Goal: Task Accomplishment & Management: Manage account settings

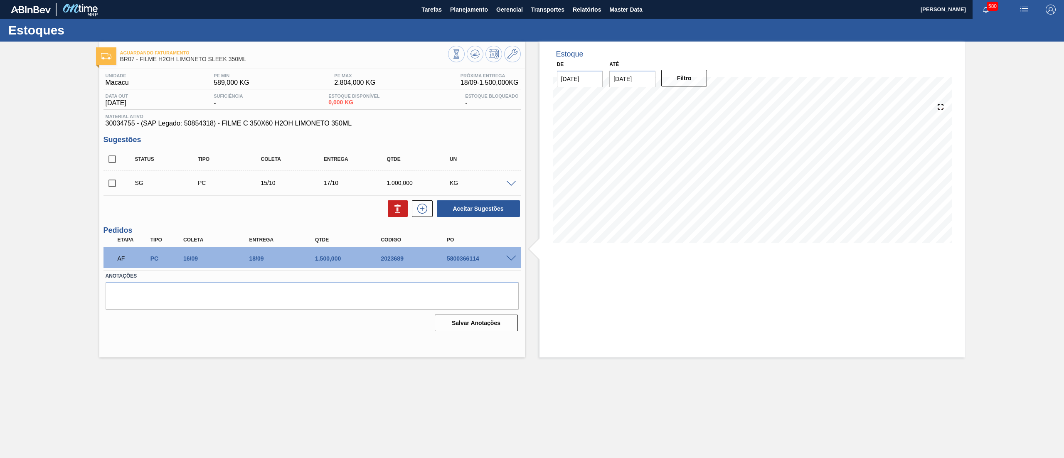
click at [485, 15] on button "Planejamento" at bounding box center [469, 9] width 46 height 19
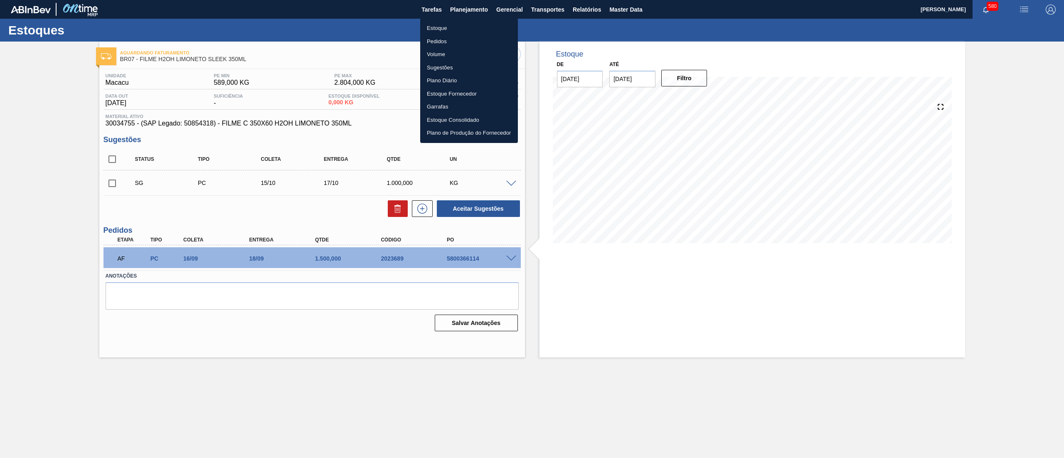
click at [467, 25] on li "Estoque" at bounding box center [469, 28] width 98 height 13
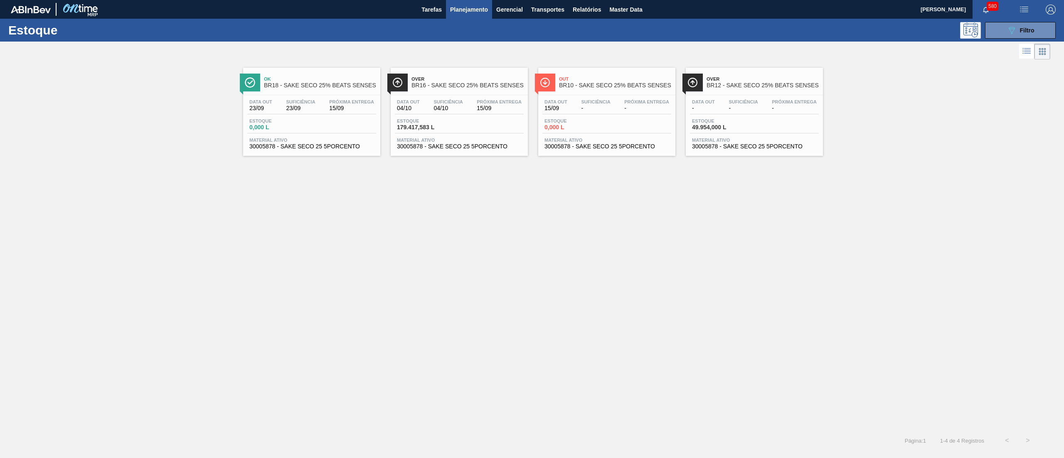
click at [478, 148] on span "30005878 - SAKE SECO 25 5PORCENTO" at bounding box center [459, 146] width 125 height 6
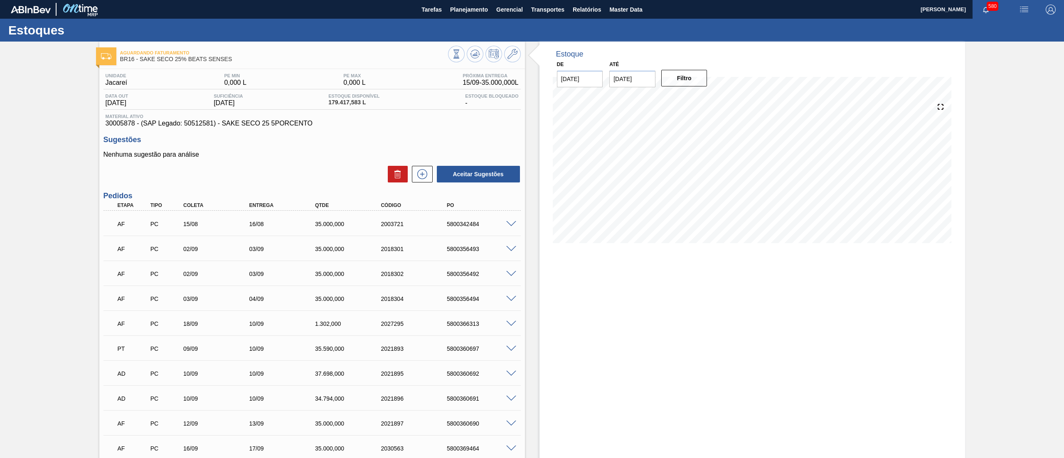
scroll to position [416, 0]
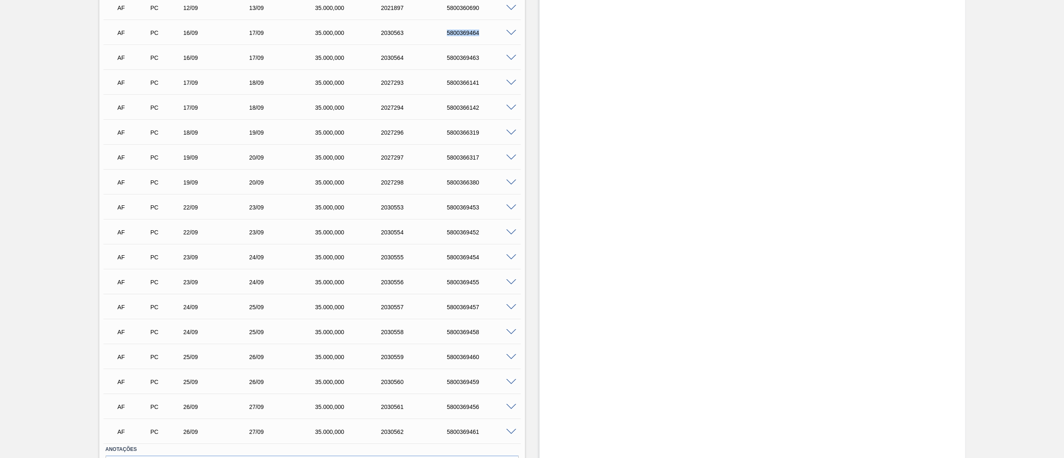
drag, startPoint x: 443, startPoint y: 29, endPoint x: 509, endPoint y: 31, distance: 66.5
click at [509, 31] on div "AF PC 16/09 17/09 35.000,000 2030563 5800369464" at bounding box center [311, 32] width 417 height 21
copy div "5800369464"
drag, startPoint x: 468, startPoint y: 56, endPoint x: 498, endPoint y: 59, distance: 30.1
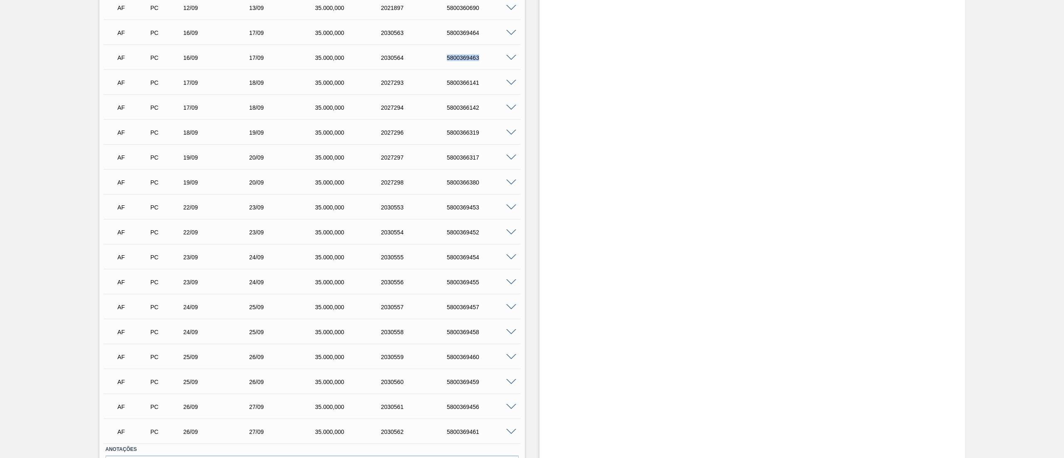
click at [498, 59] on div "5800369463" at bounding box center [482, 57] width 75 height 7
copy div "5800369463"
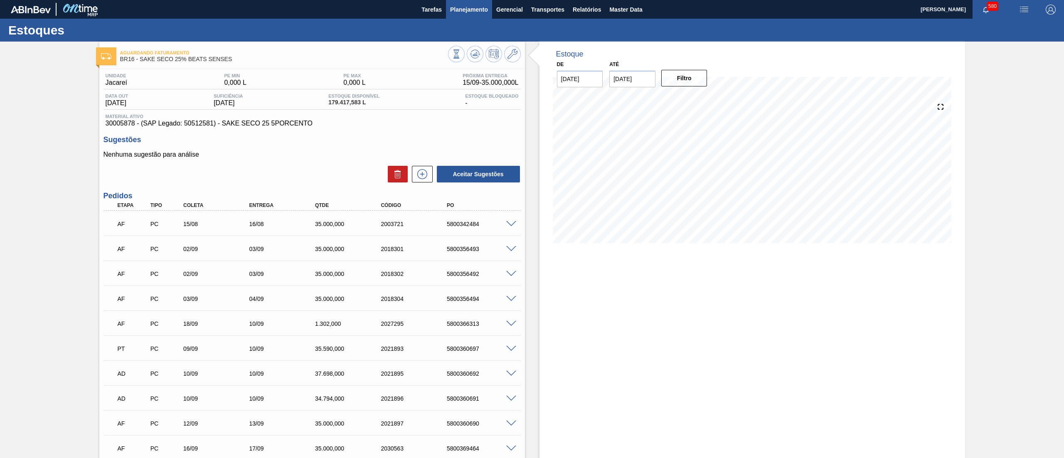
click at [466, 9] on span "Planejamento" at bounding box center [469, 10] width 38 height 10
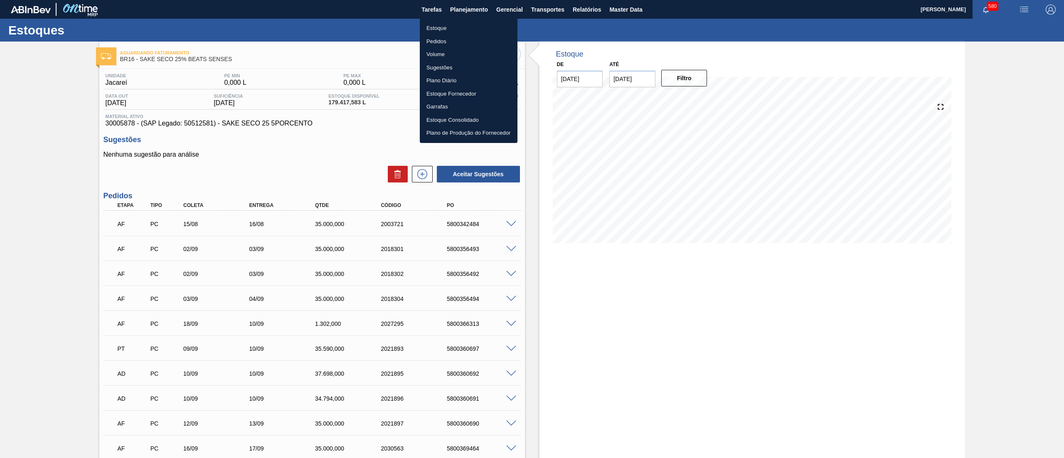
click at [453, 26] on li "Estoque" at bounding box center [469, 28] width 98 height 13
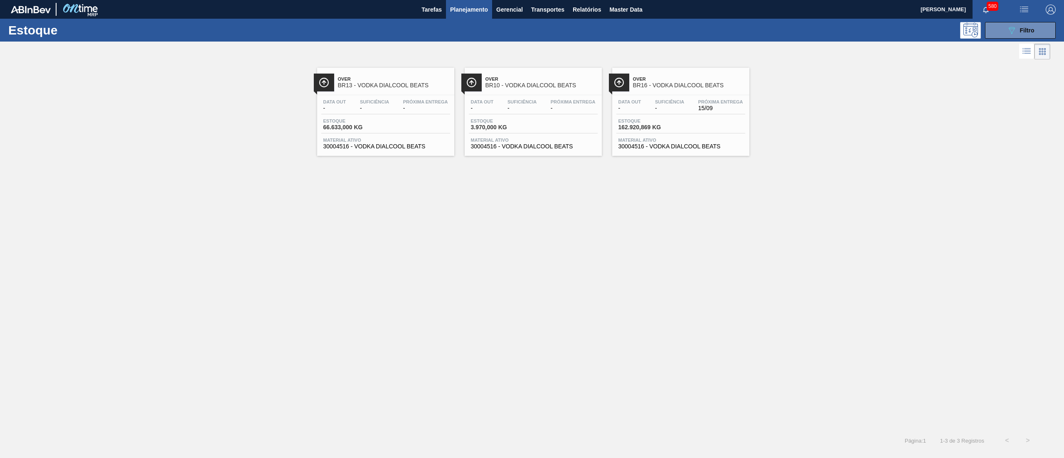
click at [418, 147] on span "30004516 - VODKA DIALCOOL BEATS" at bounding box center [385, 146] width 125 height 6
click at [1006, 31] on button "089F7B8B-B2A5-4AFE-B5C0-19BA573D28AC Filtro" at bounding box center [1020, 30] width 71 height 17
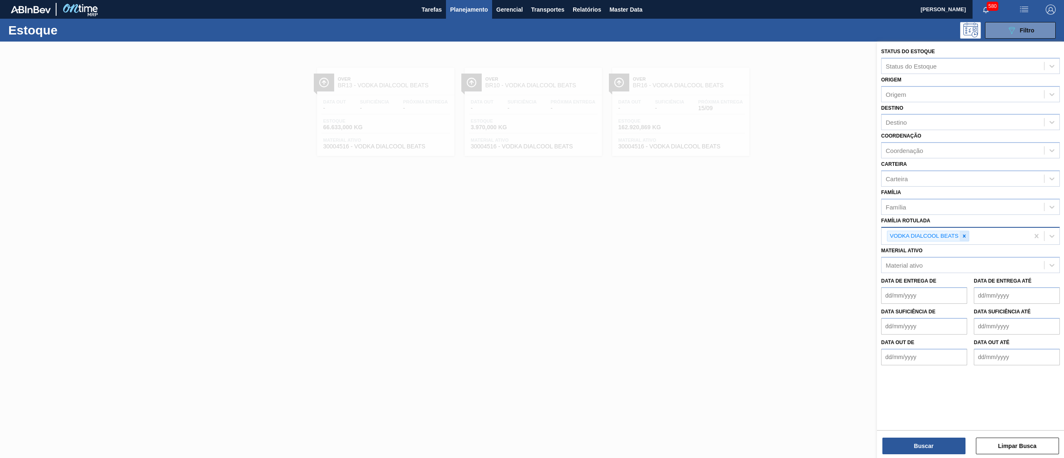
click at [966, 239] on div at bounding box center [963, 236] width 9 height 10
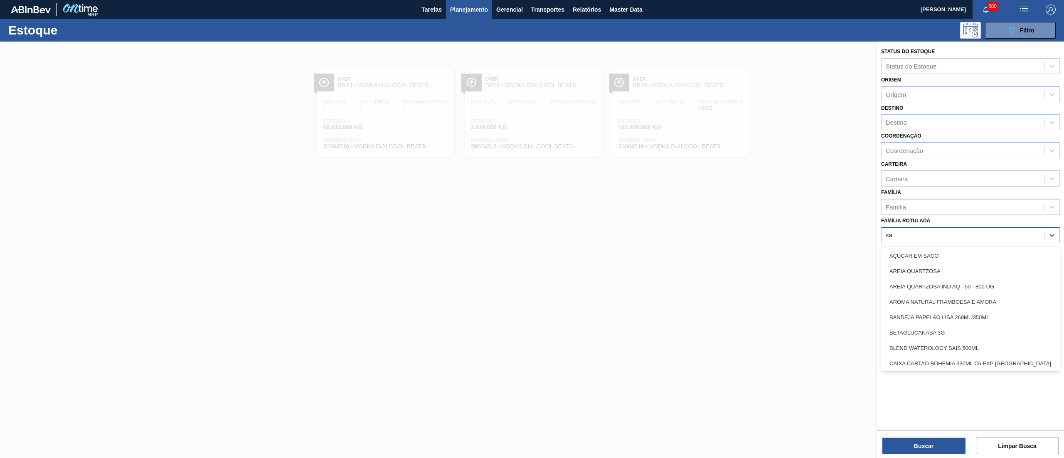
type Rotulada "sak"
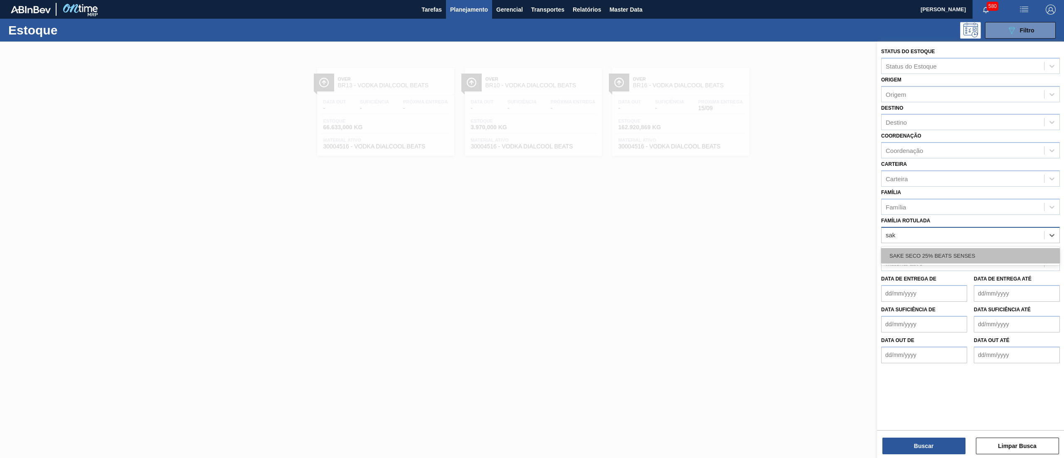
click at [953, 250] on div "SAKE SECO 25% BEATS SENSES" at bounding box center [970, 255] width 179 height 15
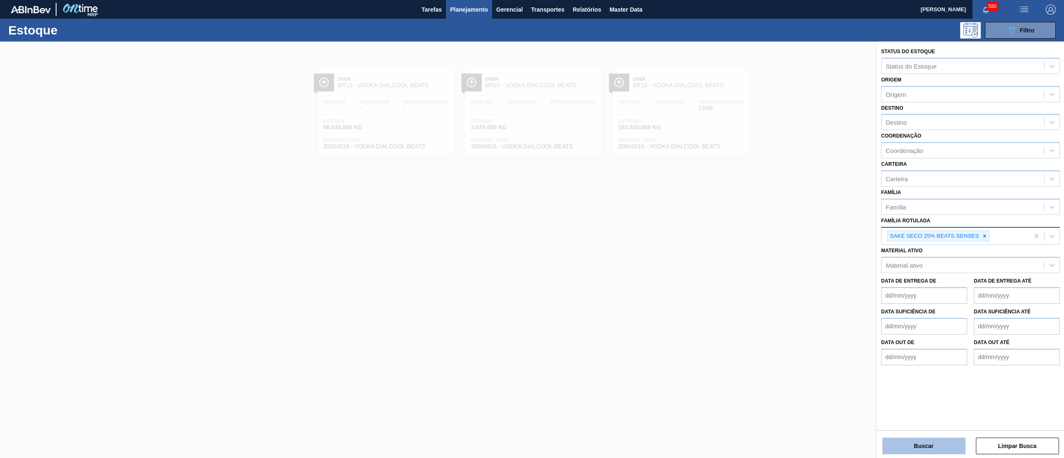
click at [932, 439] on button "Buscar" at bounding box center [923, 446] width 83 height 17
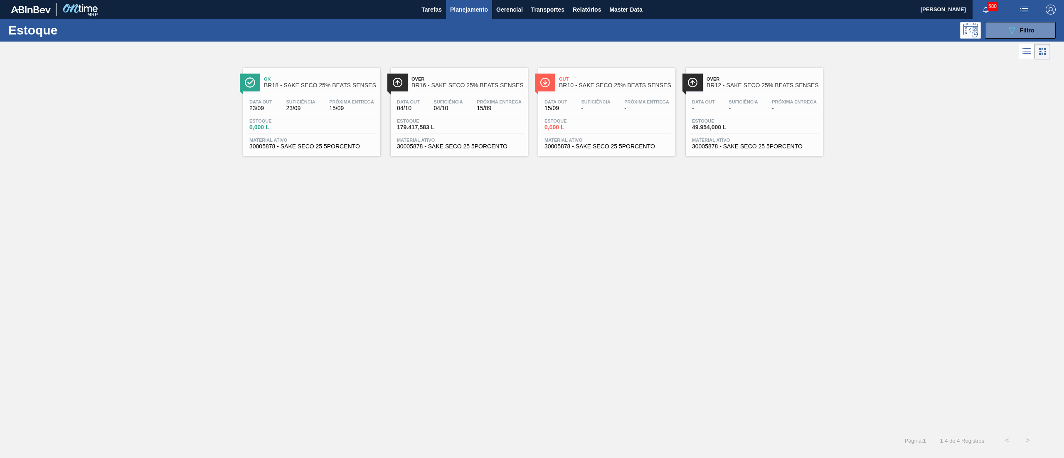
click at [351, 145] on span "30005878 - SAKE SECO 25 5PORCENTO" at bounding box center [311, 146] width 125 height 6
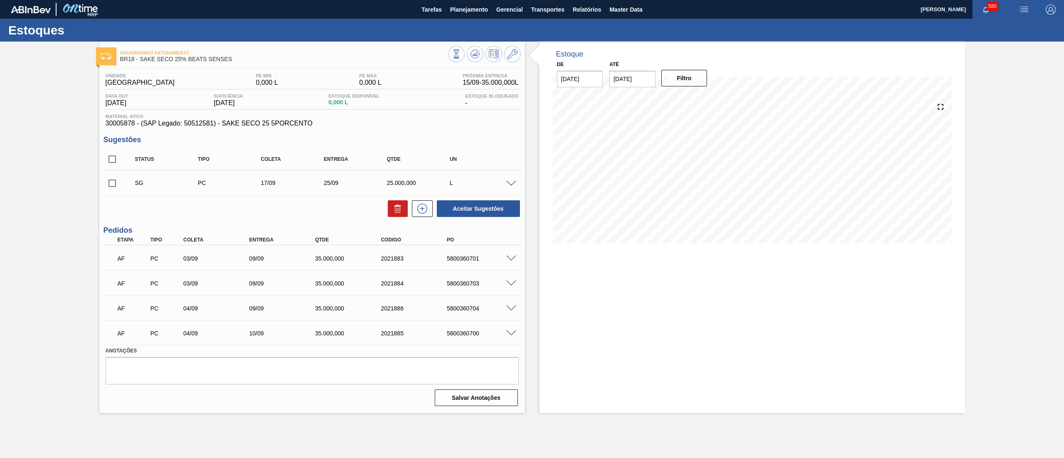
click at [514, 184] on span at bounding box center [511, 184] width 10 height 6
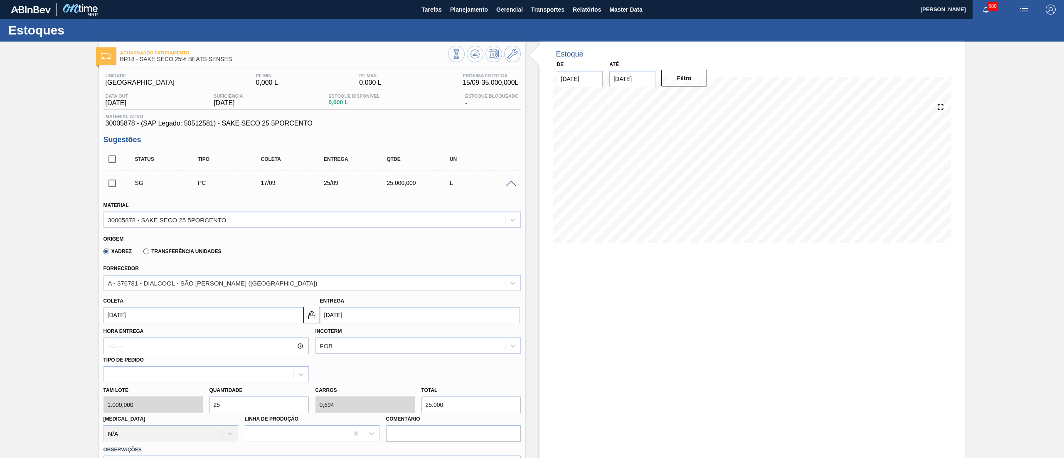
scroll to position [265, 0]
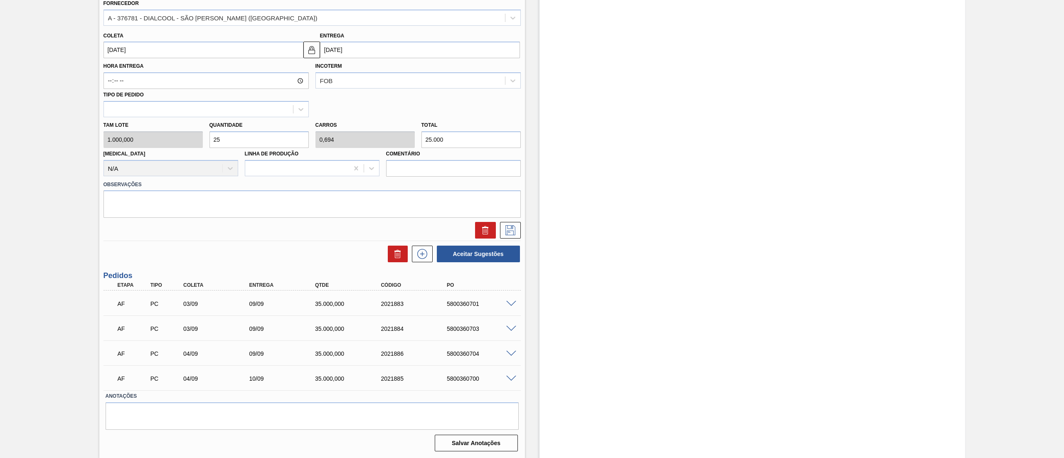
drag, startPoint x: 231, startPoint y: 135, endPoint x: 142, endPoint y: 130, distance: 89.0
click at [142, 130] on div "Tam lote 1.000,000 Quantidade 25 Carros 0,694 Total 25.000 Doca N/A Linha de Pr…" at bounding box center [312, 146] width 424 height 59
type input "3"
type input "0,083"
type input "3.000"
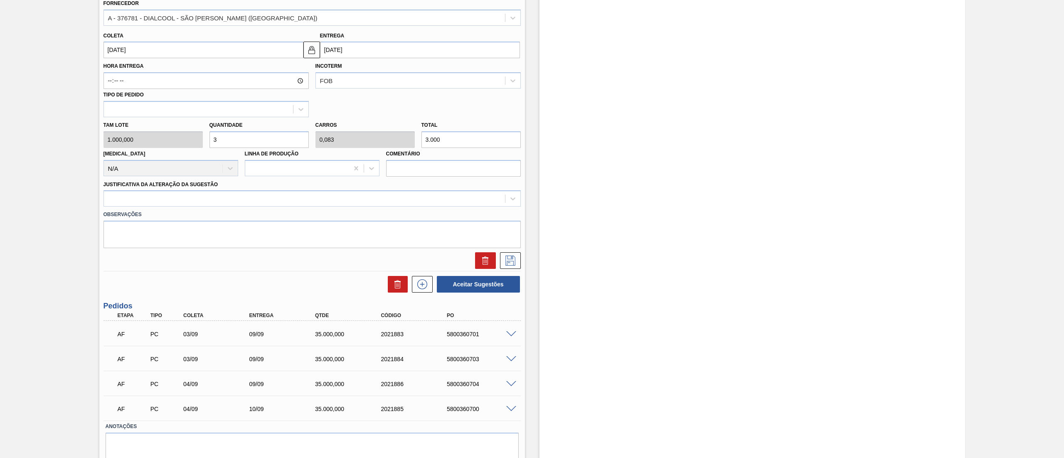
type input "30"
type input "0,833"
type input "30.000"
type input "30"
drag, startPoint x: 130, startPoint y: 54, endPoint x: 130, endPoint y: 61, distance: 7.1
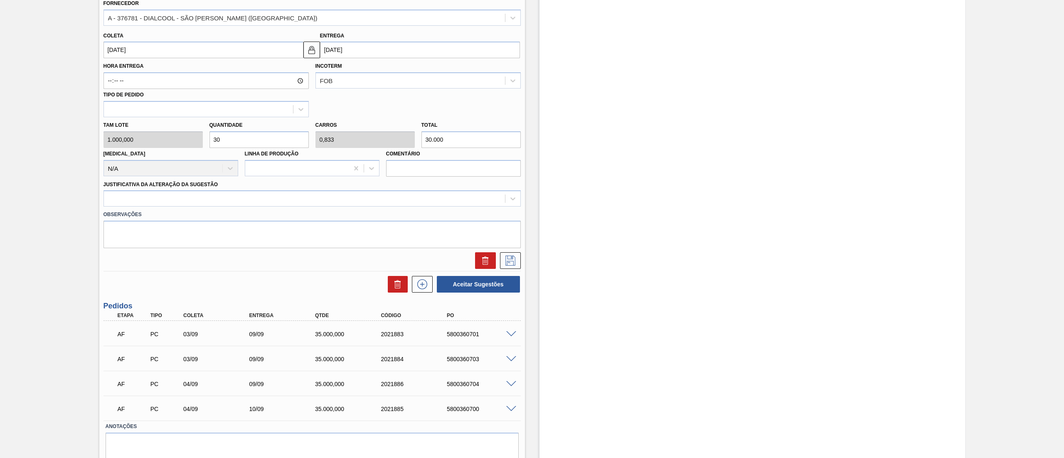
click at [130, 55] on input "[DATE]" at bounding box center [203, 50] width 200 height 17
click at [127, 134] on div "22" at bounding box center [126, 136] width 11 height 11
type input "[DATE]"
click at [140, 198] on div at bounding box center [304, 199] width 401 height 12
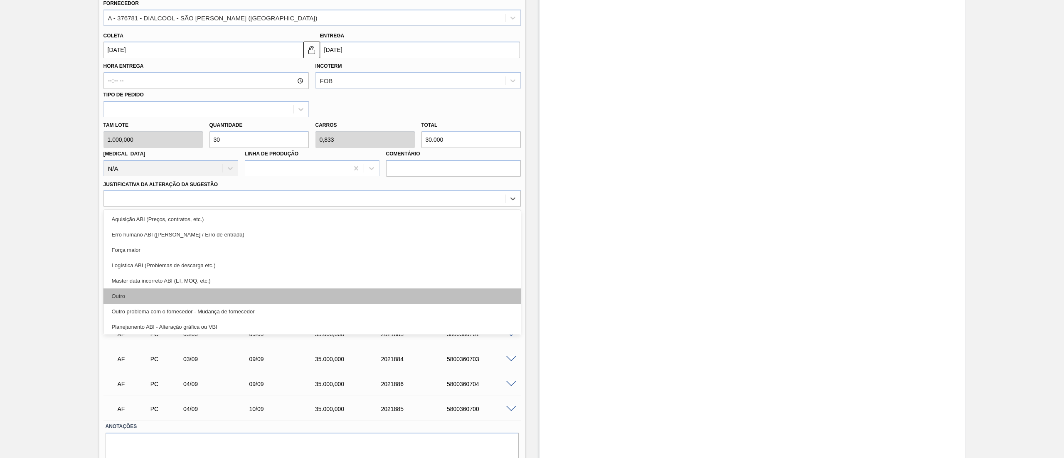
click at [147, 293] on div "Outro" at bounding box center [311, 295] width 417 height 15
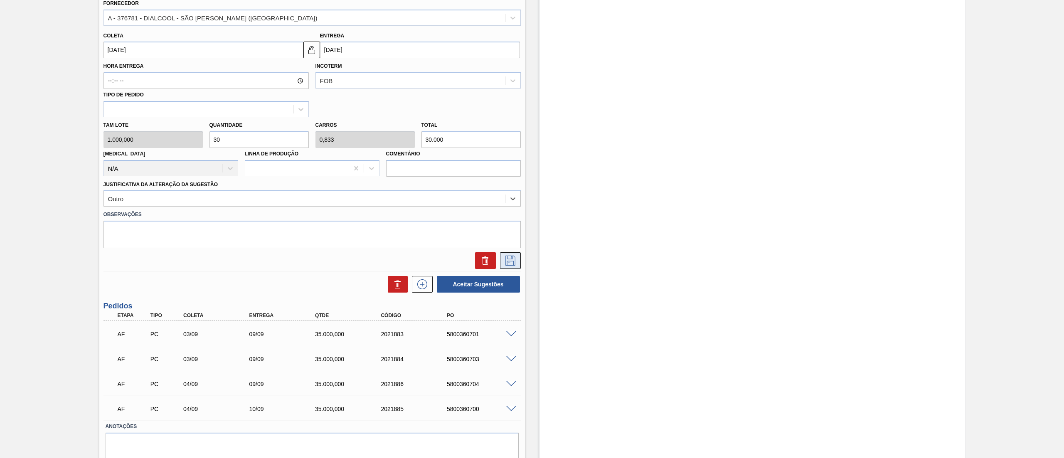
click at [514, 261] on icon at bounding box center [510, 261] width 13 height 10
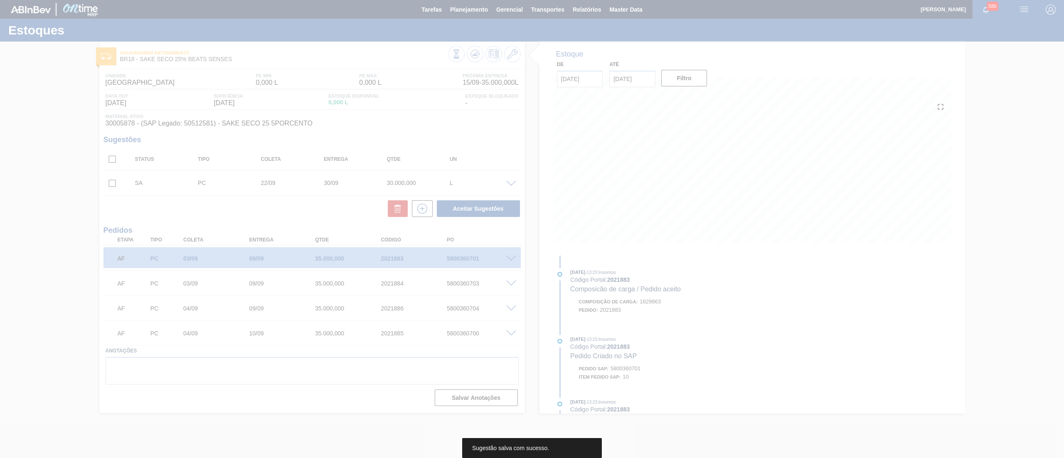
scroll to position [0, 0]
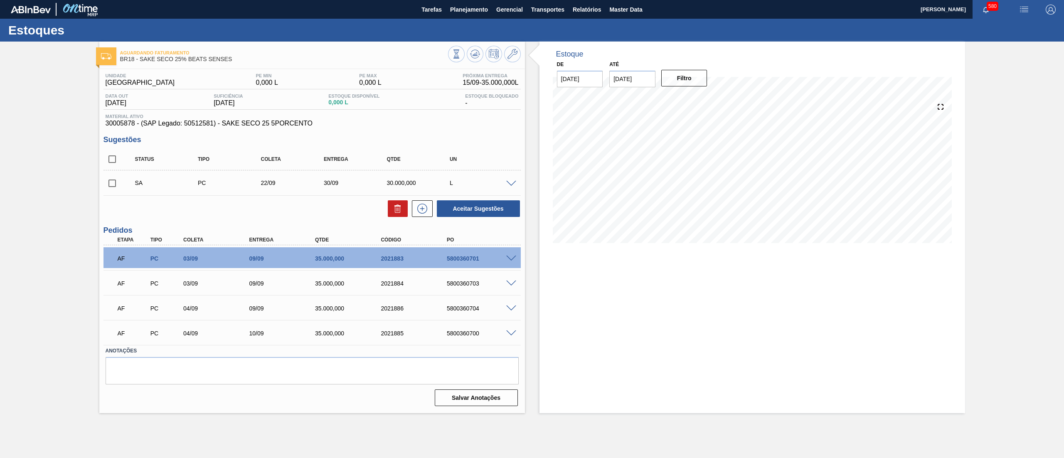
click at [108, 185] on input "checkbox" at bounding box center [111, 183] width 17 height 17
click at [465, 214] on button "Aceitar Sugestões" at bounding box center [478, 208] width 83 height 17
checkbox input "false"
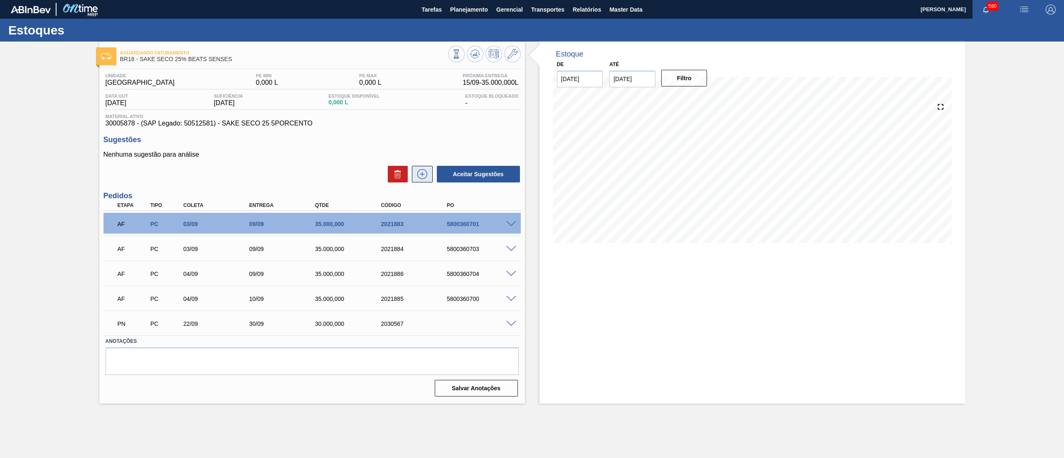
click at [425, 178] on icon at bounding box center [422, 174] width 13 height 10
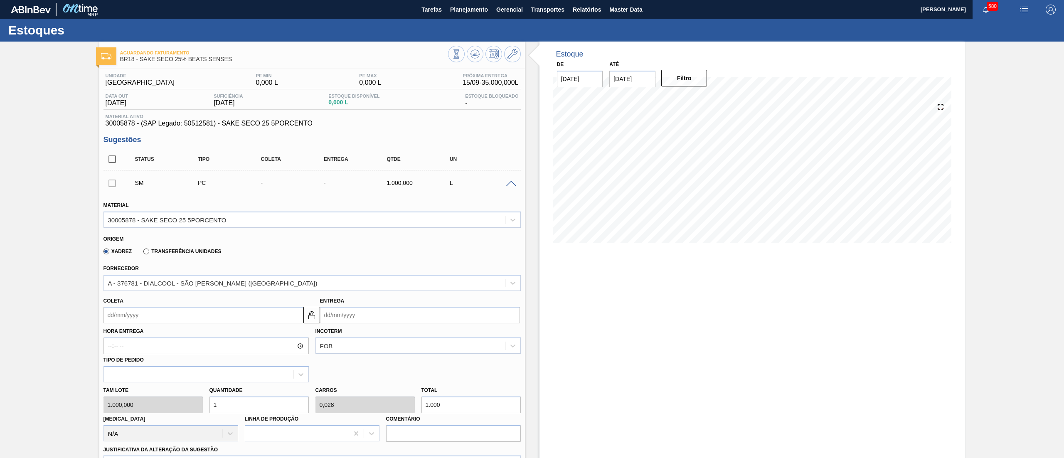
click at [219, 317] on input "Coleta" at bounding box center [203, 315] width 200 height 17
click at [127, 398] on div "22" at bounding box center [126, 401] width 11 height 11
type input "[DATE]"
click at [169, 403] on div "Tam lote 1.000,000 Quantidade 1 Carros 0,028 Total 1.000 Doca N/A Linha de Prod…" at bounding box center [312, 411] width 424 height 59
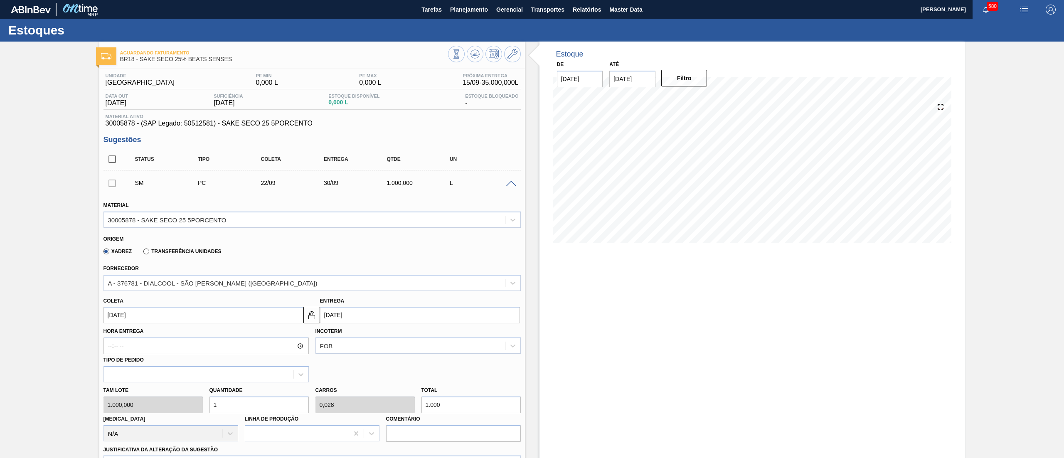
type input "3"
type input "0,083"
type input "3.000"
type input "30"
type input "0,833"
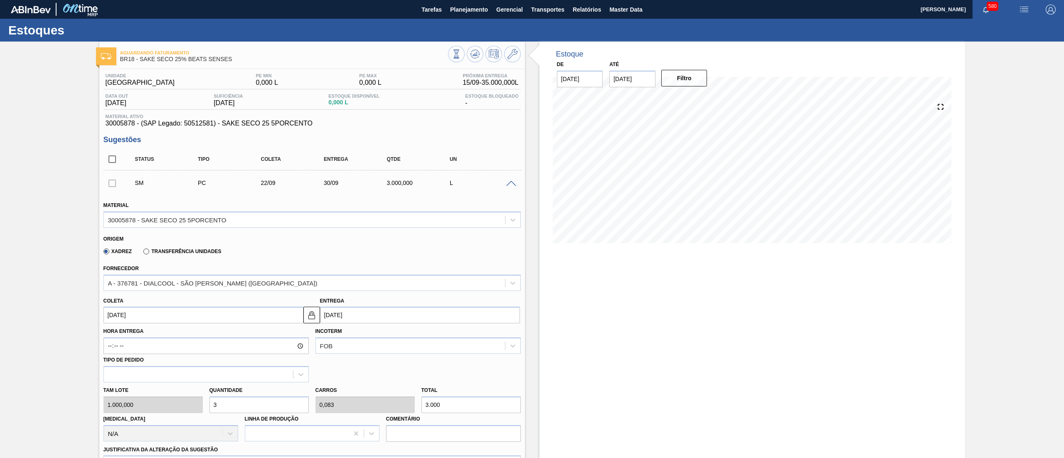
type input "30.000"
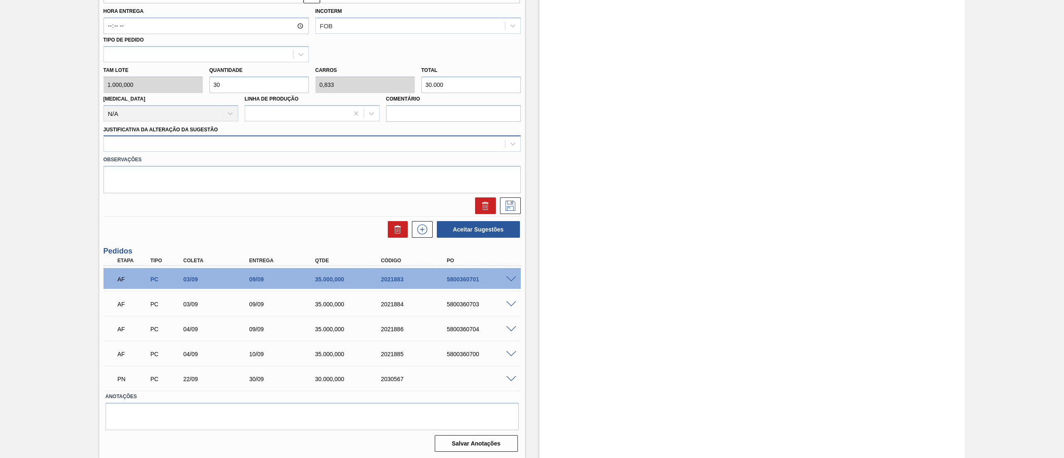
type input "30"
click at [138, 144] on div at bounding box center [304, 144] width 401 height 12
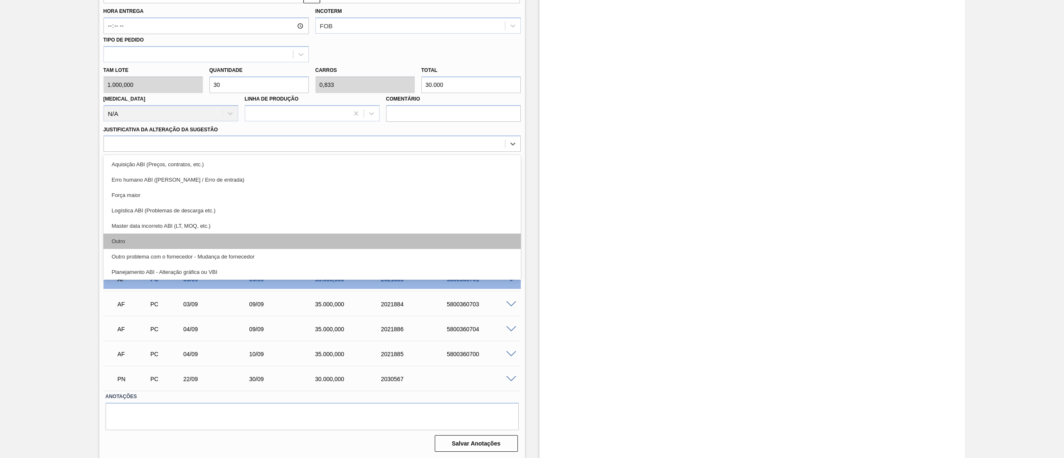
click at [147, 242] on div "Outro" at bounding box center [311, 241] width 417 height 15
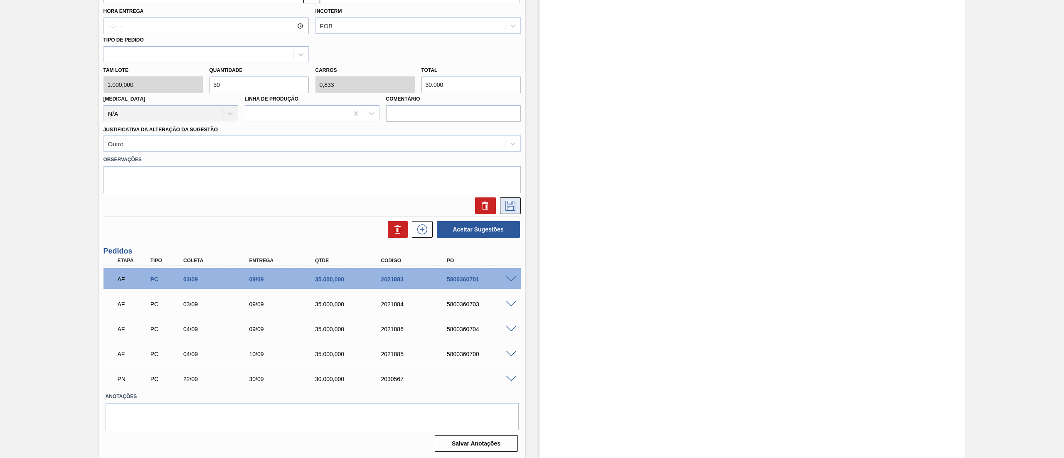
click at [505, 207] on icon at bounding box center [510, 206] width 13 height 10
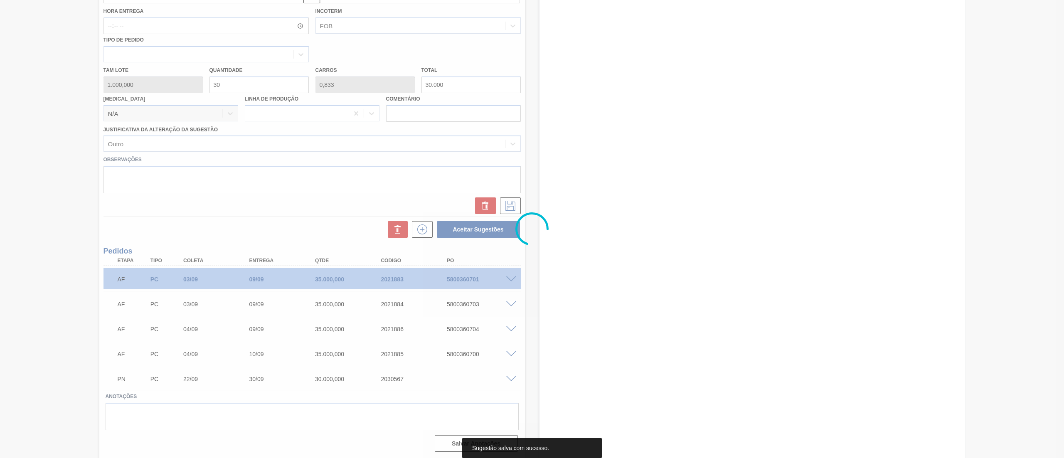
scroll to position [0, 0]
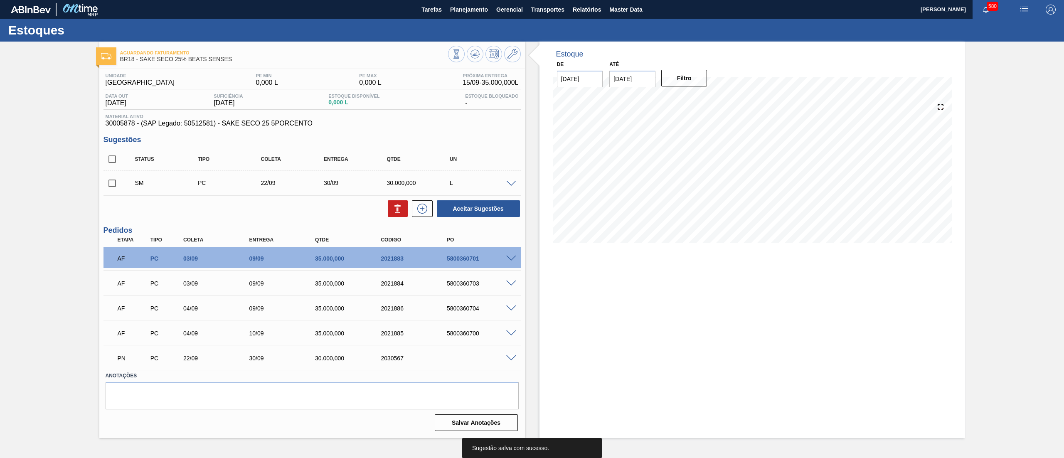
click at [107, 184] on input "checkbox" at bounding box center [111, 183] width 17 height 17
click at [461, 209] on button "Aceitar Sugestões" at bounding box center [478, 208] width 83 height 17
checkbox input "false"
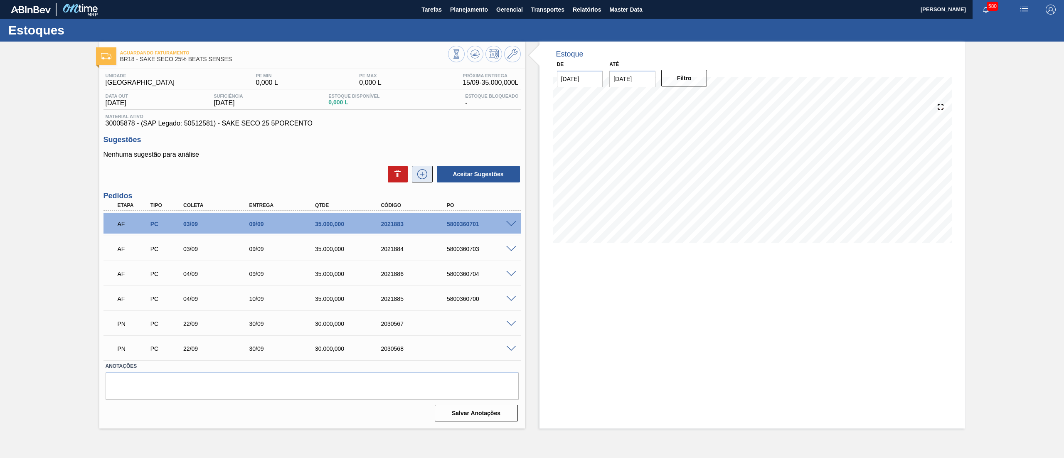
click at [420, 174] on icon at bounding box center [422, 174] width 13 height 10
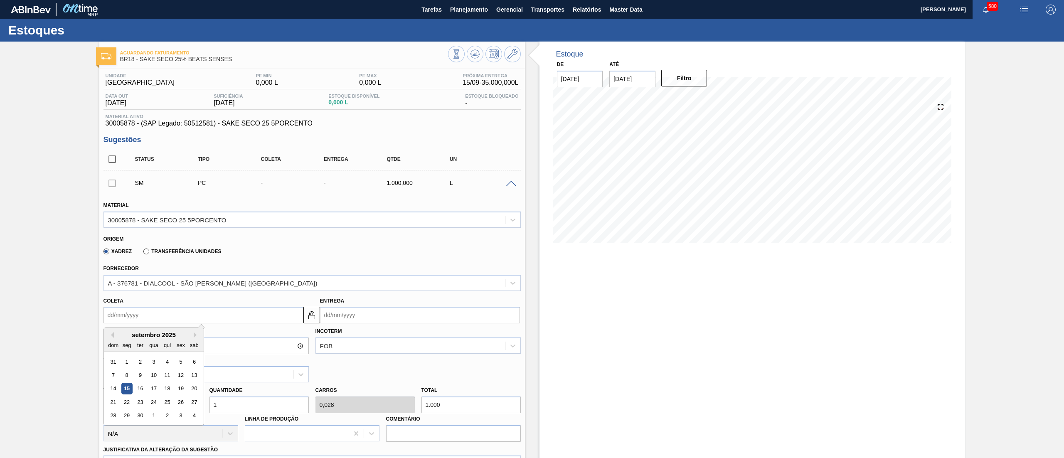
click at [221, 315] on input "Coleta" at bounding box center [203, 315] width 200 height 17
click at [142, 405] on div "23" at bounding box center [139, 401] width 11 height 11
type input "23/09/2025"
type input "01/10/2025"
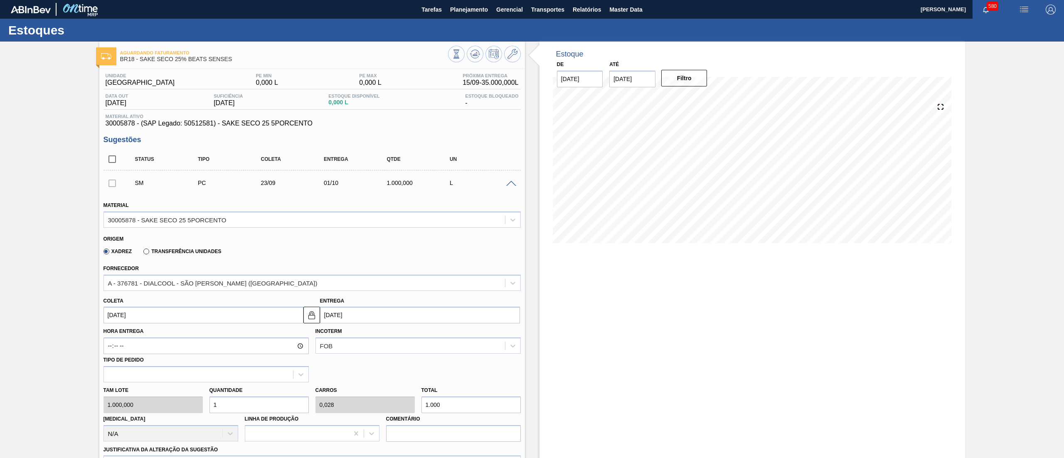
click at [155, 411] on div "Tam lote 1.000,000 Quantidade 1 Carros 0,028 Total 1.000 Doca N/A Linha de Prod…" at bounding box center [312, 411] width 424 height 59
type input "3"
type input "0,083"
type input "3.000"
type input "30"
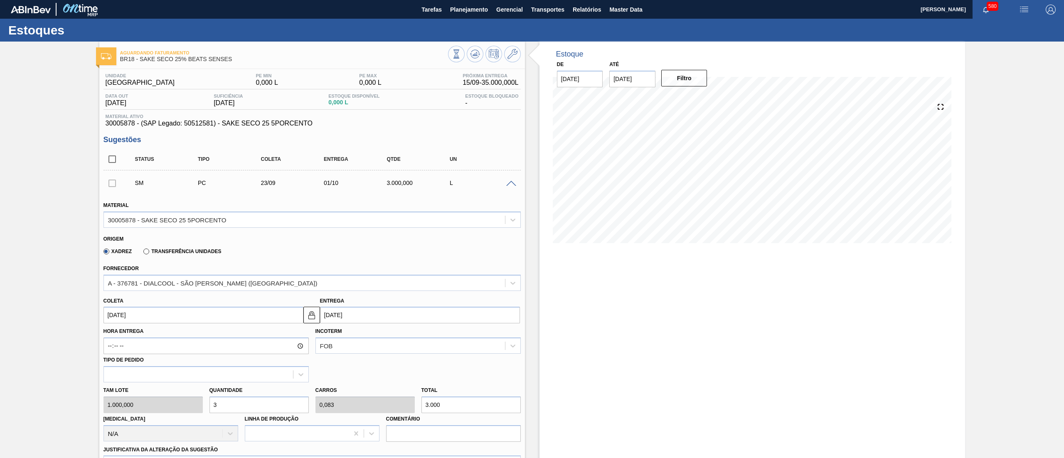
type input "0,833"
type input "30.000"
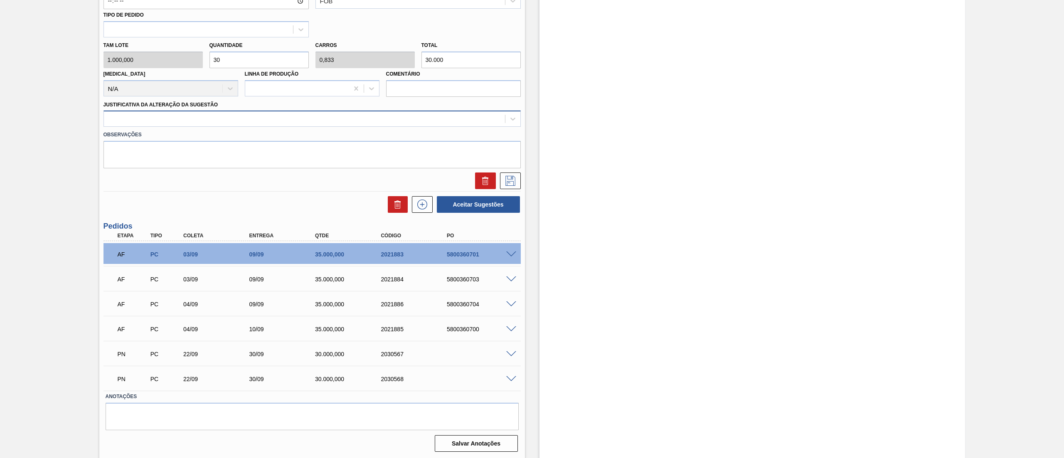
type input "30"
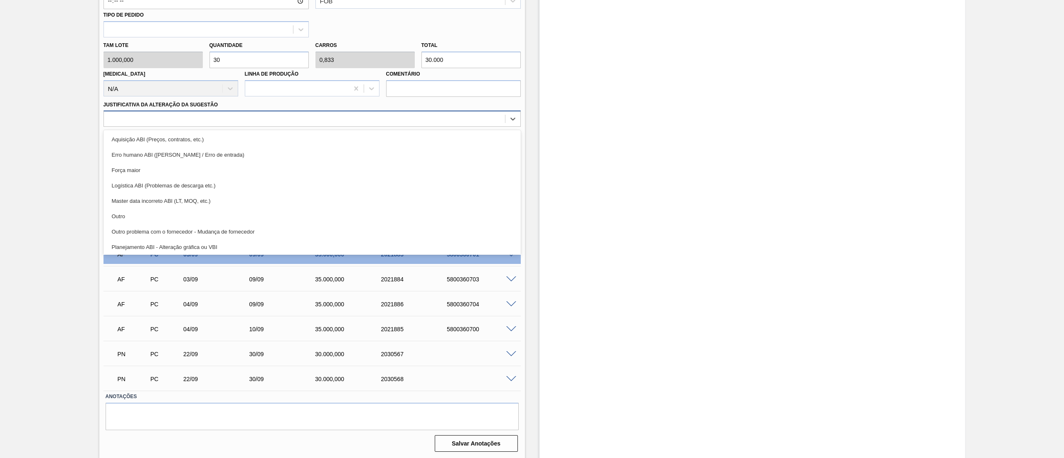
click at [155, 115] on div at bounding box center [304, 119] width 401 height 12
drag, startPoint x: 161, startPoint y: 214, endPoint x: 170, endPoint y: 216, distance: 9.3
click at [161, 216] on div "Outro" at bounding box center [311, 216] width 417 height 15
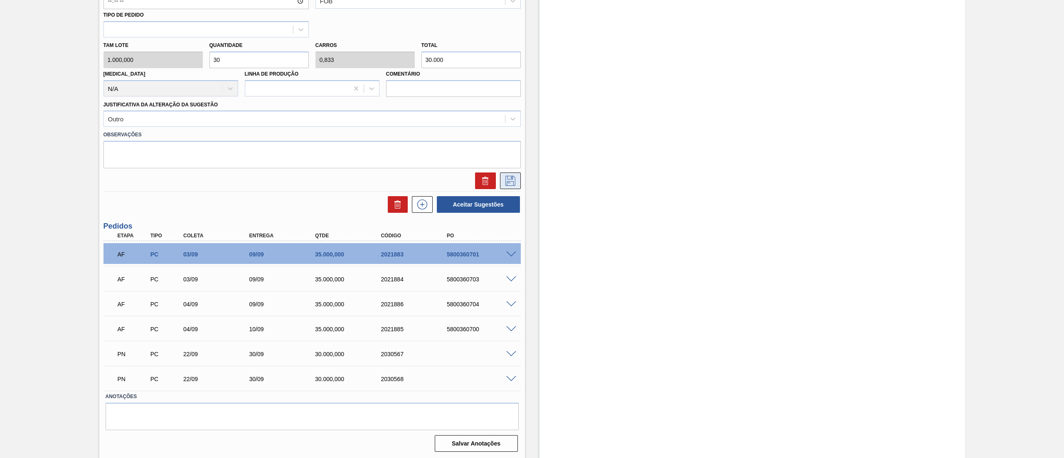
click at [506, 185] on icon at bounding box center [510, 181] width 13 height 10
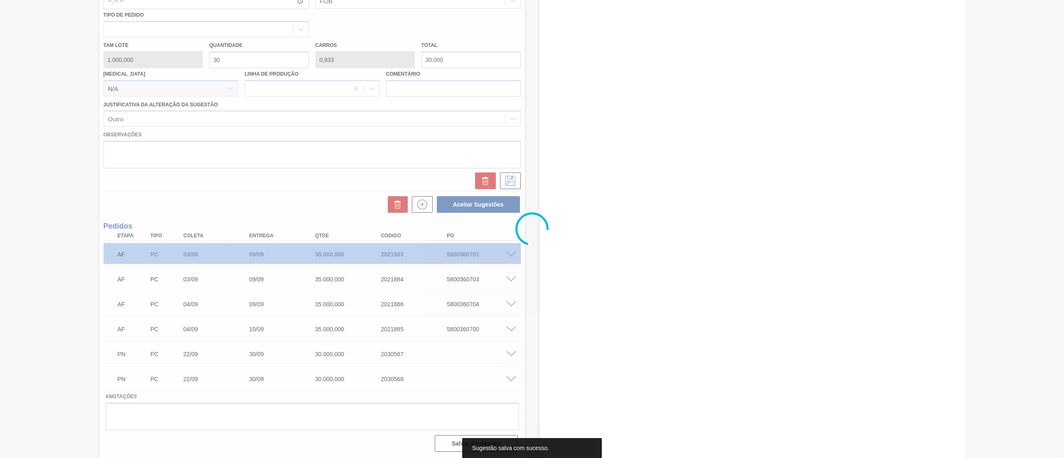
scroll to position [5, 0]
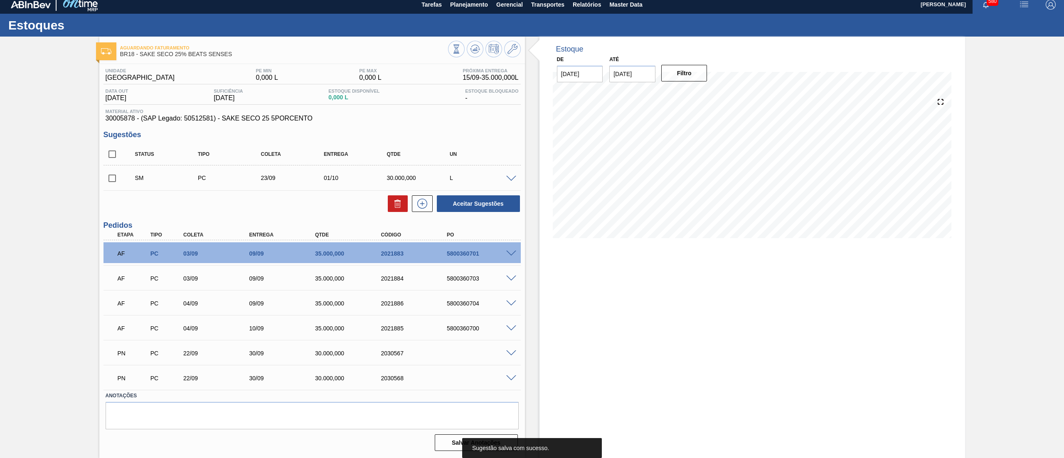
click at [112, 179] on input "checkbox" at bounding box center [111, 178] width 17 height 17
click at [489, 207] on button "Aceitar Sugestões" at bounding box center [478, 203] width 83 height 17
checkbox input "false"
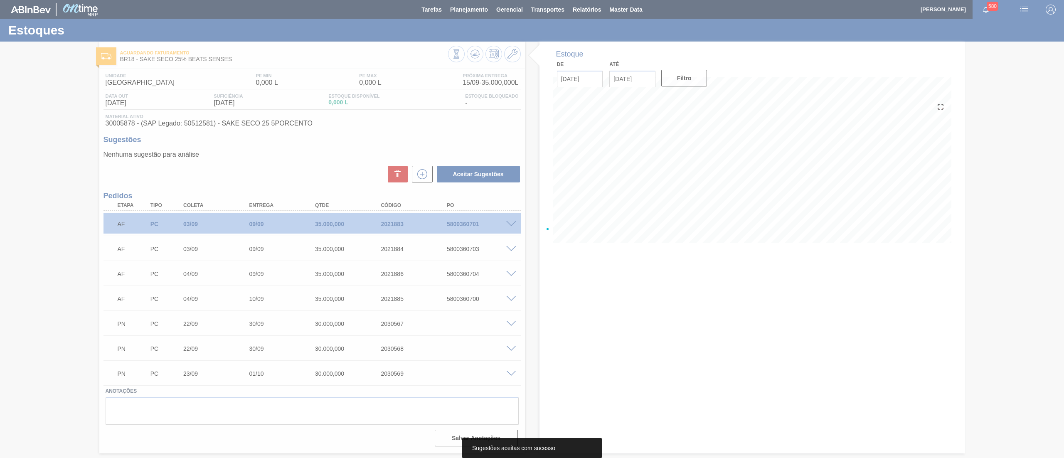
scroll to position [0, 0]
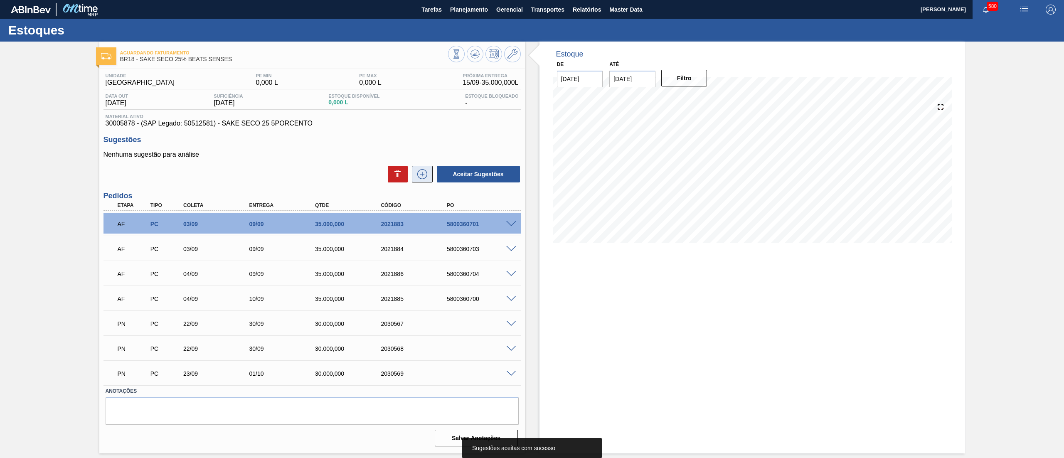
click at [417, 179] on icon at bounding box center [422, 174] width 13 height 10
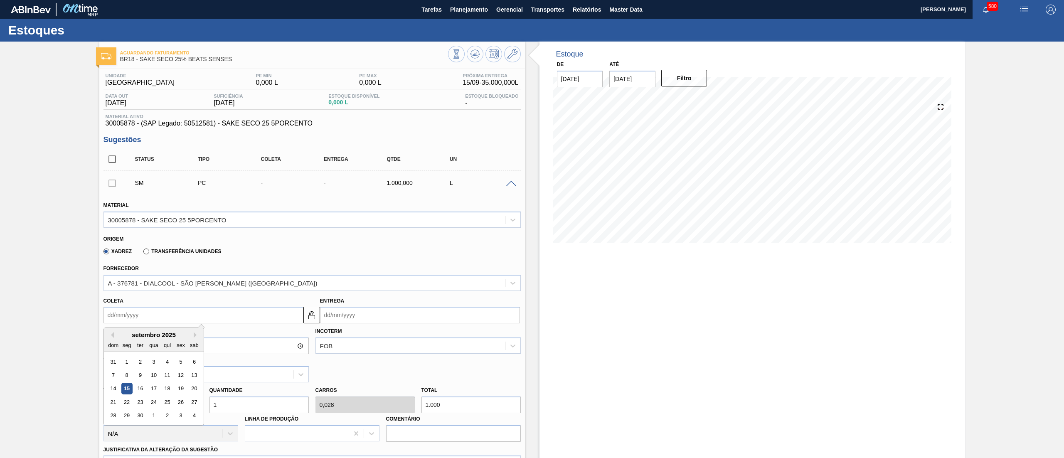
click at [139, 316] on input "Coleta" at bounding box center [203, 315] width 200 height 17
click at [142, 418] on div "30" at bounding box center [139, 415] width 11 height 11
type input "[DATE]"
type input "08/10/2025"
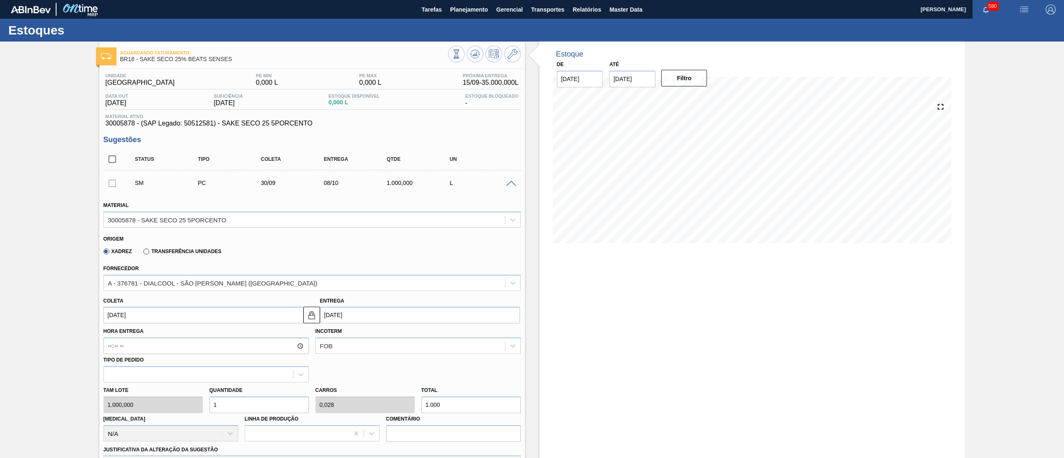
click at [153, 319] on input "[DATE]" at bounding box center [203, 315] width 200 height 17
click at [140, 401] on div "23" at bounding box center [139, 401] width 11 height 11
type input "23/09/2025"
type input "01/10/2025"
click at [163, 408] on div "Tam lote 1.000,000 Quantidade 1 Carros 0,028 Total 1.000 Doca N/A Linha de Prod…" at bounding box center [312, 411] width 424 height 59
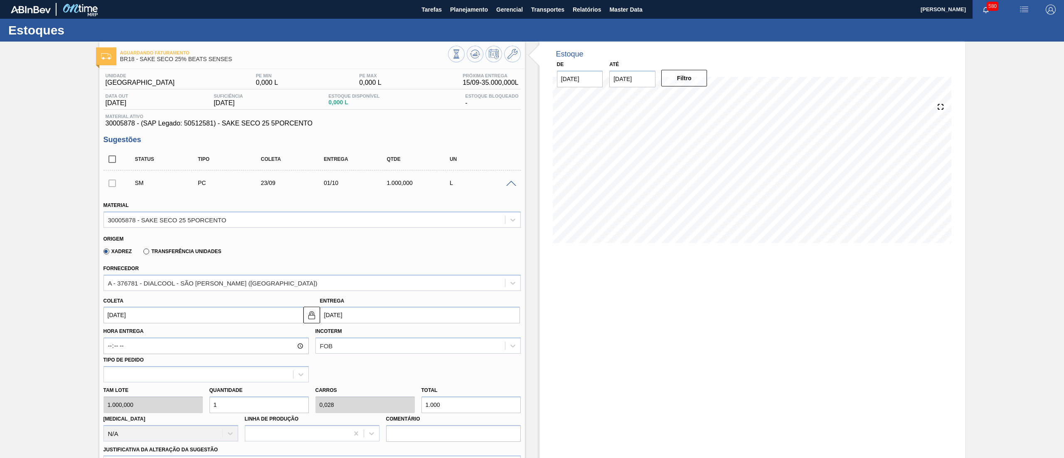
type input "3"
type input "0,083"
type input "3.000"
type input "30"
type input "0,833"
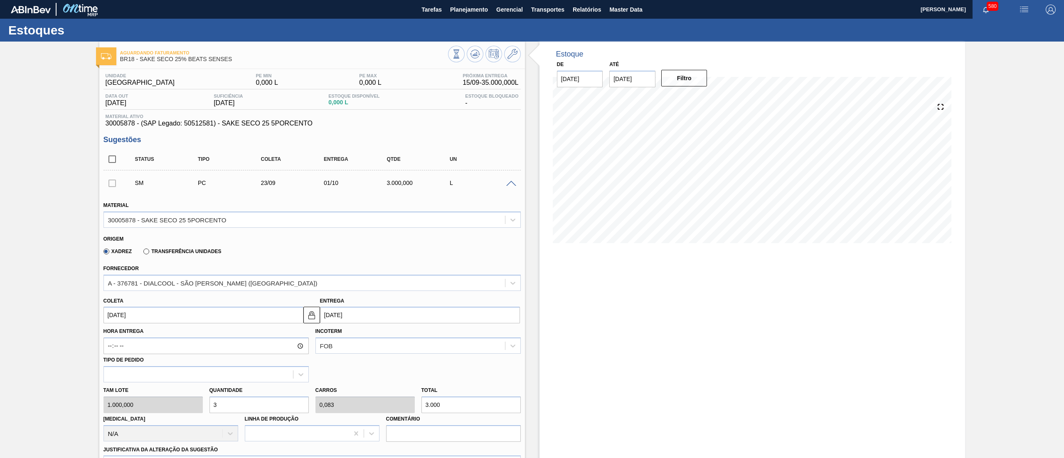
type input "30.000"
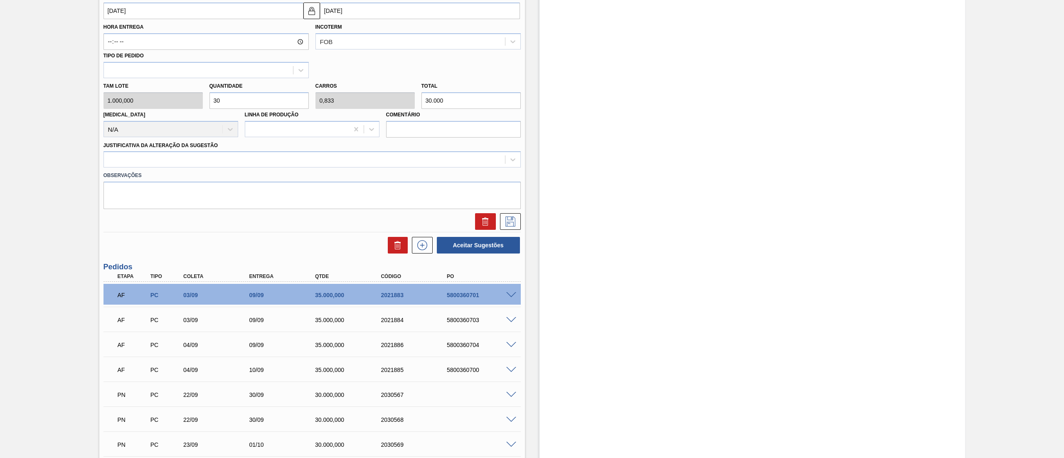
scroll to position [370, 0]
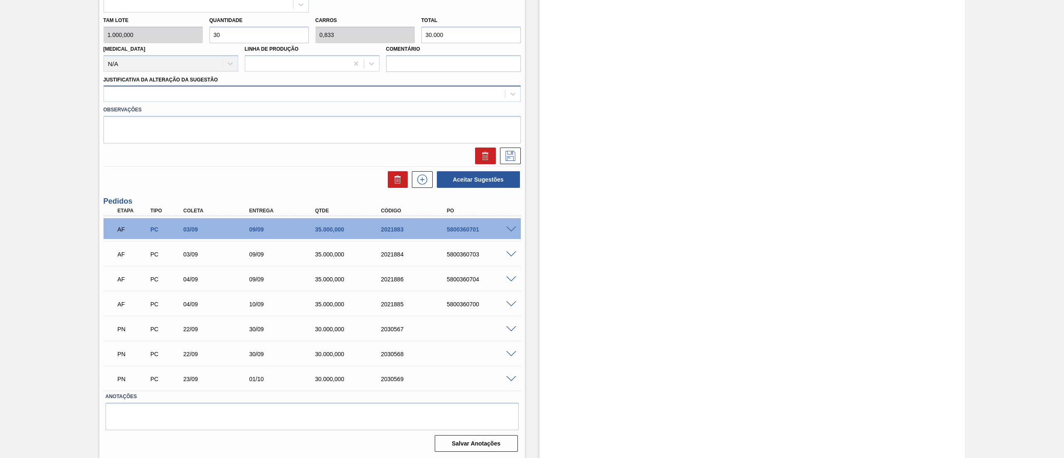
type input "30"
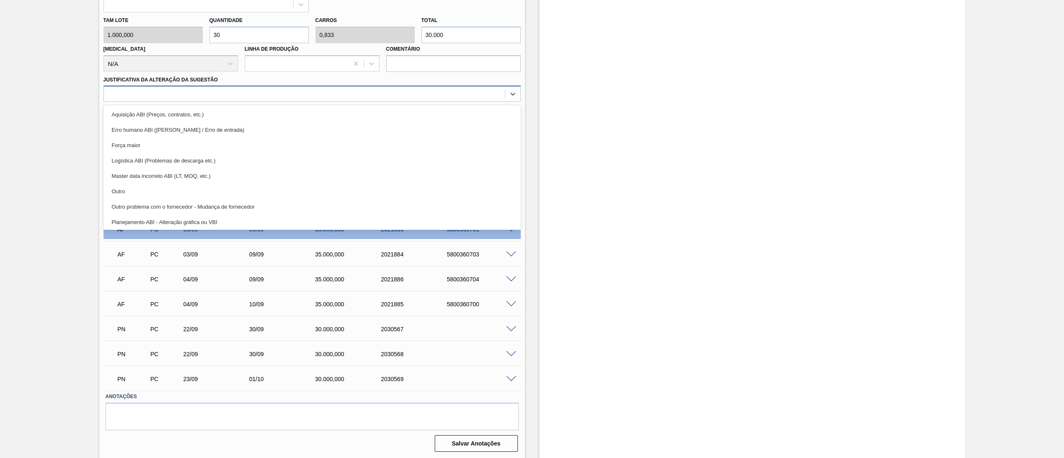
click at [177, 95] on div at bounding box center [304, 94] width 401 height 12
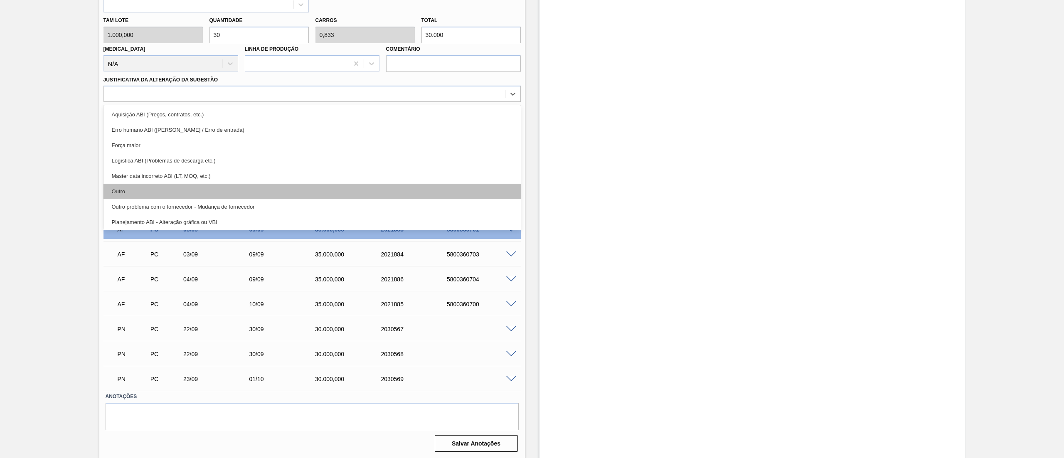
click at [142, 191] on div "Outro" at bounding box center [311, 191] width 417 height 15
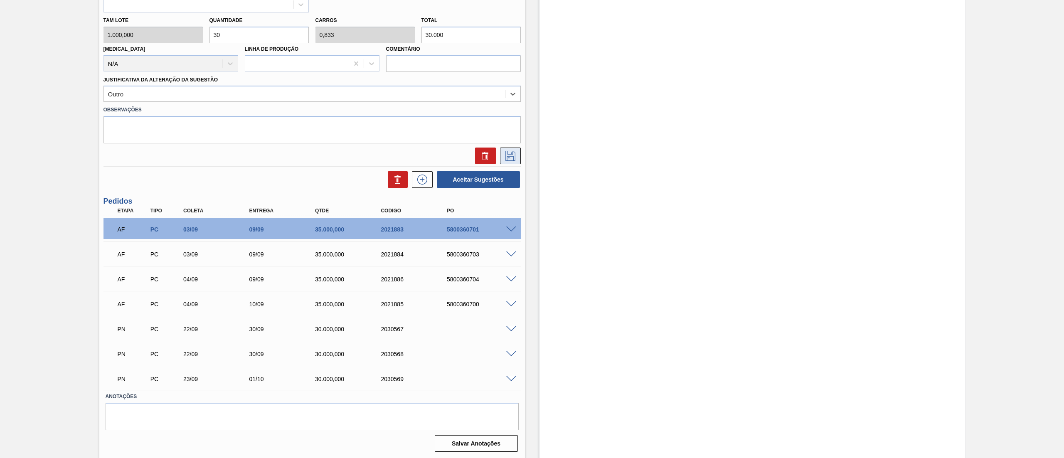
click at [506, 156] on icon at bounding box center [510, 156] width 13 height 10
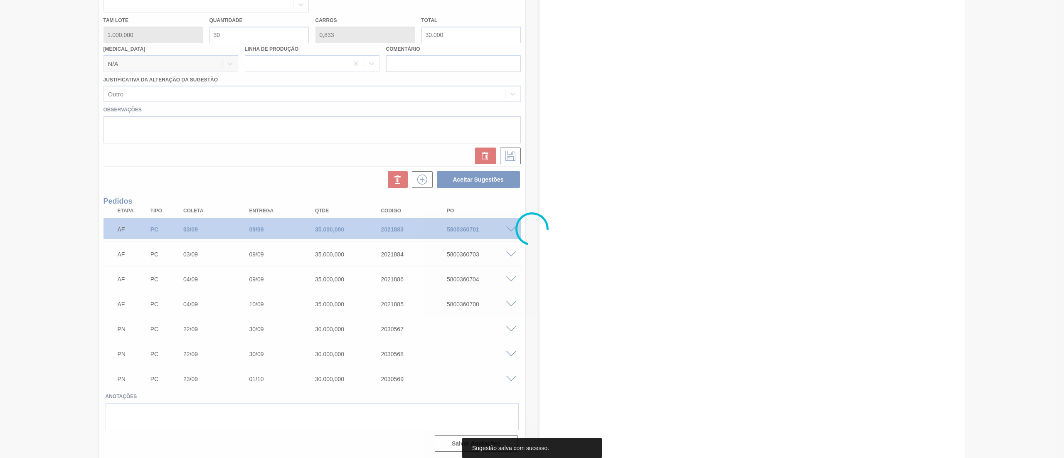
scroll to position [30, 0]
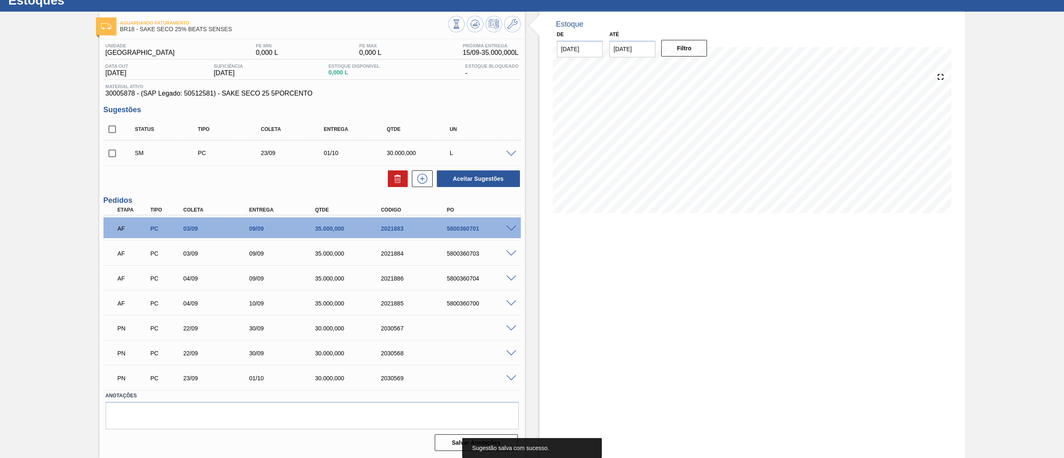
click at [110, 154] on input "checkbox" at bounding box center [111, 153] width 17 height 17
click at [470, 176] on button "Aceitar Sugestões" at bounding box center [478, 178] width 83 height 17
checkbox input "false"
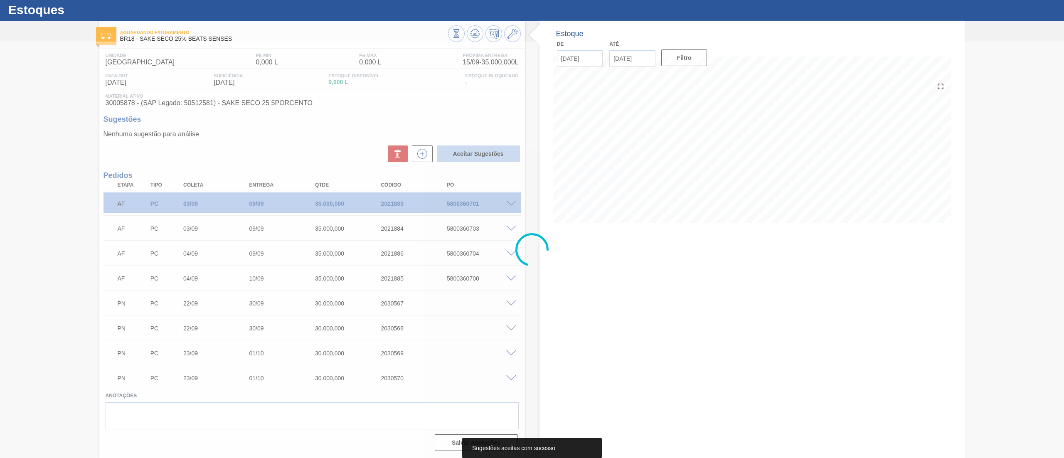
scroll to position [20, 0]
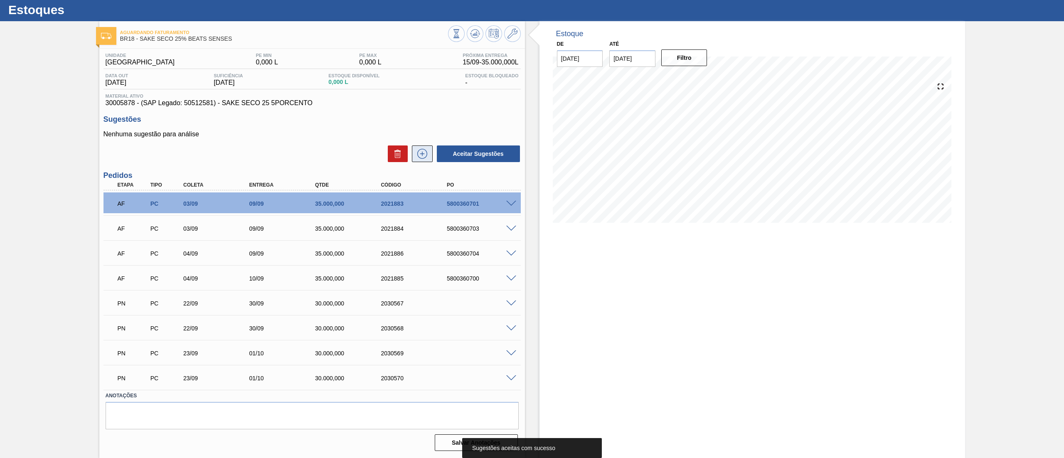
click at [421, 157] on icon at bounding box center [422, 154] width 13 height 10
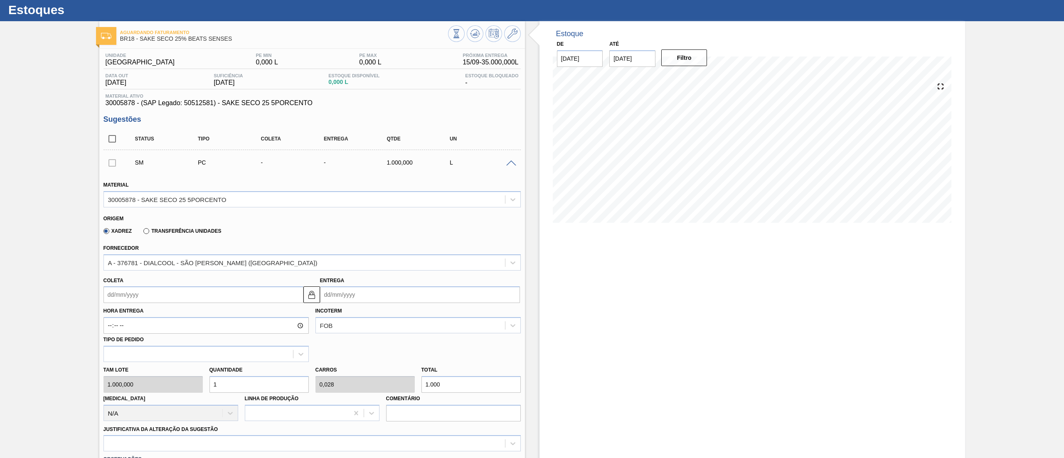
click at [150, 293] on input "Coleta" at bounding box center [203, 294] width 200 height 17
click at [138, 383] on div "23" at bounding box center [139, 381] width 11 height 11
type input "23/09/2025"
type input "01/10/2025"
click at [170, 391] on div "Tam lote 1.000,000 Quantidade 1 Carros 0,028 Total 1.000 Doca N/A Linha de Prod…" at bounding box center [312, 391] width 424 height 59
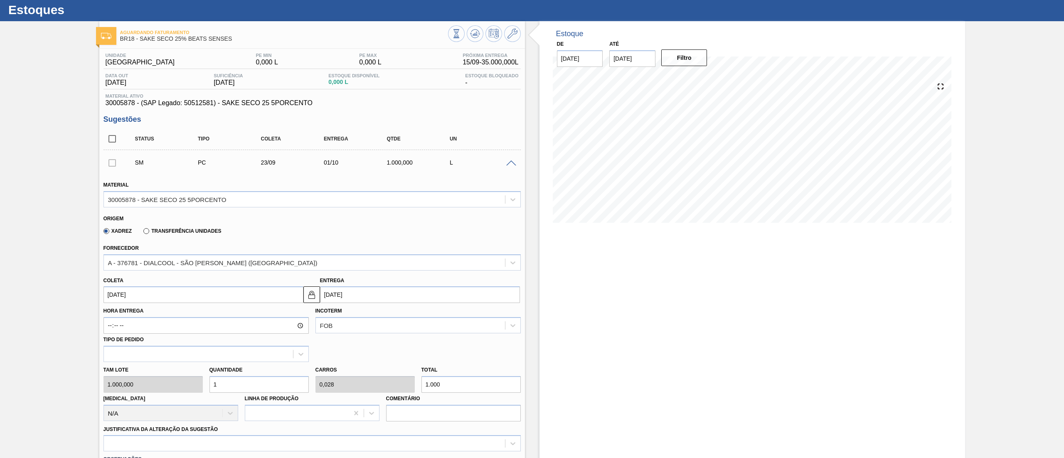
type input "3"
type input "0,083"
type input "3.000"
type input "30"
type input "0,833"
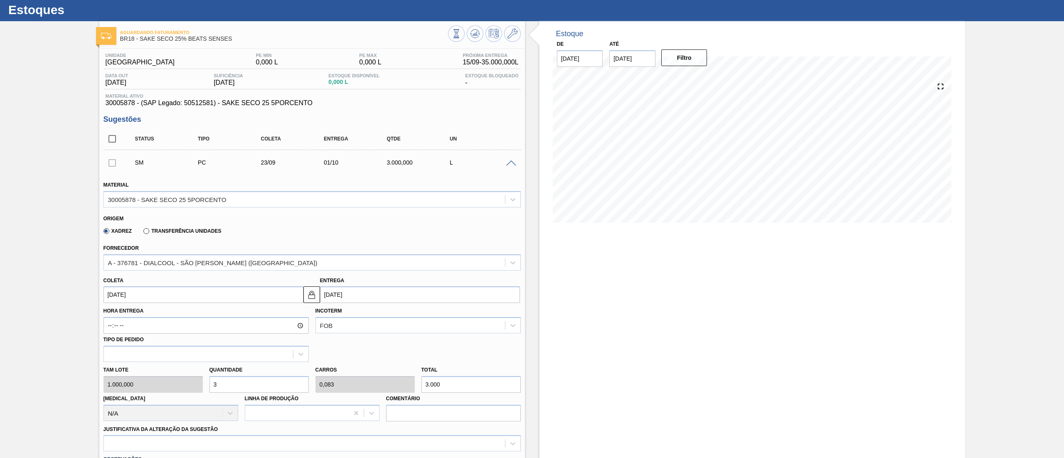
type input "30.000"
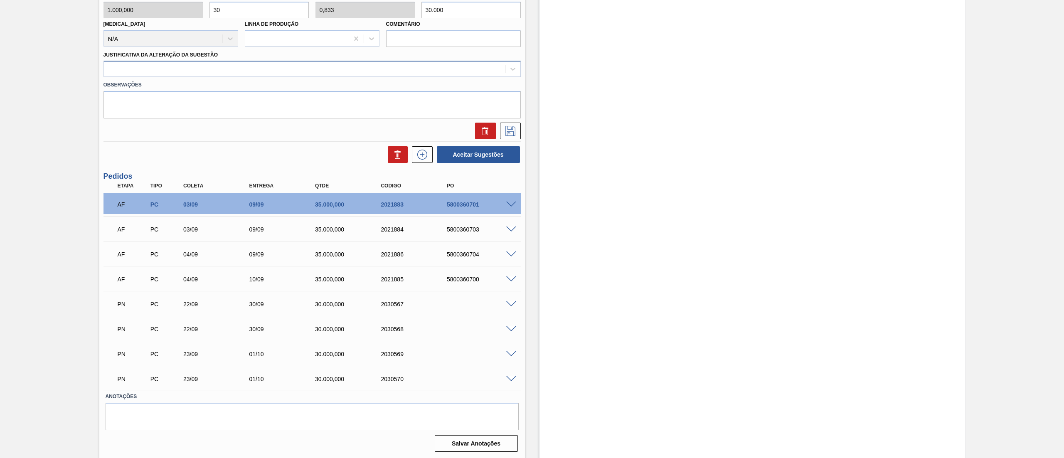
type input "30"
click at [132, 69] on div at bounding box center [304, 69] width 401 height 12
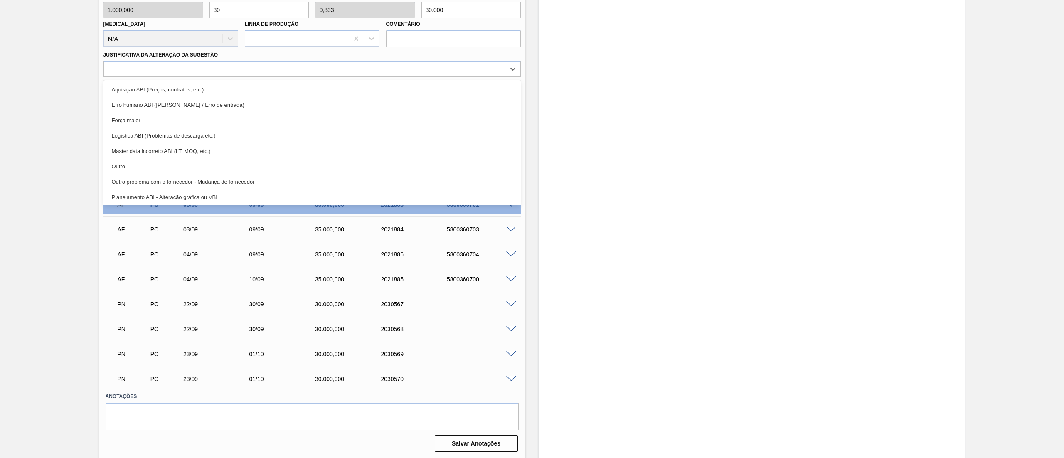
drag, startPoint x: 150, startPoint y: 165, endPoint x: 160, endPoint y: 166, distance: 10.5
click at [150, 166] on div "Outro" at bounding box center [311, 166] width 417 height 15
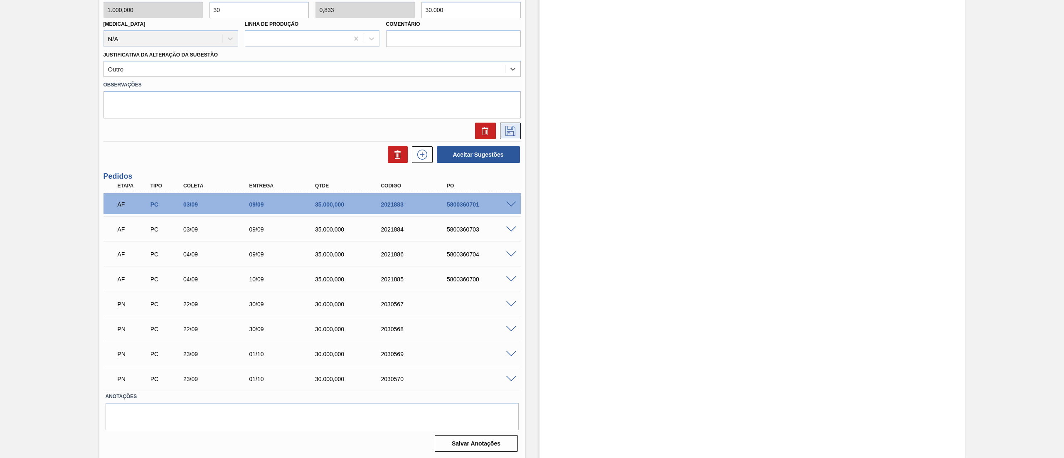
click at [512, 132] on icon at bounding box center [510, 131] width 13 height 10
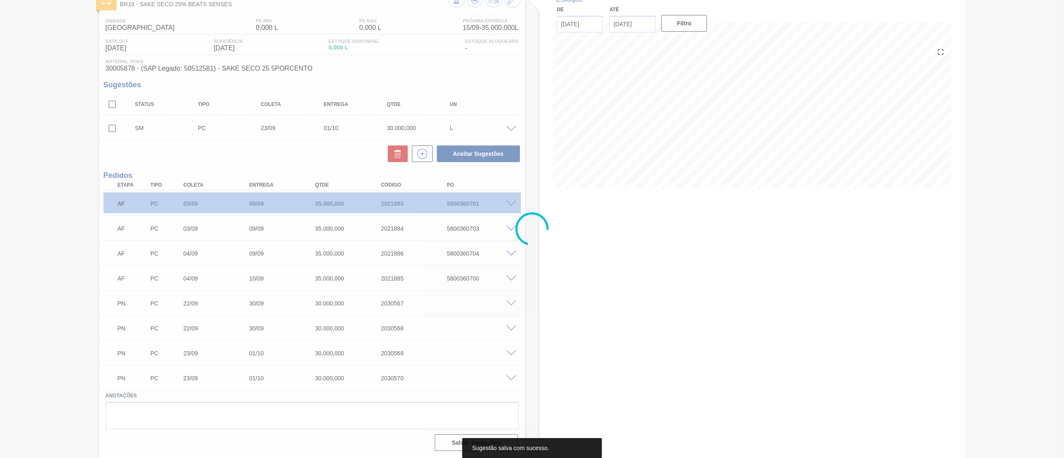
scroll to position [55, 0]
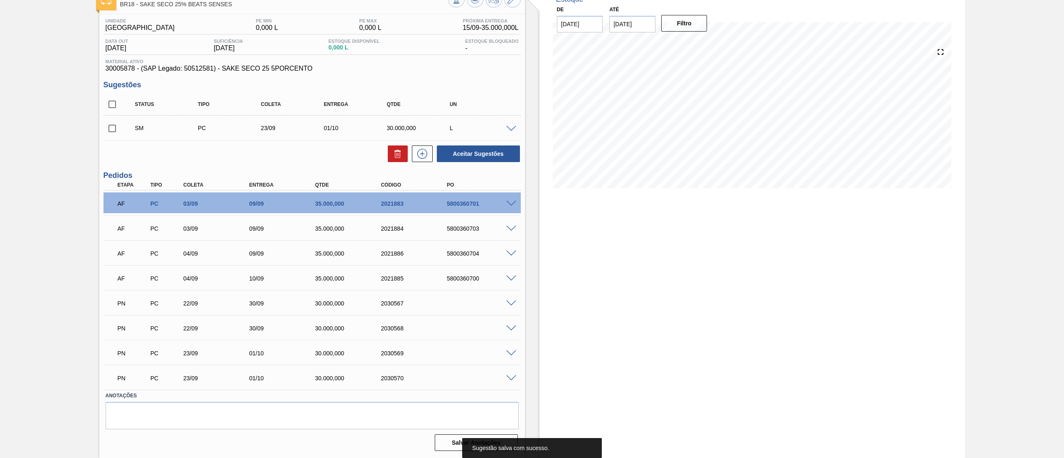
click at [120, 131] on input "checkbox" at bounding box center [111, 128] width 17 height 17
click at [491, 153] on button "Aceitar Sugestões" at bounding box center [478, 153] width 83 height 17
checkbox input "false"
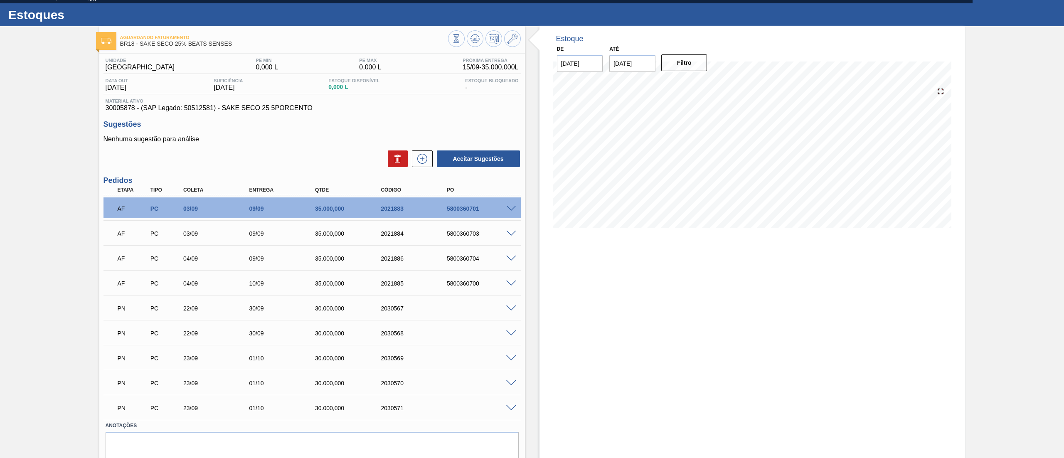
scroll to position [0, 0]
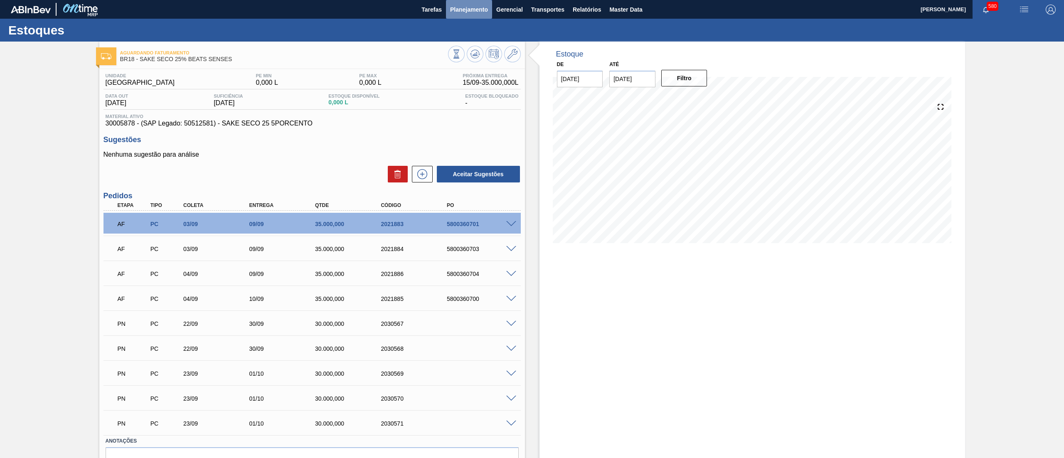
click at [467, 5] on span "Planejamento" at bounding box center [469, 10] width 38 height 10
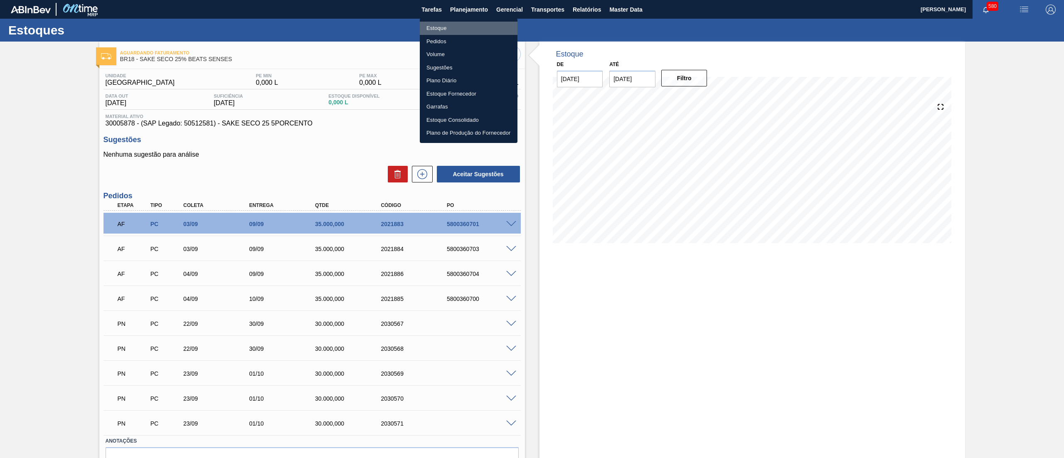
click at [449, 30] on li "Estoque" at bounding box center [469, 28] width 98 height 13
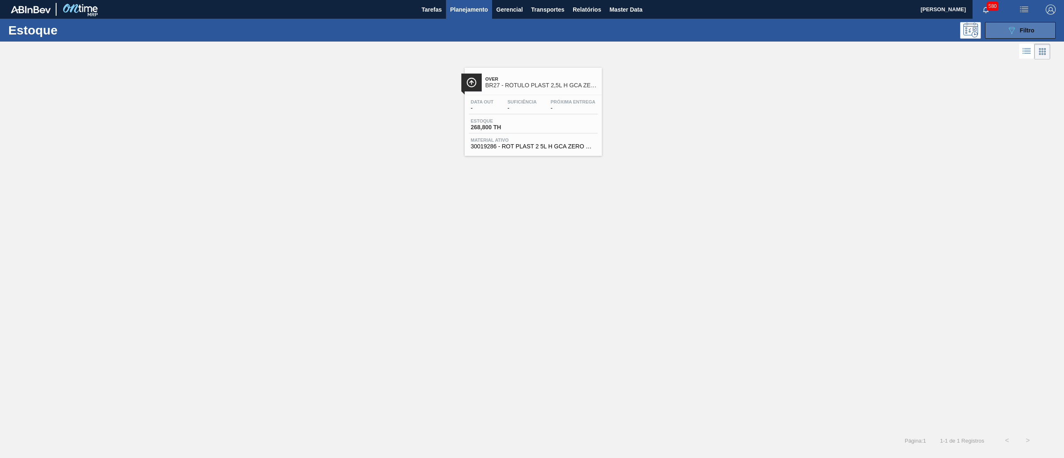
click at [996, 34] on button "089F7B8B-B2A5-4AFE-B5C0-19BA573D28AC Filtro" at bounding box center [1020, 30] width 71 height 17
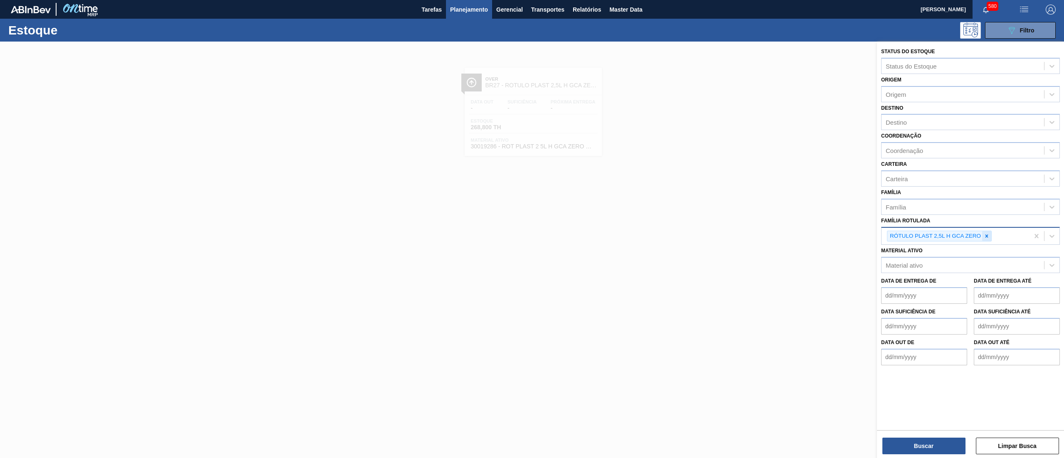
click at [986, 236] on icon at bounding box center [987, 236] width 6 height 6
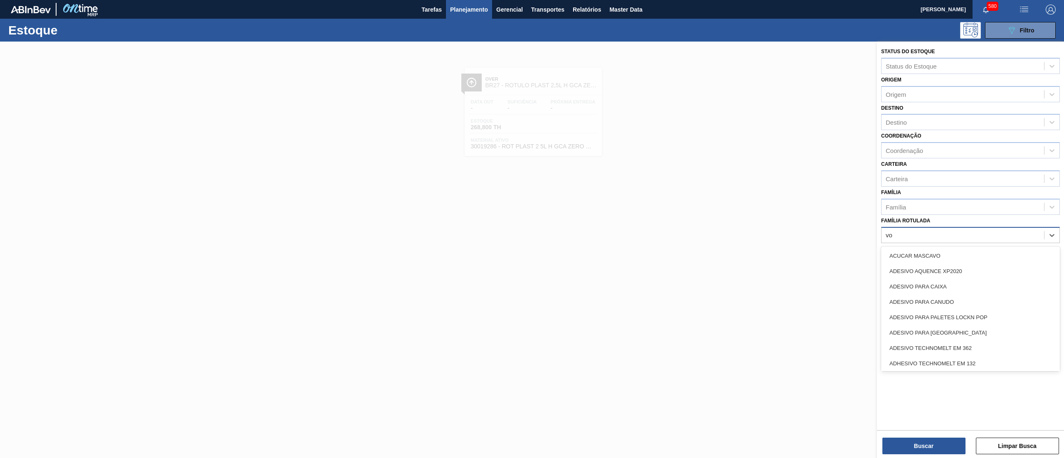
type Rotulada "vod"
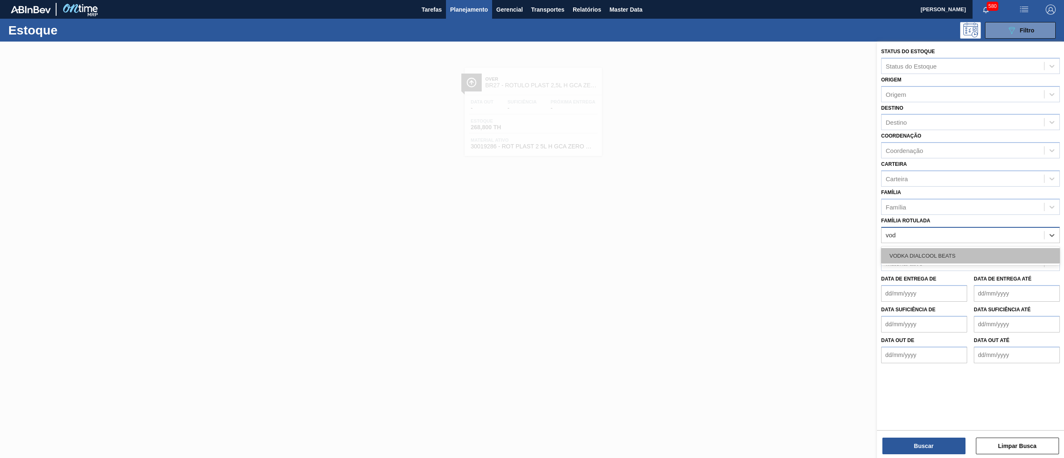
click at [970, 253] on div "VODKA DIALCOOL BEATS" at bounding box center [970, 255] width 179 height 15
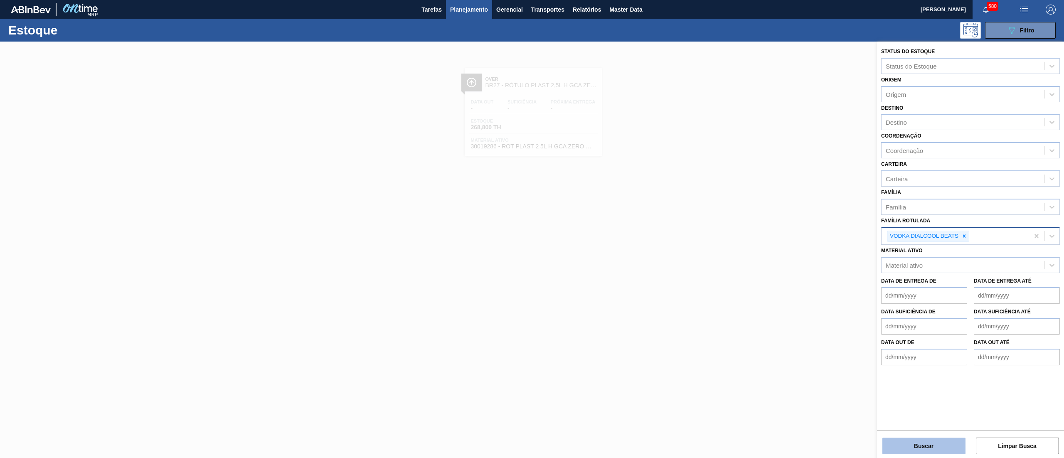
click at [916, 444] on button "Buscar" at bounding box center [923, 446] width 83 height 17
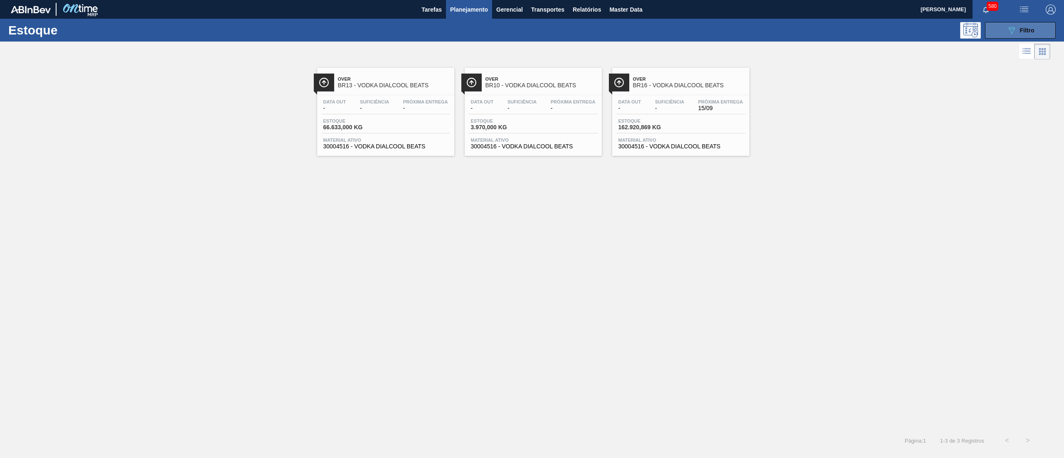
click at [1037, 28] on button "089F7B8B-B2A5-4AFE-B5C0-19BA573D28AC Filtro" at bounding box center [1020, 30] width 71 height 17
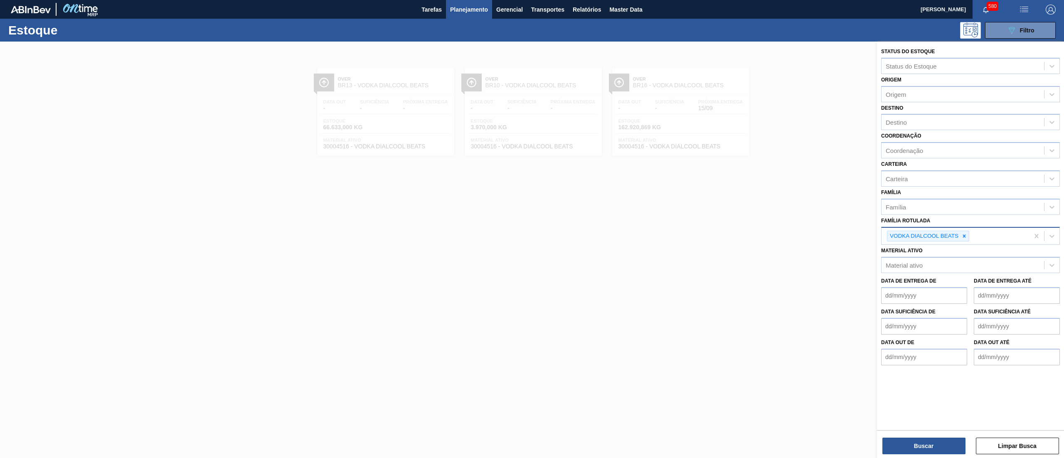
click at [823, 177] on div at bounding box center [532, 271] width 1064 height 458
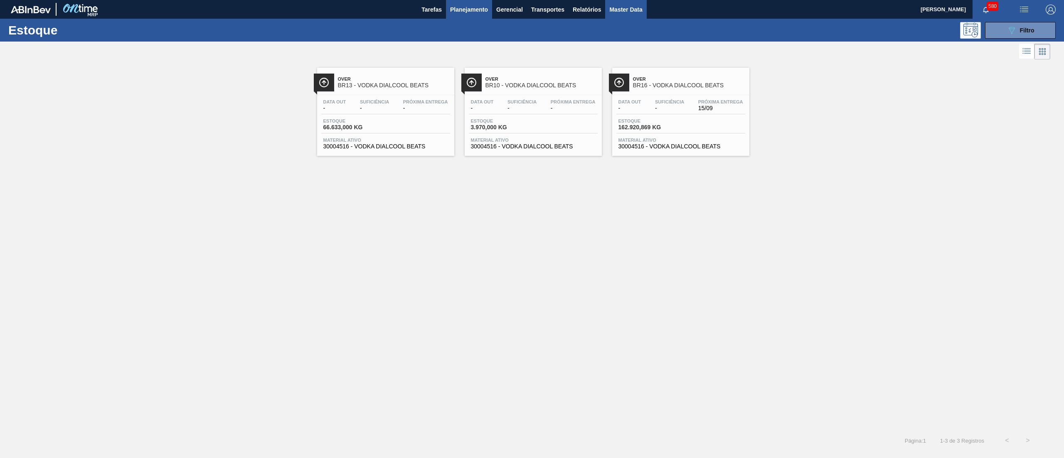
click at [630, 15] on button "Master Data" at bounding box center [625, 9] width 41 height 19
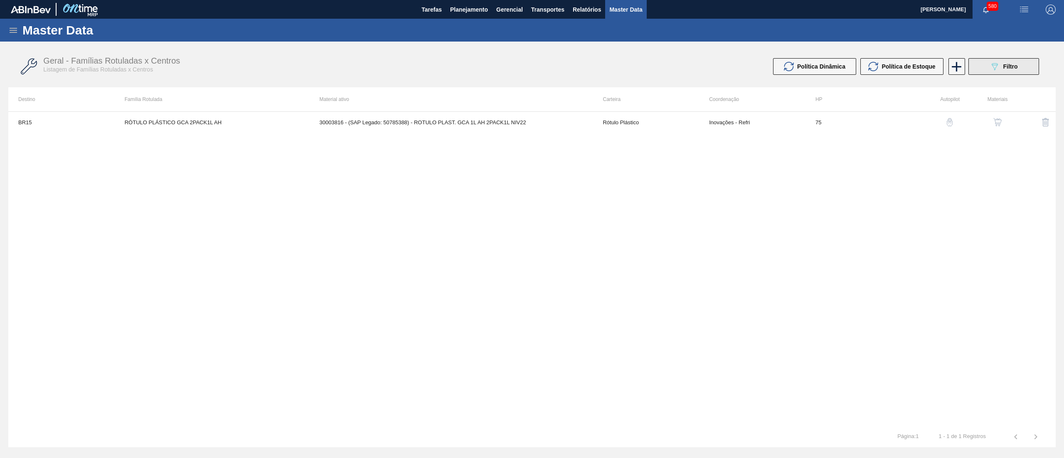
click at [994, 69] on icon at bounding box center [994, 66] width 6 height 7
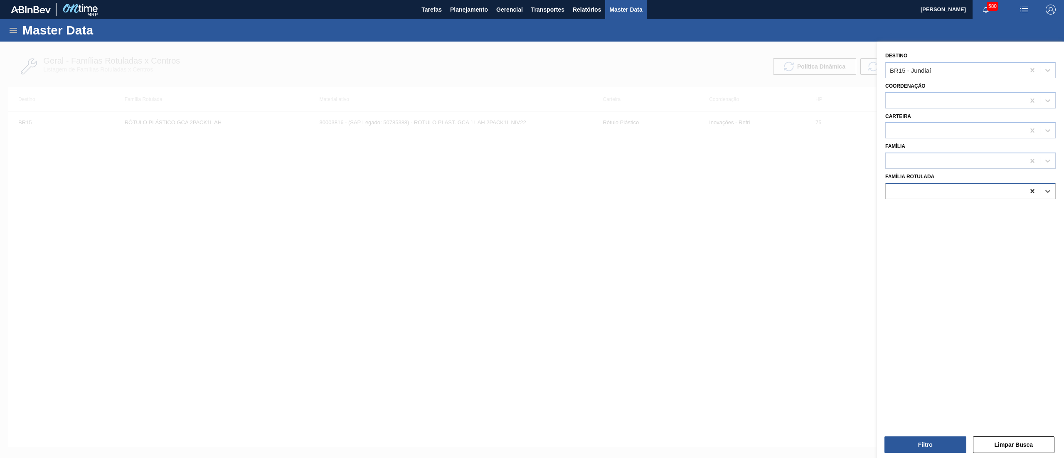
click at [1033, 191] on icon at bounding box center [1032, 191] width 8 height 8
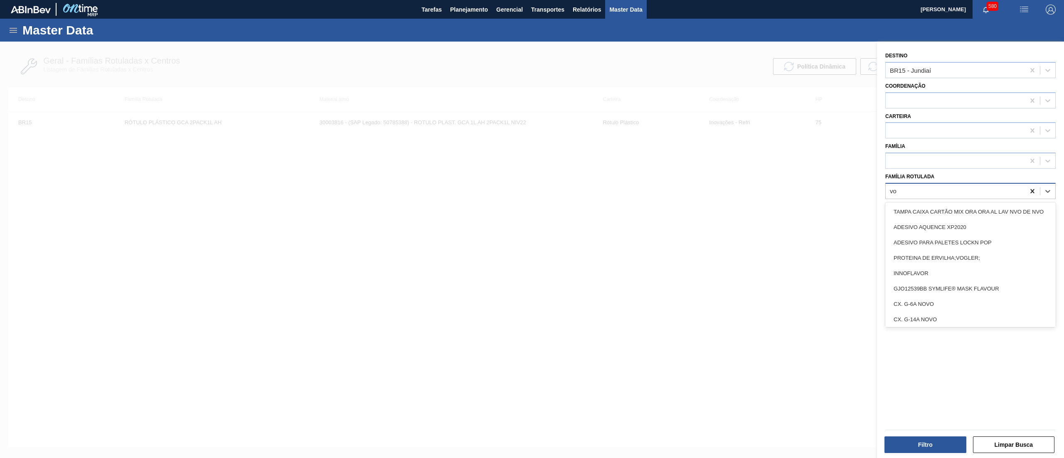
type Rotulada "vod"
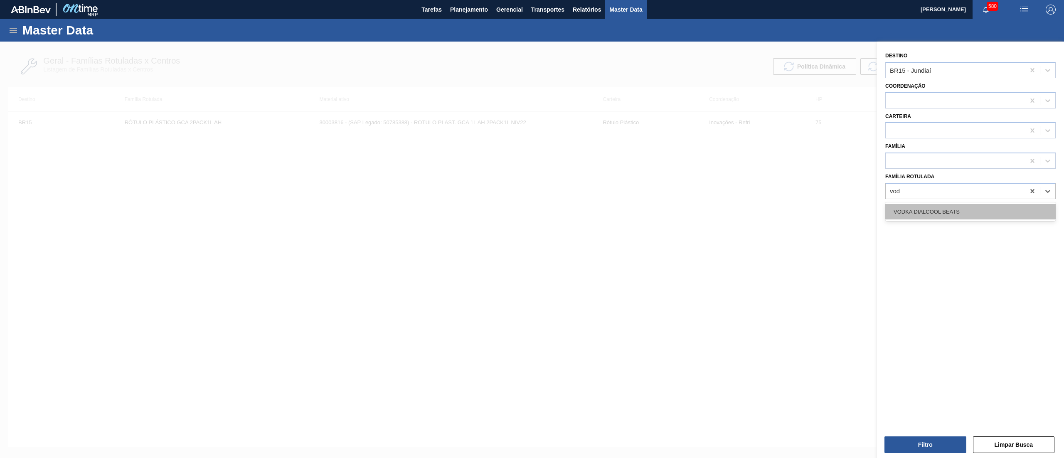
click at [986, 207] on div "VODKA DIALCOOL BEATS" at bounding box center [970, 211] width 170 height 15
click at [1031, 70] on icon at bounding box center [1032, 70] width 4 height 4
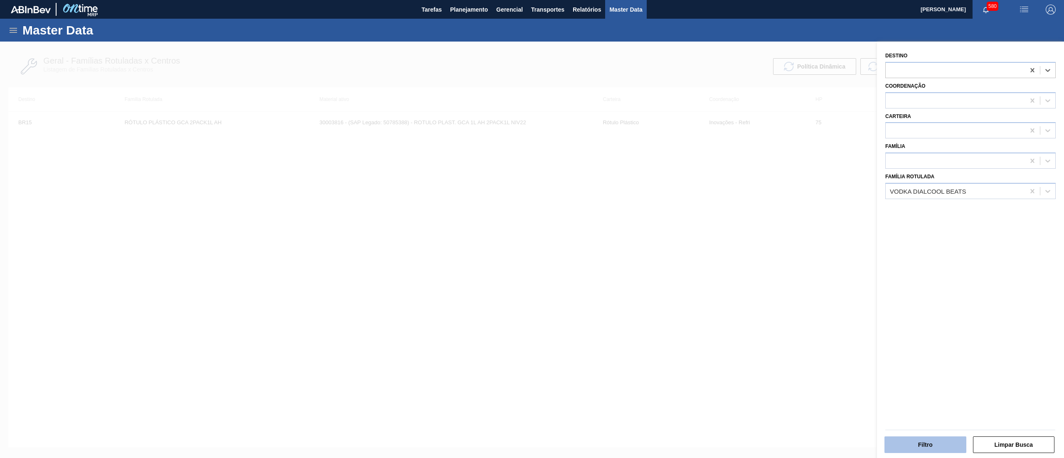
click at [922, 442] on button "Filtro" at bounding box center [925, 444] width 82 height 17
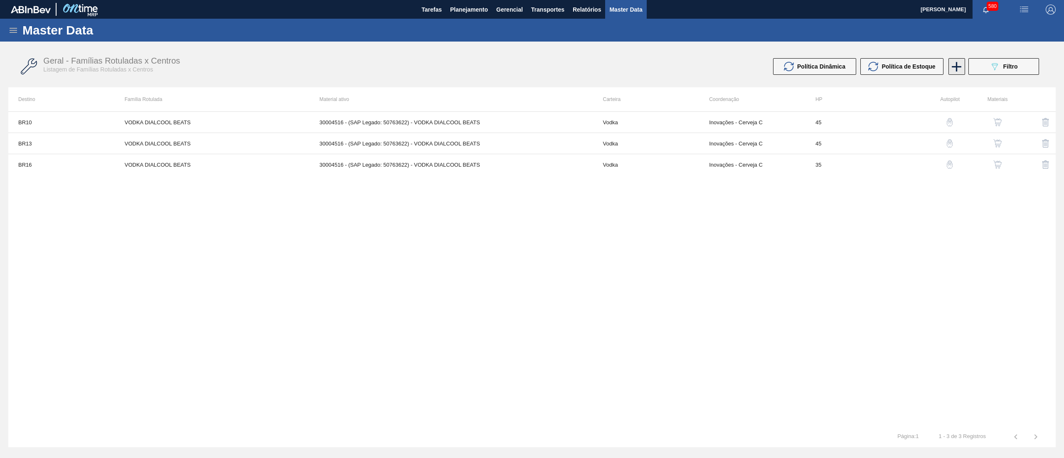
click at [958, 61] on icon at bounding box center [956, 67] width 16 height 16
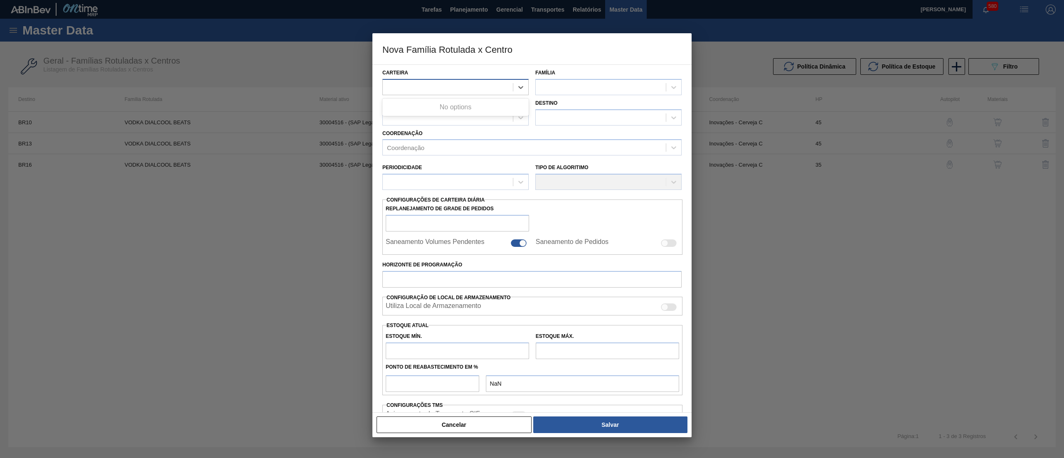
click at [466, 87] on div at bounding box center [448, 87] width 130 height 12
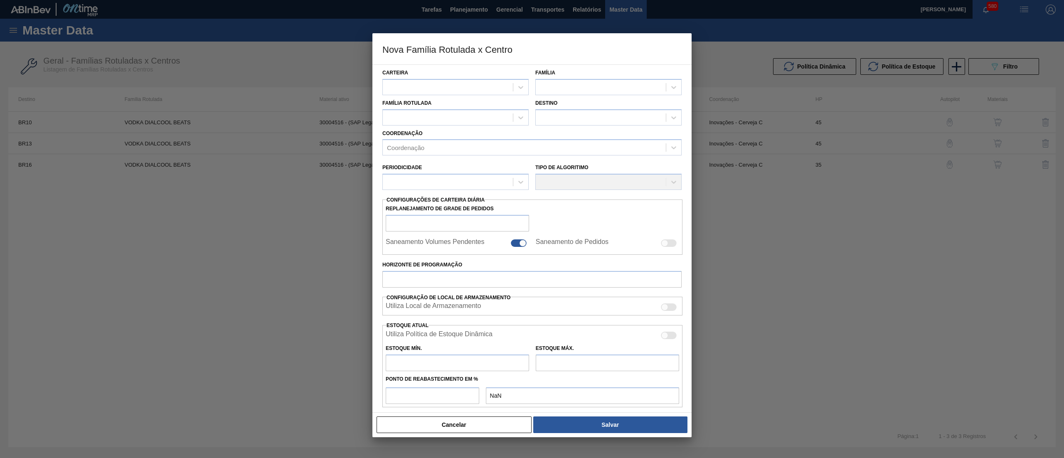
drag, startPoint x: 501, startPoint y: 419, endPoint x: 480, endPoint y: 401, distance: 27.7
click at [499, 418] on button "Cancelar" at bounding box center [453, 424] width 155 height 17
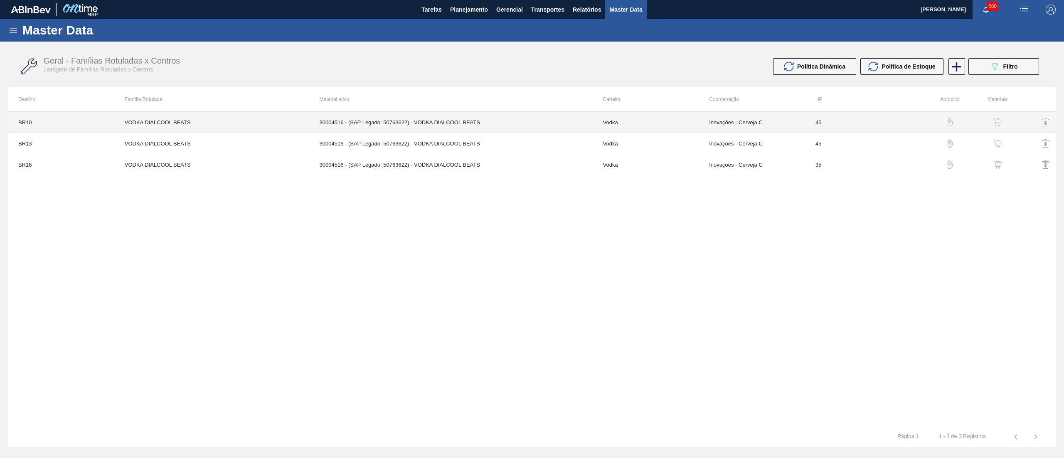
click at [504, 121] on td "30004516 - (SAP Legado: 50763622) - VODKA DIALCOOL BEATS" at bounding box center [451, 122] width 283 height 21
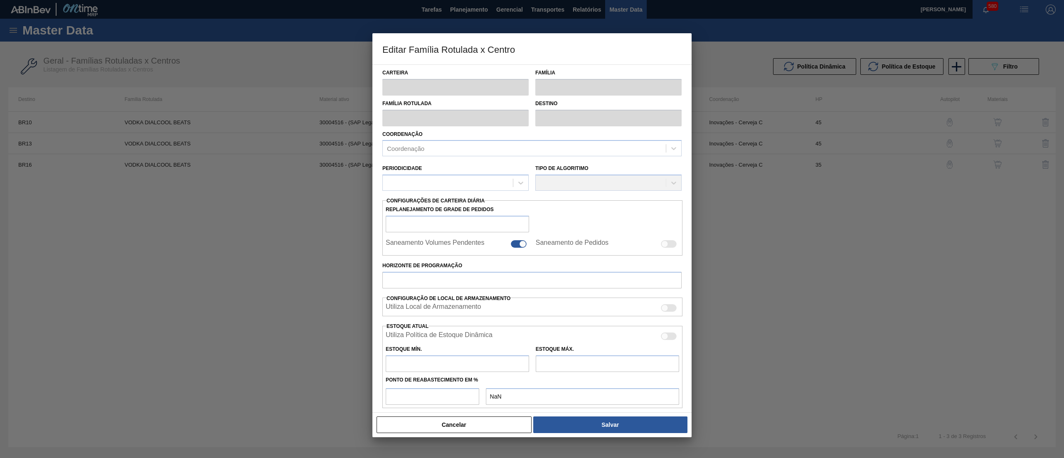
type input "Vodka"
type input "VODKA DIALCOOL BEATS"
type input "BR10 - Guarulhos"
type input "45"
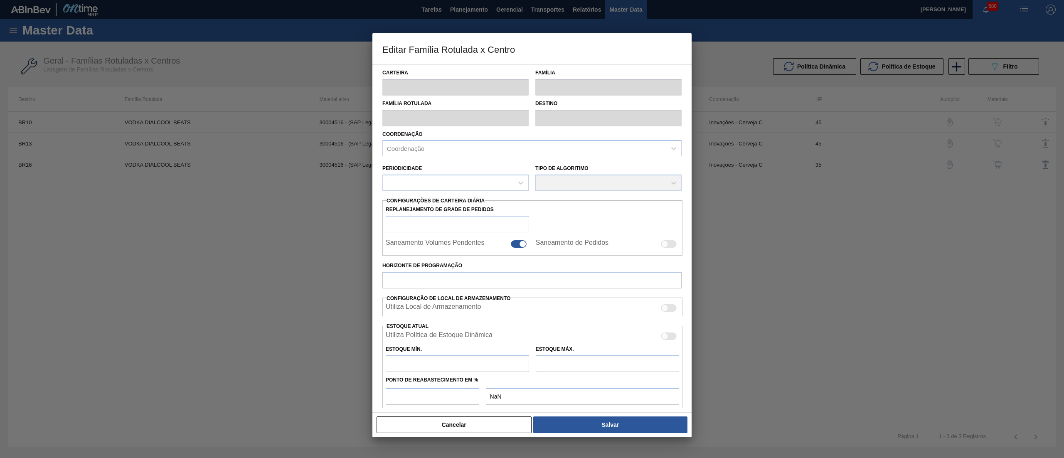
type input "0"
type input "100"
type input "0,000"
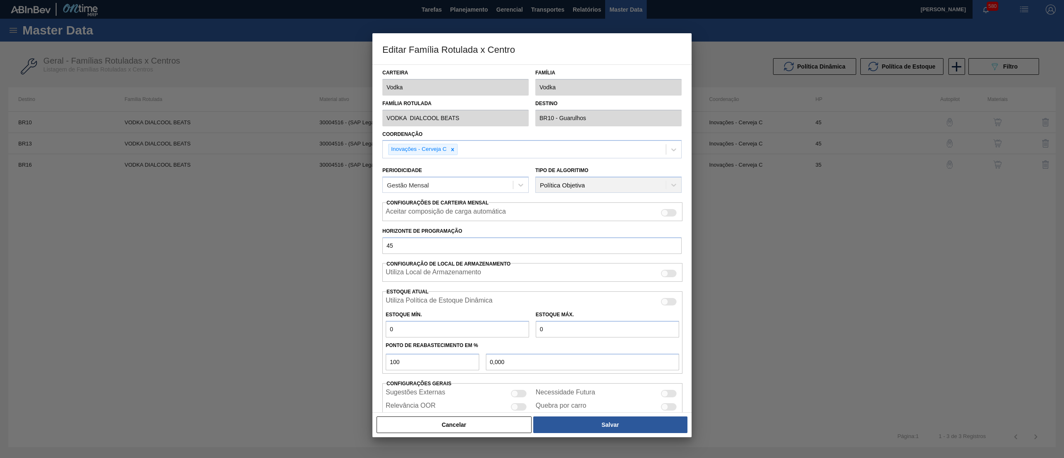
drag, startPoint x: 489, startPoint y: 418, endPoint x: 704, endPoint y: 258, distance: 268.4
click at [497, 417] on button "Cancelar" at bounding box center [453, 424] width 155 height 17
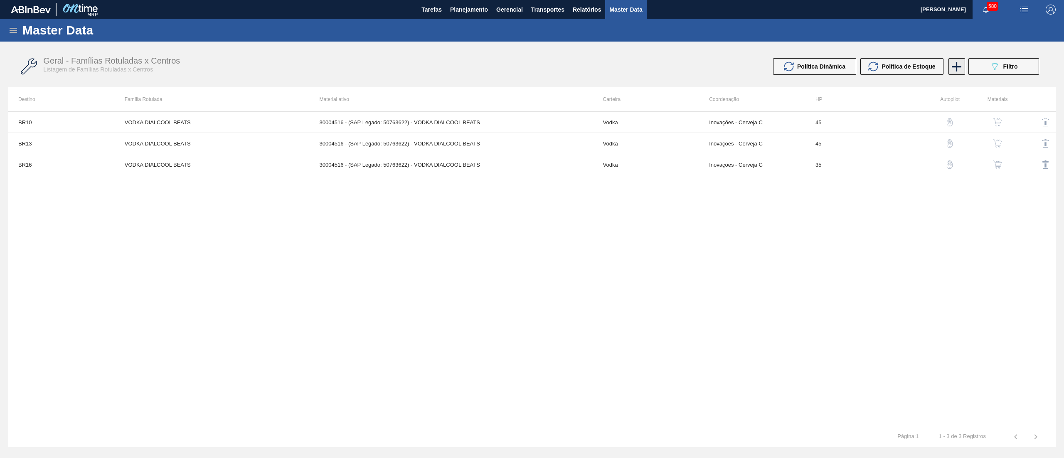
click at [958, 66] on icon at bounding box center [957, 67] width 10 height 10
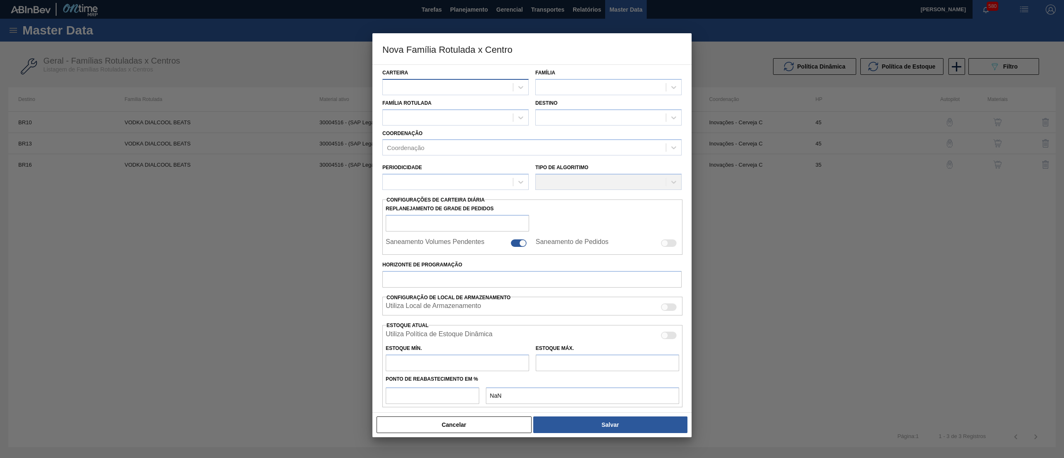
click at [442, 89] on div at bounding box center [448, 87] width 130 height 12
type input "vod"
click at [441, 108] on div "Vodka" at bounding box center [455, 107] width 146 height 15
click at [573, 88] on div at bounding box center [601, 87] width 130 height 12
drag, startPoint x: 572, startPoint y: 98, endPoint x: 567, endPoint y: 106, distance: 8.8
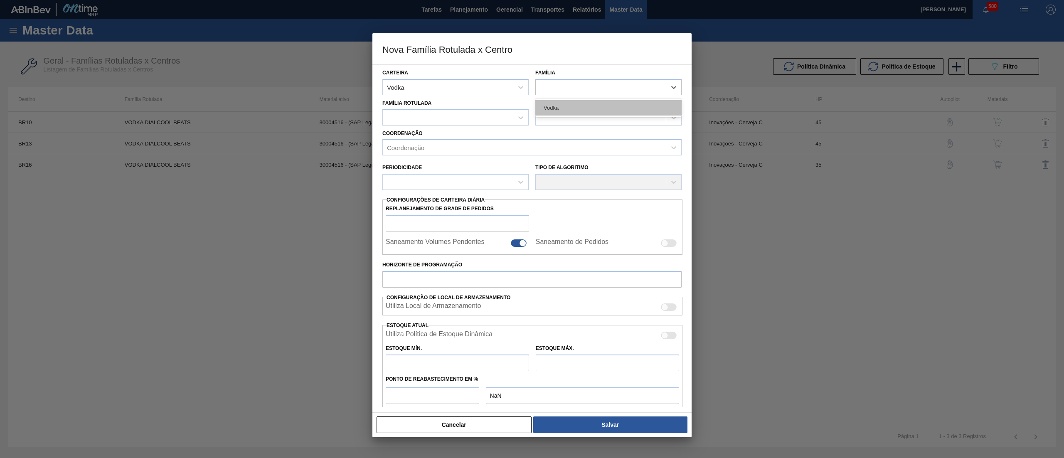
click at [572, 100] on div "Vodka" at bounding box center [608, 107] width 146 height 19
click at [563, 113] on div "Vodka" at bounding box center [608, 107] width 146 height 15
click at [472, 119] on div at bounding box center [448, 117] width 130 height 12
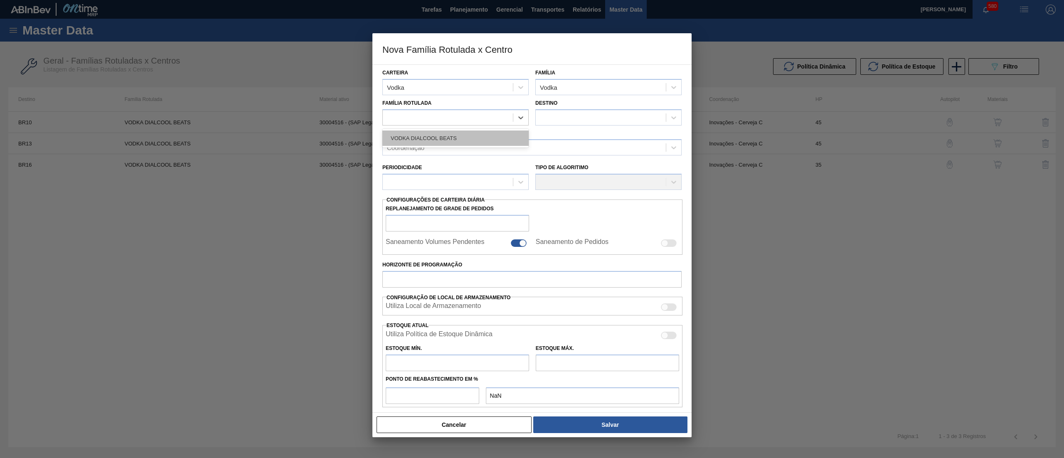
click at [466, 138] on div "VODKA DIALCOOL BEATS" at bounding box center [455, 137] width 146 height 15
checkbox input "false"
click at [562, 121] on div at bounding box center [601, 117] width 130 height 12
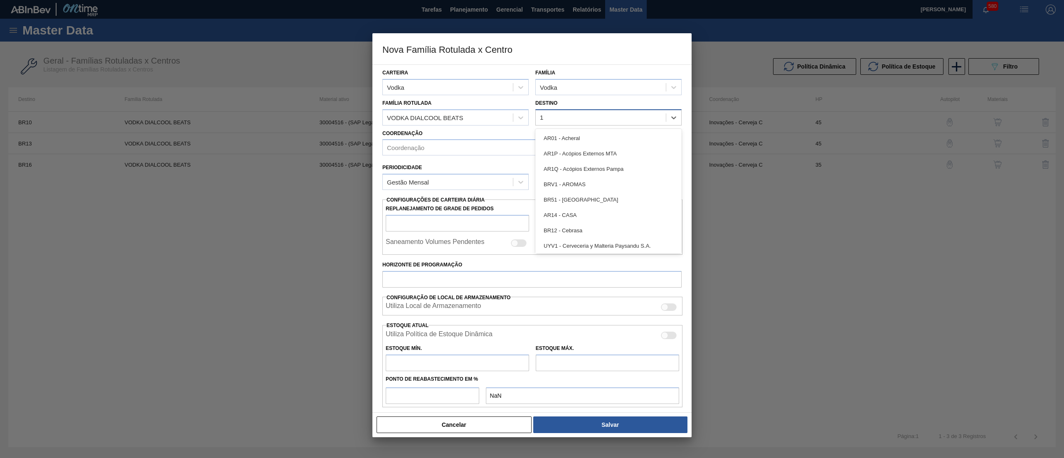
type input "18"
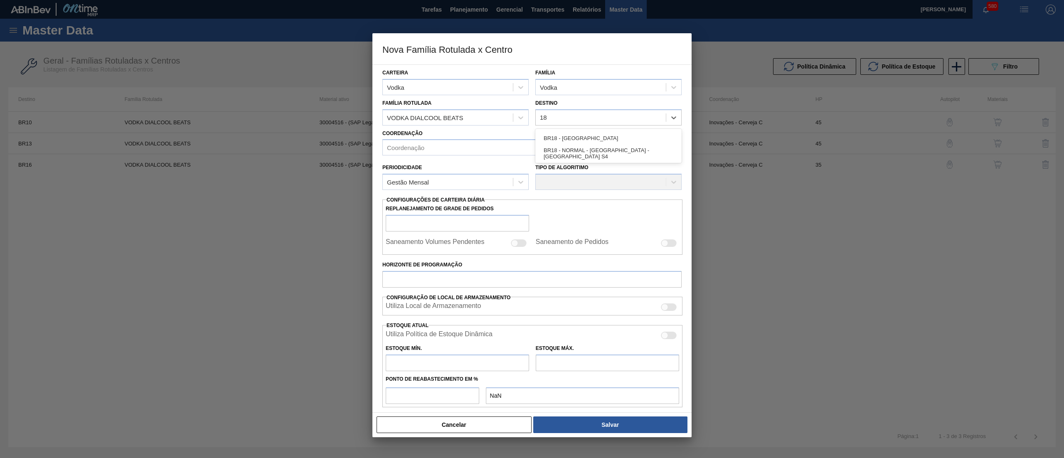
click at [565, 138] on div "BR18 - [GEOGRAPHIC_DATA]" at bounding box center [608, 137] width 146 height 15
click at [542, 142] on div "Coordenação" at bounding box center [524, 148] width 283 height 12
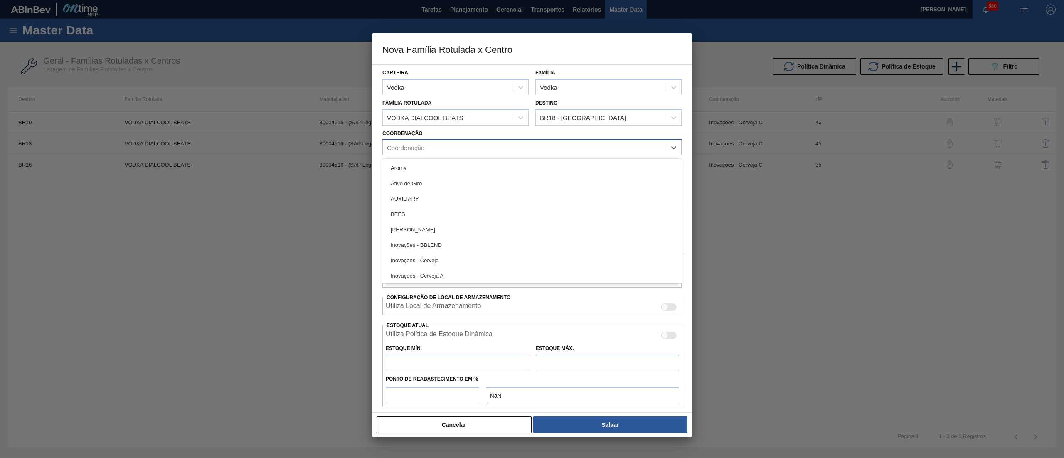
type input "c"
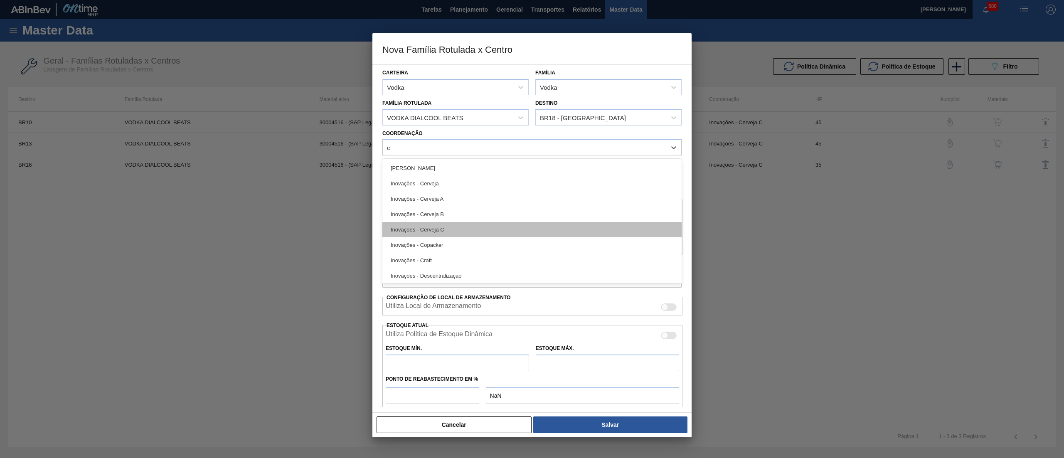
click at [480, 229] on div "Inovações - Cerveja C" at bounding box center [531, 229] width 299 height 15
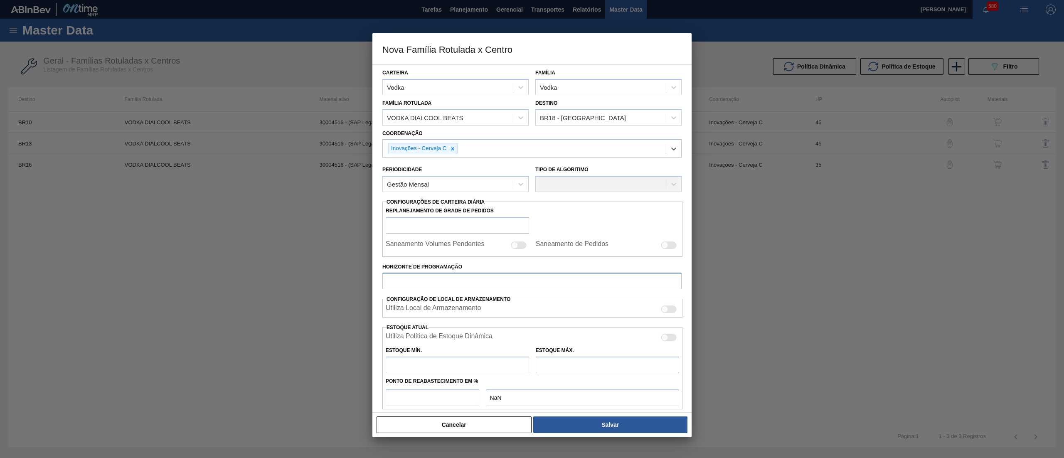
click at [458, 276] on input "Horizonte de Programação" at bounding box center [531, 281] width 299 height 17
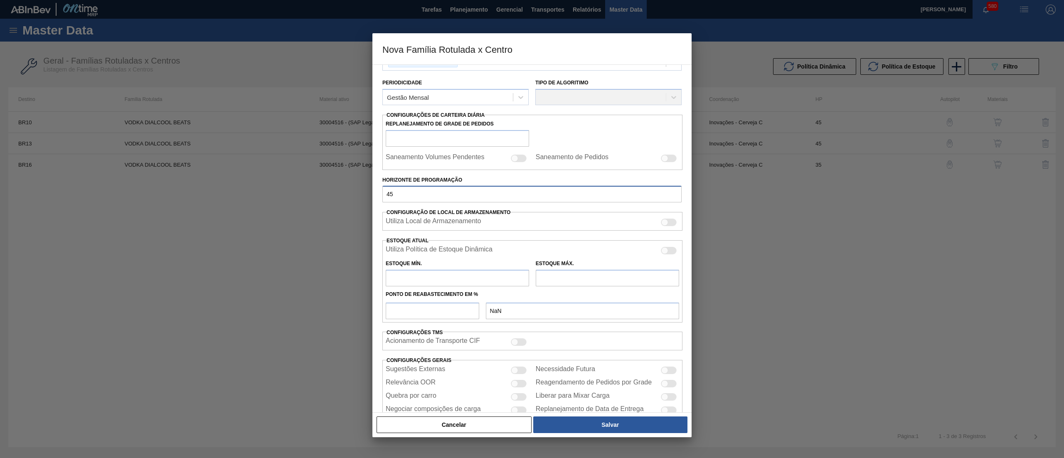
scroll to position [112, 0]
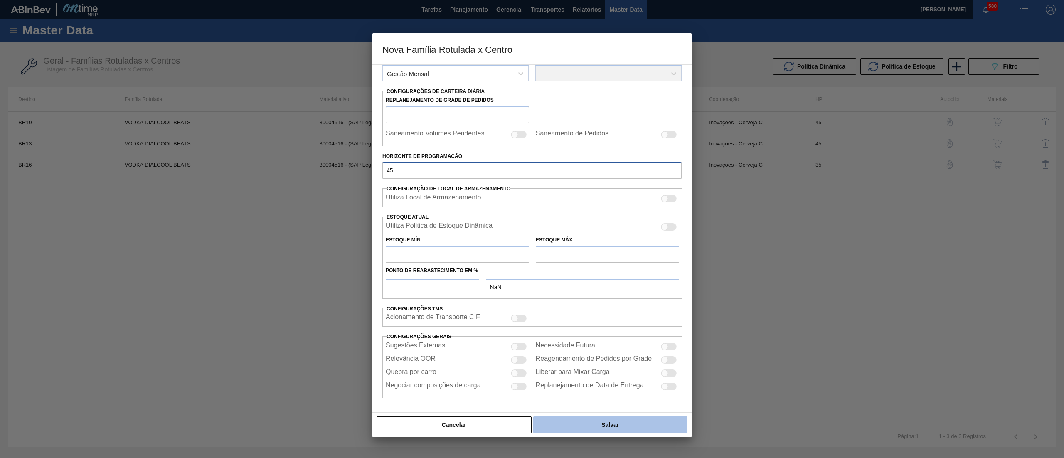
type input "45"
click at [598, 428] on button "Salvar" at bounding box center [610, 424] width 154 height 17
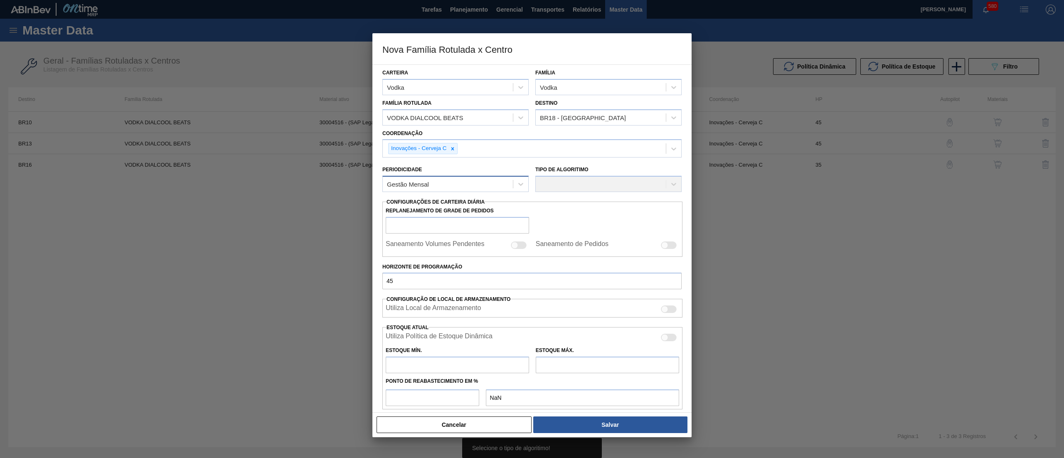
click at [437, 188] on div "Gestão Mensal" at bounding box center [448, 184] width 130 height 12
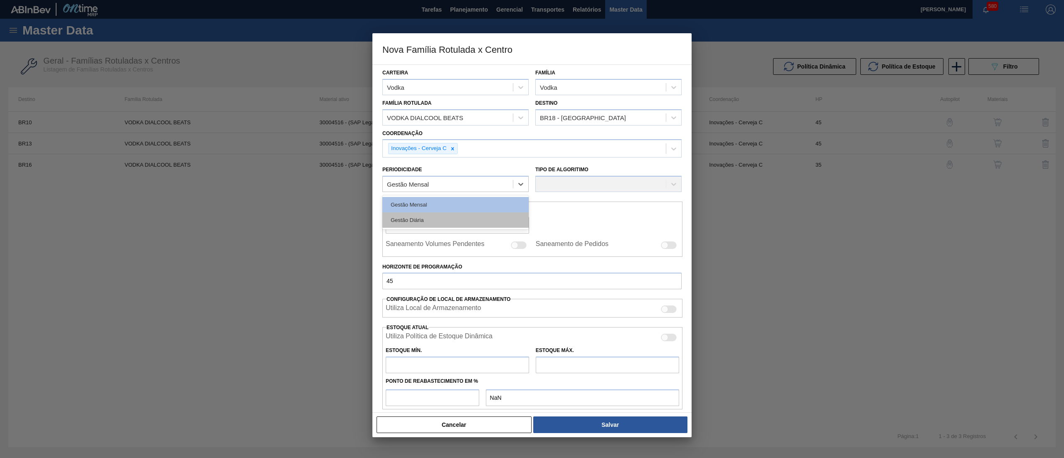
click at [437, 219] on div "Gestão Diária" at bounding box center [455, 219] width 146 height 15
checkbox input "true"
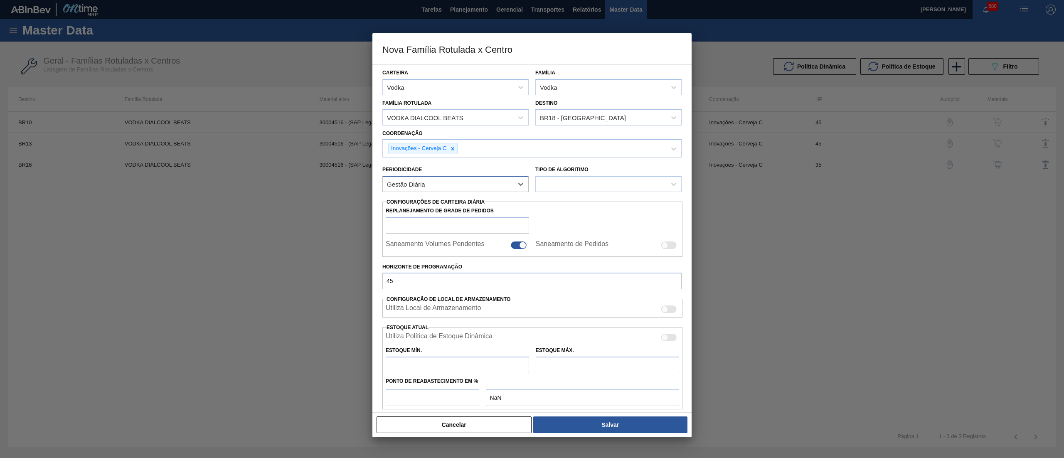
click at [432, 183] on div "Gestão Diária" at bounding box center [448, 184] width 130 height 12
click at [429, 204] on div "Gestão Mensal" at bounding box center [455, 204] width 146 height 15
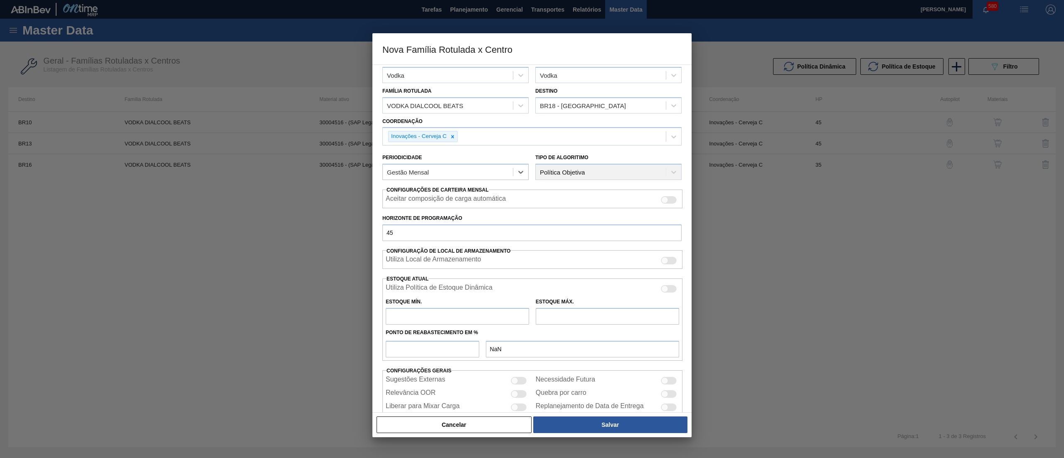
scroll to position [33, 0]
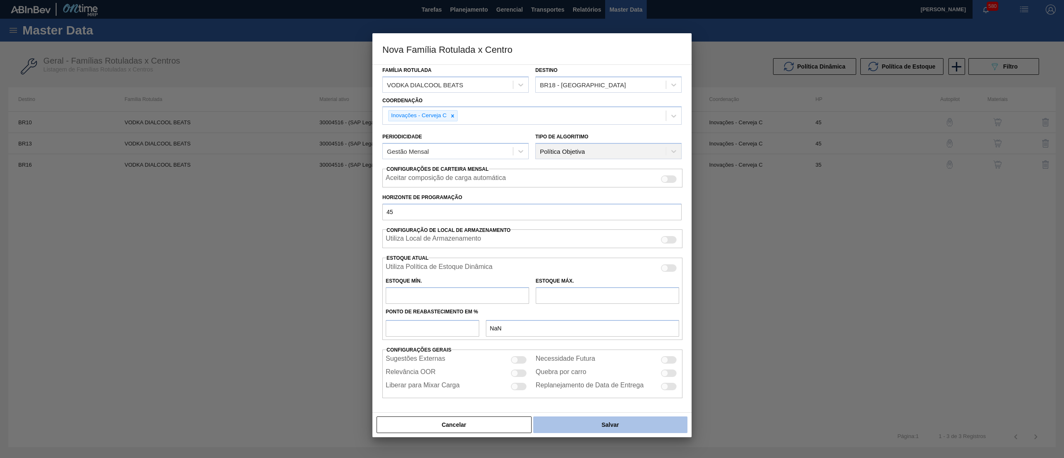
click at [642, 421] on button "Salvar" at bounding box center [610, 424] width 154 height 17
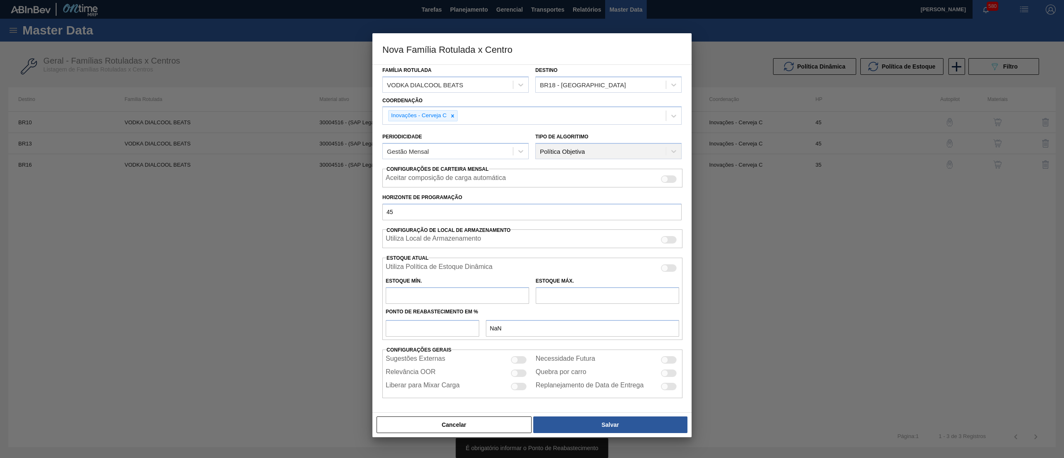
click at [430, 294] on input "text" at bounding box center [457, 295] width 143 height 17
type input "0"
type input "0,000"
type input "0"
click at [549, 299] on input "text" at bounding box center [607, 295] width 143 height 17
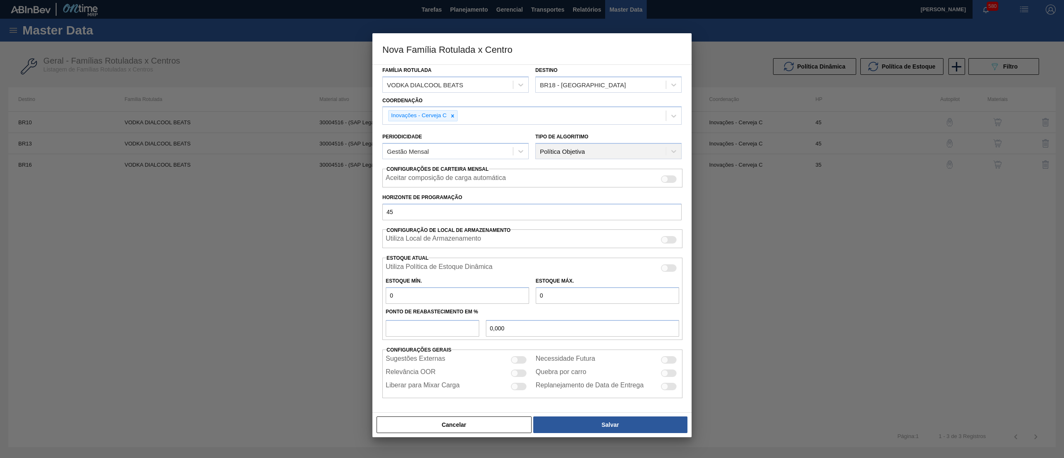
type input "0"
click at [450, 325] on input "number" at bounding box center [432, 328] width 93 height 17
type input "0"
click at [595, 422] on button "Salvar" at bounding box center [610, 424] width 154 height 17
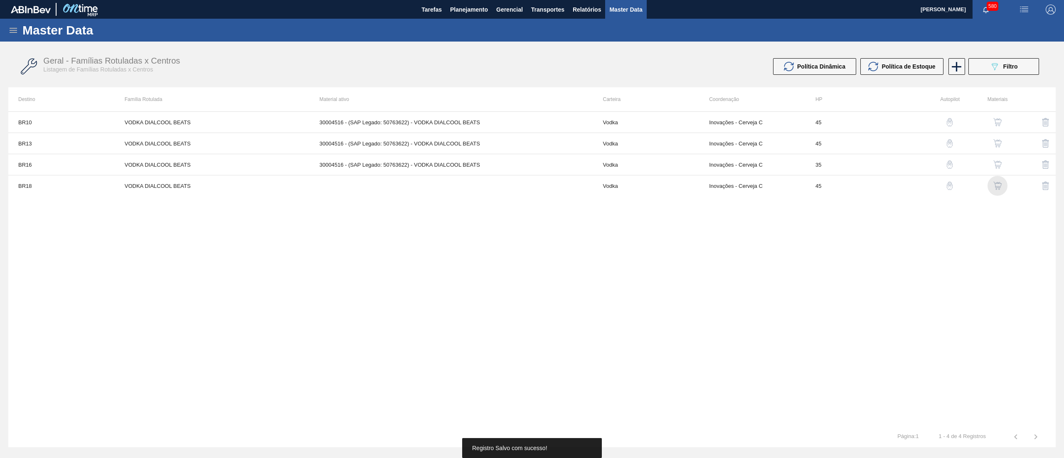
click at [1001, 187] on img "button" at bounding box center [997, 186] width 8 height 8
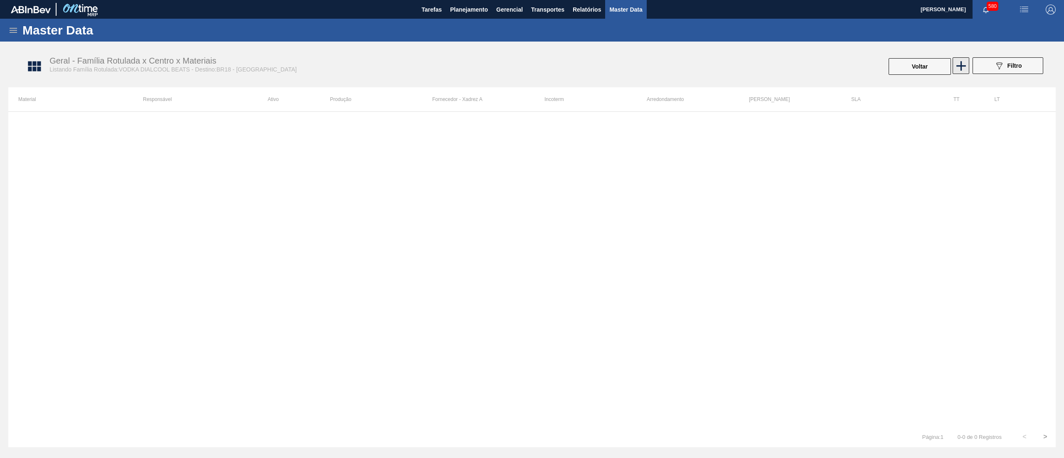
click at [966, 59] on icon at bounding box center [961, 66] width 16 height 16
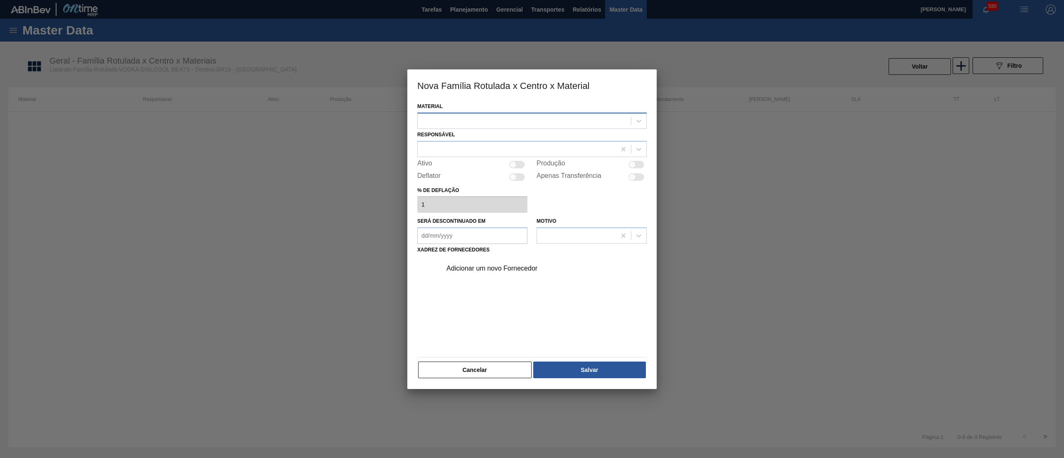
click at [537, 115] on div at bounding box center [524, 121] width 213 height 12
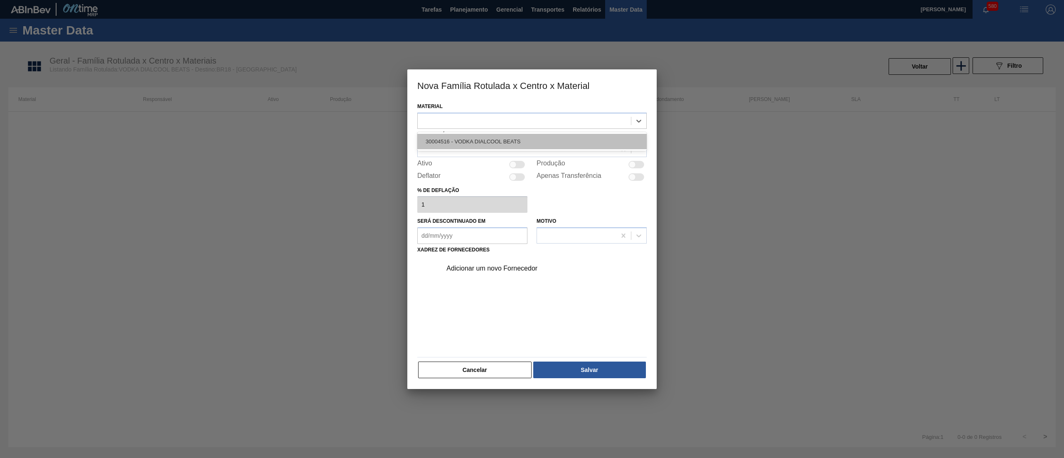
click at [524, 140] on div "30004516 - VODKA DIALCOOL BEATS" at bounding box center [531, 141] width 229 height 15
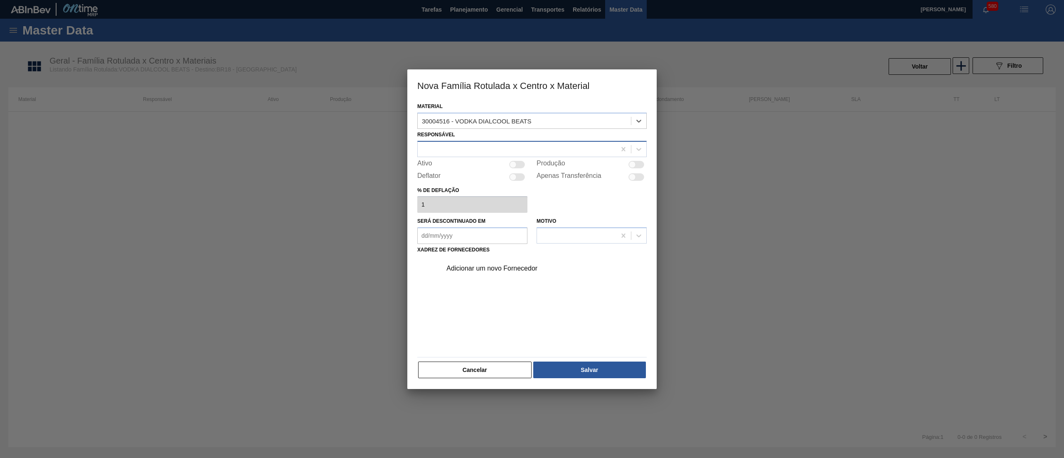
click at [501, 148] on div at bounding box center [517, 149] width 198 height 12
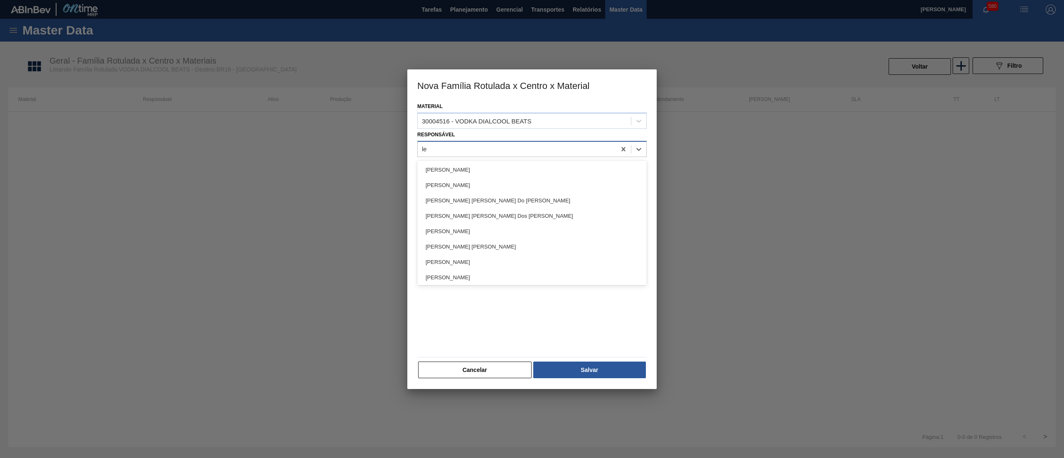
type input "let"
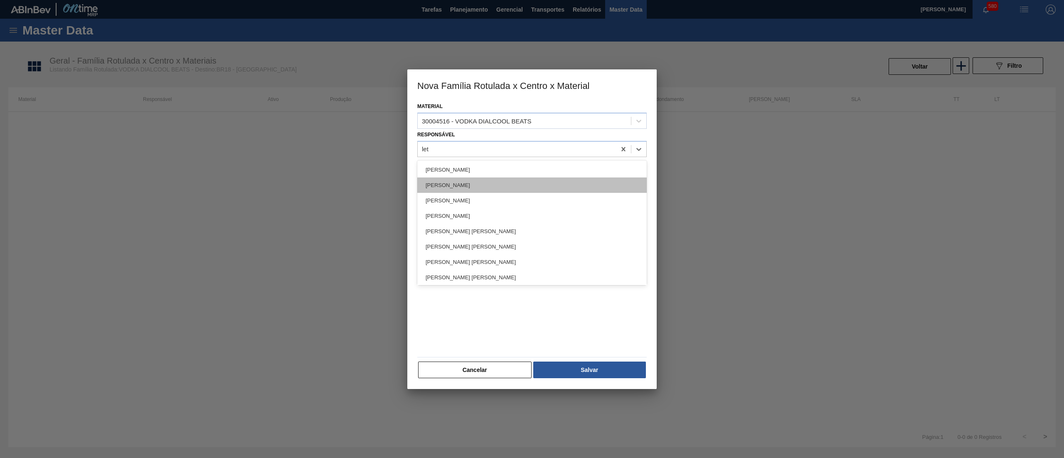
click at [471, 190] on div "[PERSON_NAME]" at bounding box center [531, 184] width 229 height 15
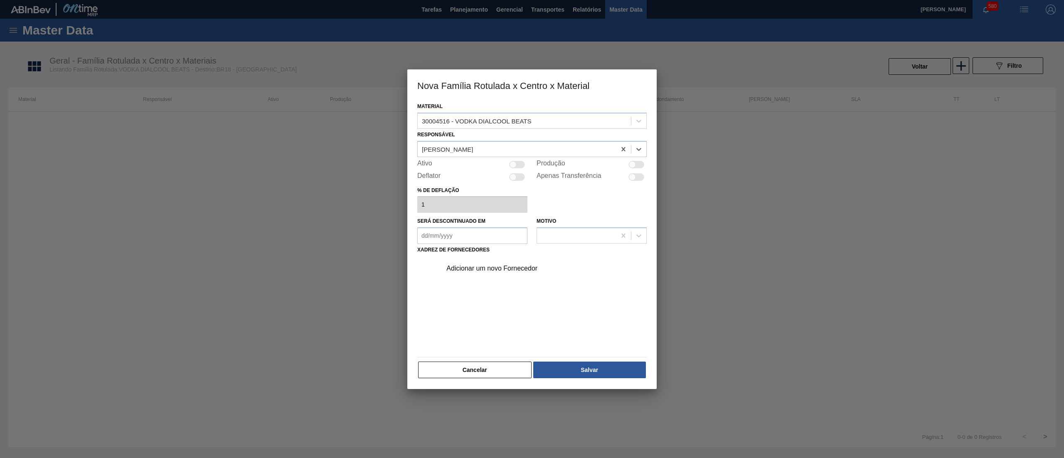
click at [519, 164] on div at bounding box center [517, 164] width 16 height 7
checkbox input "true"
click at [487, 267] on div "Adicionar um novo Fornecedor" at bounding box center [527, 268] width 163 height 7
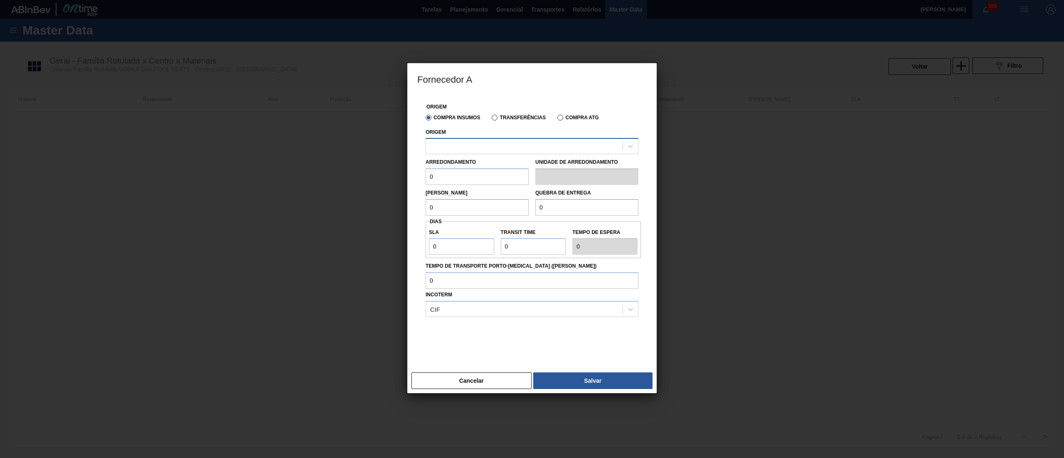
click at [500, 142] on div at bounding box center [524, 146] width 197 height 12
click at [502, 148] on div at bounding box center [524, 146] width 197 height 12
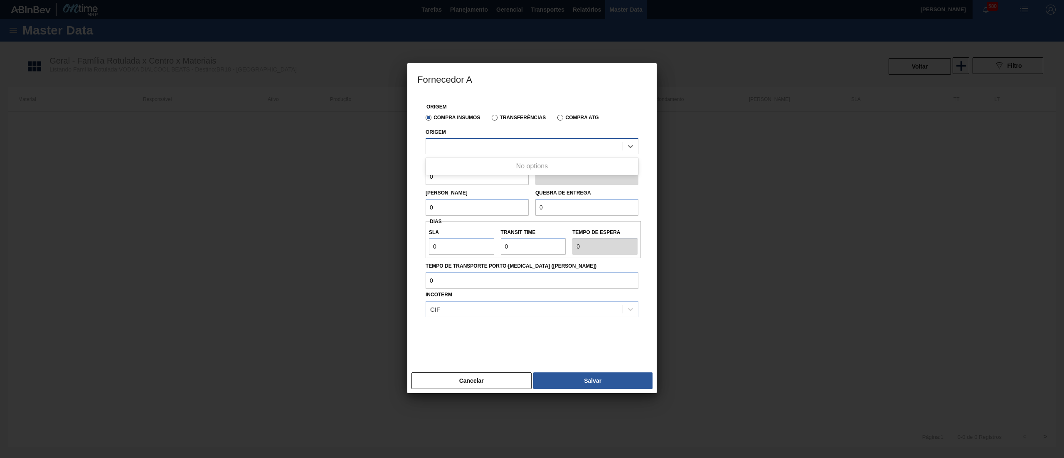
click at [502, 148] on div at bounding box center [524, 146] width 197 height 12
click at [496, 116] on label "Transferências" at bounding box center [519, 118] width 54 height 6
click at [490, 119] on input "Transferências" at bounding box center [490, 119] width 0 height 0
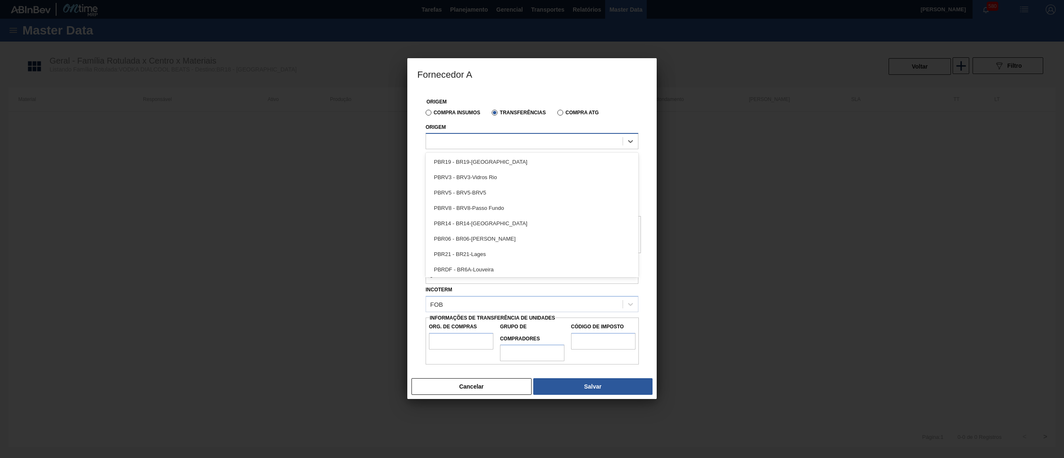
click at [483, 142] on div at bounding box center [524, 141] width 197 height 12
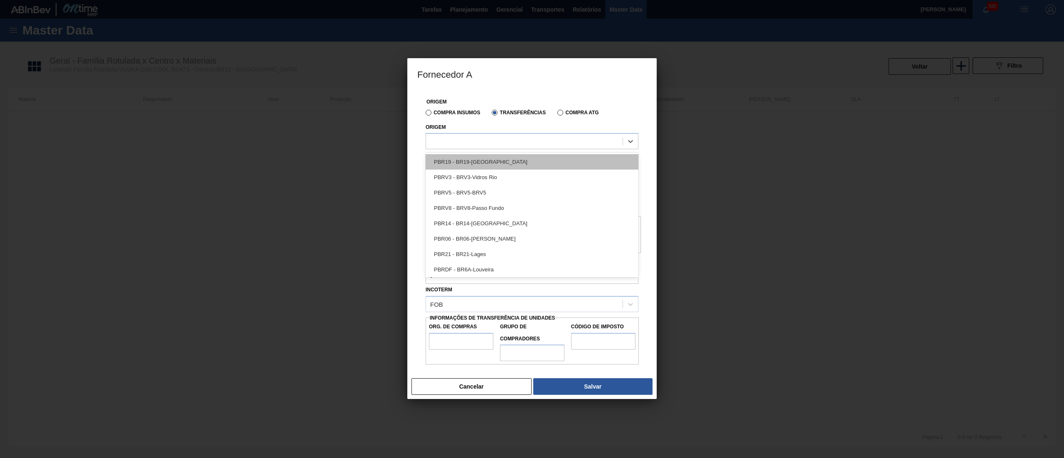
click at [500, 161] on div "PBR19 - BR19-Nova Rio" at bounding box center [532, 161] width 213 height 15
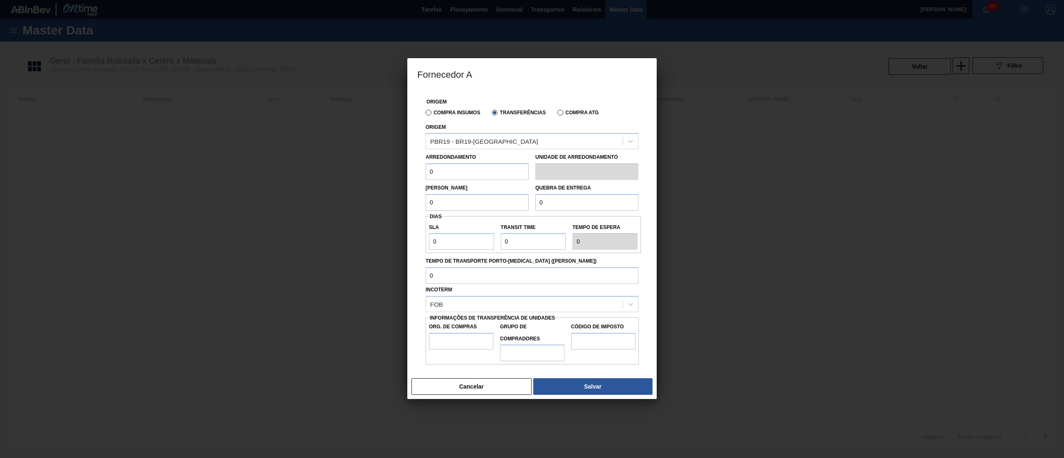
drag, startPoint x: 491, startPoint y: 177, endPoint x: 381, endPoint y: 163, distance: 111.0
click at [381, 163] on div "Fornecedor A Origem Compra Insumos Transferências Compra ATG Origem PBR19 - BR1…" at bounding box center [532, 229] width 1064 height 458
drag, startPoint x: 406, startPoint y: 174, endPoint x: 398, endPoint y: 174, distance: 8.3
click at [398, 174] on div "Fornecedor A Origem Compra Insumos Transferências Compra ATG Origem PBR19 - BR1…" at bounding box center [532, 229] width 1064 height 458
type input "1.000"
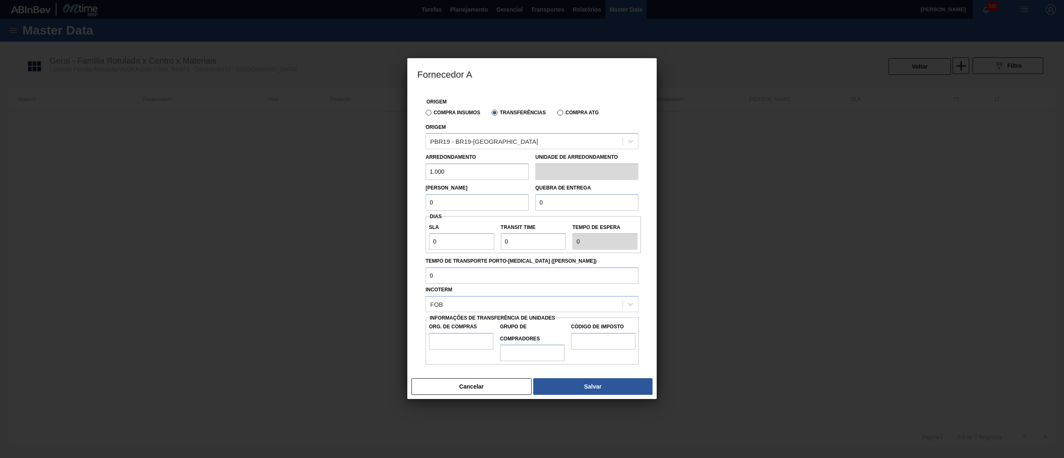
drag, startPoint x: 455, startPoint y: 205, endPoint x: 409, endPoint y: 204, distance: 46.2
click at [409, 204] on div "Origem Compra Insumos Transferências Compra ATG Origem PBR19 - BR19-Nova Rio Ar…" at bounding box center [531, 231] width 249 height 285
paste input "1.00"
type input "1.000"
paste input "1.00"
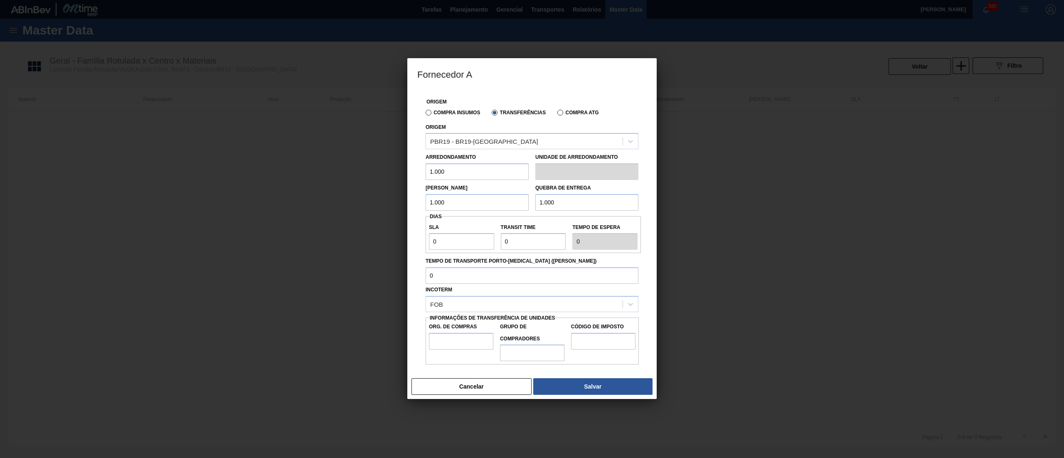
drag, startPoint x: 617, startPoint y: 207, endPoint x: 490, endPoint y: 209, distance: 126.3
click at [490, 209] on div "Lote Mínimo 1.000 Quebra de entrega 1.000" at bounding box center [531, 195] width 219 height 31
type input "1.000"
drag, startPoint x: 453, startPoint y: 241, endPoint x: 323, endPoint y: 242, distance: 130.1
click at [323, 242] on div "Fornecedor A Origem Compra Insumos Transferências Compra ATG Origem PBR19 - BR1…" at bounding box center [532, 229] width 1064 height 458
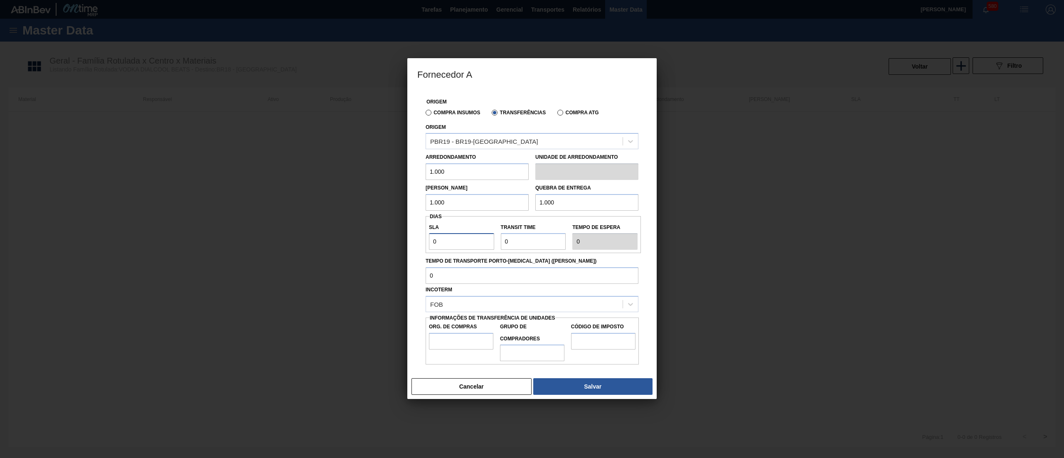
type input "3"
type input "30"
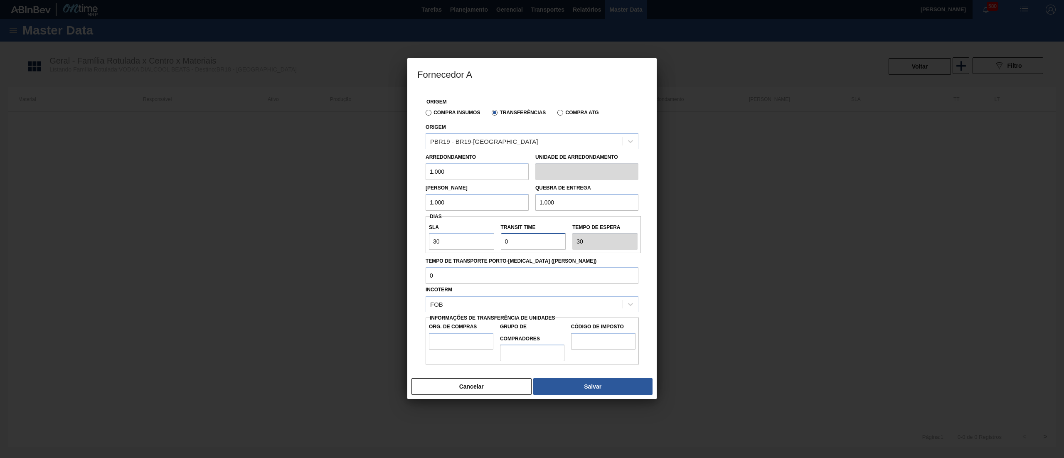
drag, startPoint x: 512, startPoint y: 242, endPoint x: 470, endPoint y: 239, distance: 42.5
click at [470, 239] on div "SLA 30 Transit Time Tempo de espera 30" at bounding box center [533, 234] width 215 height 31
type input "1"
type input "31"
type input "15"
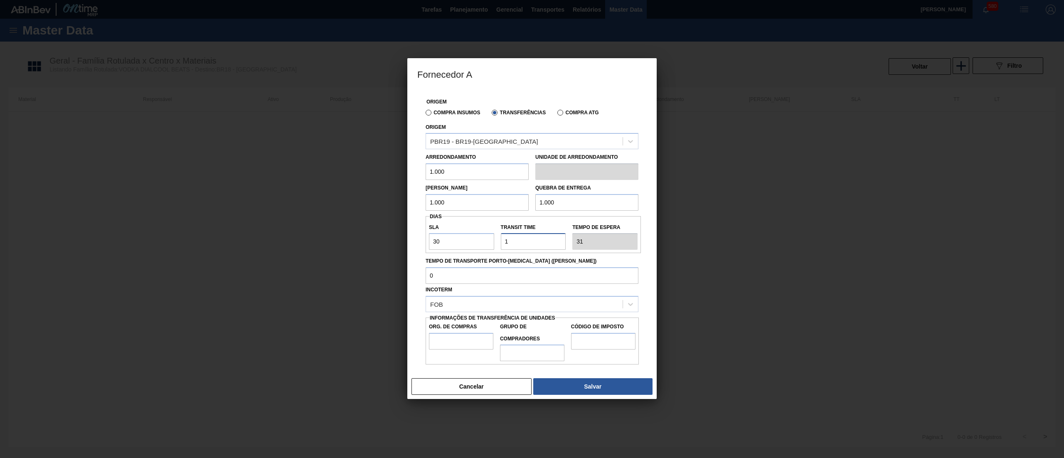
type input "45"
type input "15"
drag, startPoint x: 455, startPoint y: 246, endPoint x: 412, endPoint y: 237, distance: 43.3
click at [412, 237] on div "Origem Compra Insumos Transferências Compra ATG Origem PBR19 - BR19-Nova Rio Ar…" at bounding box center [531, 231] width 249 height 285
type input "1"
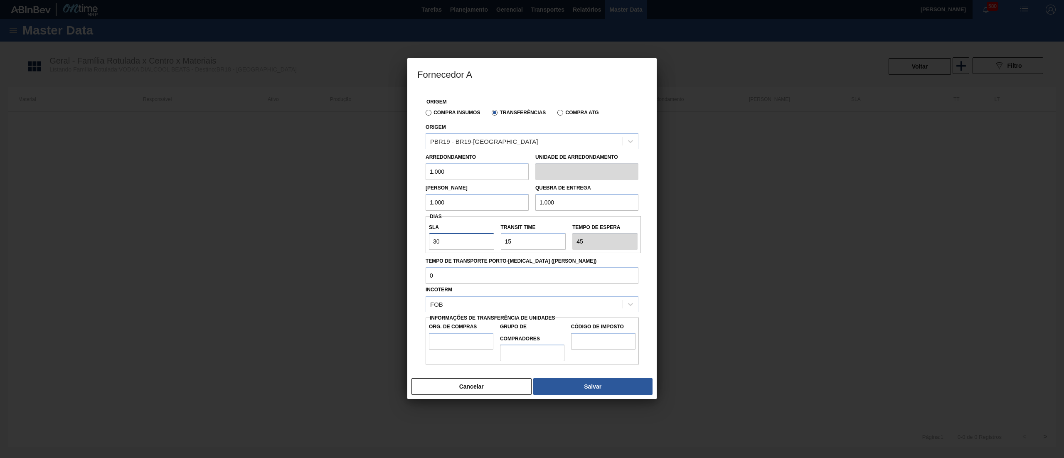
type input "16"
type input "15"
type input "30"
type input "15"
drag, startPoint x: 523, startPoint y: 251, endPoint x: 470, endPoint y: 238, distance: 53.9
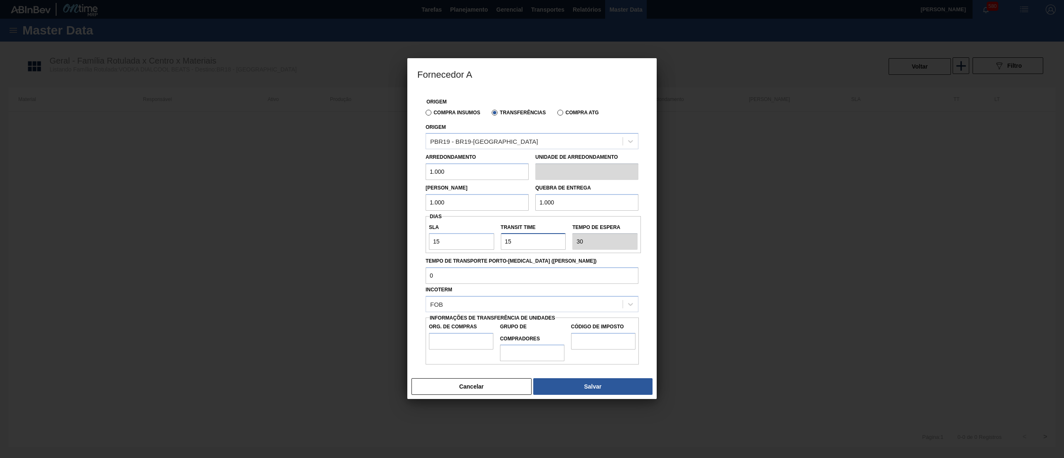
click at [470, 238] on div "SLA 15 Transit Time Tempo de espera 30" at bounding box center [533, 234] width 215 height 37
type input "7"
type input "22"
type input "7"
click at [476, 340] on input "Org. de Compras" at bounding box center [461, 341] width 64 height 17
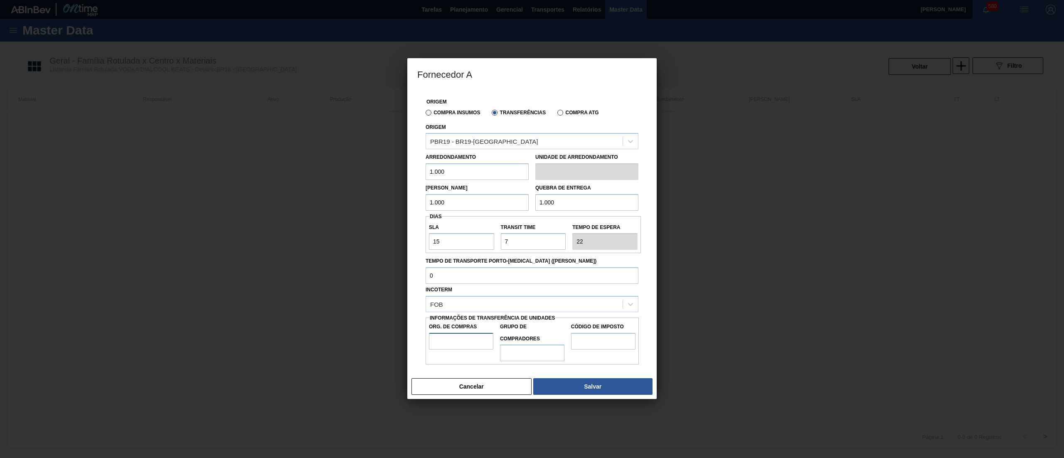
type input "BR08"
click at [539, 352] on input "Grupo de Compradores" at bounding box center [532, 352] width 64 height 17
type input "B02"
click at [610, 337] on input "Código de Imposto" at bounding box center [603, 341] width 64 height 17
type input "IZ"
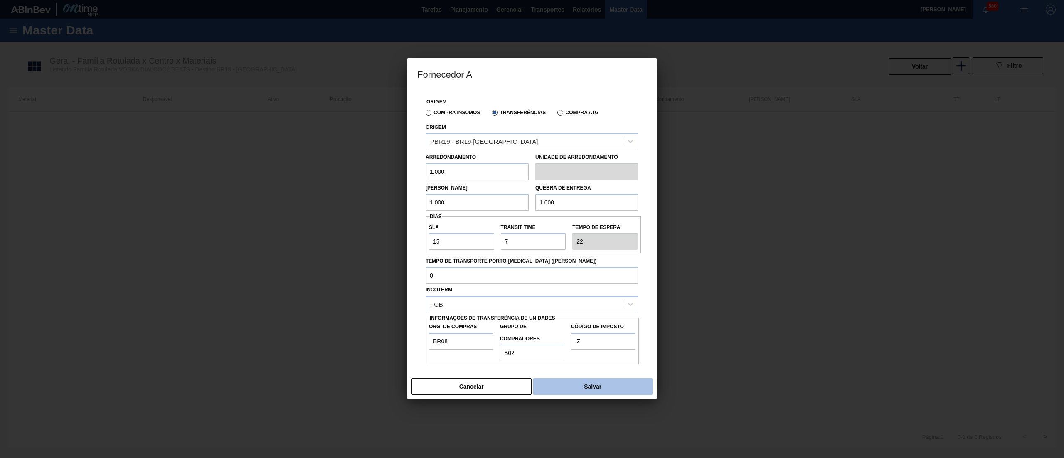
click at [624, 387] on button "Salvar" at bounding box center [592, 386] width 119 height 17
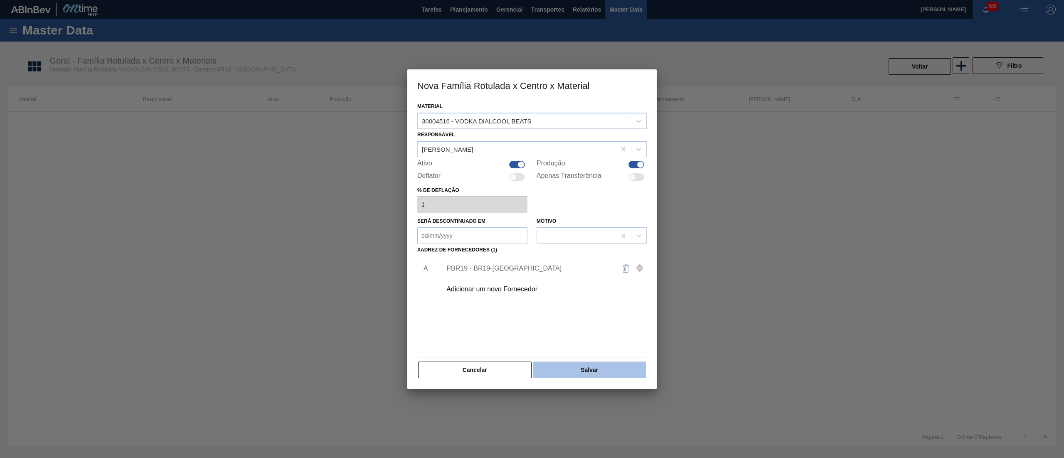
click at [624, 369] on button "Salvar" at bounding box center [589, 370] width 113 height 17
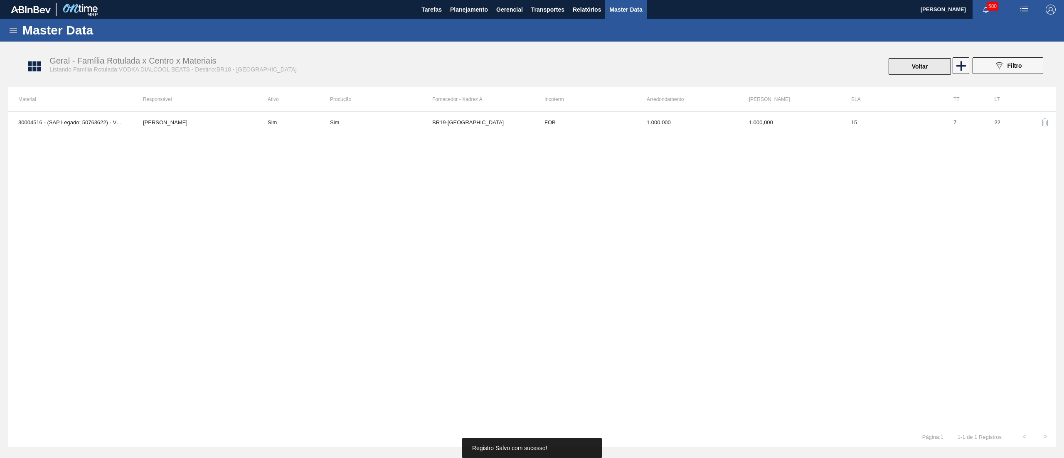
click at [927, 62] on button "Voltar" at bounding box center [919, 66] width 62 height 17
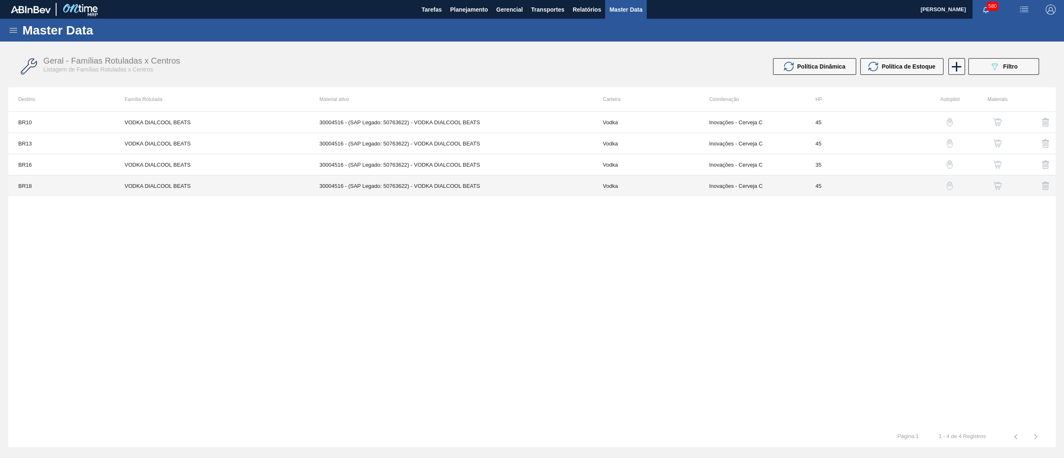
click at [553, 189] on td "30004516 - (SAP Legado: 50763622) - VODKA DIALCOOL BEATS" at bounding box center [451, 185] width 283 height 21
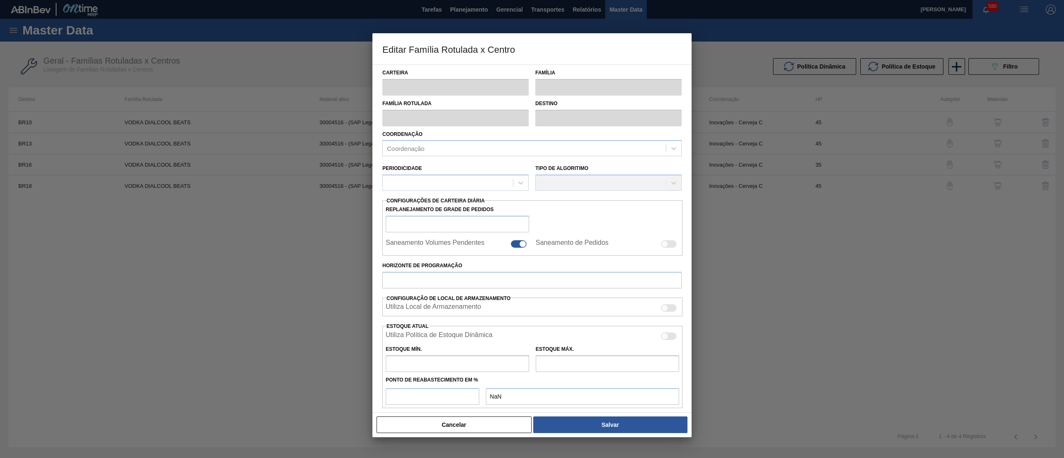
type input "Vodka"
type input "VODKA DIALCOOL BEATS"
type input "BR18 - [GEOGRAPHIC_DATA]"
type input "45"
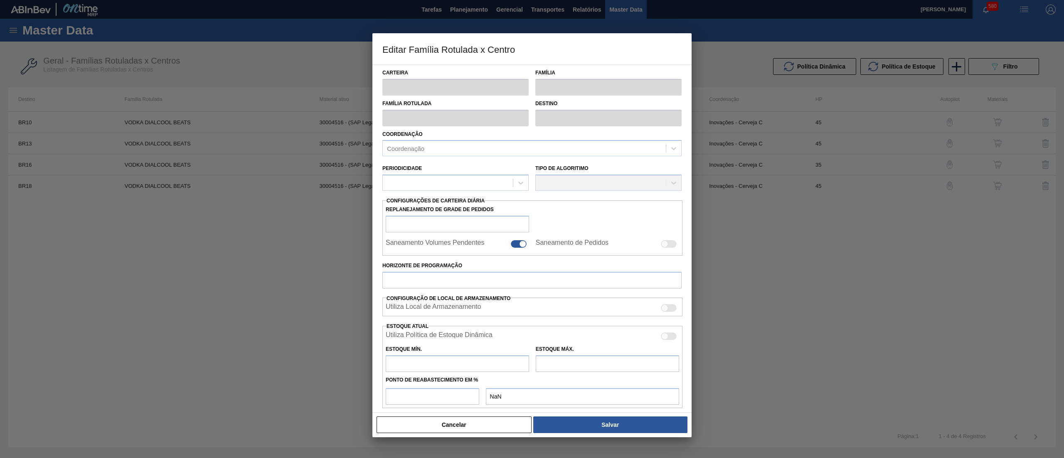
type input "0"
type input "100"
type input "0,000"
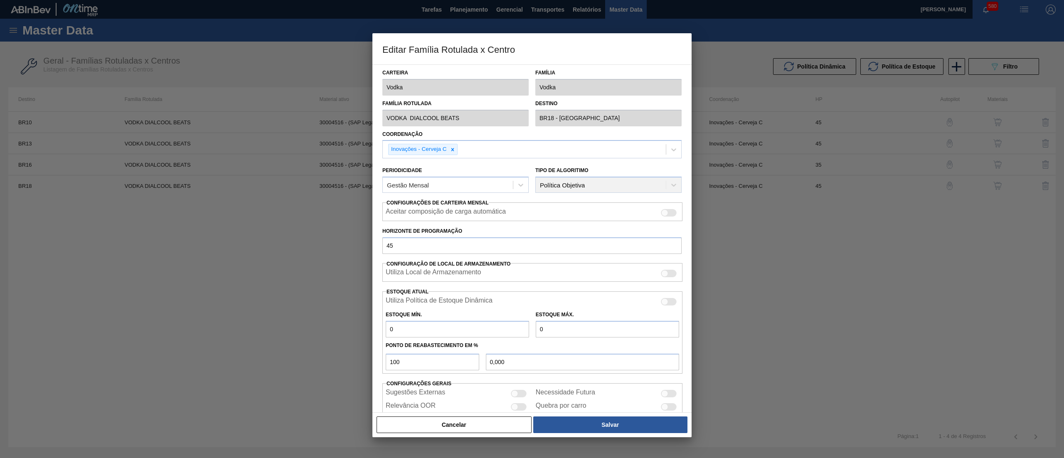
click at [453, 412] on div "Cancelar Salvar" at bounding box center [531, 424] width 319 height 25
click at [455, 430] on button "Cancelar" at bounding box center [453, 424] width 155 height 17
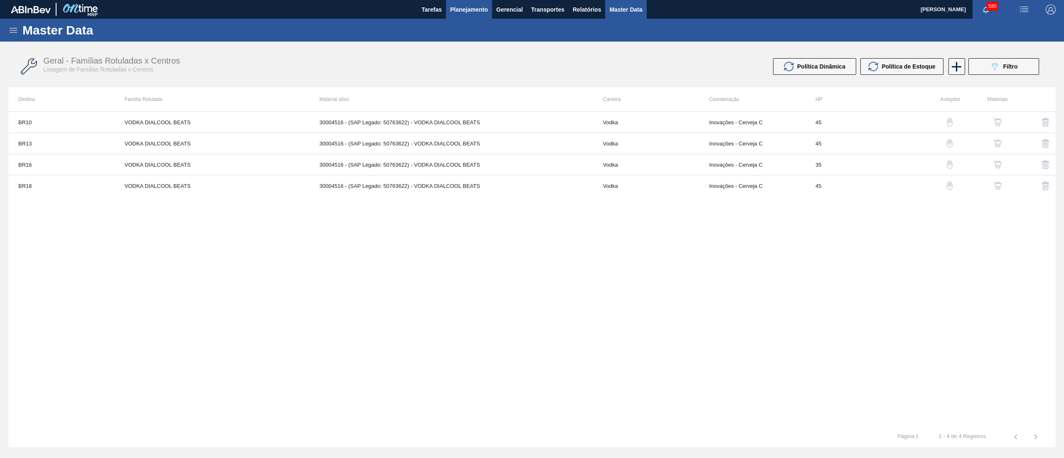
click at [475, 10] on span "Planejamento" at bounding box center [469, 10] width 38 height 10
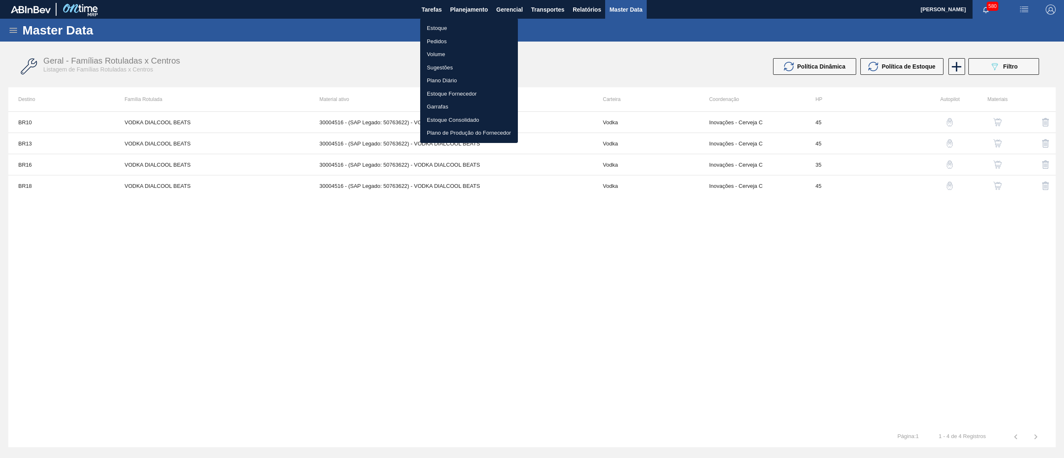
click at [443, 26] on li "Estoque" at bounding box center [469, 28] width 98 height 13
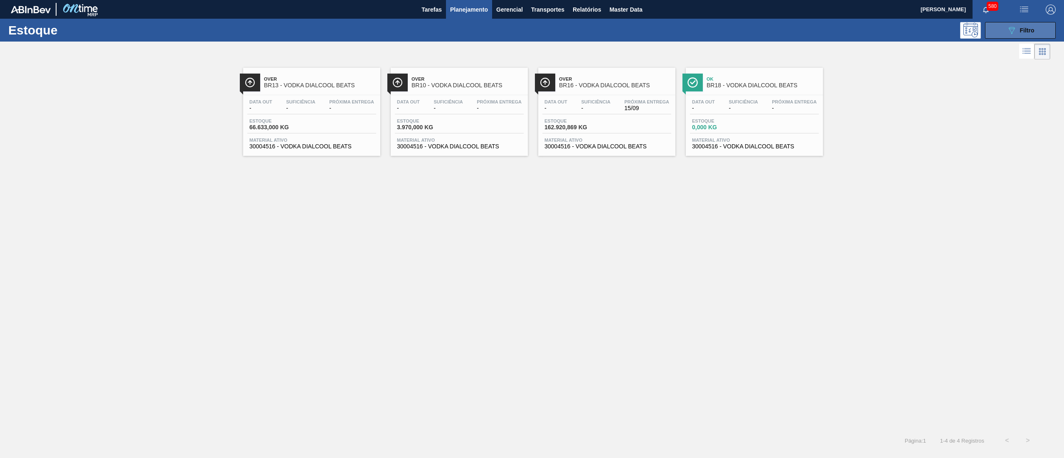
click at [996, 37] on button "089F7B8B-B2A5-4AFE-B5C0-19BA573D28AC Filtro" at bounding box center [1020, 30] width 71 height 17
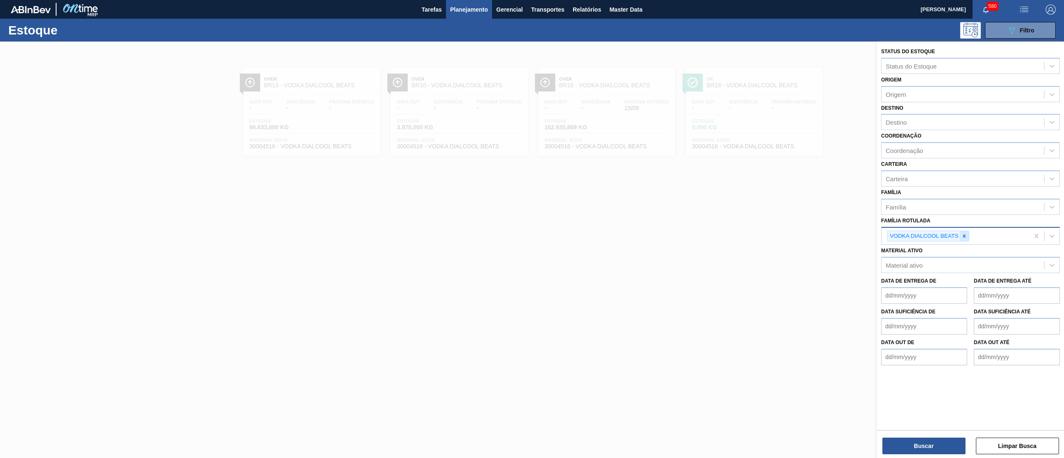
click at [962, 233] on icon at bounding box center [964, 236] width 6 height 6
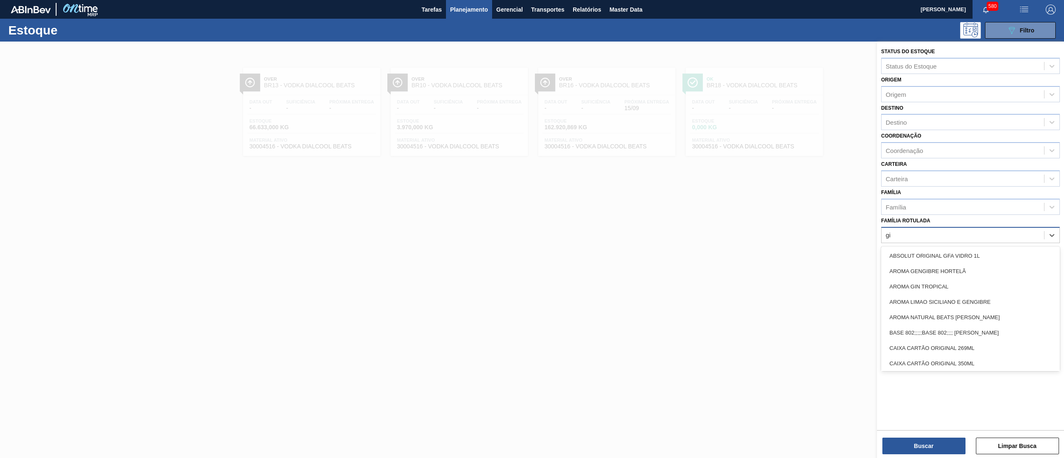
type Rotulada "gin"
click at [962, 272] on div "AROMA GIN TROPICAL" at bounding box center [970, 270] width 179 height 15
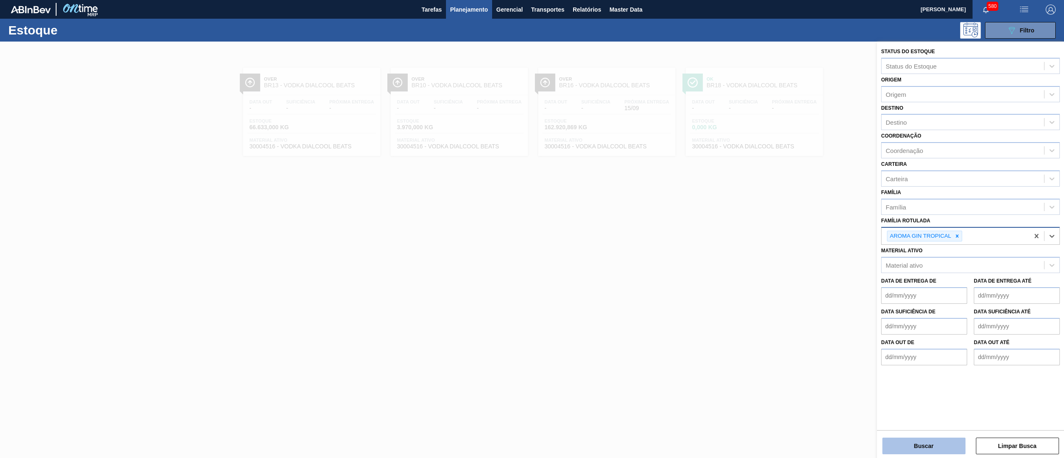
click at [911, 448] on button "Buscar" at bounding box center [923, 446] width 83 height 17
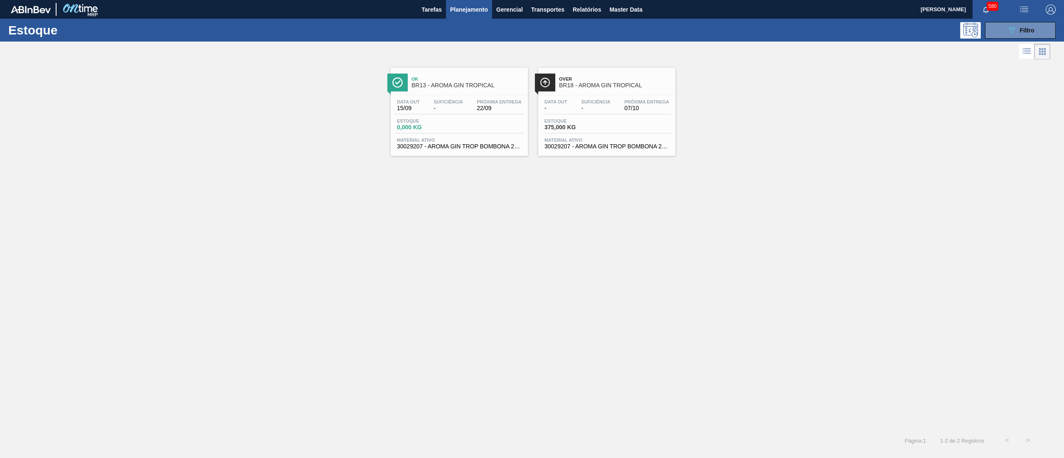
click at [438, 152] on div "Data out 15/09 Suficiência - Próxima Entrega 22/09 Estoque 0,000 KG Material at…" at bounding box center [459, 123] width 137 height 57
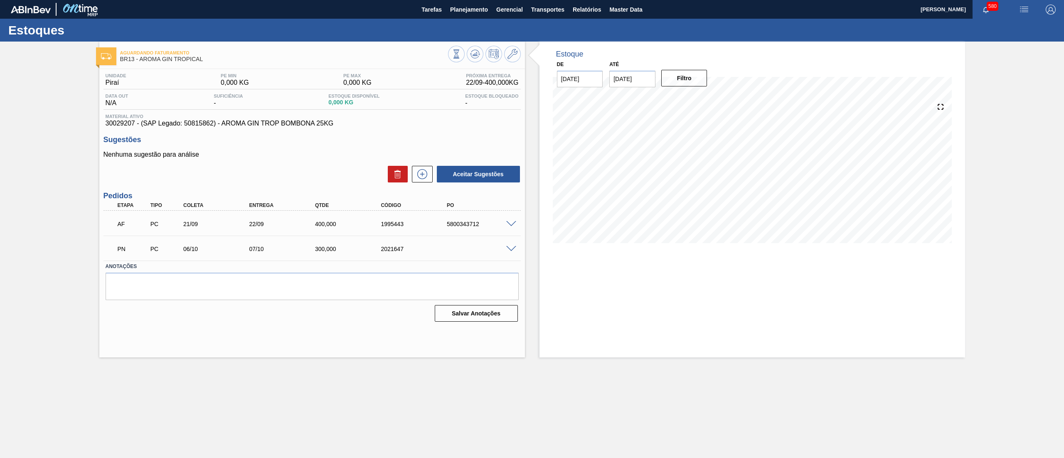
click at [511, 249] on span at bounding box center [511, 249] width 10 height 6
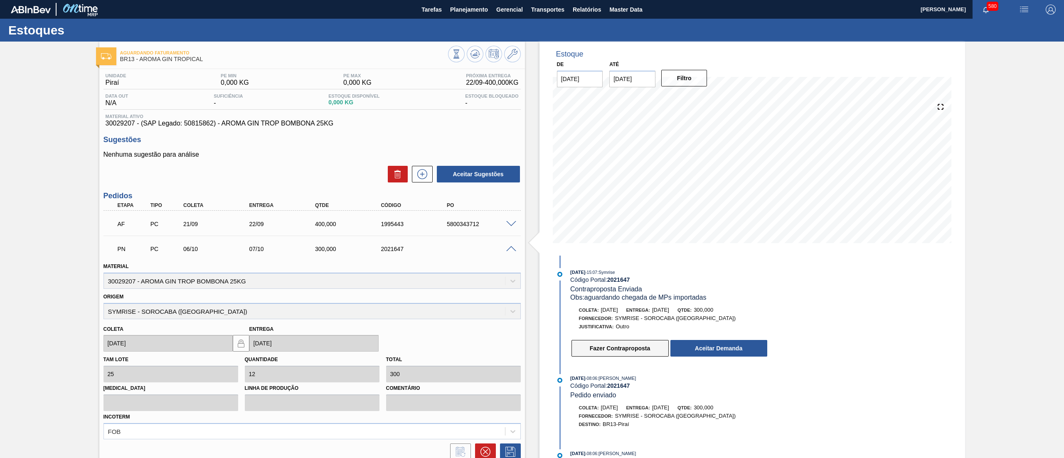
click at [635, 348] on button "Fazer Contraproposta" at bounding box center [619, 348] width 97 height 17
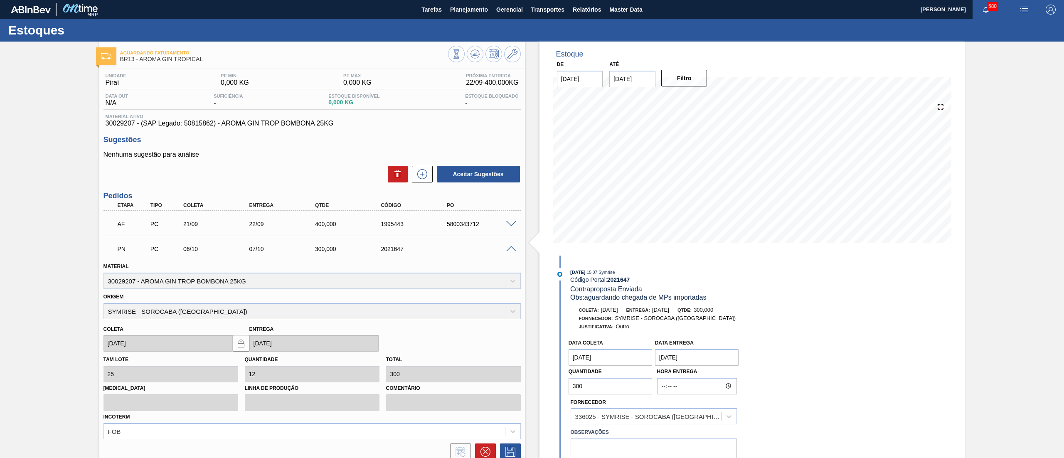
click at [597, 352] on coleta "05/11/2025" at bounding box center [610, 357] width 84 height 17
click at [578, 265] on div "26" at bounding box center [578, 265] width 11 height 11
click at [603, 363] on coleta "26/10/2025" at bounding box center [610, 357] width 84 height 17
click at [591, 305] on div "13" at bounding box center [591, 305] width 11 height 11
type coleta "13/10/2025"
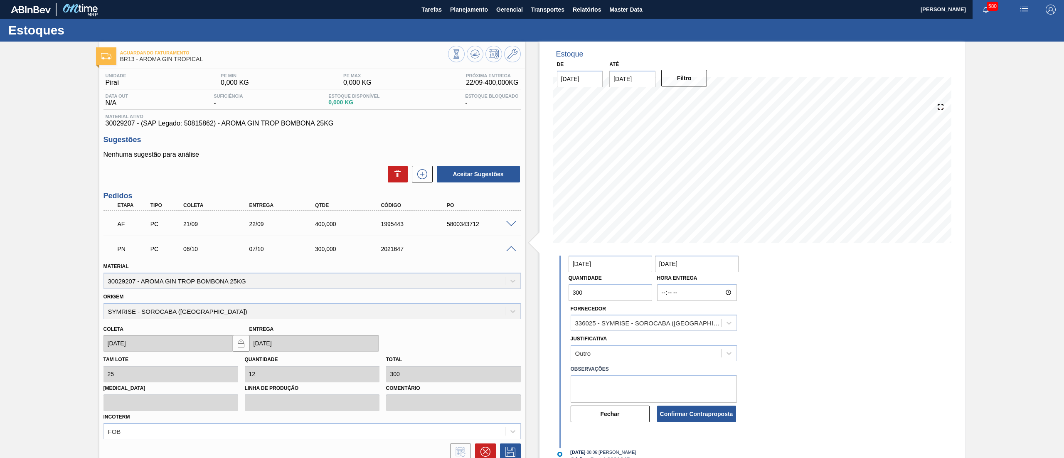
scroll to position [160, 0]
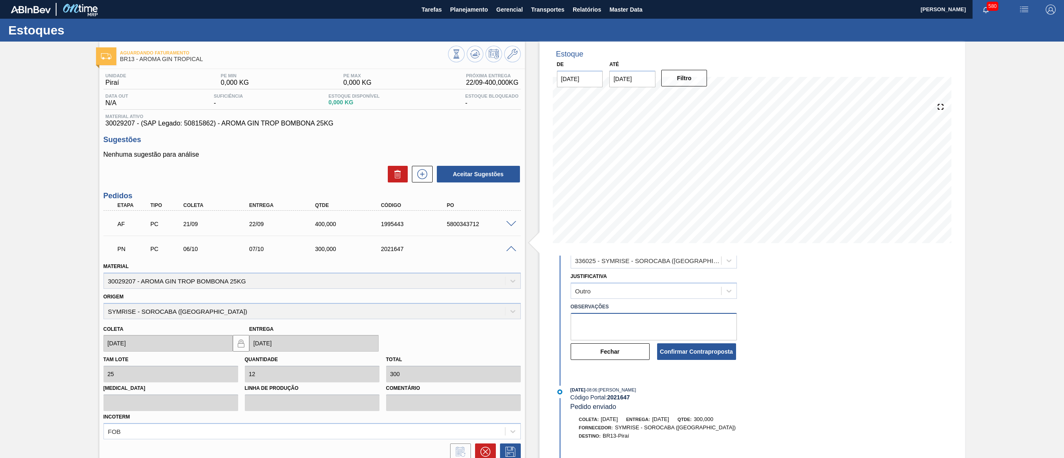
click at [681, 324] on textarea at bounding box center [654, 326] width 166 height 27
type textarea "antecipação"
click at [725, 345] on button "Confirmar Contraproposta" at bounding box center [696, 351] width 79 height 17
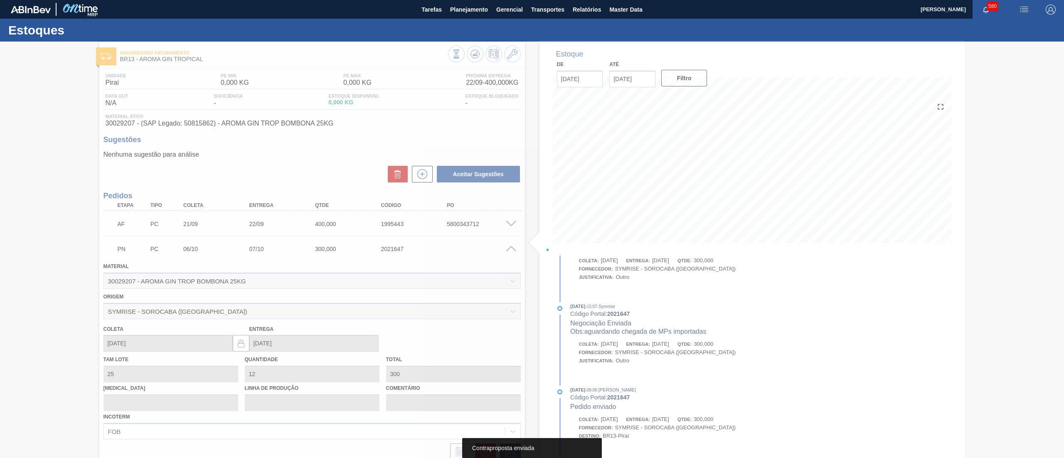
scroll to position [57, 0]
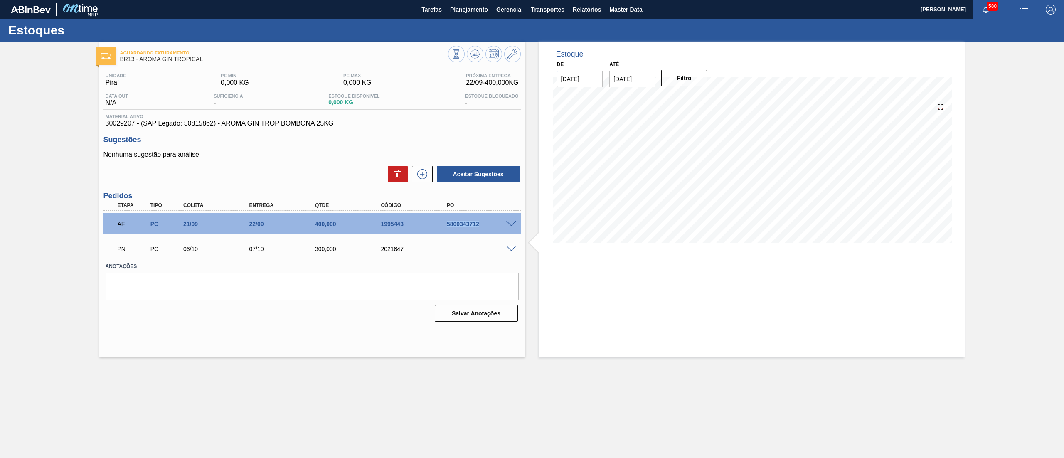
drag, startPoint x: 447, startPoint y: 219, endPoint x: 484, endPoint y: 219, distance: 36.6
click at [484, 219] on div "AF PC 21/09 22/09 400,000 1995443 5800343712" at bounding box center [309, 223] width 395 height 17
copy div "5800343712"
click at [480, 13] on span "Planejamento" at bounding box center [469, 10] width 38 height 10
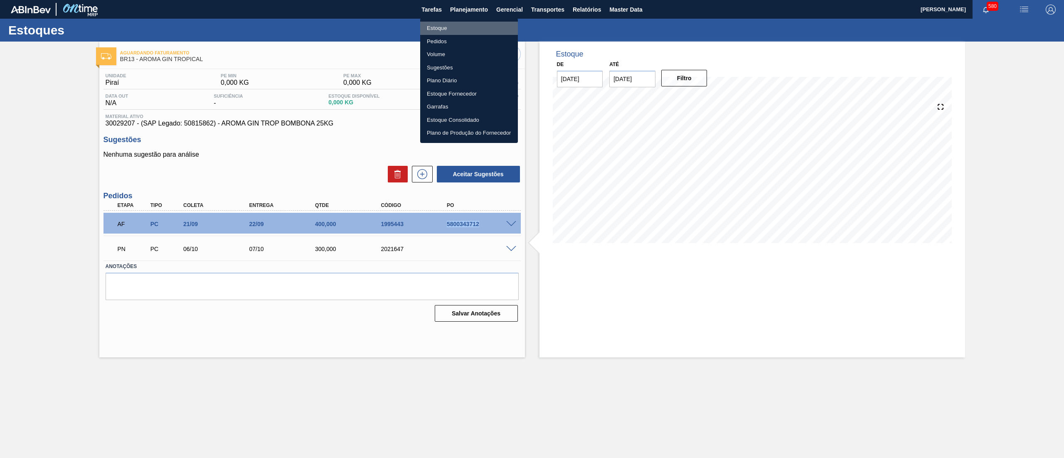
click at [469, 26] on li "Estoque" at bounding box center [469, 28] width 98 height 13
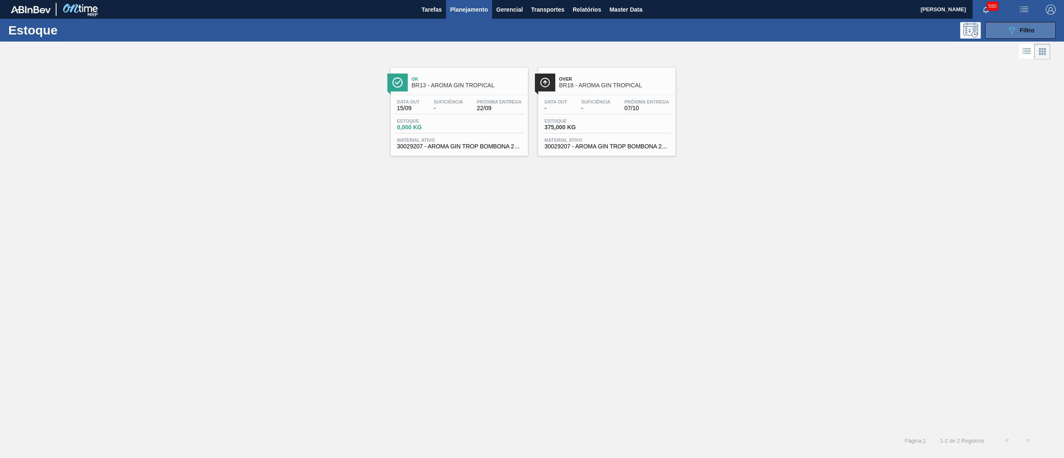
click at [995, 24] on button "089F7B8B-B2A5-4AFE-B5C0-19BA573D28AC Filtro" at bounding box center [1020, 30] width 71 height 17
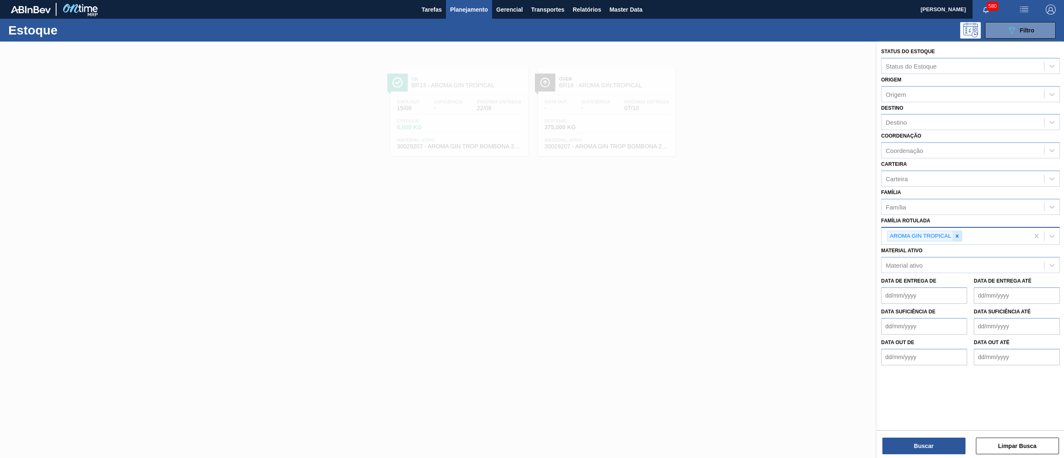
click at [954, 236] on icon at bounding box center [957, 236] width 6 height 6
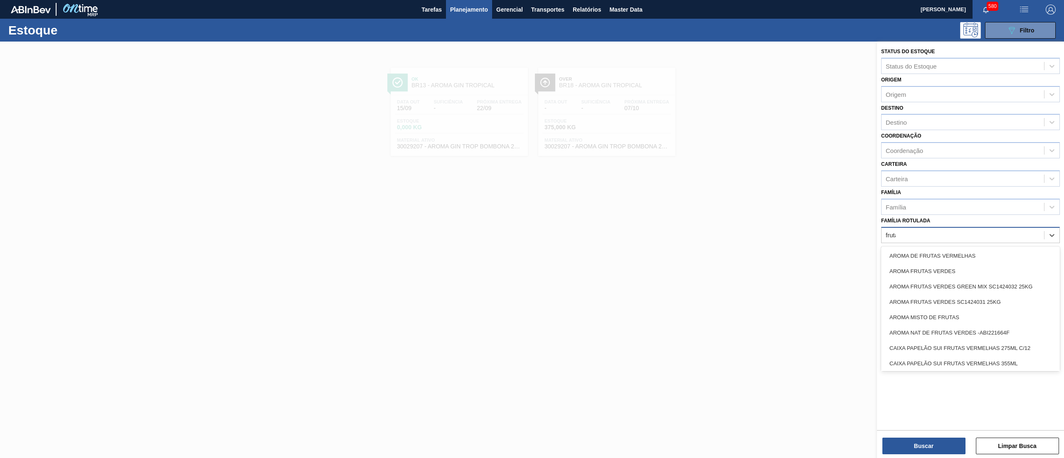
type Rotulada "frutas"
click at [961, 283] on div "AROMA FRUTAS VERDES GREEN MIX SC1424032 25KG" at bounding box center [970, 286] width 179 height 15
type Rotulada "frutas"
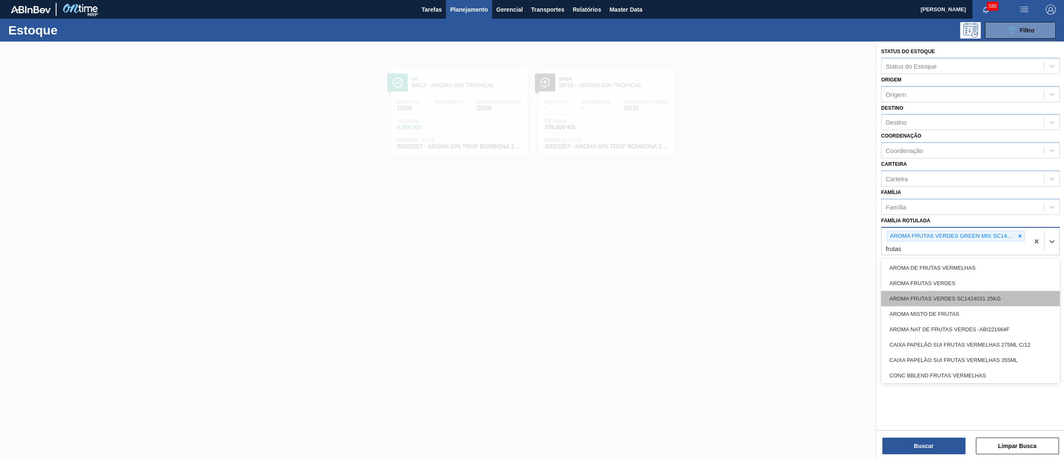
click at [967, 298] on div "AROMA FRUTAS VERDES SC1424031 25KG" at bounding box center [970, 298] width 179 height 15
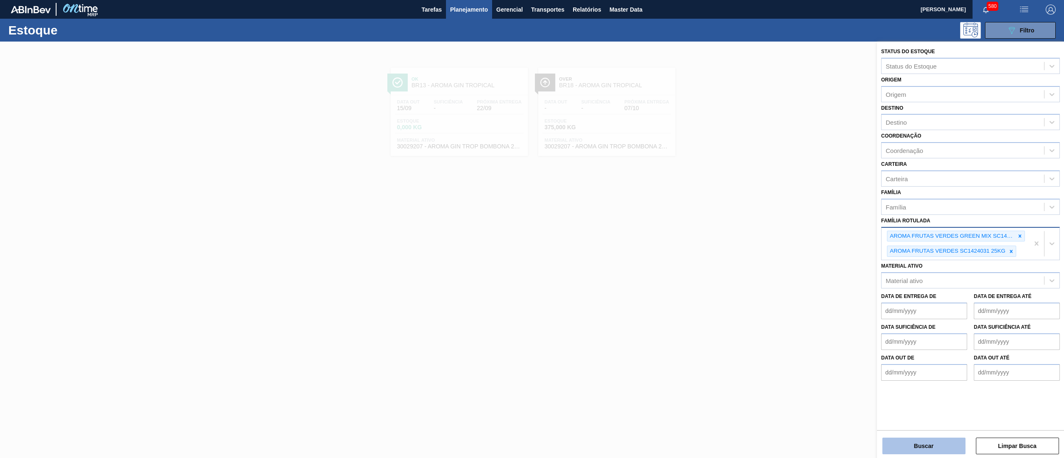
click at [920, 453] on button "Buscar" at bounding box center [923, 446] width 83 height 17
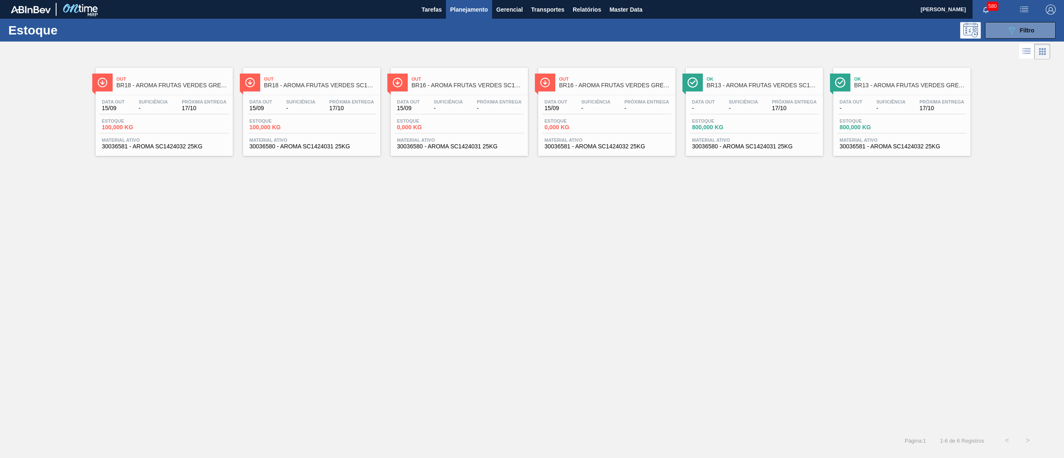
click at [184, 123] on div "Estoque 100,000 KG" at bounding box center [164, 125] width 129 height 15
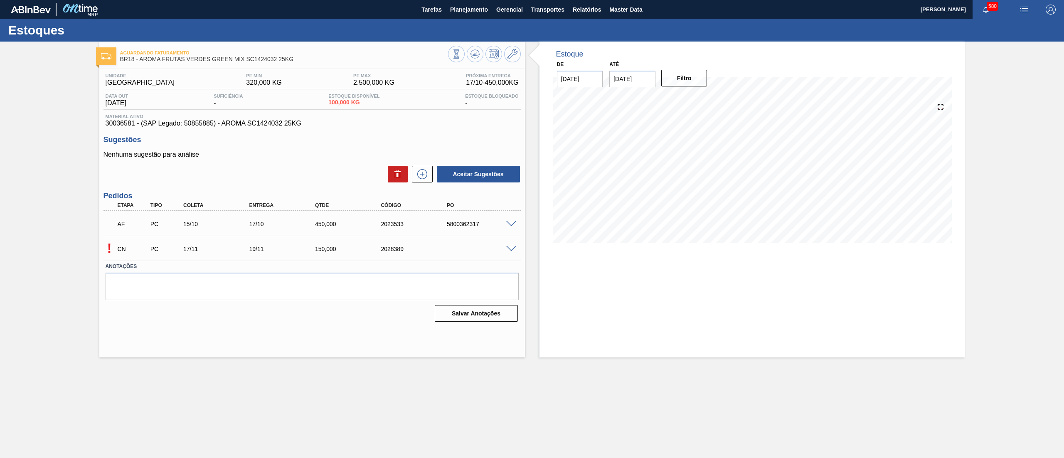
click at [509, 248] on span at bounding box center [511, 249] width 10 height 6
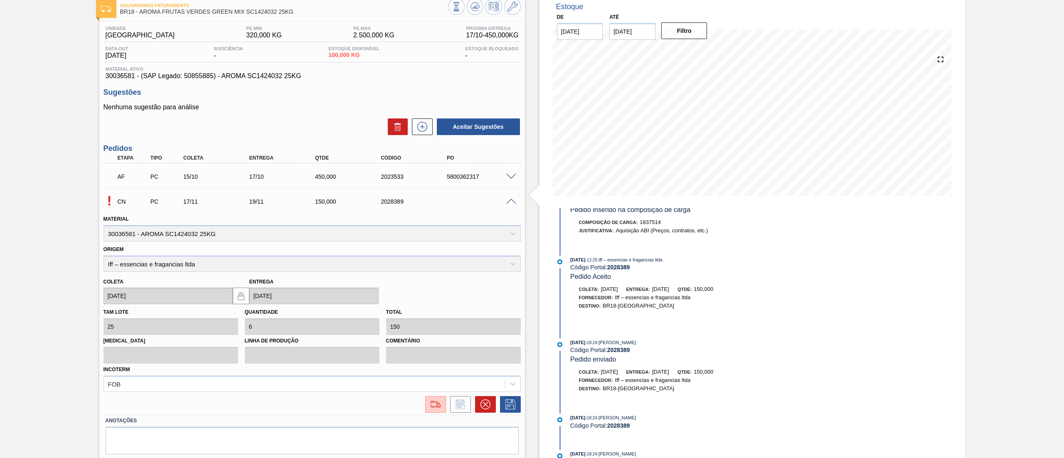
scroll to position [72, 0]
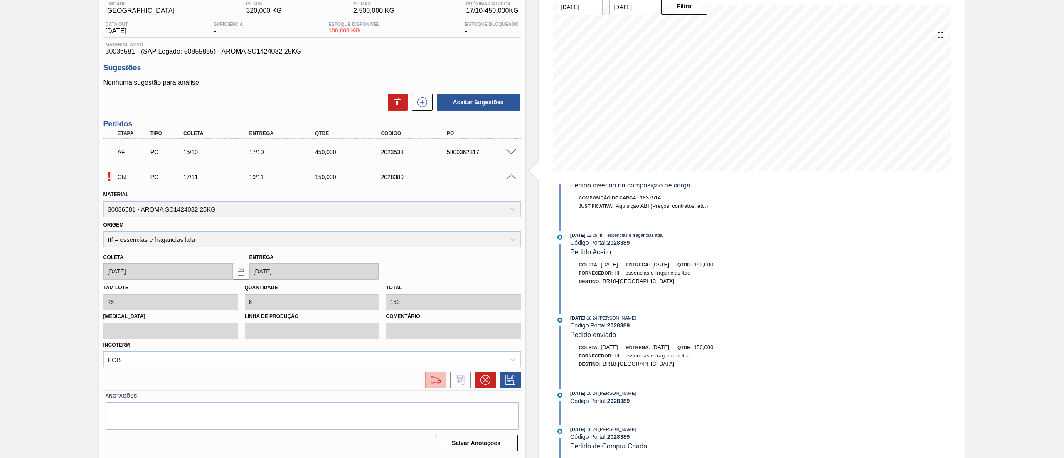
click at [438, 381] on img at bounding box center [435, 380] width 13 height 10
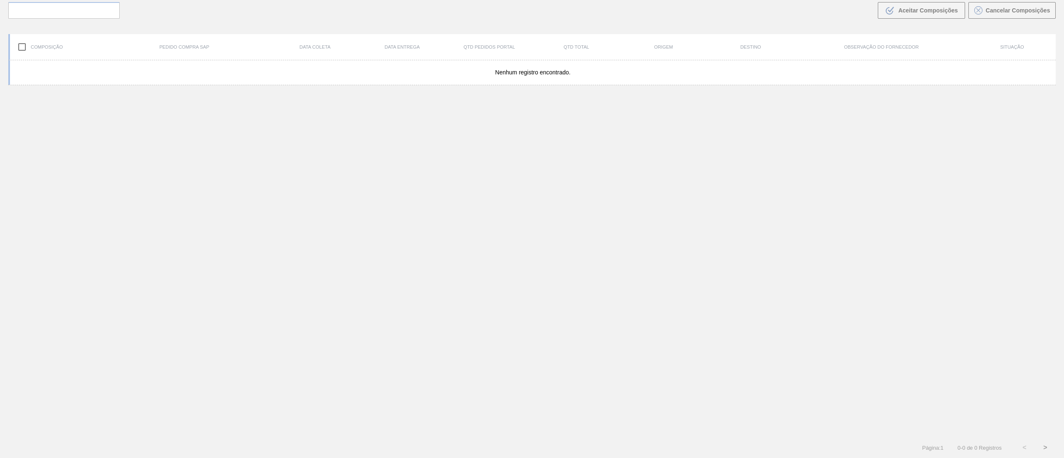
scroll to position [60, 0]
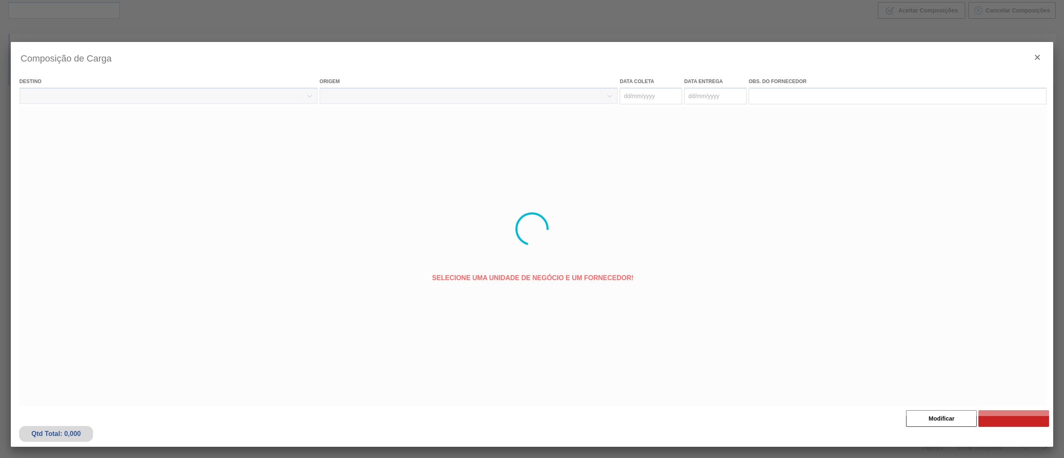
type coleta "[DATE]"
type entrega "[DATE]"
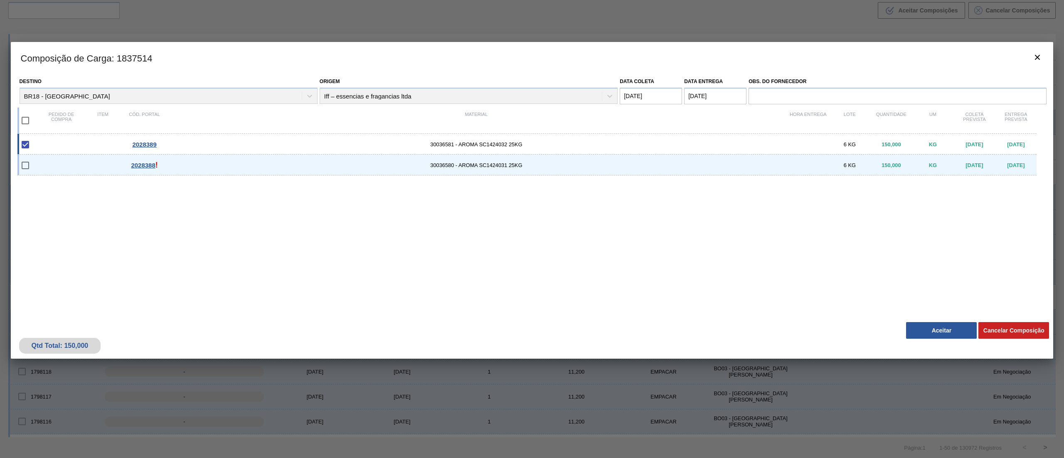
click at [943, 327] on button "Aceitar" at bounding box center [941, 330] width 71 height 17
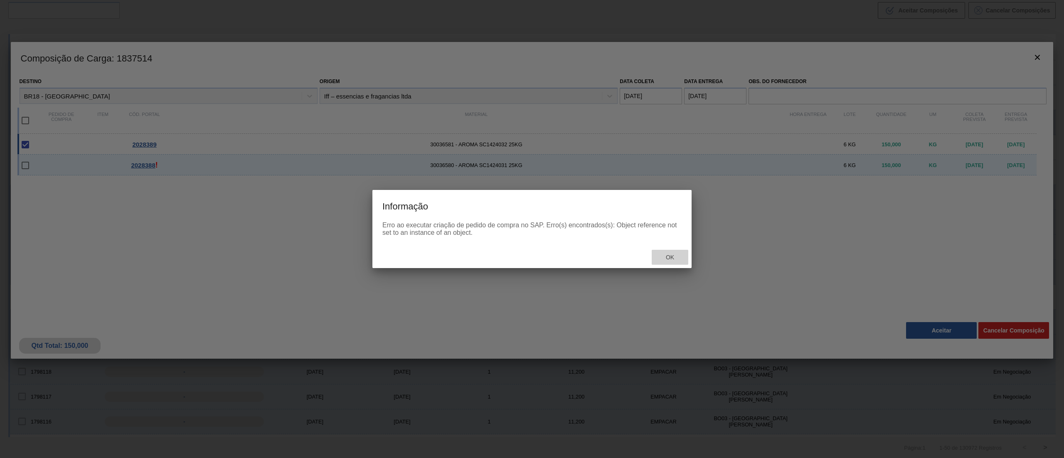
click at [667, 257] on span "Ok" at bounding box center [670, 257] width 22 height 7
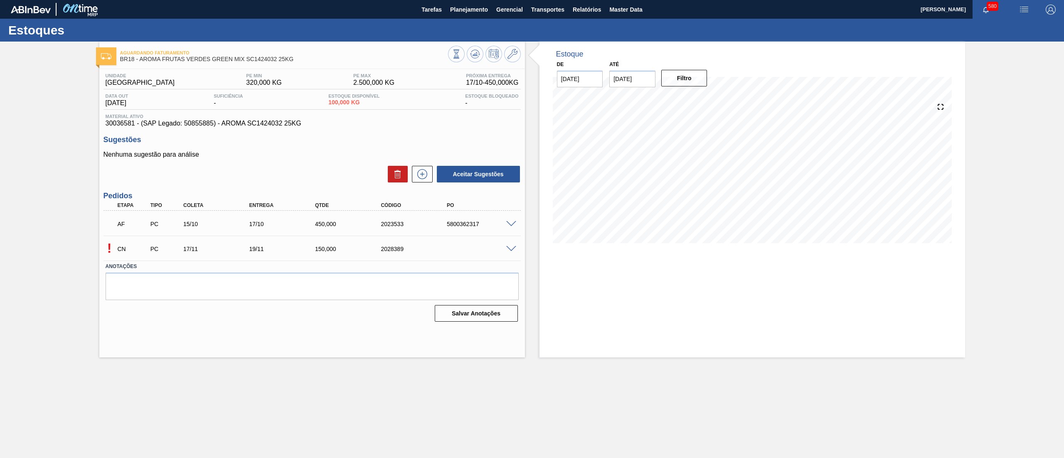
click at [510, 247] on span at bounding box center [511, 249] width 10 height 6
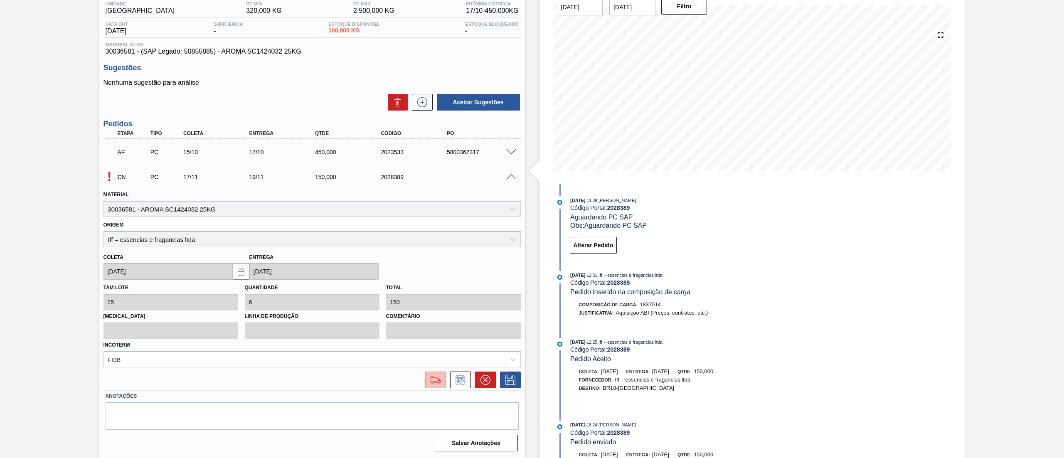
click at [436, 379] on img at bounding box center [435, 380] width 13 height 10
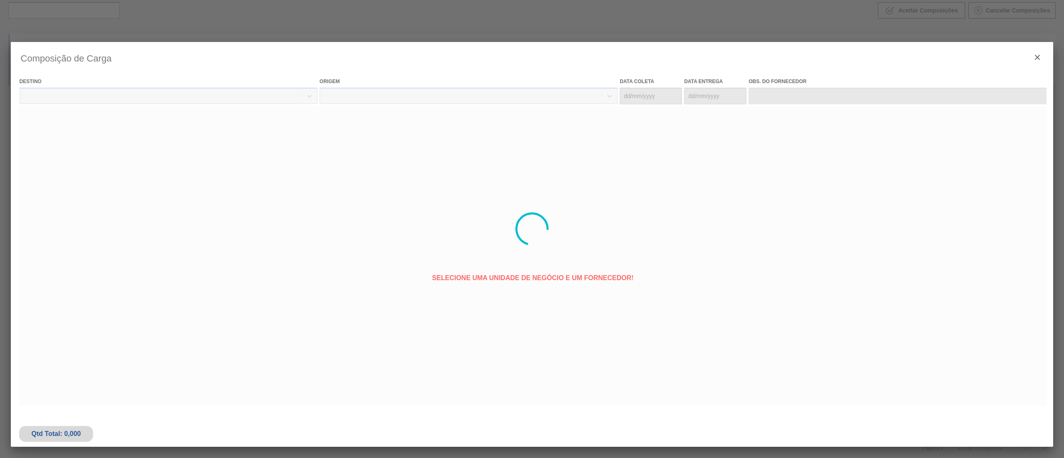
type coleta "[DATE]"
type entrega "[DATE]"
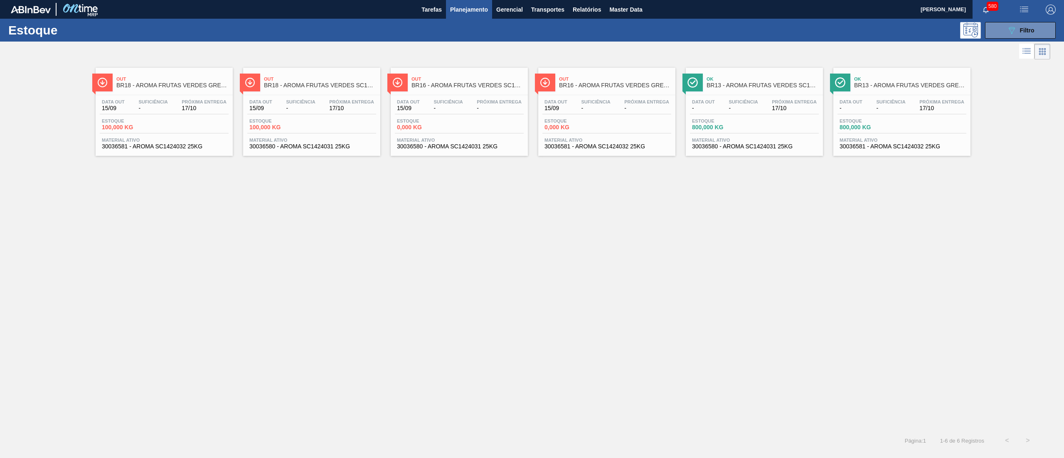
click at [350, 145] on span "30036580 - AROMA SC1424031 25KG" at bounding box center [311, 146] width 125 height 6
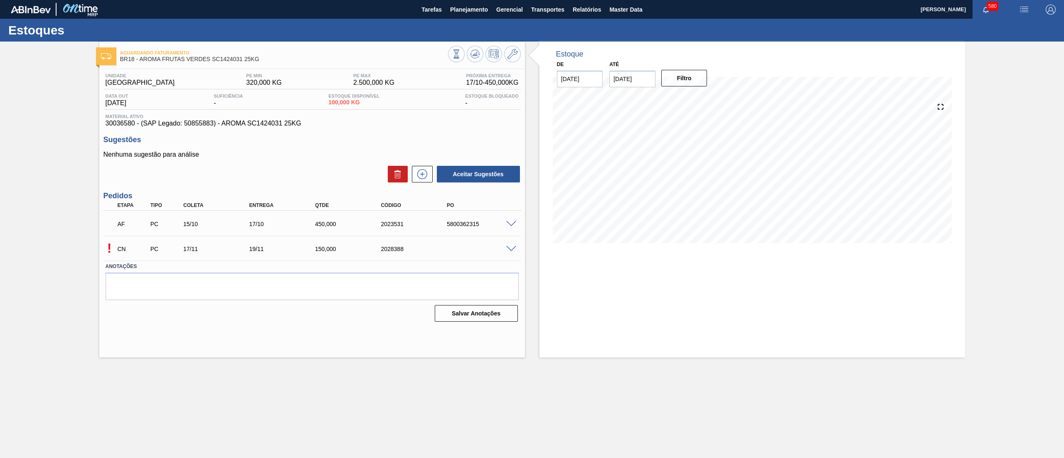
click at [506, 246] on span at bounding box center [511, 249] width 10 height 6
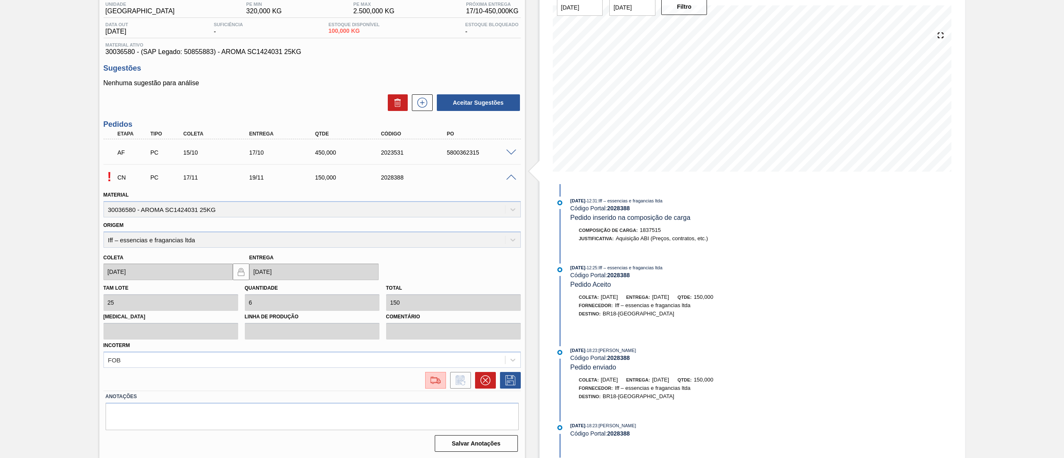
scroll to position [72, 0]
click at [435, 381] on img at bounding box center [435, 380] width 13 height 10
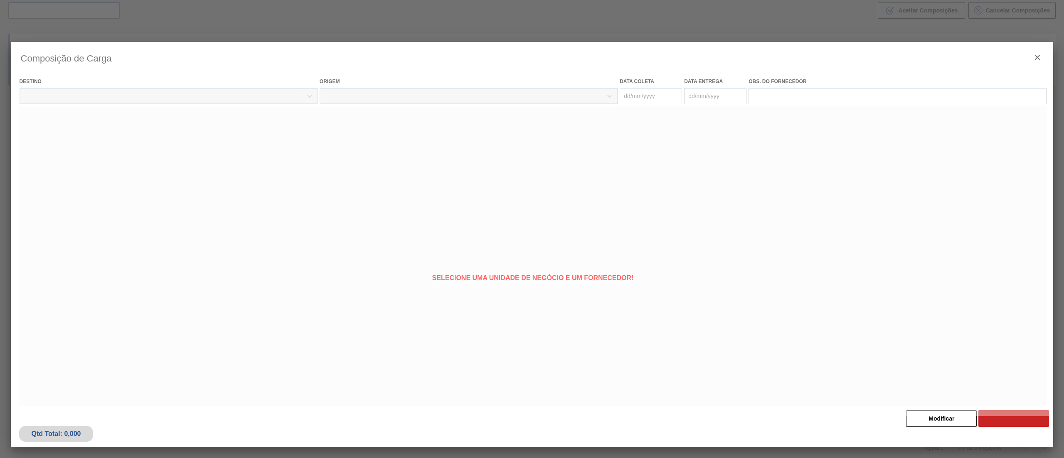
type coleta "[DATE]"
type entrega "[DATE]"
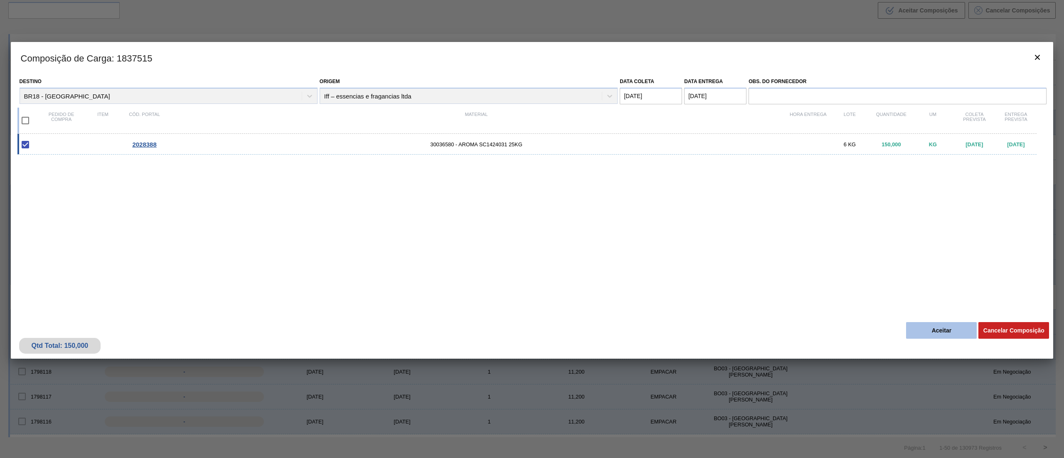
click at [942, 326] on button "Aceitar" at bounding box center [941, 330] width 71 height 17
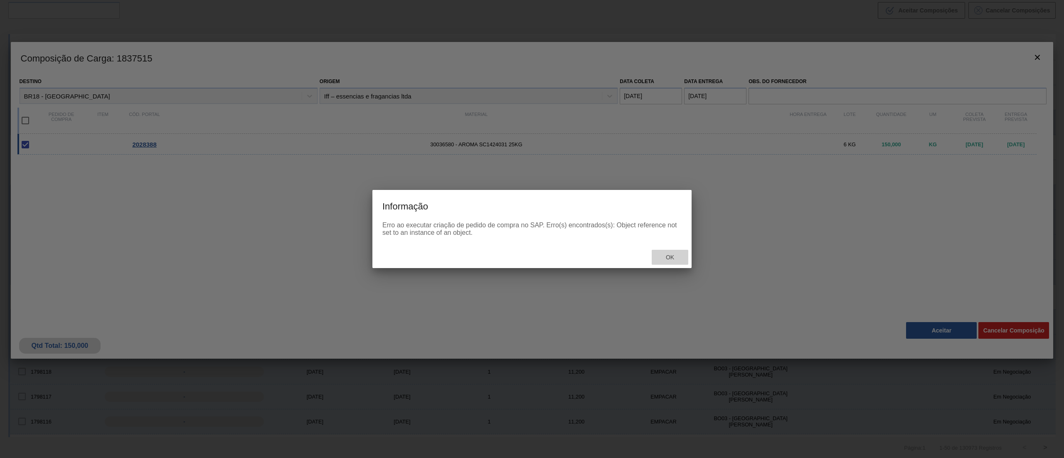
click at [660, 261] on div "Ok" at bounding box center [670, 257] width 37 height 15
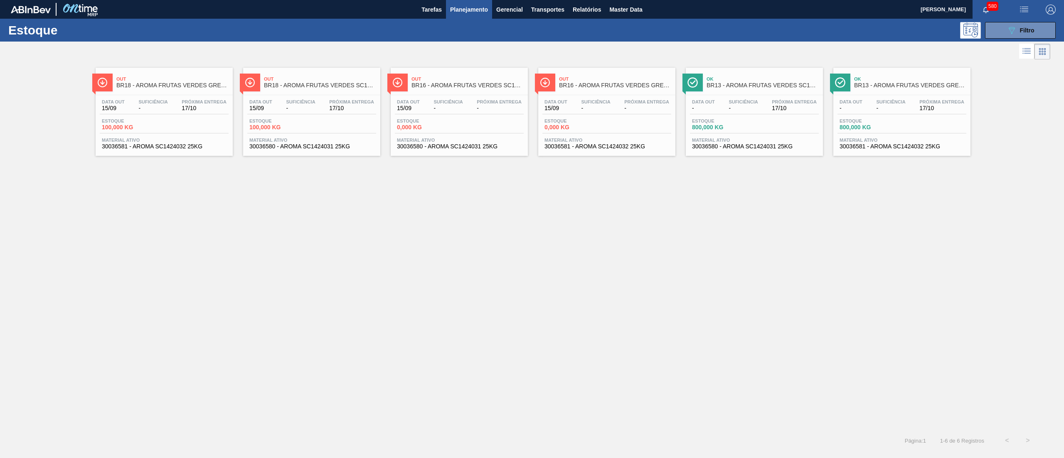
click at [770, 145] on span "30036580 - AROMA SC1424031 25KG" at bounding box center [754, 146] width 125 height 6
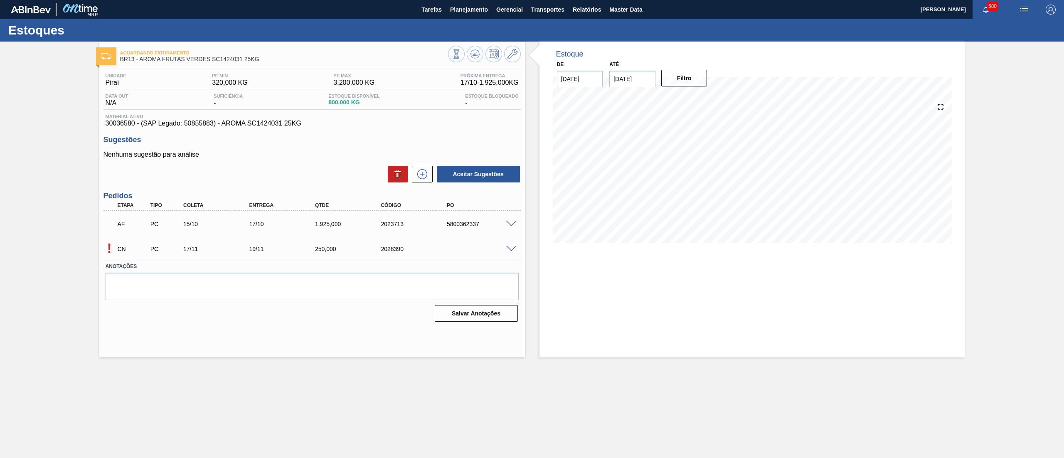
click at [512, 249] on span at bounding box center [511, 249] width 10 height 6
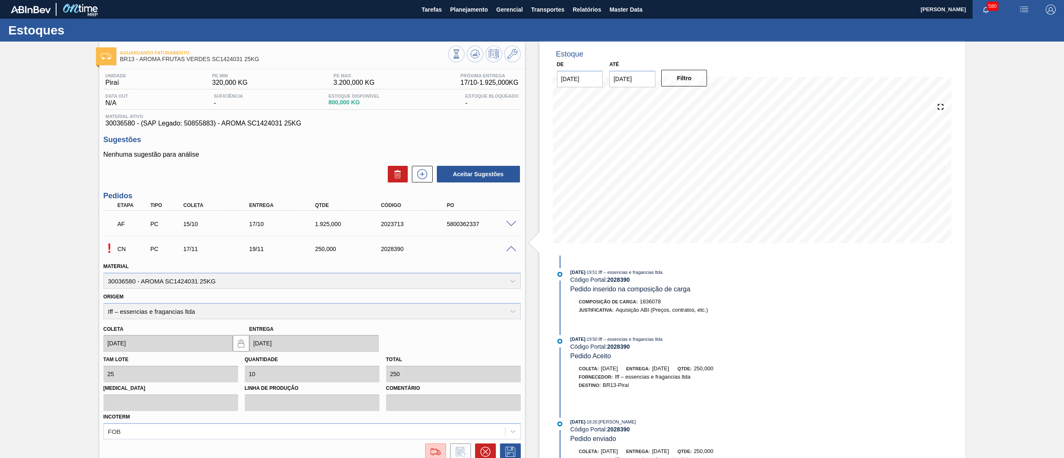
scroll to position [72, 0]
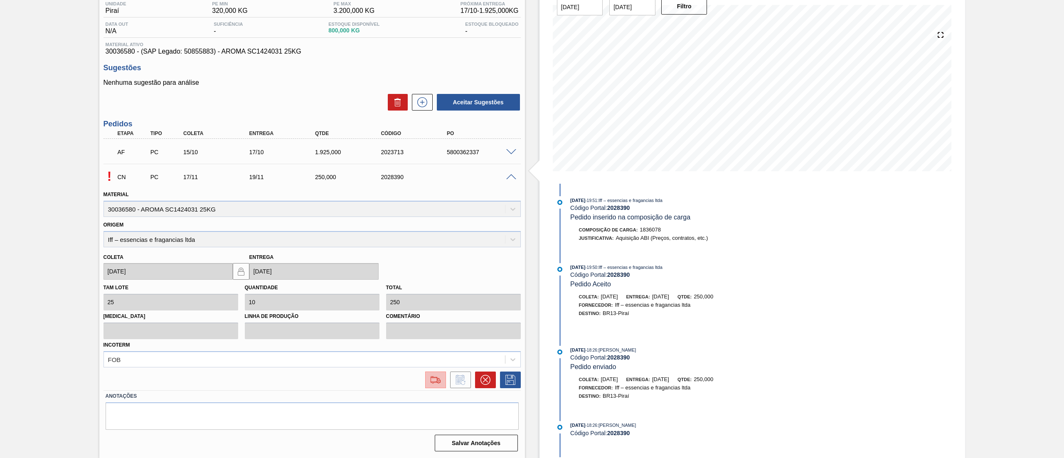
drag, startPoint x: 433, startPoint y: 389, endPoint x: 428, endPoint y: 377, distance: 12.3
click at [431, 389] on div "! CN PC 17/11 19/11 250,000 2028390 Material 30036580 - AROMA SC1424031 25KG Or…" at bounding box center [311, 277] width 417 height 226
click at [428, 371] on button at bounding box center [435, 379] width 21 height 17
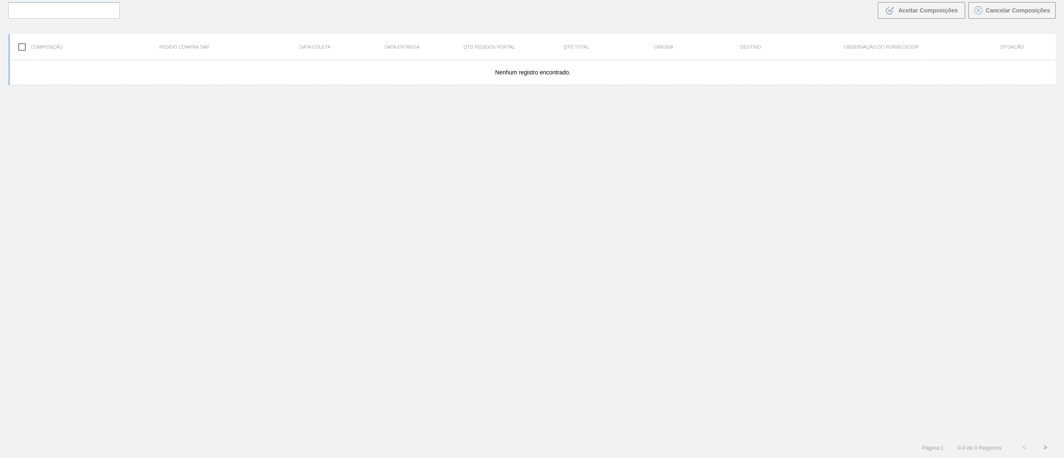
scroll to position [60, 0]
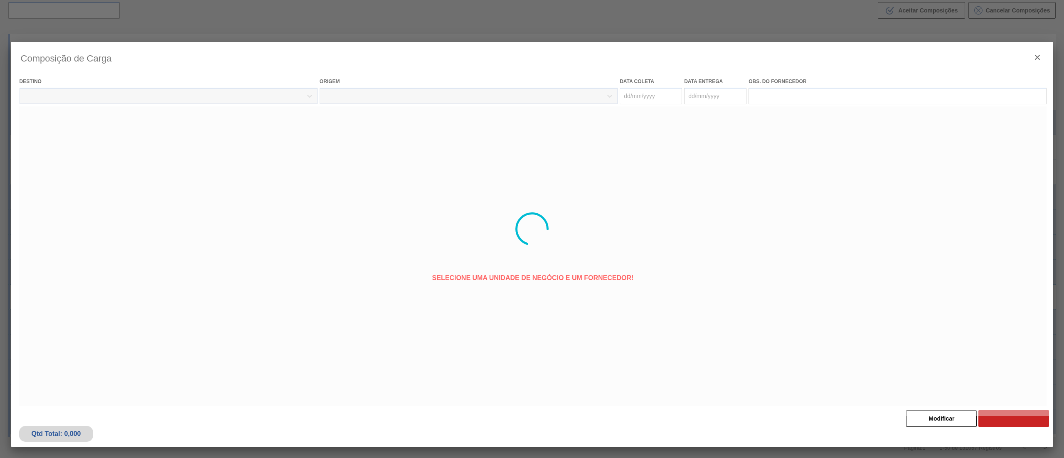
type coleta "[DATE]"
type entrega "[DATE]"
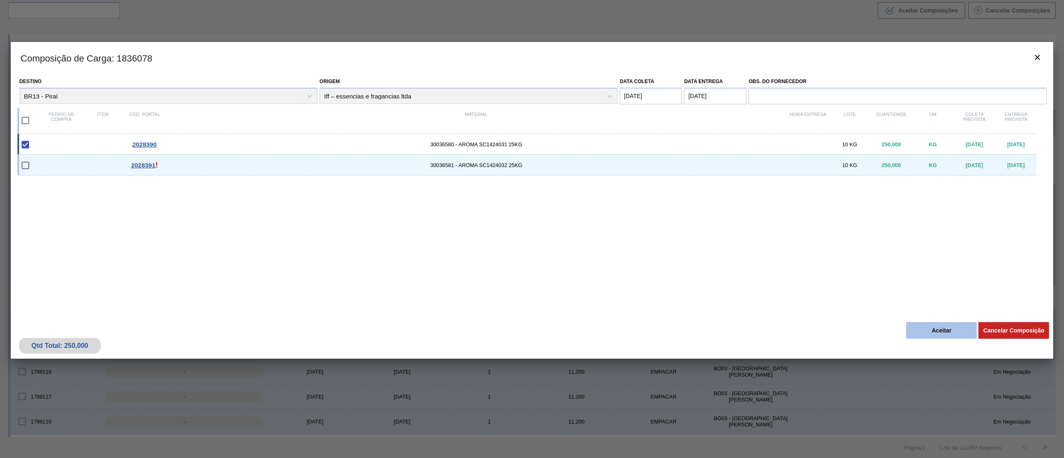
click at [940, 327] on button "Aceitar" at bounding box center [941, 330] width 71 height 17
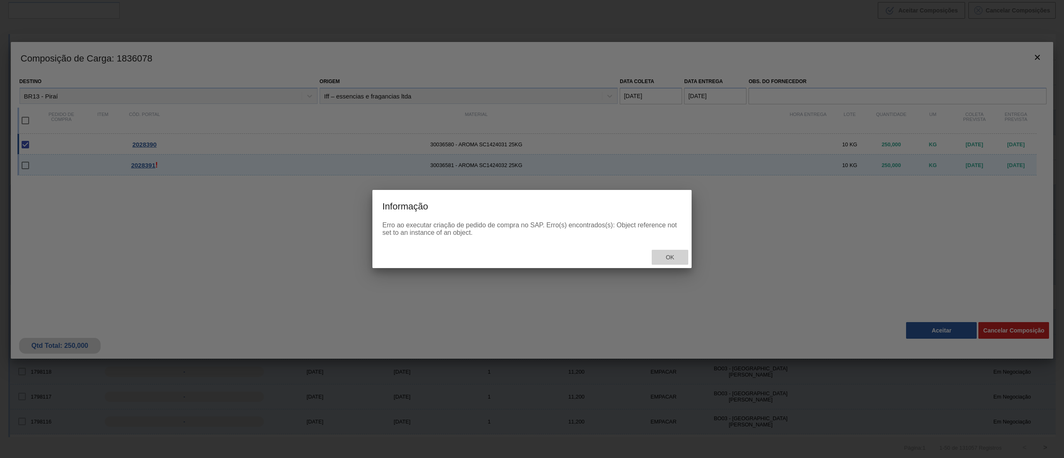
click at [678, 253] on div "Ok" at bounding box center [670, 257] width 37 height 15
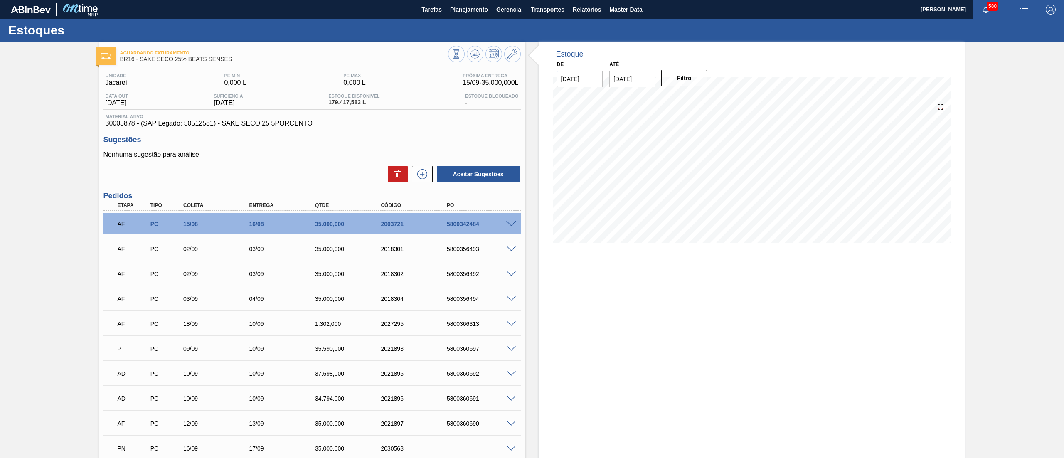
scroll to position [469, 0]
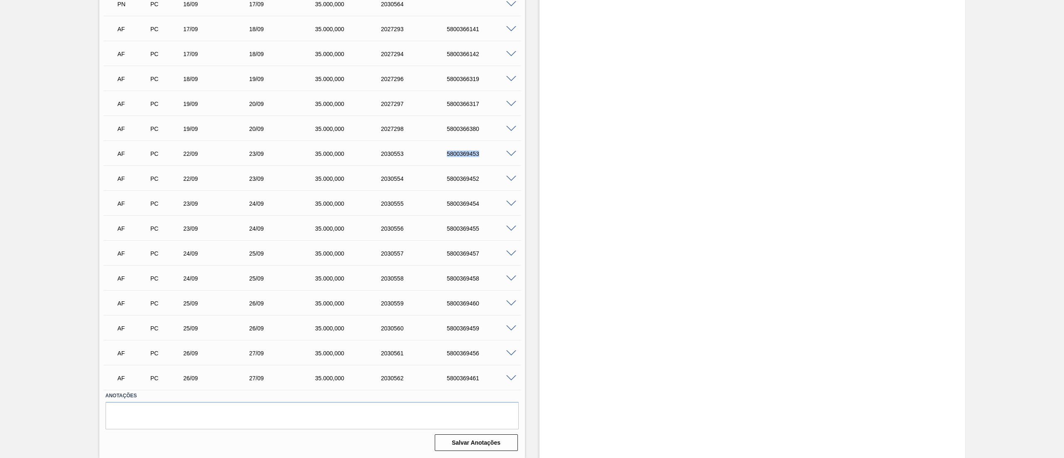
drag, startPoint x: 469, startPoint y: 159, endPoint x: 491, endPoint y: 162, distance: 22.3
click at [491, 162] on div "AF PC 22/09 23/09 35.000,000 2030553 5800369453" at bounding box center [311, 153] width 417 height 21
copy div "5800369453"
drag, startPoint x: 443, startPoint y: 176, endPoint x: 481, endPoint y: 182, distance: 38.3
click at [481, 182] on div "AF PC 22/09 23/09 35.000,000 2030554 5800369452" at bounding box center [309, 178] width 395 height 17
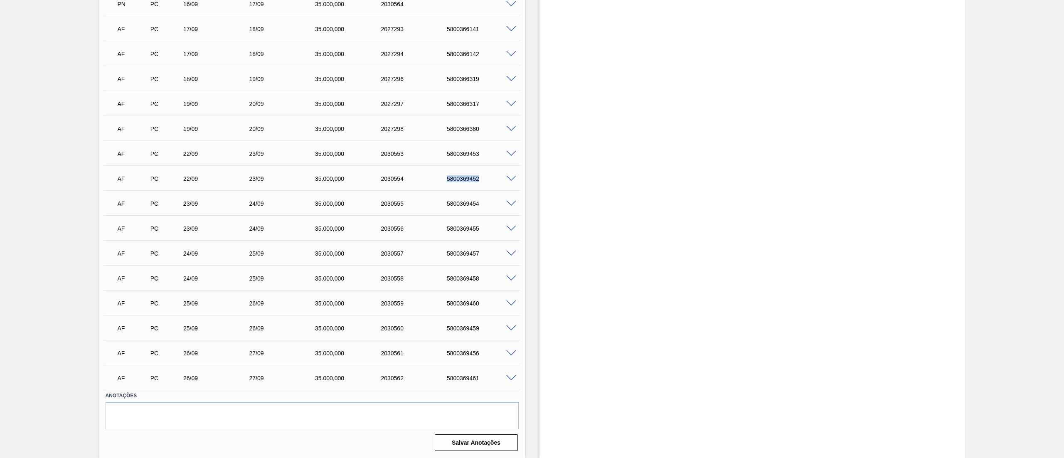
copy div "5800369452"
drag, startPoint x: 436, startPoint y: 199, endPoint x: 480, endPoint y: 206, distance: 45.0
click at [480, 206] on div "AF PC 23/09 24/09 35.000,000 2030555 5800369454" at bounding box center [309, 202] width 395 height 17
copy div "5800369454"
drag, startPoint x: 444, startPoint y: 230, endPoint x: 480, endPoint y: 237, distance: 36.3
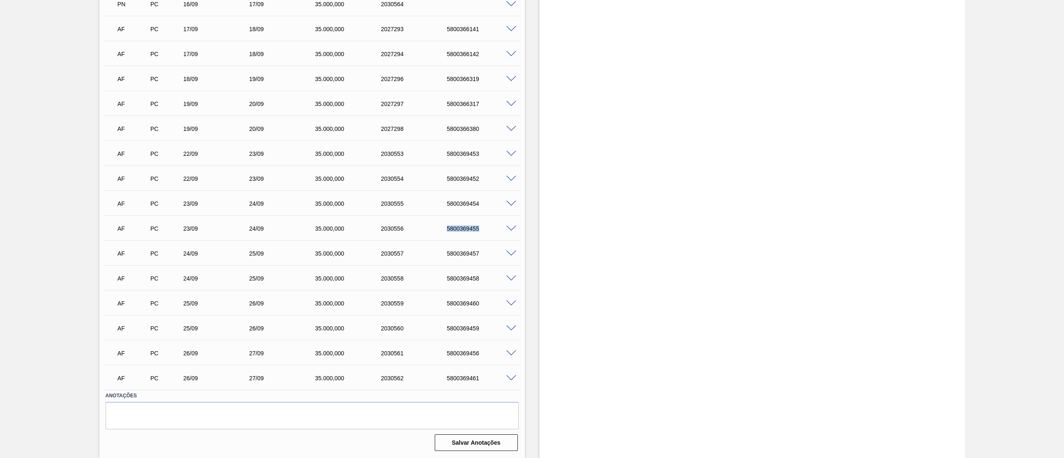
click at [480, 237] on div "AF PC 23/09 24/09 35.000,000 2030556 5800369455" at bounding box center [311, 227] width 417 height 21
copy div "5800369455"
drag, startPoint x: 436, startPoint y: 255, endPoint x: 478, endPoint y: 260, distance: 41.9
click at [478, 260] on div "AF PC 24/09 25/09 35.000,000 2030557 5800369457" at bounding box center [309, 252] width 395 height 17
copy div "5800369457"
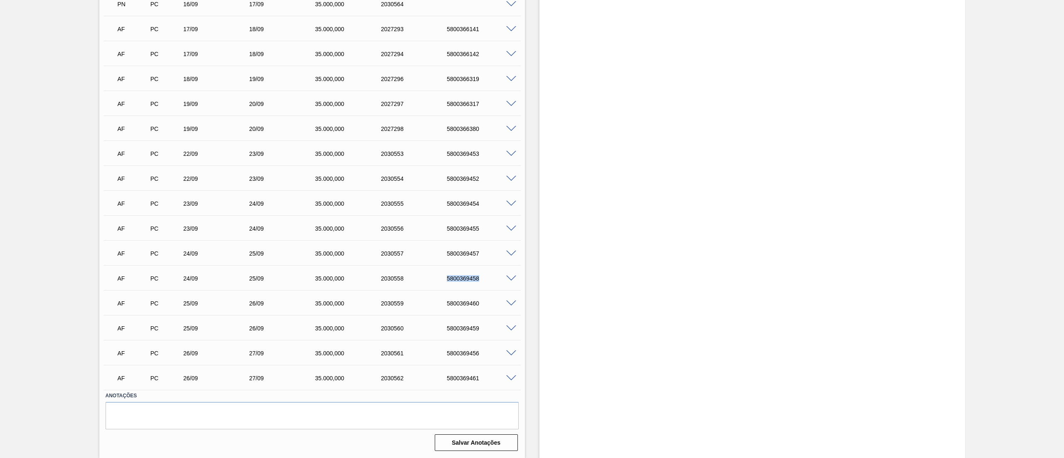
drag, startPoint x: 436, startPoint y: 283, endPoint x: 495, endPoint y: 287, distance: 59.5
click at [495, 287] on div "AF PC 24/09 25/09 35.000,000 2030558 5800369458" at bounding box center [311, 277] width 417 height 21
copy div "5800369458"
drag, startPoint x: 435, startPoint y: 303, endPoint x: 480, endPoint y: 309, distance: 46.1
click at [480, 309] on div "AF PC 25/09 26/09 35.000,000 2030559 5800369460" at bounding box center [309, 302] width 395 height 17
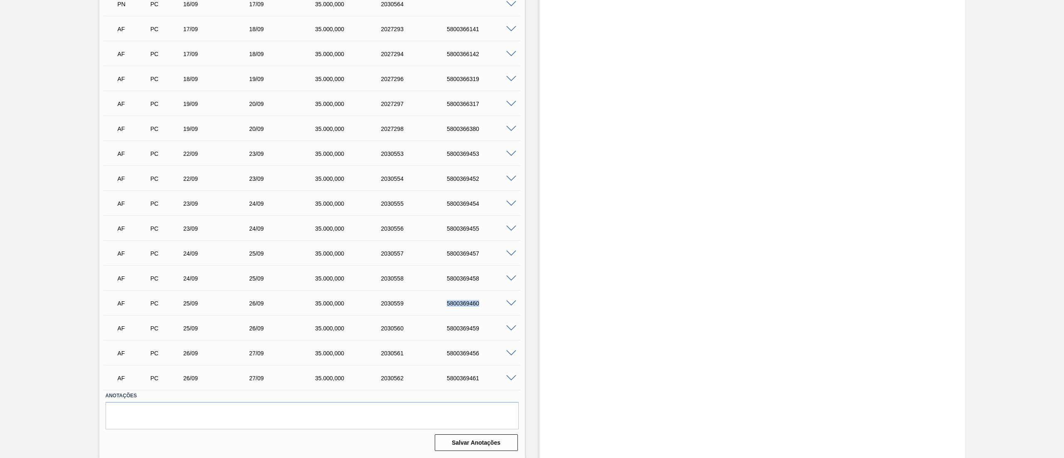
copy div "5800369460"
drag, startPoint x: 437, startPoint y: 332, endPoint x: 499, endPoint y: 339, distance: 62.3
click at [499, 339] on div "AF PC 25/09 26/09 35.000,000 2030560 5800369459 Material 30005878 - SAKE SECO 2…" at bounding box center [311, 327] width 417 height 25
copy div "5800369459"
drag, startPoint x: 433, startPoint y: 357, endPoint x: 520, endPoint y: 364, distance: 88.0
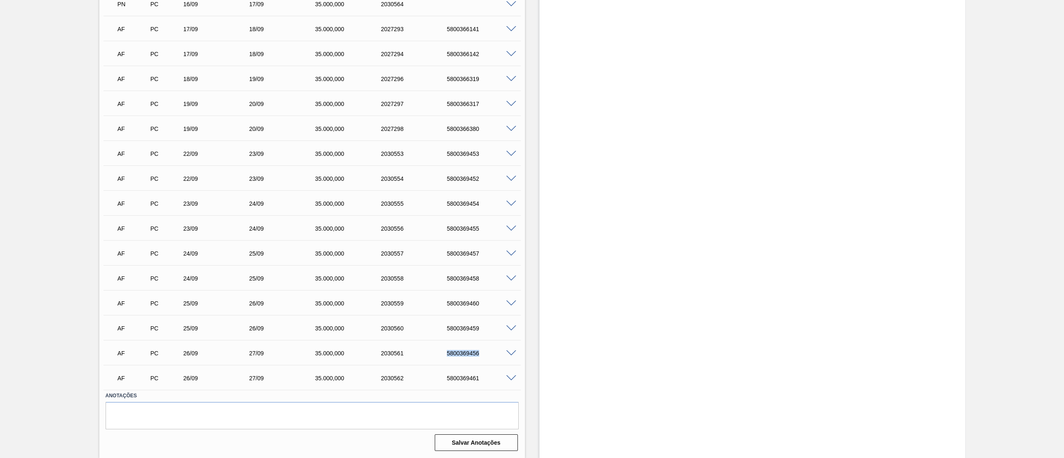
click at [520, 364] on div "Unidade Jacareí PE MIN 0,000 L PE MAX 0,000 L Próxima Entrega 15/09 - 35.000,00…" at bounding box center [312, 27] width 426 height 854
copy div "5800369456"
drag, startPoint x: 444, startPoint y: 372, endPoint x: 502, endPoint y: 381, distance: 58.8
click at [502, 381] on div "AF PC 26/09 27/09 35.000,000 2030562 5800369461" at bounding box center [309, 377] width 395 height 17
copy div "5800369461"
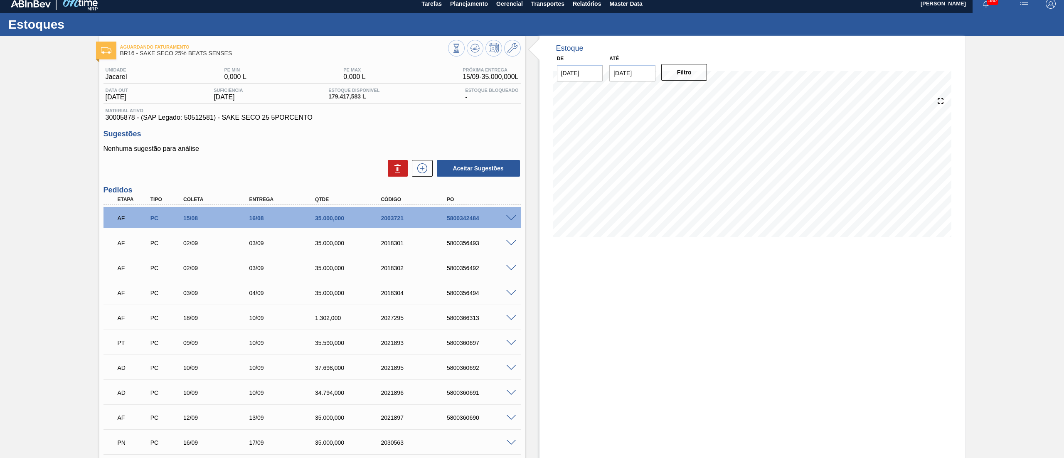
scroll to position [0, 0]
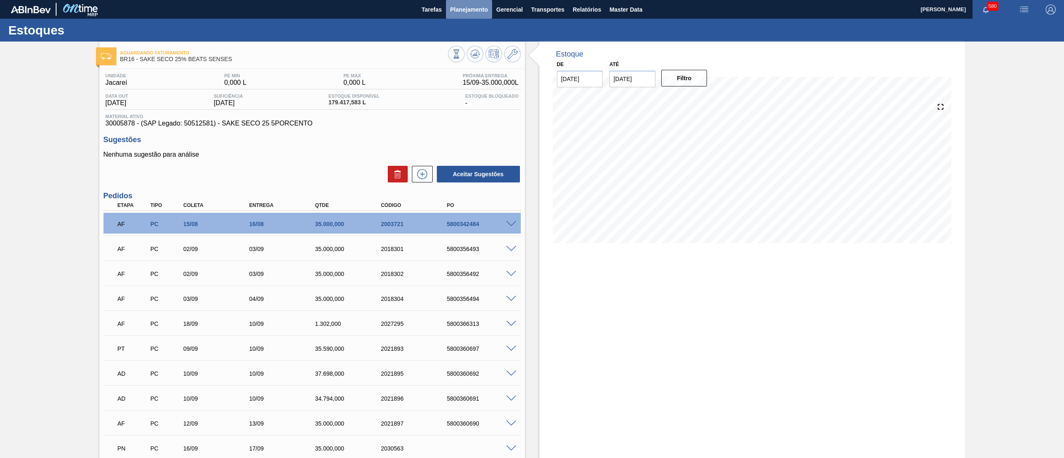
click at [464, 3] on button "Planejamento" at bounding box center [469, 9] width 46 height 19
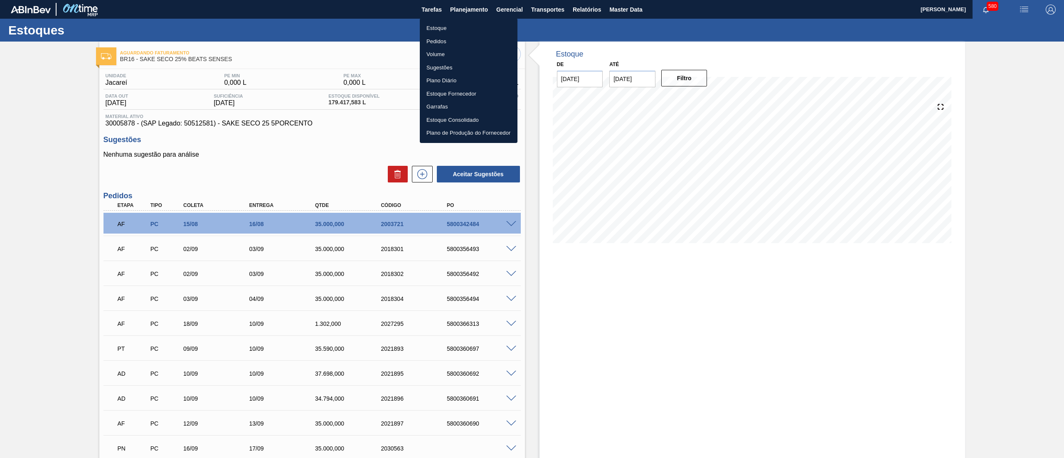
click at [459, 25] on li "Estoque" at bounding box center [469, 28] width 98 height 13
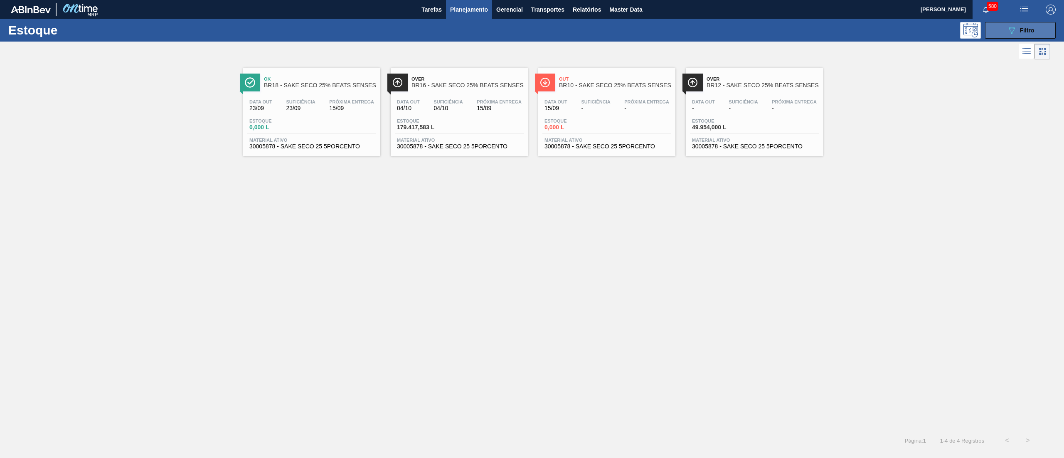
click at [1026, 30] on span "Filtro" at bounding box center [1027, 30] width 15 height 7
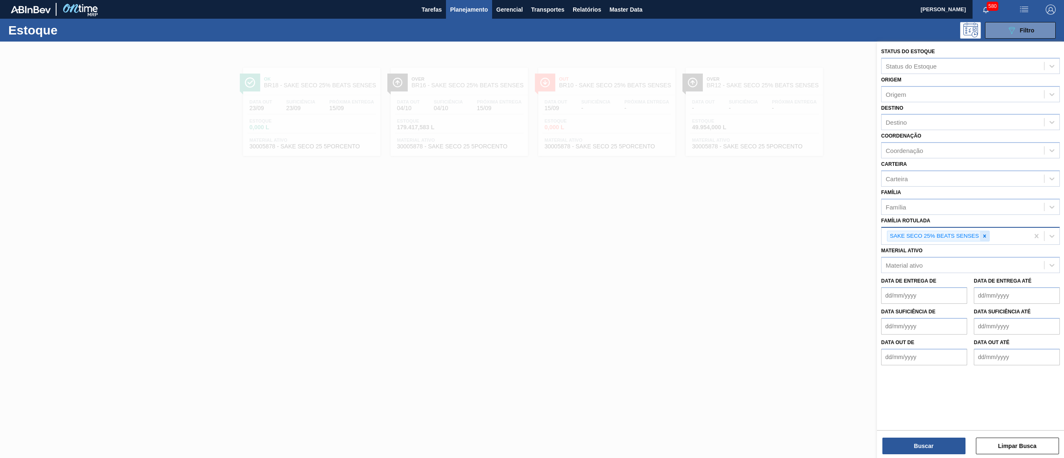
click at [985, 237] on icon at bounding box center [985, 236] width 6 height 6
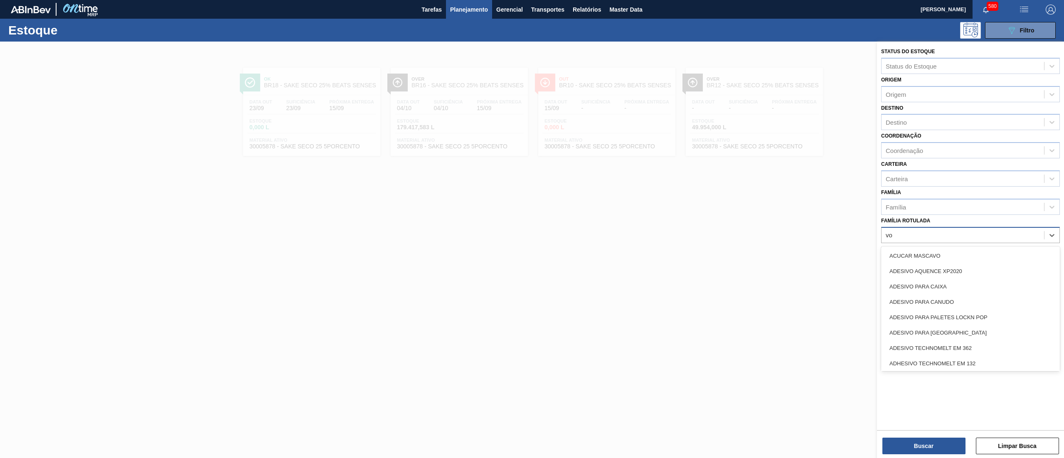
type Rotulada "vod"
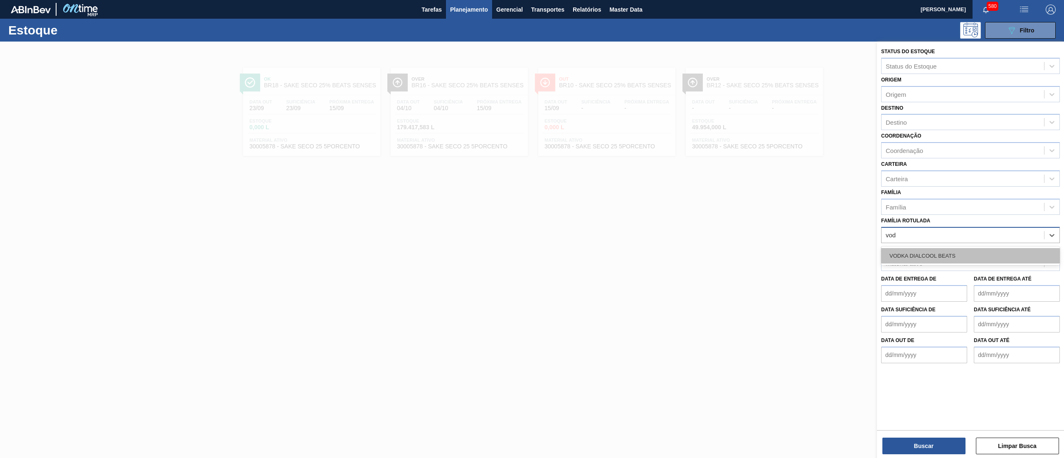
click at [972, 255] on div "VODKA DIALCOOL BEATS" at bounding box center [970, 255] width 179 height 15
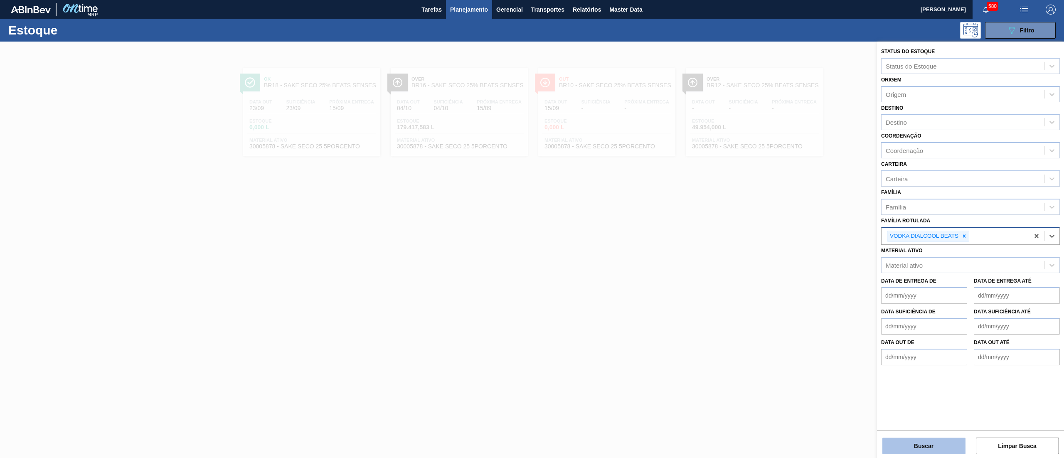
click at [910, 444] on button "Buscar" at bounding box center [923, 446] width 83 height 17
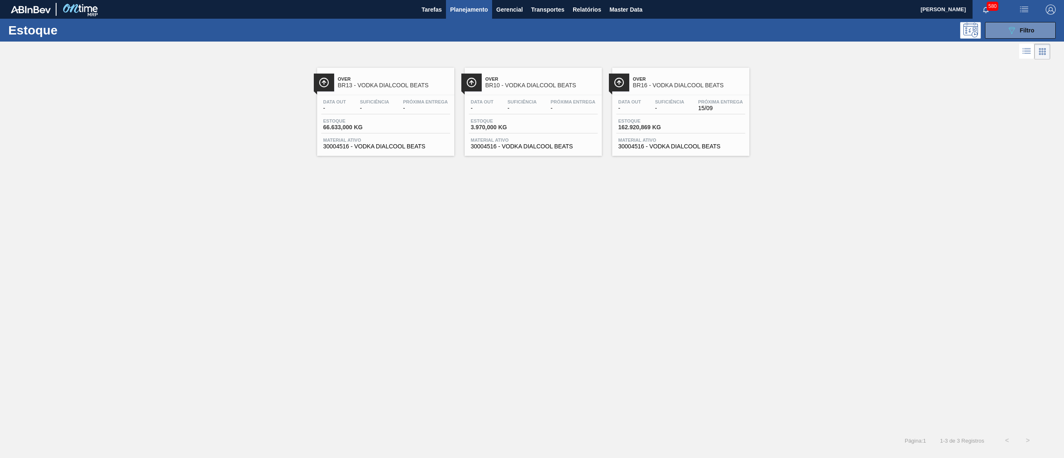
click at [662, 152] on div "Data out - Suficiência - Próxima Entrega 15/09 Estoque 162.920,869 KG Material …" at bounding box center [680, 123] width 137 height 57
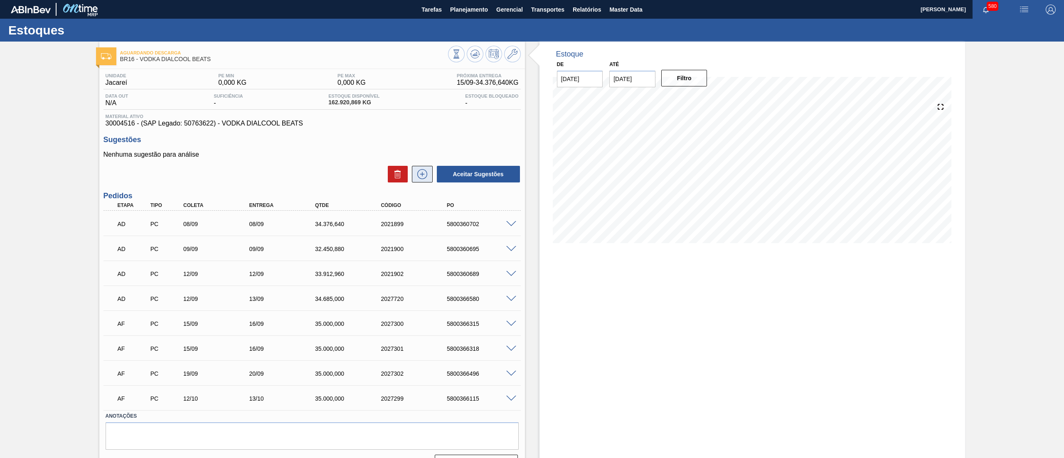
click at [417, 175] on icon at bounding box center [422, 174] width 10 height 10
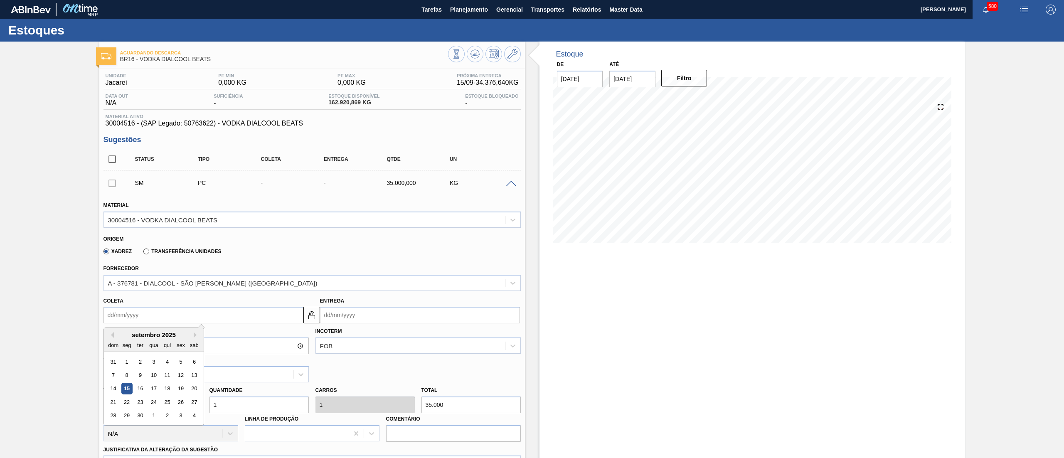
click at [148, 317] on input "Coleta" at bounding box center [203, 315] width 200 height 17
click at [165, 390] on div "18" at bounding box center [166, 388] width 11 height 11
type input "18/09/2025"
type input "19/09/2025"
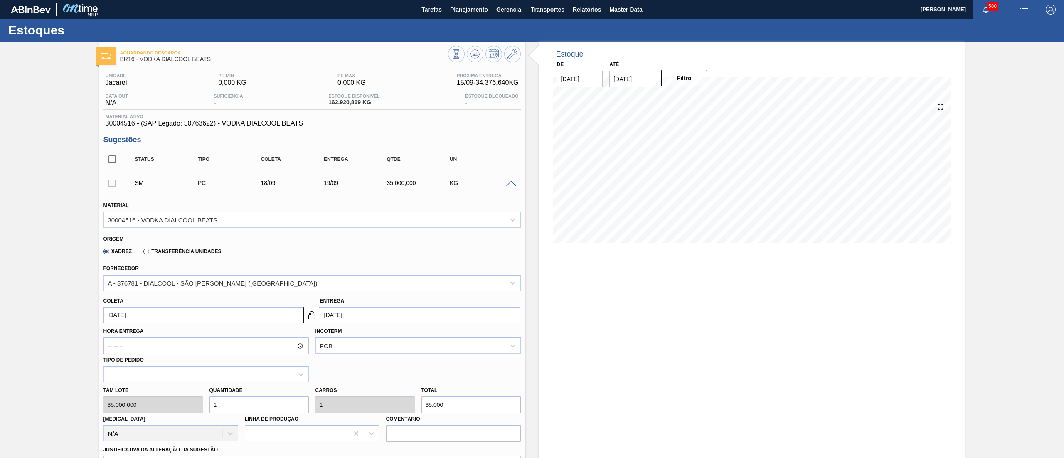
scroll to position [395, 0]
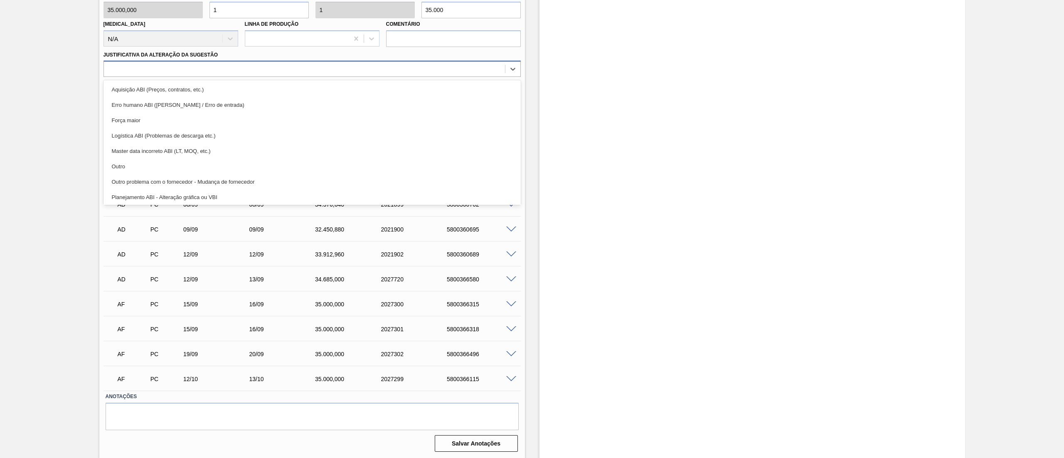
click at [158, 68] on div at bounding box center [304, 69] width 401 height 12
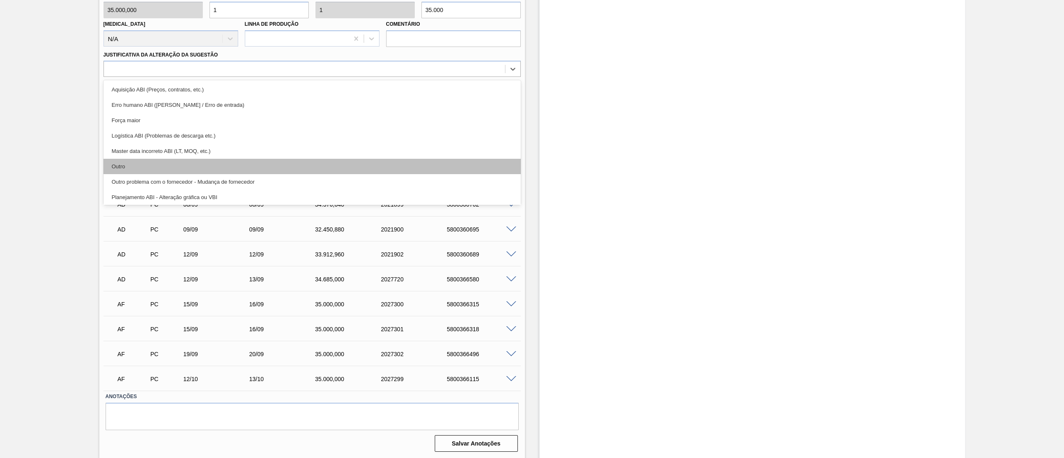
click at [134, 164] on div "Outro" at bounding box center [311, 166] width 417 height 15
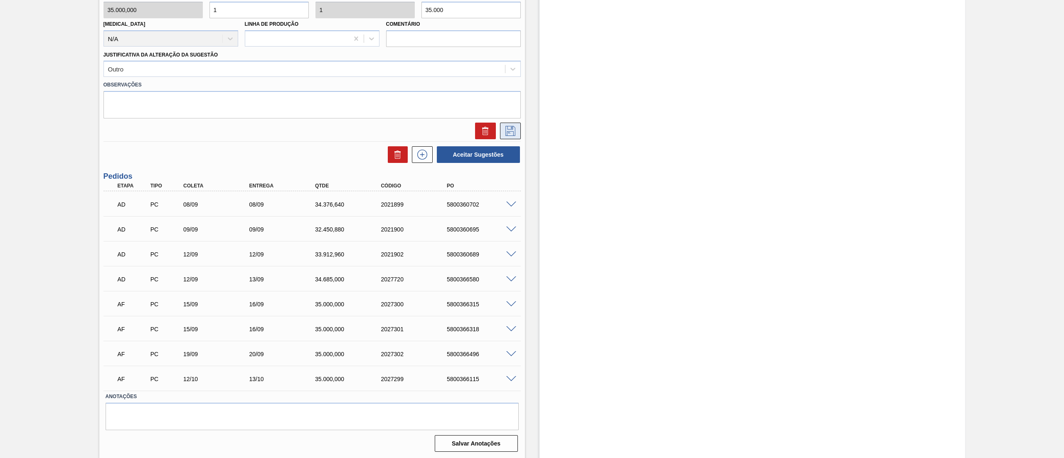
click at [514, 135] on icon at bounding box center [510, 131] width 10 height 10
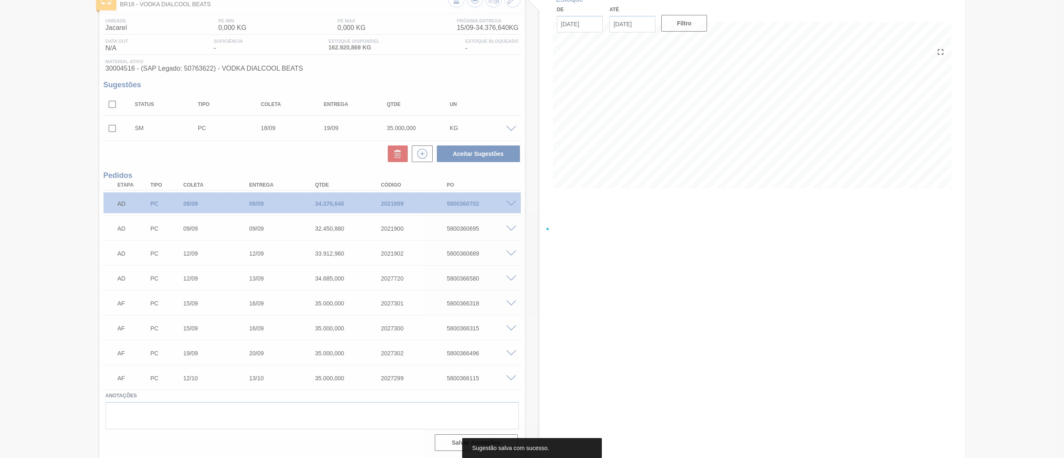
scroll to position [55, 0]
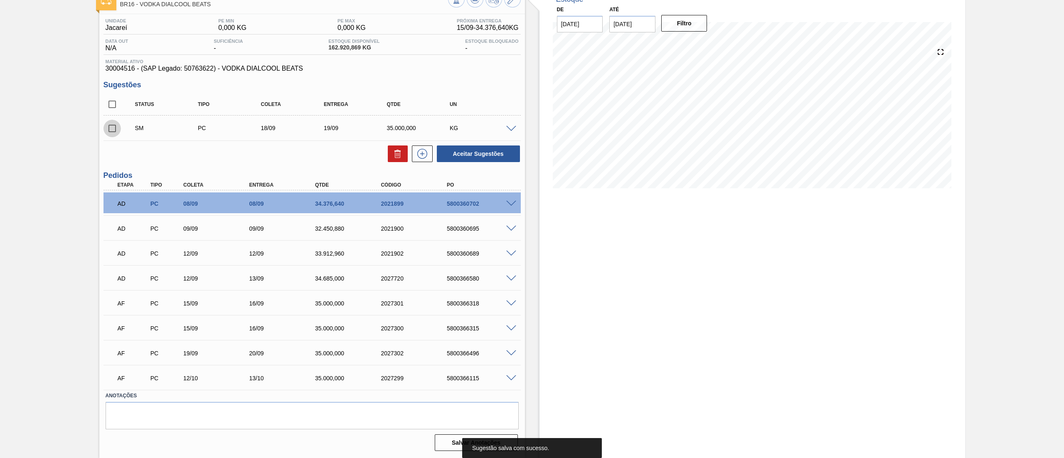
click at [113, 129] on input "checkbox" at bounding box center [111, 128] width 17 height 17
click at [460, 156] on button "Aceitar Sugestões" at bounding box center [478, 153] width 83 height 17
checkbox input "false"
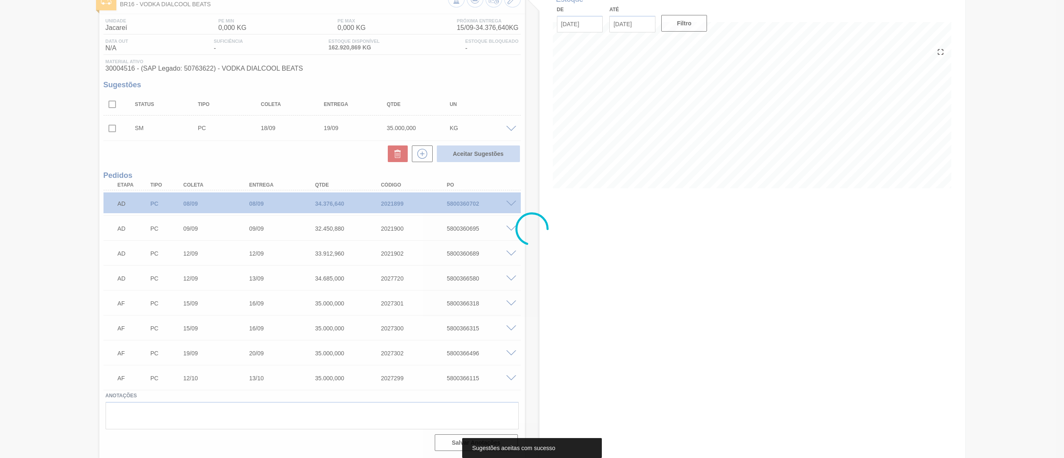
scroll to position [45, 0]
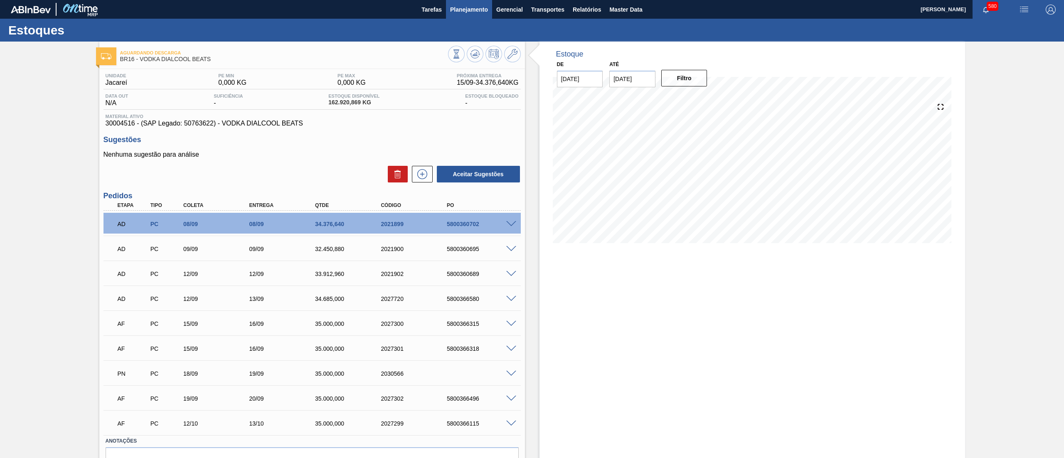
click at [466, 6] on span "Planejamento" at bounding box center [469, 10] width 38 height 10
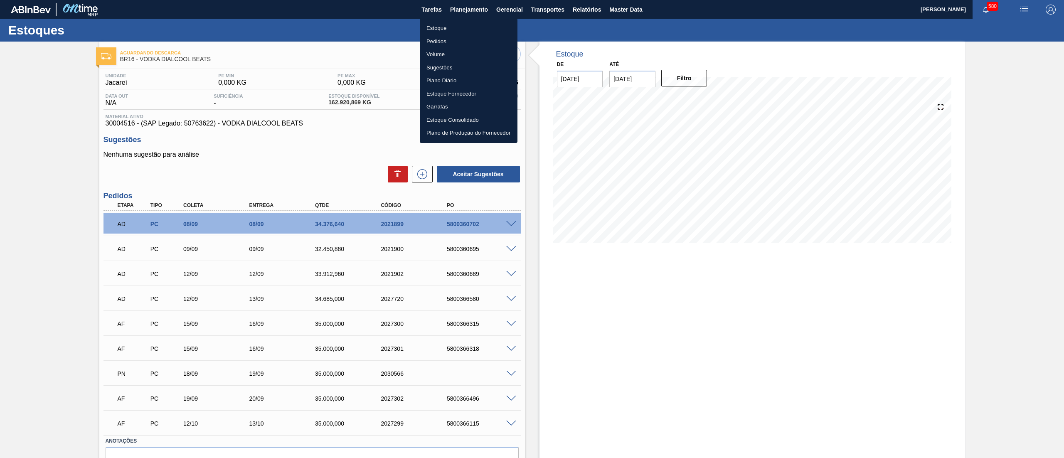
click at [456, 30] on li "Estoque" at bounding box center [469, 28] width 98 height 13
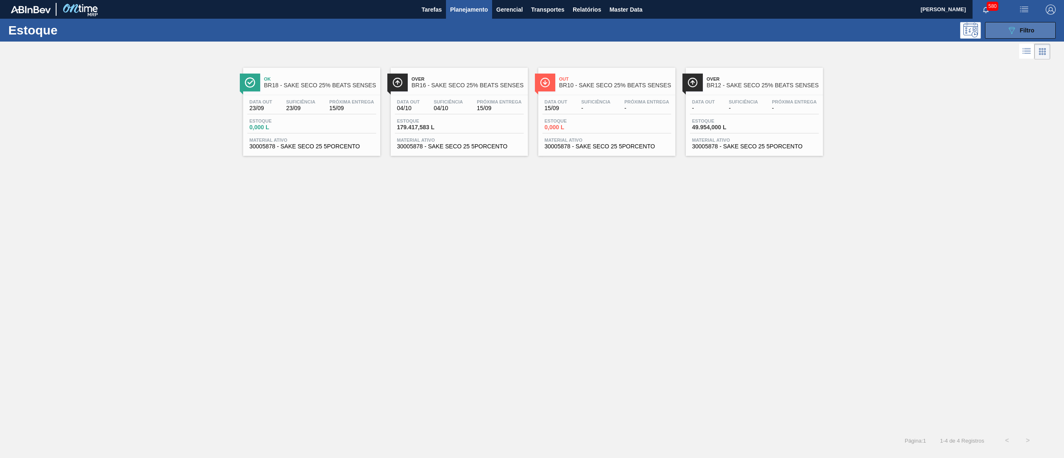
click at [1004, 31] on button "089F7B8B-B2A5-4AFE-B5C0-19BA573D28AC Filtro" at bounding box center [1020, 30] width 71 height 17
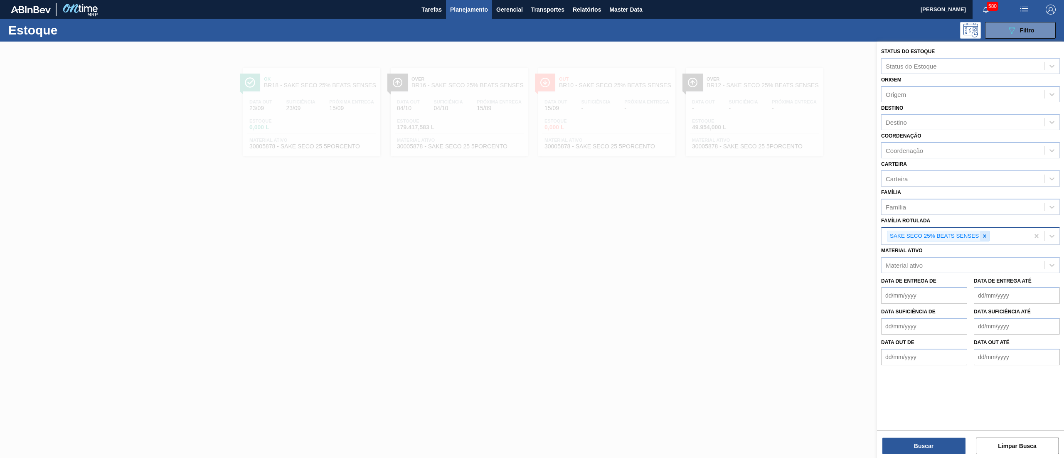
click at [986, 234] on icon at bounding box center [985, 236] width 6 height 6
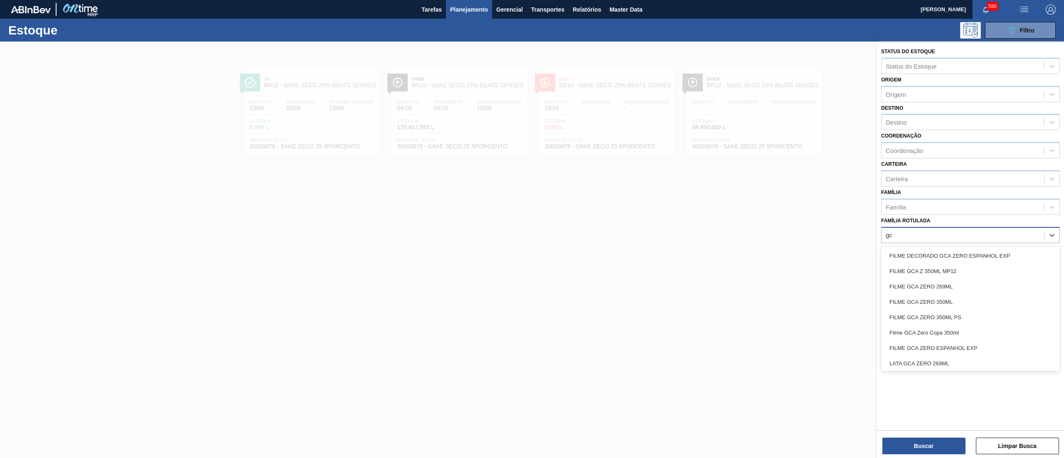
type Rotulada "g"
type Rotulada "2,5l"
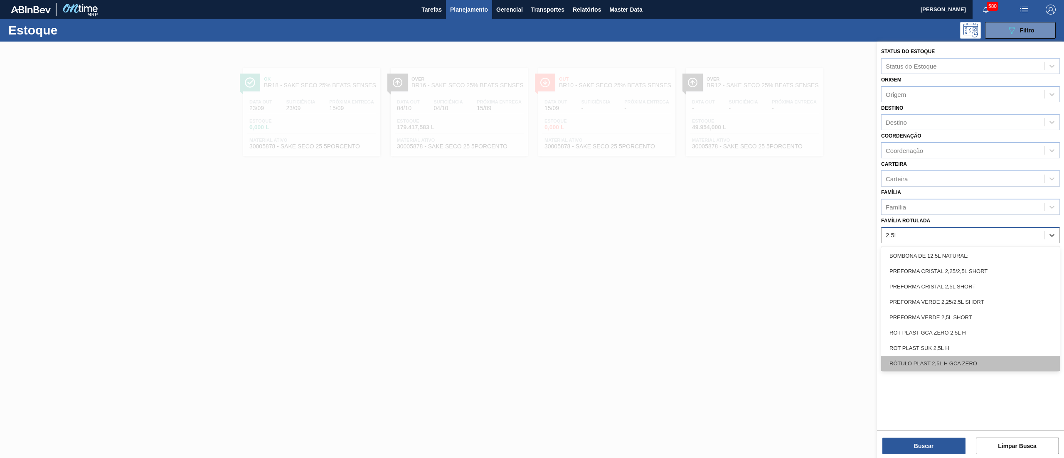
click at [989, 359] on div "RÓTULO PLAST 2,5L H GCA ZERO" at bounding box center [970, 363] width 179 height 15
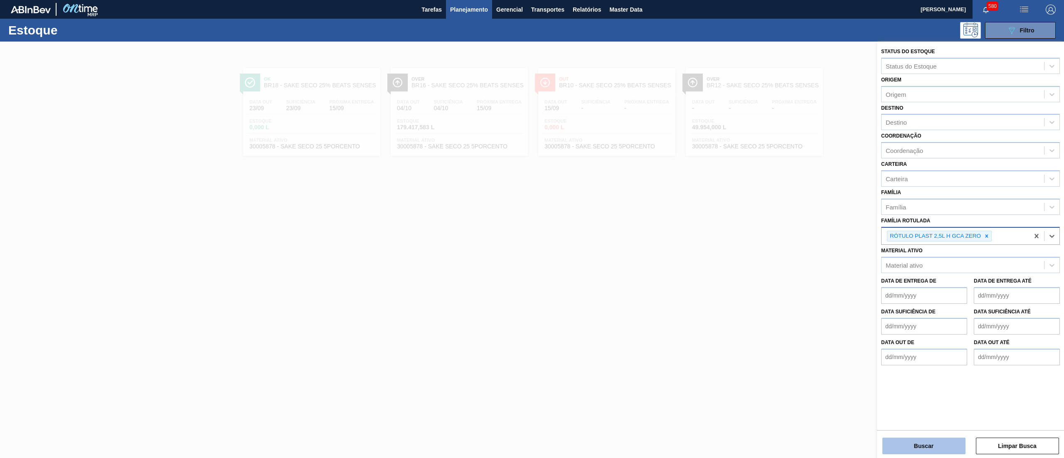
click at [907, 452] on button "Buscar" at bounding box center [923, 446] width 83 height 17
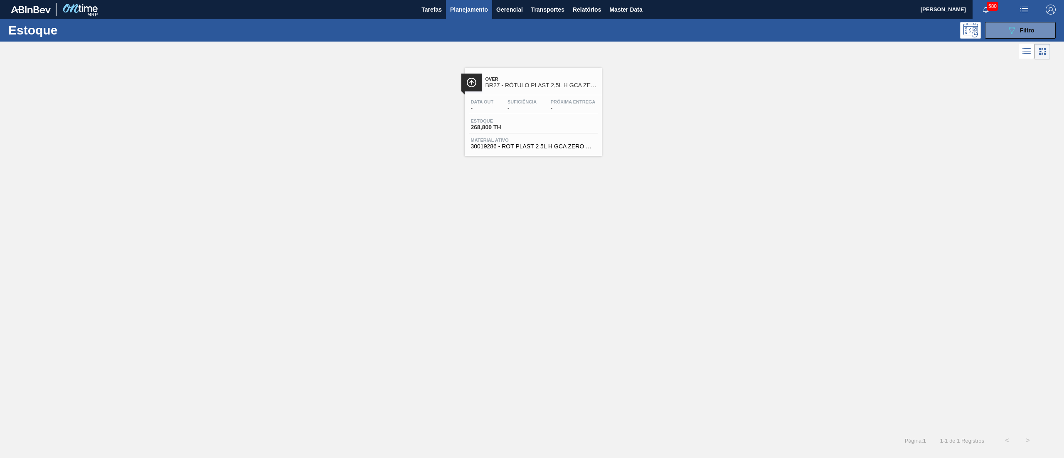
click at [537, 146] on span "30019286 - ROT PLAST 2 5L H GCA ZERO NIV23" at bounding box center [533, 146] width 125 height 6
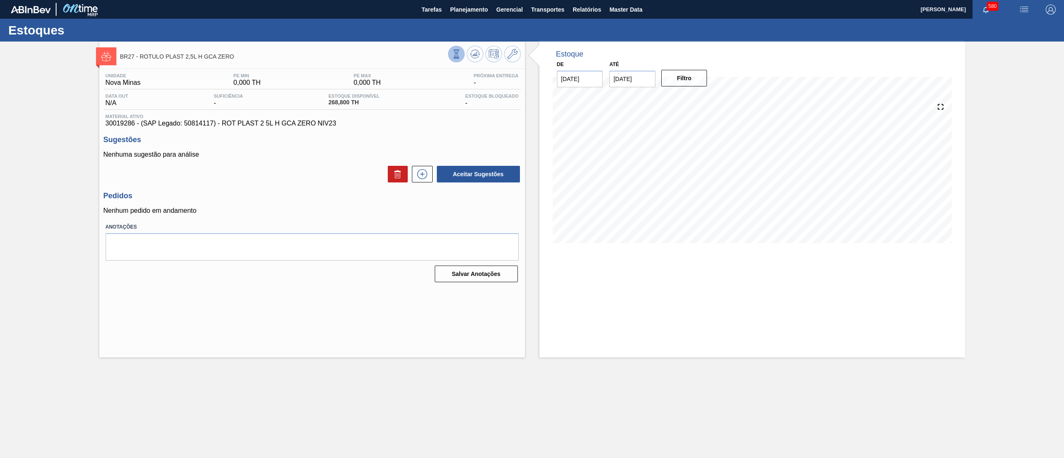
click at [457, 53] on icon at bounding box center [456, 53] width 9 height 9
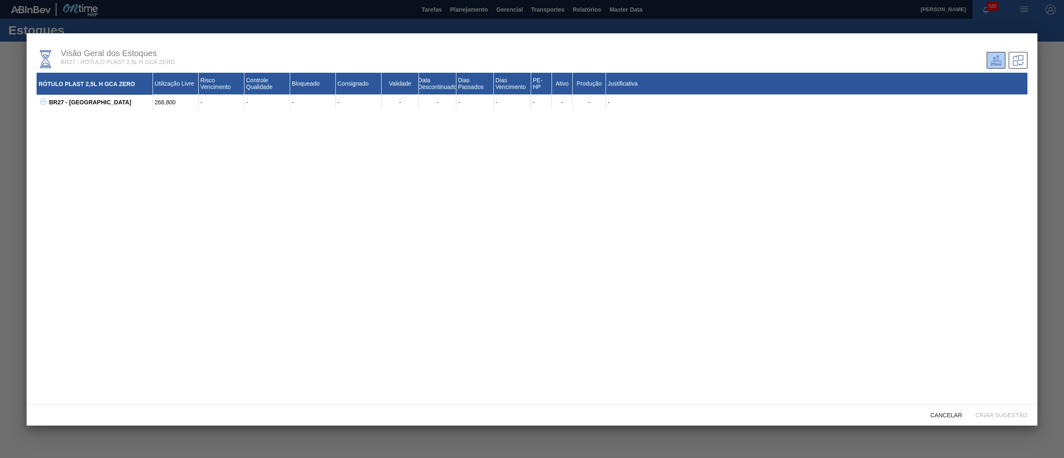
click at [42, 101] on icon at bounding box center [43, 101] width 6 height 6
click at [80, 113] on div "30019286 - ROT PLAST 2 5L H GCA ZERO NIV23" at bounding box center [105, 117] width 96 height 15
click at [85, 113] on div "30019286 - ROT PLAST 2 5L H GCA ZERO NIV23" at bounding box center [105, 117] width 96 height 15
drag, startPoint x: 86, startPoint y: 113, endPoint x: 61, endPoint y: 112, distance: 24.9
click at [61, 112] on div "30019286 - ROT PLAST 2 5L H GCA ZERO NIV23" at bounding box center [105, 117] width 96 height 15
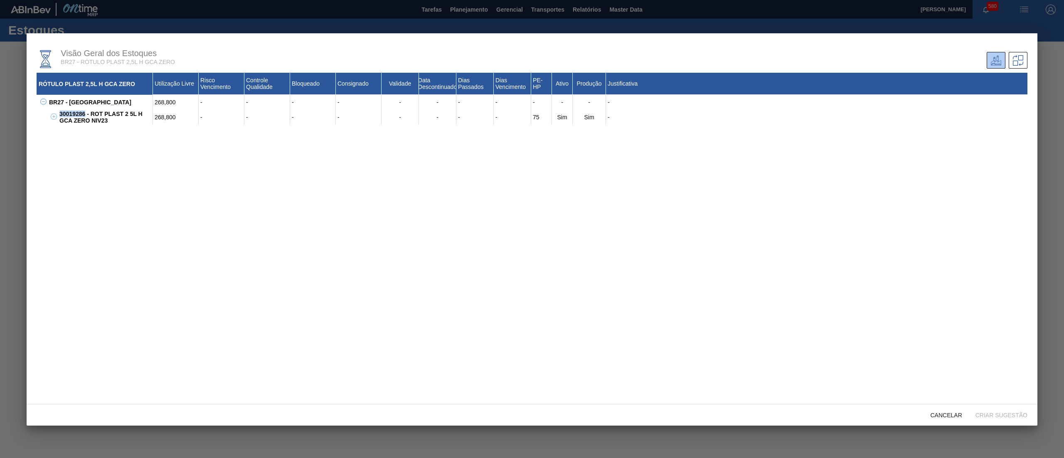
copy div "30019286"
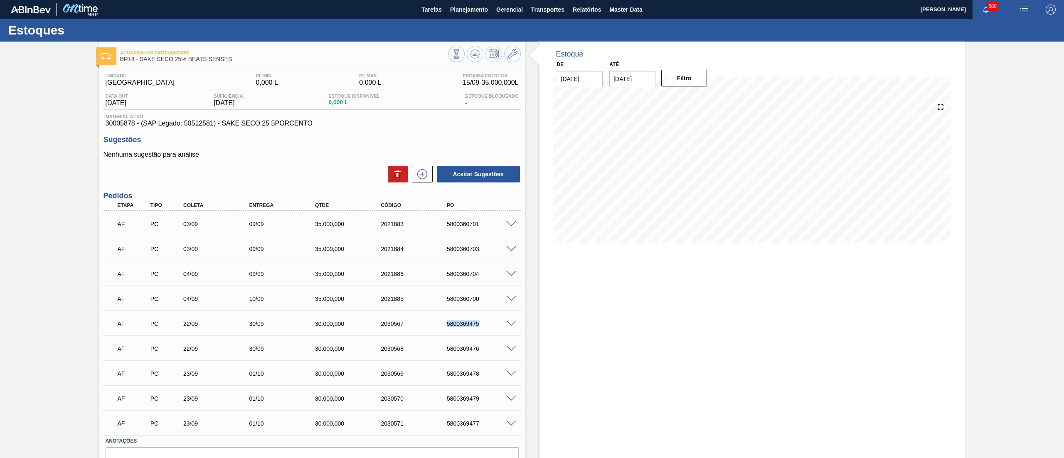
drag, startPoint x: 452, startPoint y: 325, endPoint x: 501, endPoint y: 332, distance: 49.5
click at [501, 332] on div "AF PC 22/09 30/09 30.000,000 2030567 5800369475" at bounding box center [311, 322] width 417 height 21
drag, startPoint x: 439, startPoint y: 342, endPoint x: 490, endPoint y: 349, distance: 51.5
click at [490, 349] on div "AF PC 22/09 30/09 30.000,000 2030568 5800369476" at bounding box center [309, 347] width 395 height 17
copy div "5800369476"
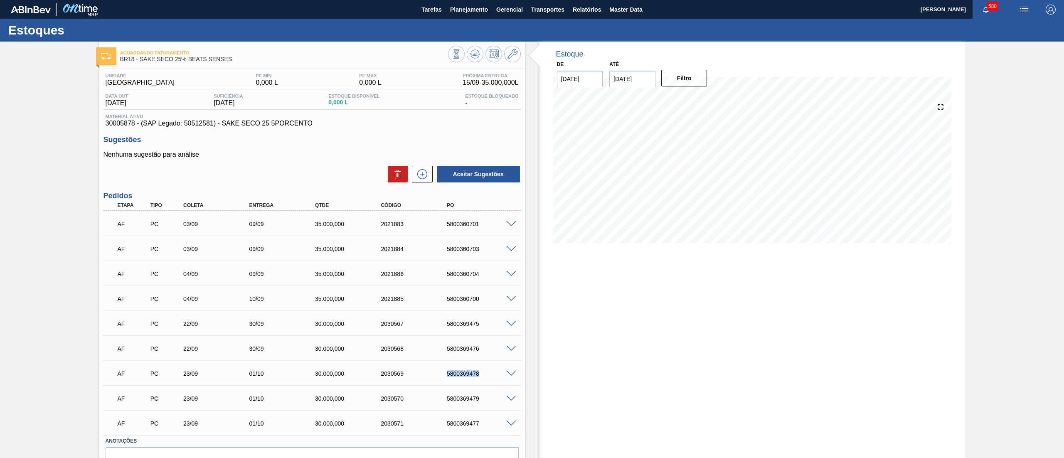
drag, startPoint x: 440, startPoint y: 371, endPoint x: 492, endPoint y: 379, distance: 52.4
click at [492, 379] on div "AF PC 23/09 01/10 30.000,000 2030569 5800369478" at bounding box center [309, 372] width 395 height 17
copy div "5800369478"
drag, startPoint x: 443, startPoint y: 391, endPoint x: 489, endPoint y: 398, distance: 46.3
click at [489, 398] on div "AF PC 23/09 01/10 30.000,000 2030570 5800369479" at bounding box center [309, 397] width 395 height 17
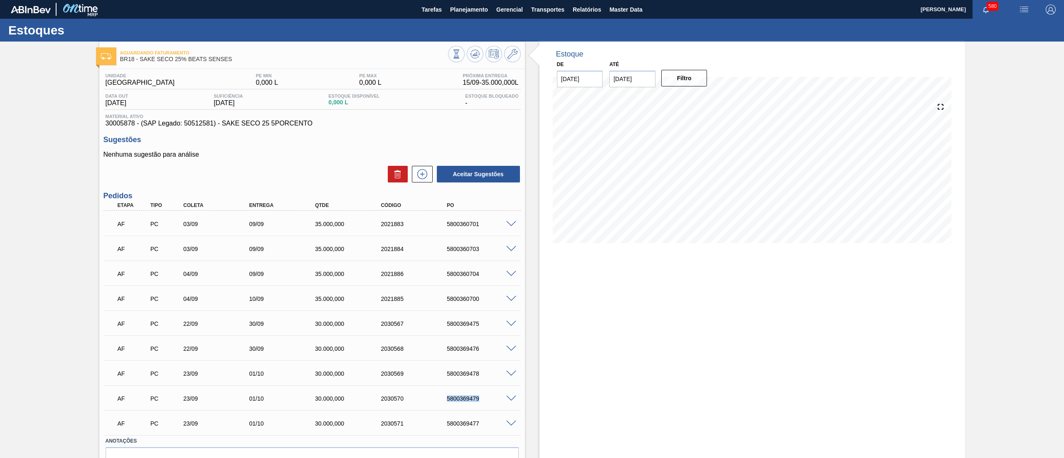
copy div "5800369479"
drag, startPoint x: 439, startPoint y: 426, endPoint x: 490, endPoint y: 432, distance: 50.7
click at [490, 432] on div "AF PC 23/09 01/10 30.000,000 2030571 5800369477" at bounding box center [311, 422] width 417 height 21
copy div "5800369477"
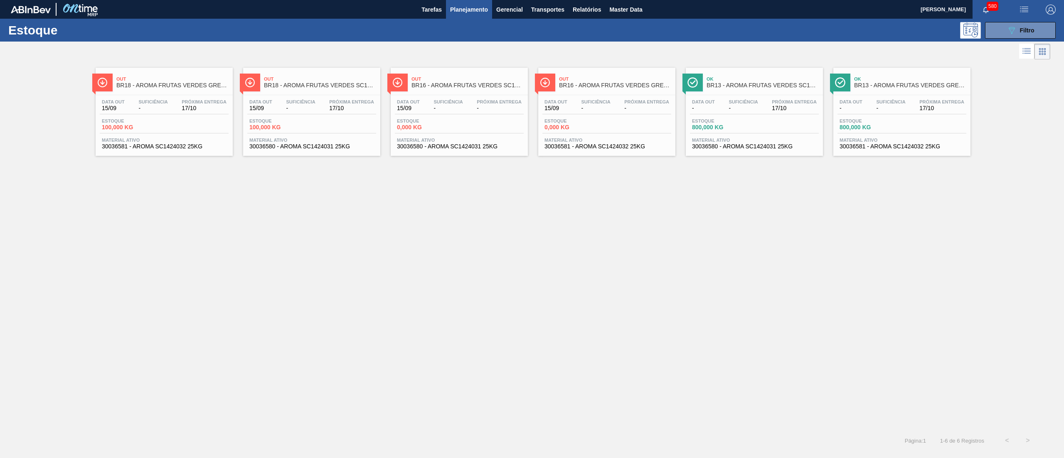
click at [900, 149] on span "30036581 - AROMA SC1424032 25KG" at bounding box center [901, 146] width 125 height 6
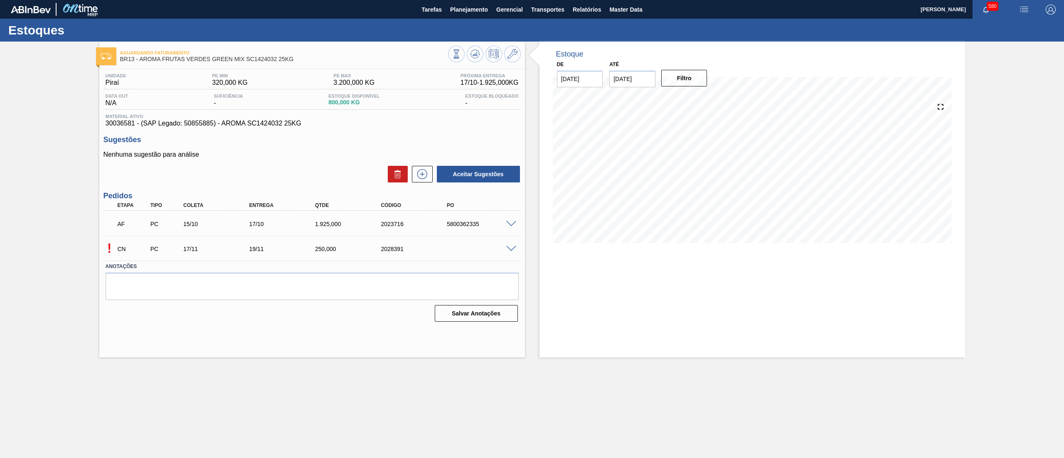
click at [511, 247] on span at bounding box center [511, 249] width 10 height 6
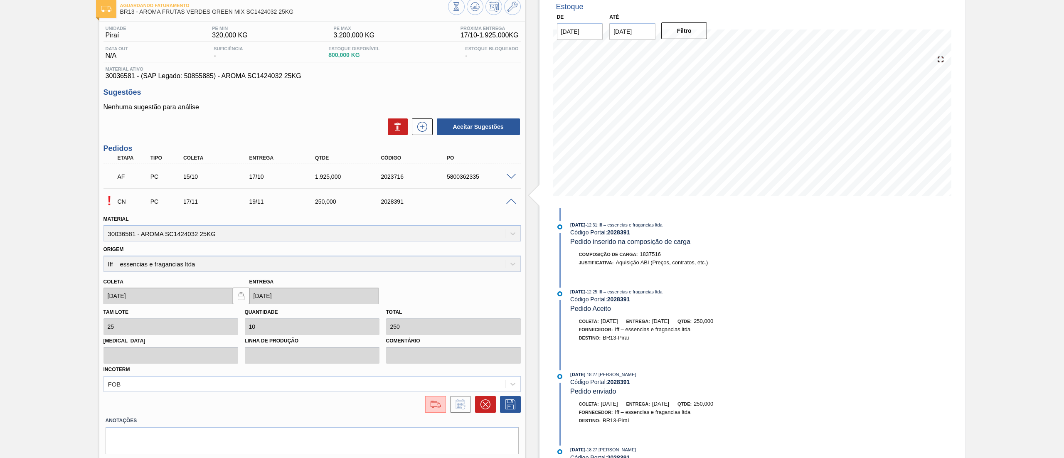
scroll to position [72, 0]
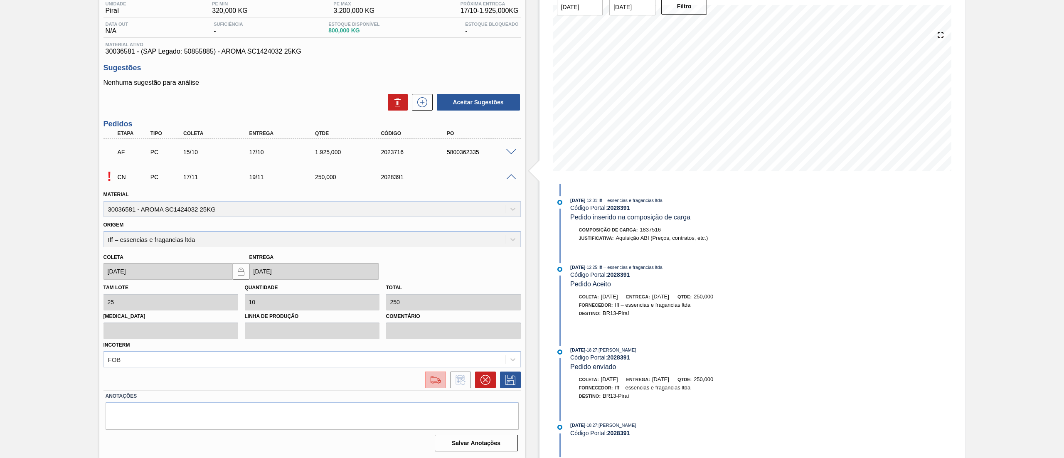
click at [439, 381] on img at bounding box center [435, 380] width 13 height 10
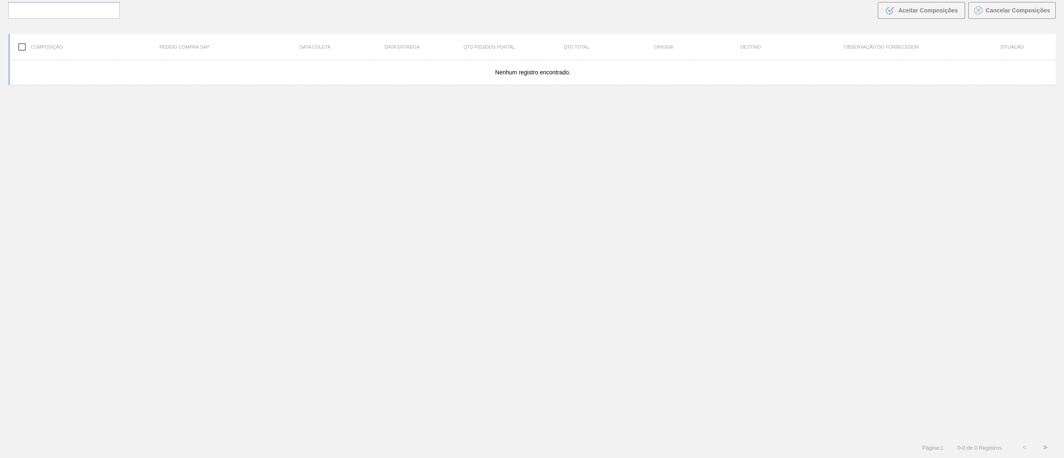
scroll to position [60, 0]
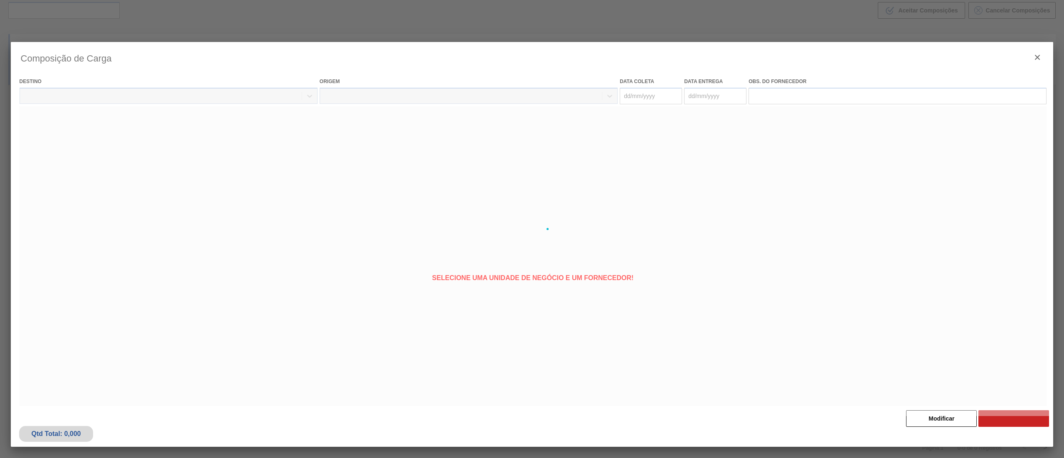
type coleta "[DATE]"
type entrega "[DATE]"
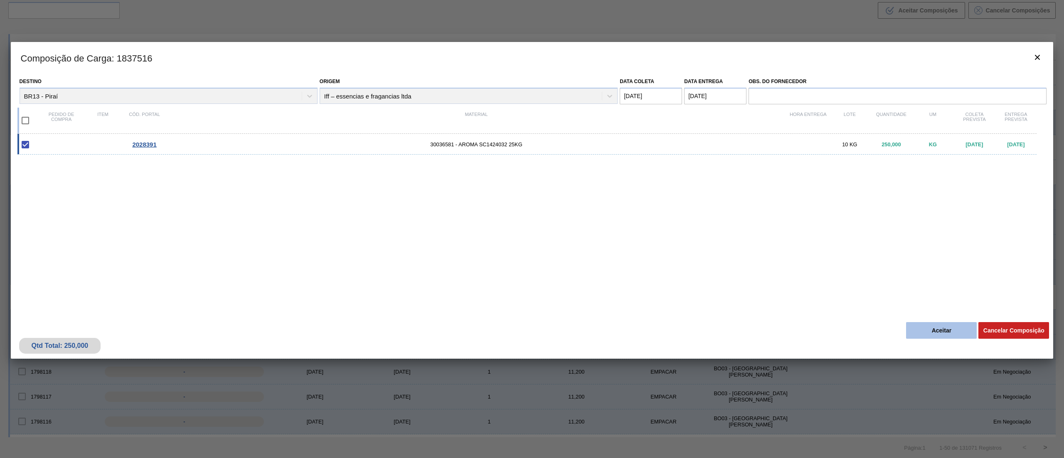
click at [936, 332] on button "Aceitar" at bounding box center [941, 330] width 71 height 17
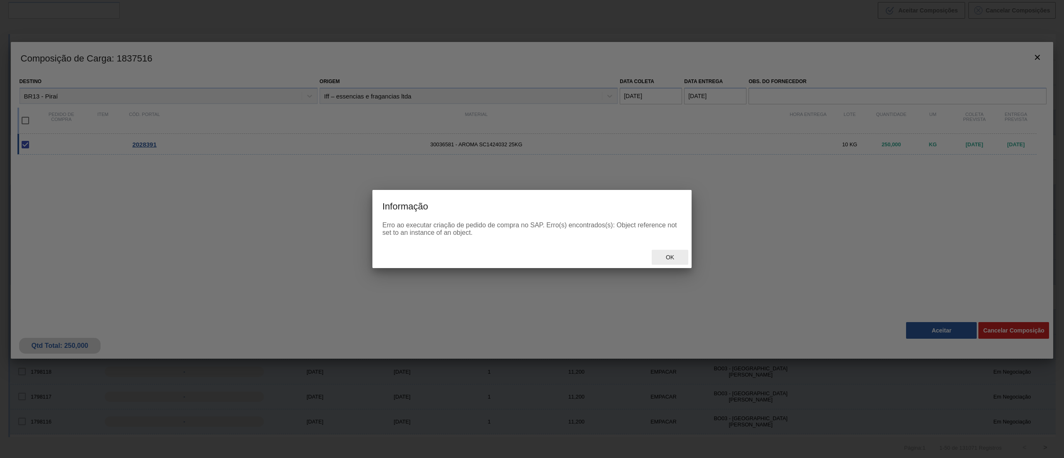
click at [674, 257] on span "Ok" at bounding box center [670, 257] width 22 height 7
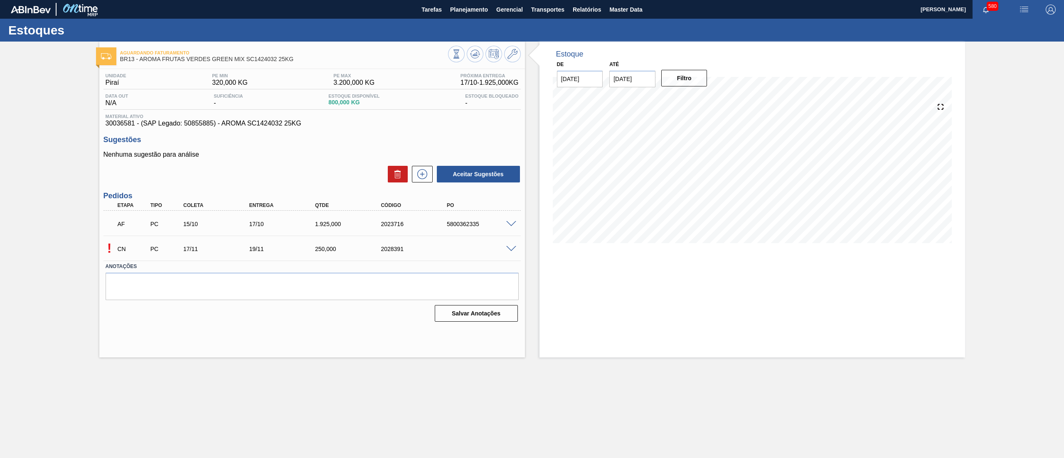
click at [509, 251] on span at bounding box center [511, 249] width 10 height 6
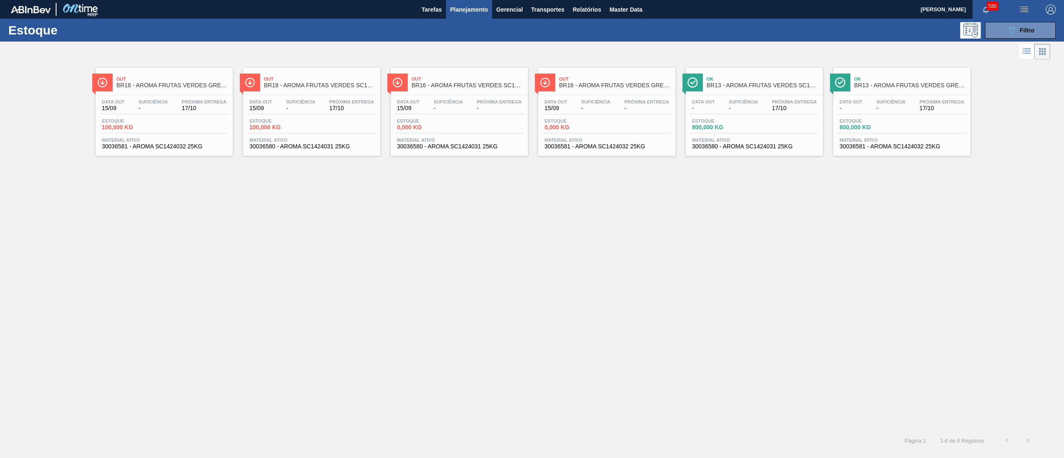
click at [465, 316] on div "Out BR18 - AROMA FRUTAS VERDES GREEN MIX SC1424032 25KG Data out 15/09 Suficiên…" at bounding box center [532, 245] width 1064 height 369
click at [763, 144] on span "30036580 - AROMA SC1424031 25KG" at bounding box center [754, 146] width 125 height 6
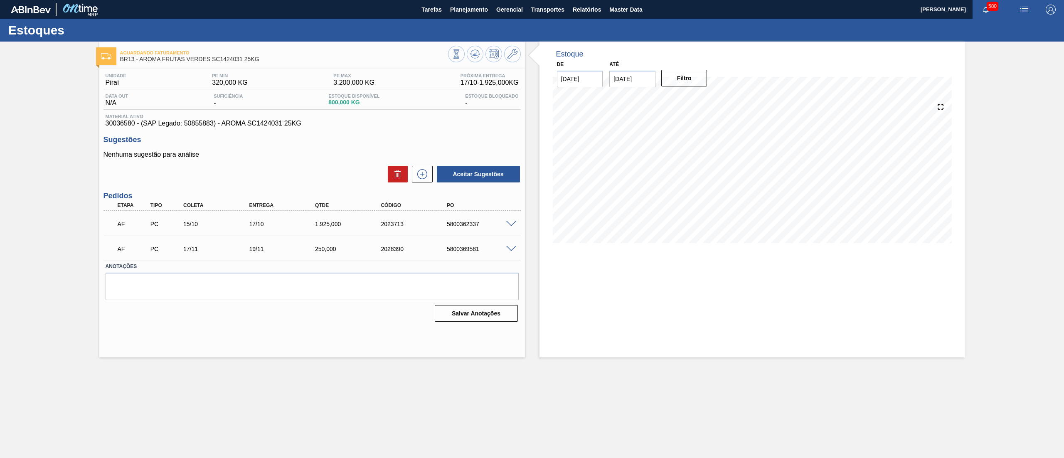
click at [515, 251] on span at bounding box center [511, 249] width 10 height 6
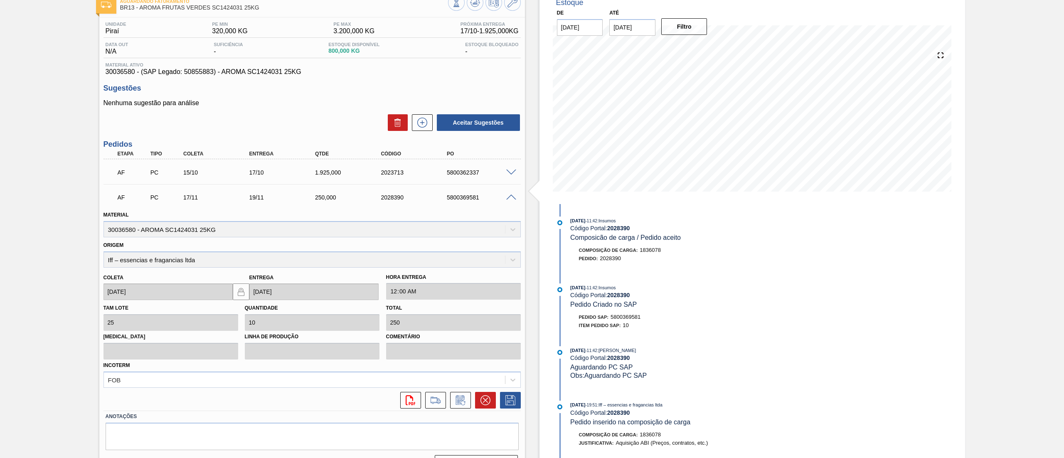
scroll to position [72, 0]
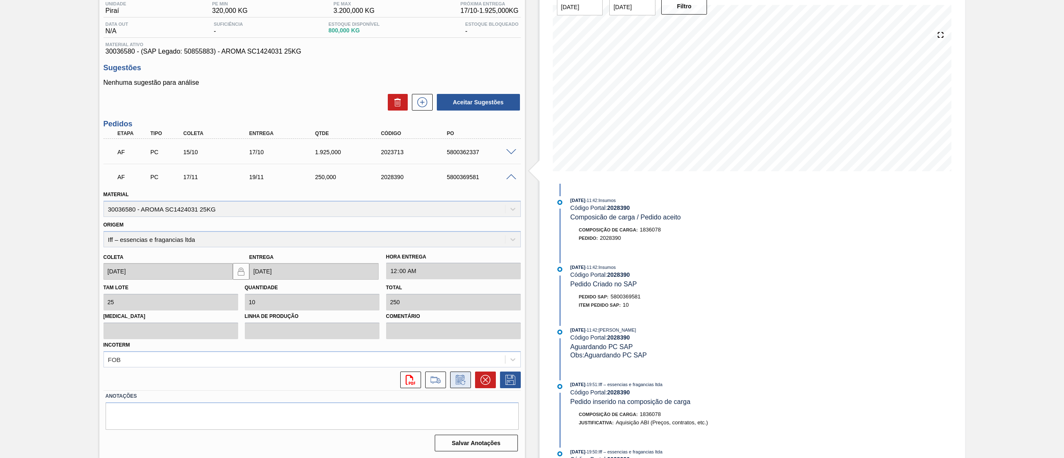
click at [461, 381] on icon at bounding box center [460, 380] width 13 height 10
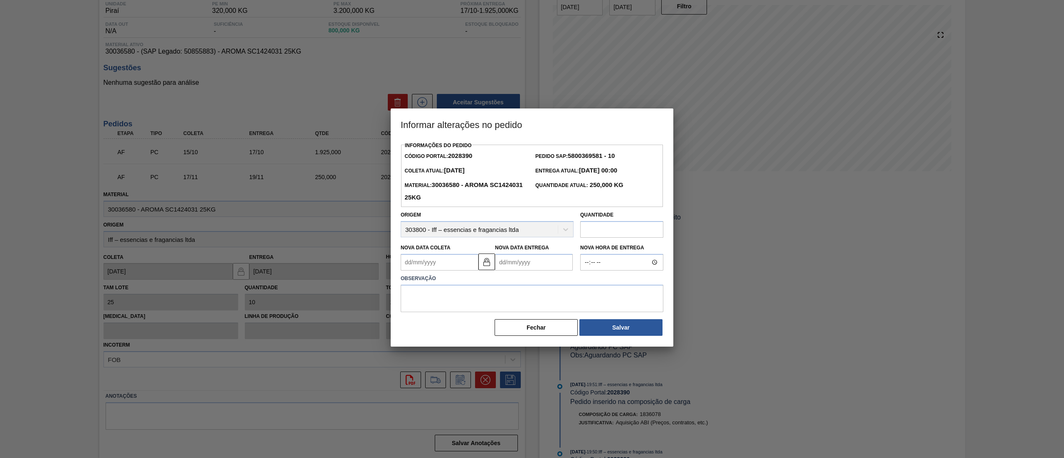
click at [621, 229] on input "text" at bounding box center [621, 229] width 83 height 17
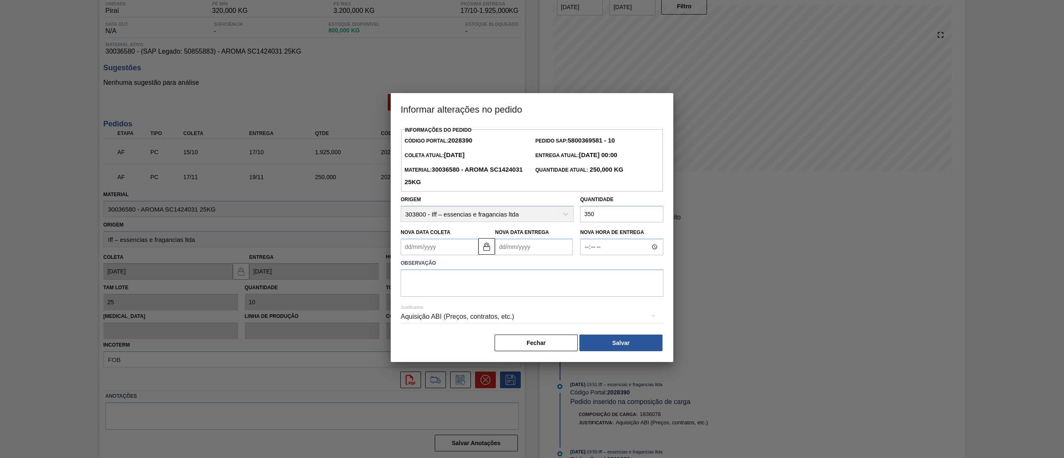
type input "350"
click at [612, 290] on textarea at bounding box center [532, 282] width 263 height 27
type textarea "."
click at [626, 341] on button "Salvar" at bounding box center [620, 343] width 83 height 17
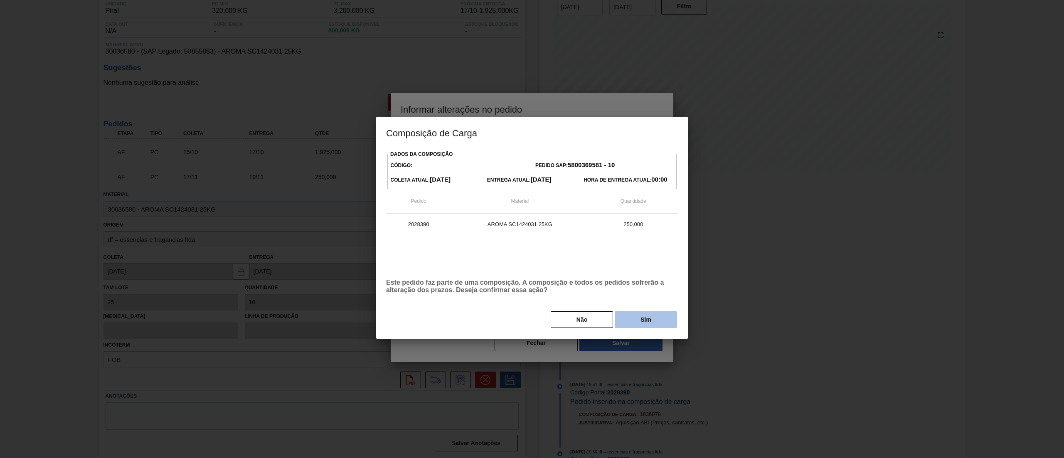
click at [643, 326] on button "Sim" at bounding box center [646, 319] width 62 height 17
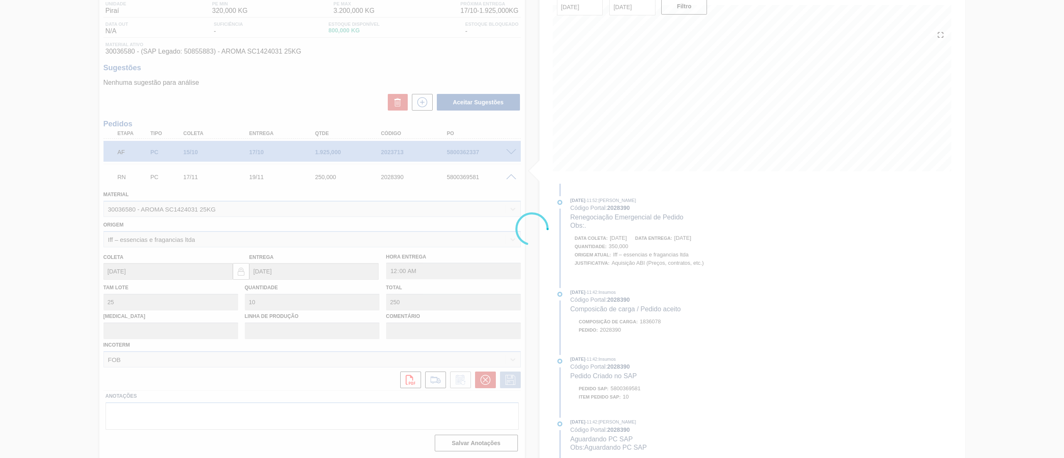
scroll to position [0, 0]
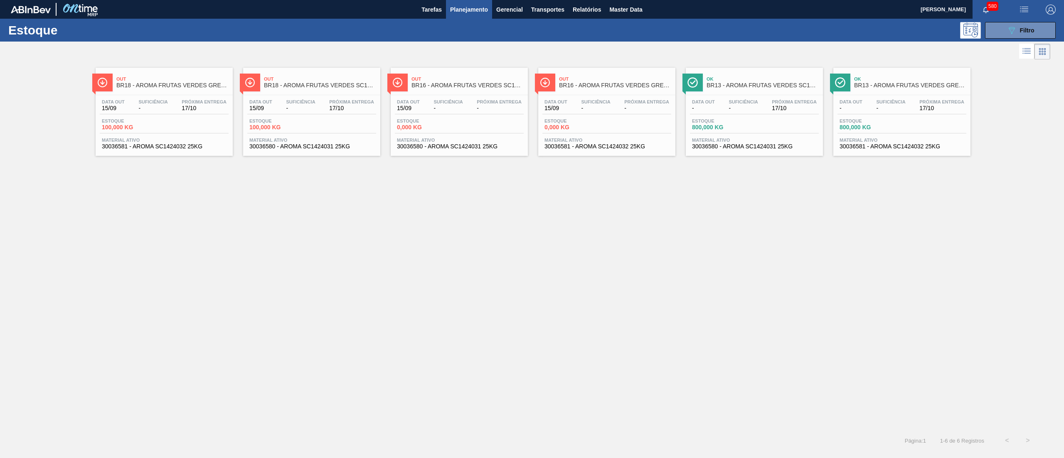
click at [868, 153] on div "Ok BR13 - AROMA FRUTAS VERDES GREEN MIX SC1424032 25KG Data out - Suficiência -…" at bounding box center [901, 112] width 137 height 88
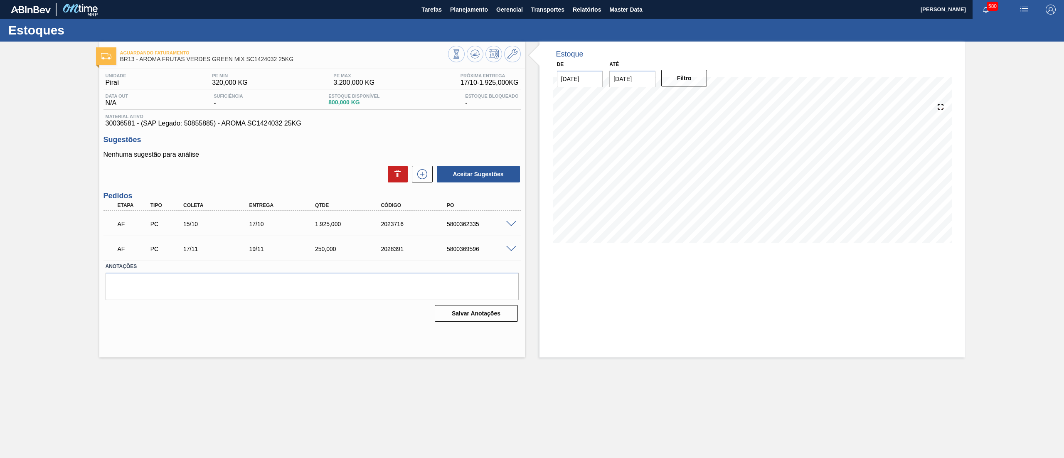
click at [511, 249] on span at bounding box center [511, 249] width 10 height 6
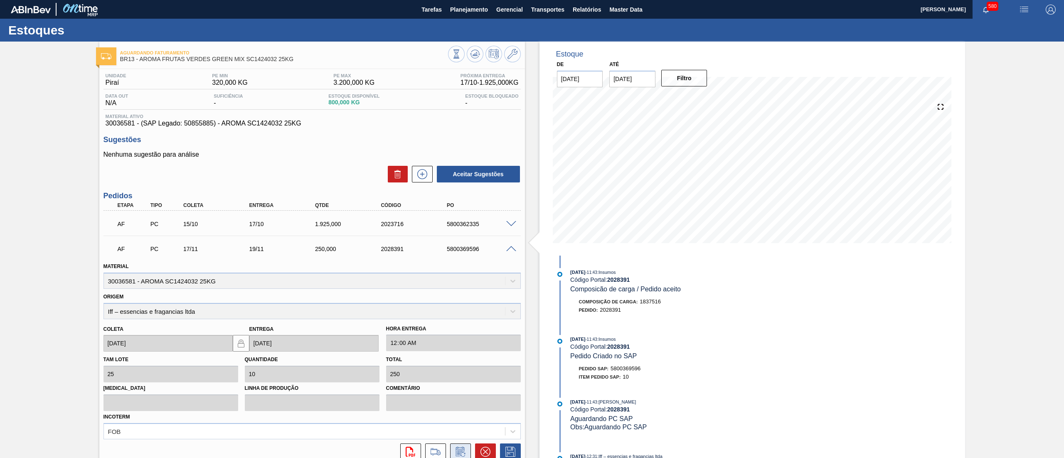
click at [459, 447] on icon at bounding box center [460, 452] width 13 height 10
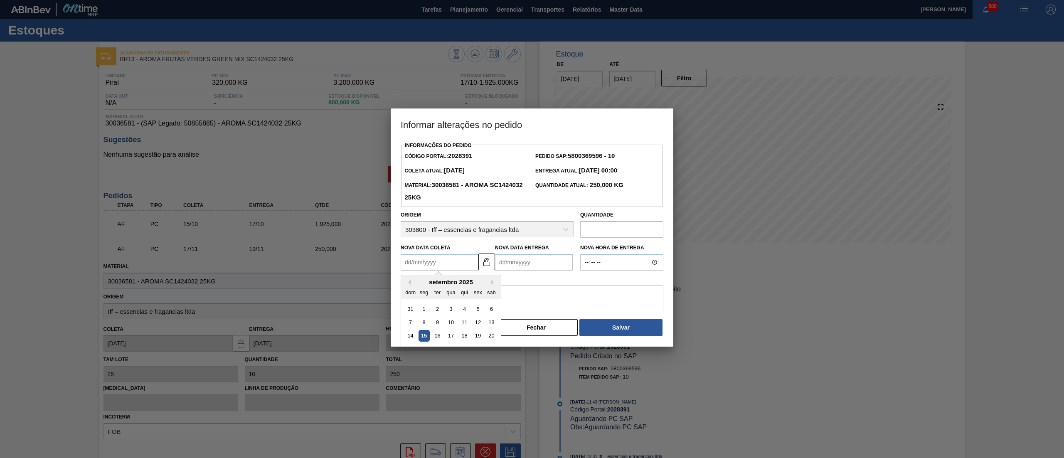
click at [450, 270] on Coleta2028391 "Nova Data Coleta" at bounding box center [440, 262] width 78 height 17
click at [603, 225] on input "text" at bounding box center [621, 229] width 83 height 17
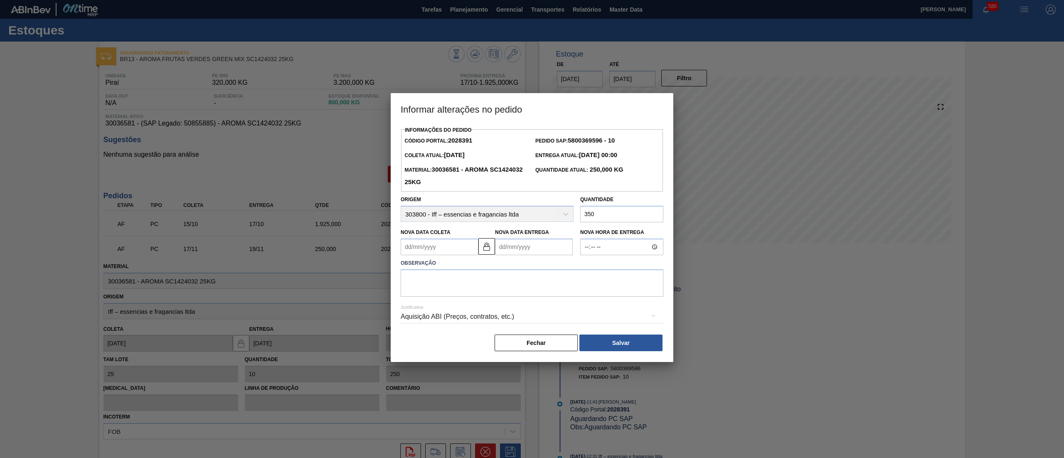
type input "350"
click at [599, 289] on textarea at bounding box center [532, 282] width 263 height 27
type textarea "."
click at [641, 337] on div "[PERSON_NAME]" at bounding box center [532, 343] width 263 height 18
click at [647, 351] on button "Salvar" at bounding box center [620, 343] width 83 height 17
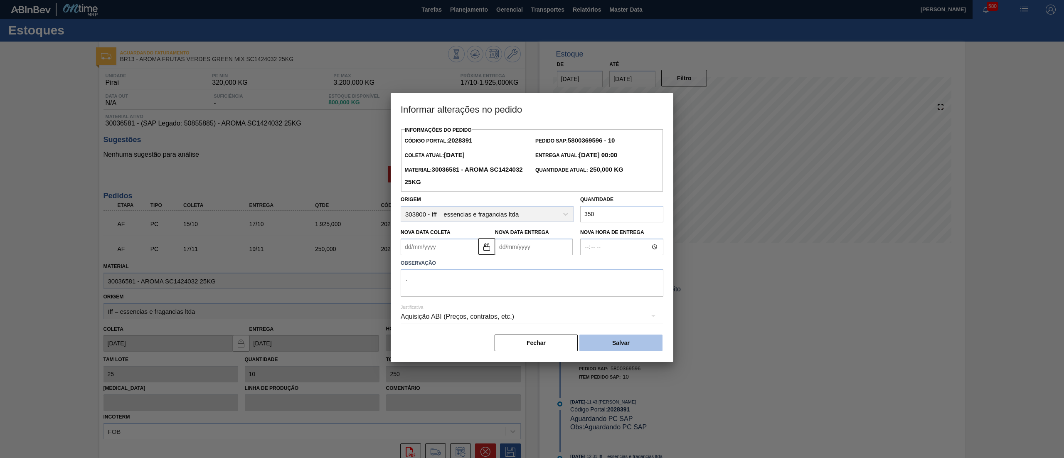
click at [639, 347] on button "Salvar" at bounding box center [620, 343] width 83 height 17
click at [599, 346] on button "Salvar" at bounding box center [620, 343] width 83 height 17
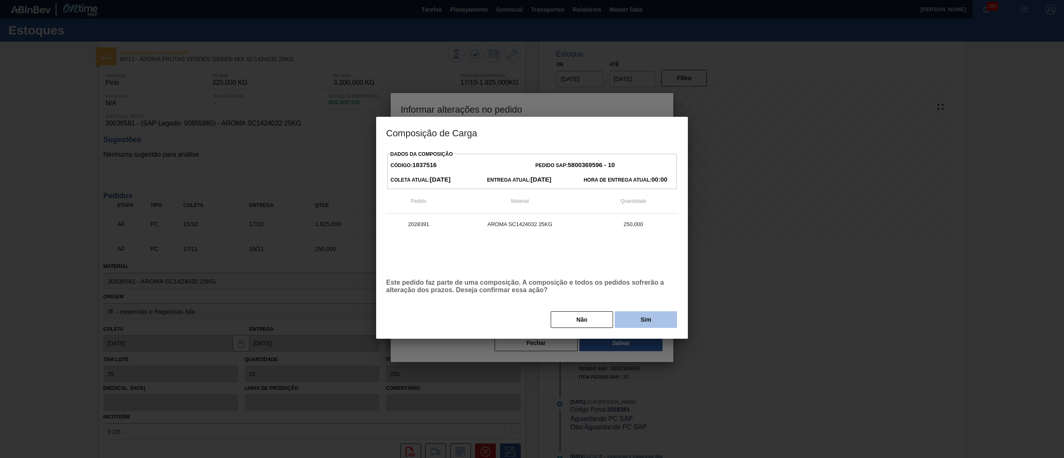
click at [642, 321] on button "Sim" at bounding box center [646, 319] width 62 height 17
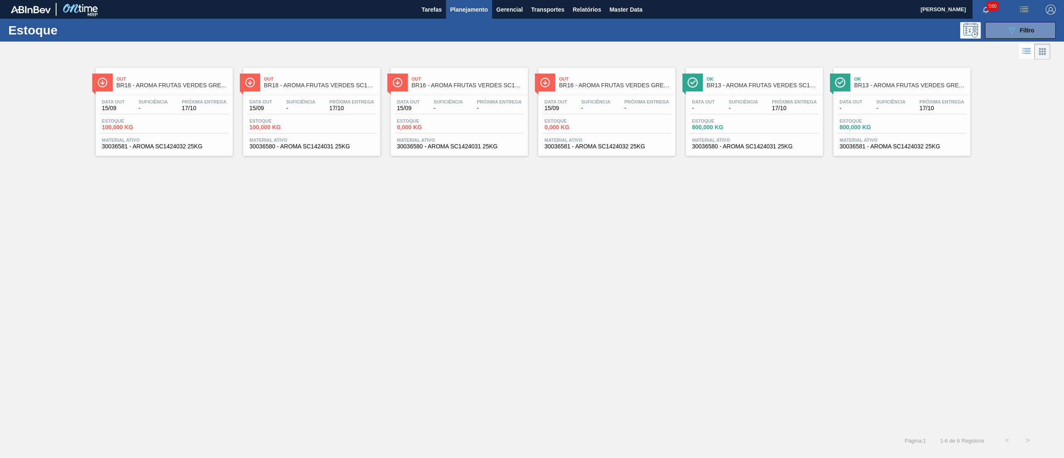
click at [180, 145] on span "30036581 - AROMA SC1424032 25KG" at bounding box center [164, 146] width 125 height 6
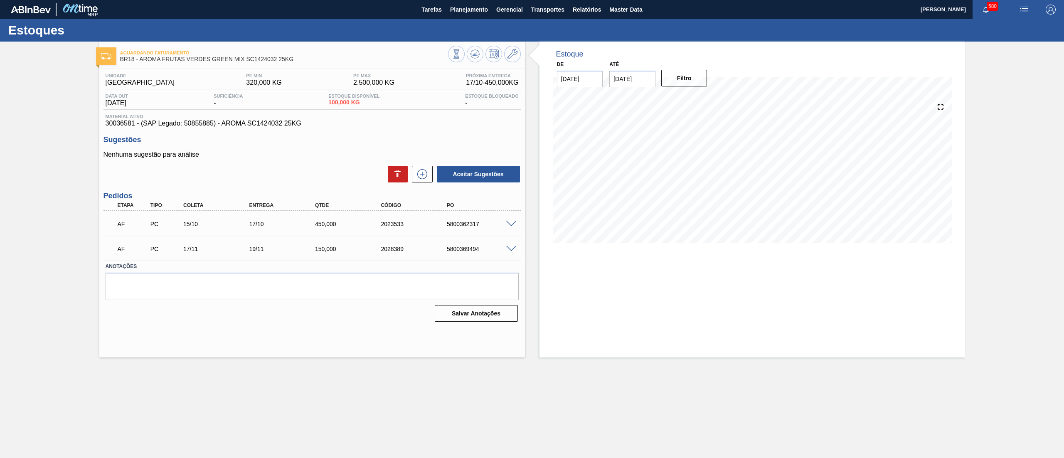
click at [511, 251] on span at bounding box center [511, 249] width 10 height 6
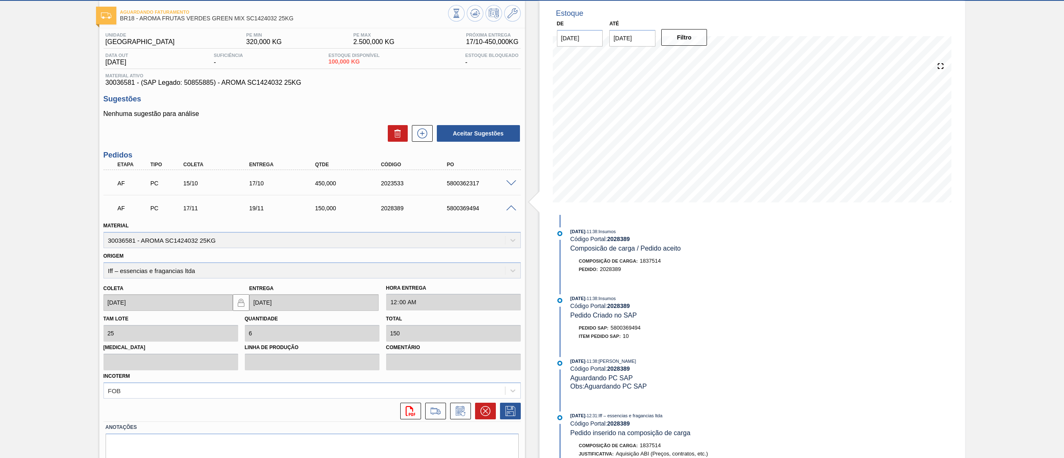
scroll to position [72, 0]
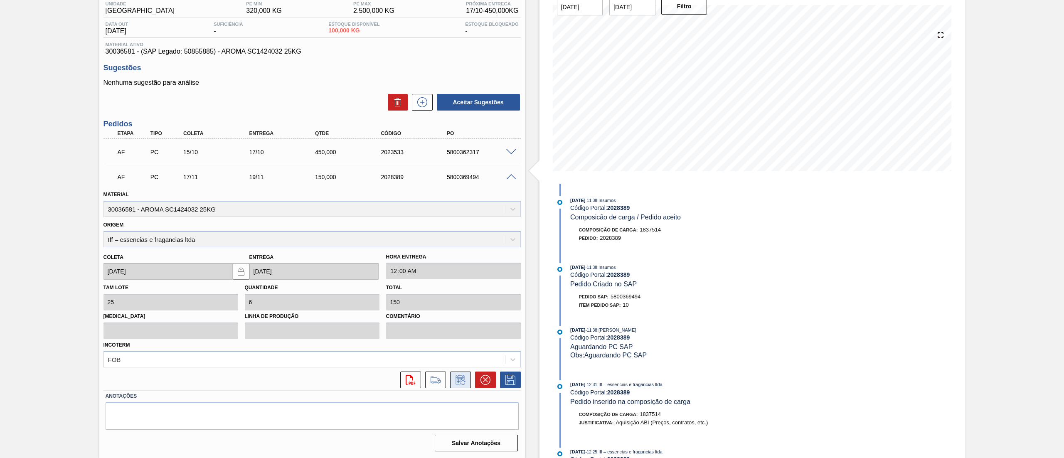
click at [461, 383] on icon at bounding box center [460, 380] width 13 height 10
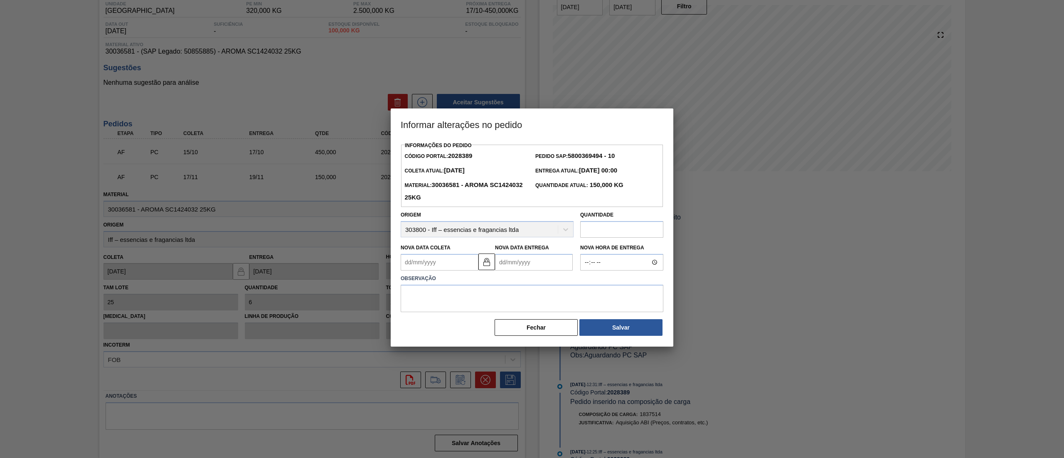
click at [646, 232] on input "text" at bounding box center [621, 229] width 83 height 17
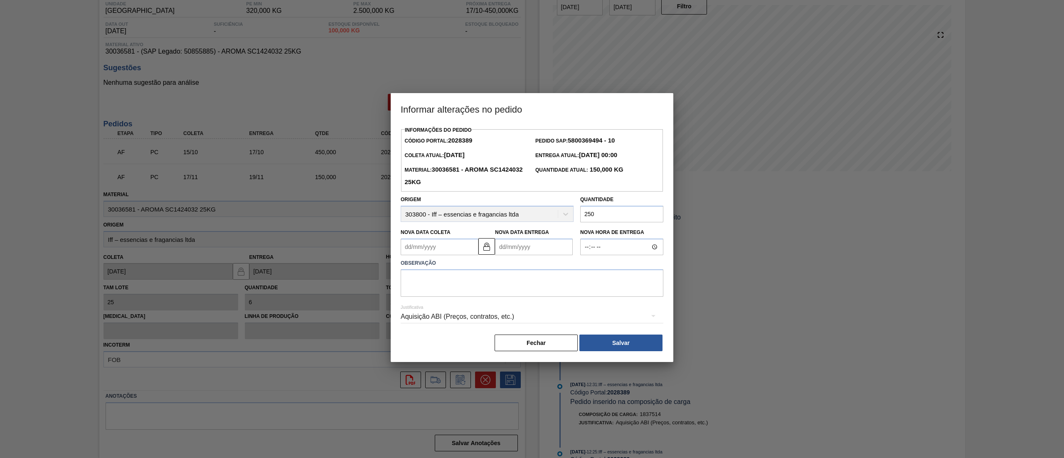
type input "250"
click at [600, 291] on textarea at bounding box center [532, 282] width 263 height 27
type textarea "."
click at [608, 342] on button "Salvar" at bounding box center [620, 343] width 83 height 17
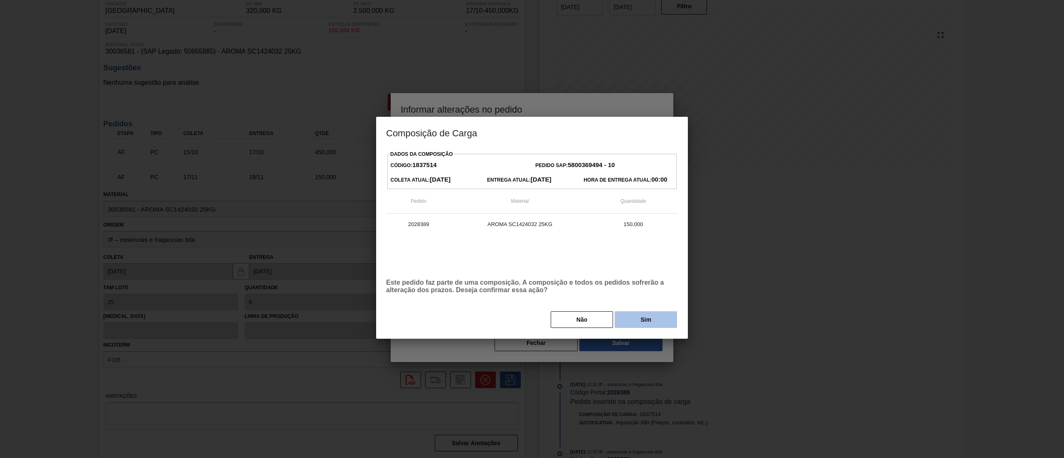
click at [662, 319] on button "Sim" at bounding box center [646, 319] width 62 height 17
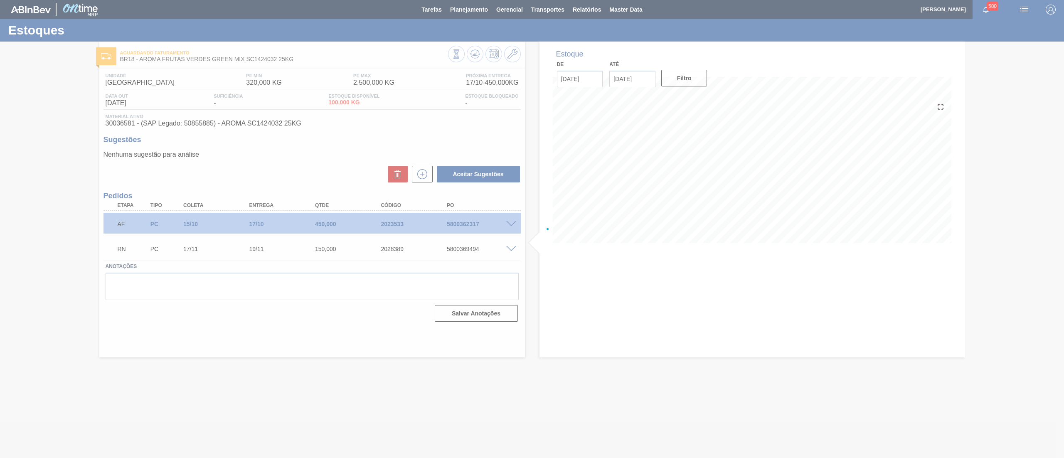
scroll to position [0, 0]
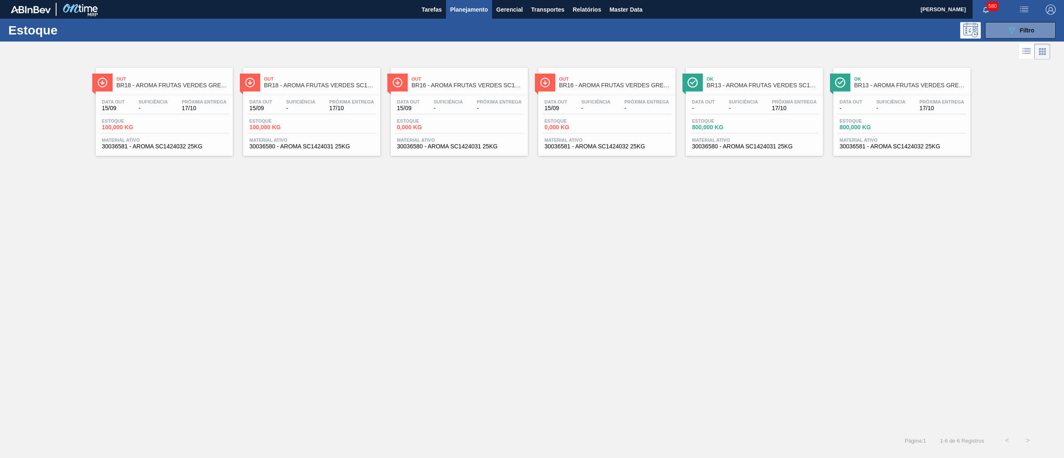
click at [344, 147] on span "30036580 - AROMA SC1424031 25KG" at bounding box center [311, 146] width 125 height 6
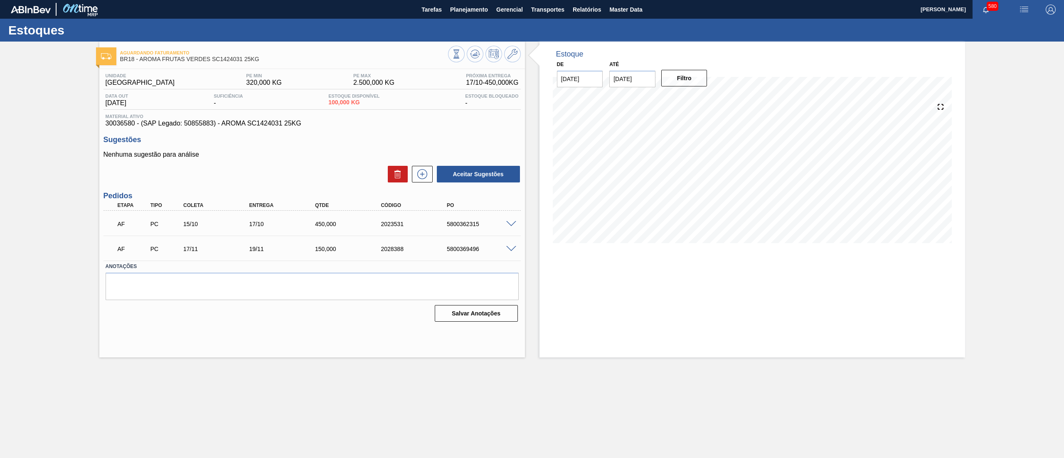
click at [510, 251] on span at bounding box center [511, 249] width 10 height 6
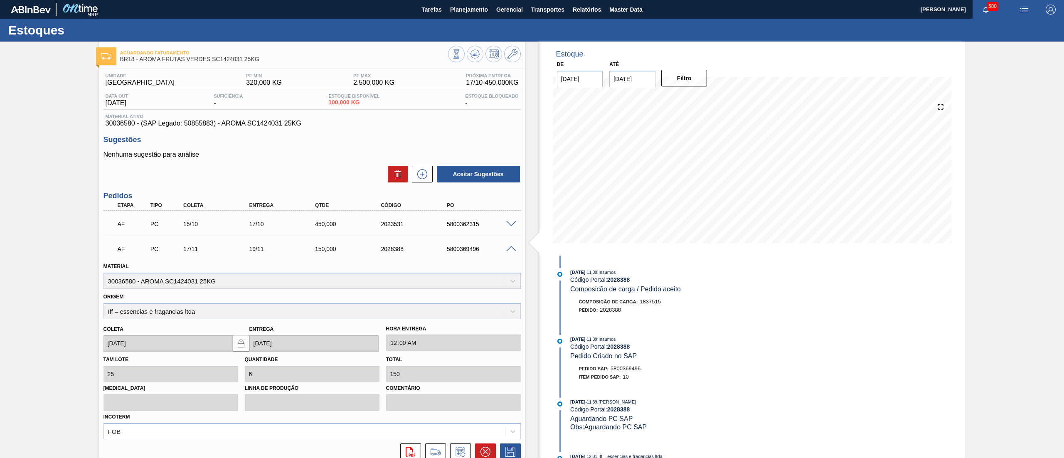
scroll to position [72, 0]
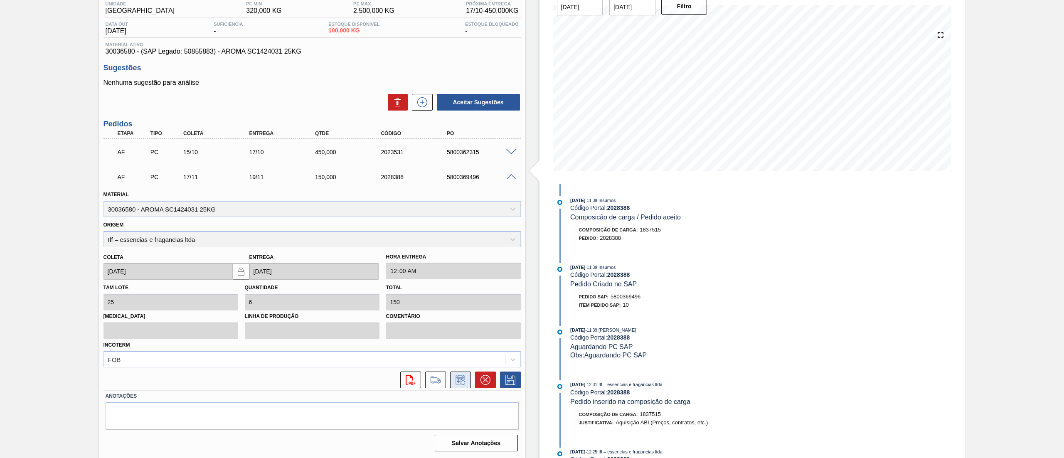
click at [464, 381] on icon at bounding box center [460, 380] width 13 height 10
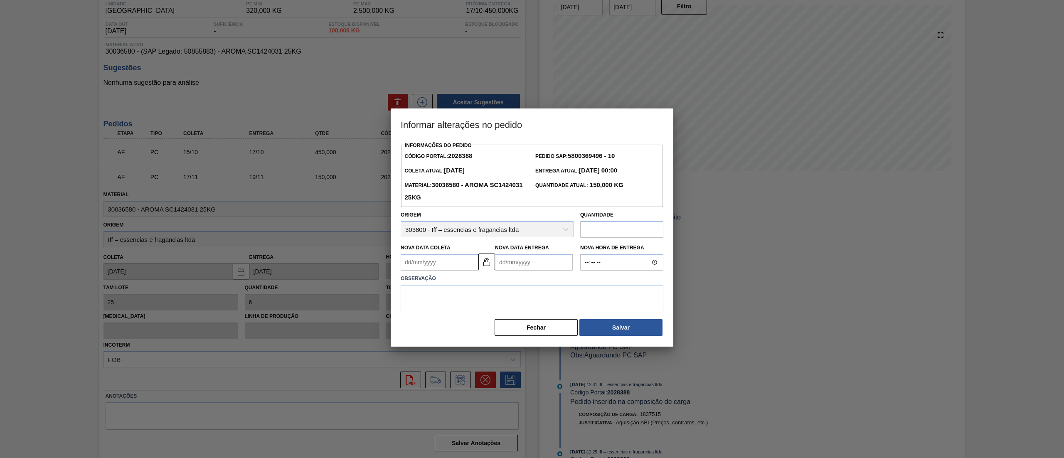
click at [608, 227] on input "text" at bounding box center [621, 229] width 83 height 17
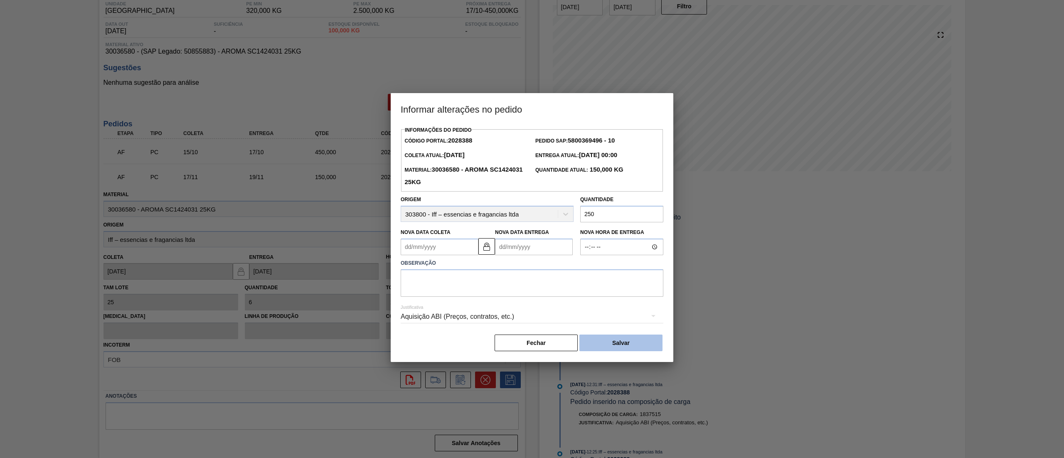
type input "250"
click at [644, 344] on button "Salvar" at bounding box center [620, 343] width 83 height 17
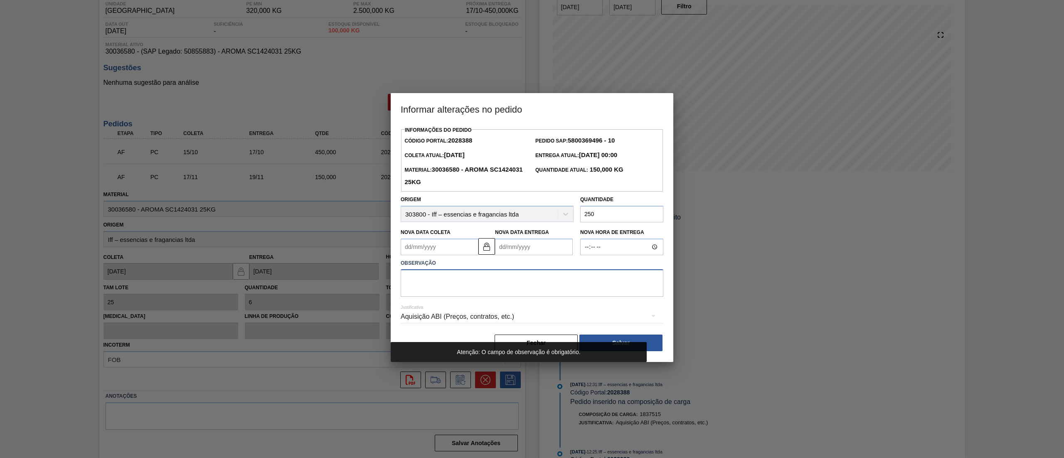
click at [541, 289] on textarea at bounding box center [532, 282] width 263 height 27
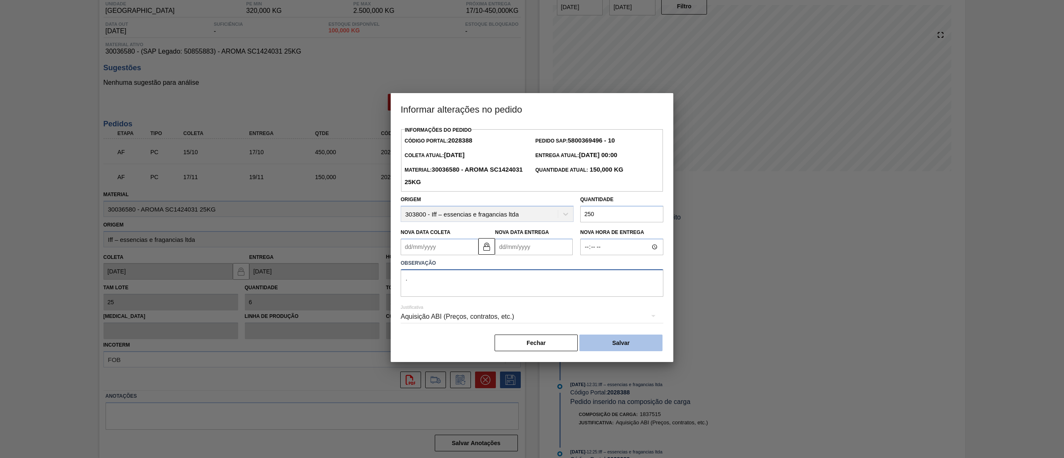
type textarea "."
click at [624, 349] on button "Salvar" at bounding box center [620, 343] width 83 height 17
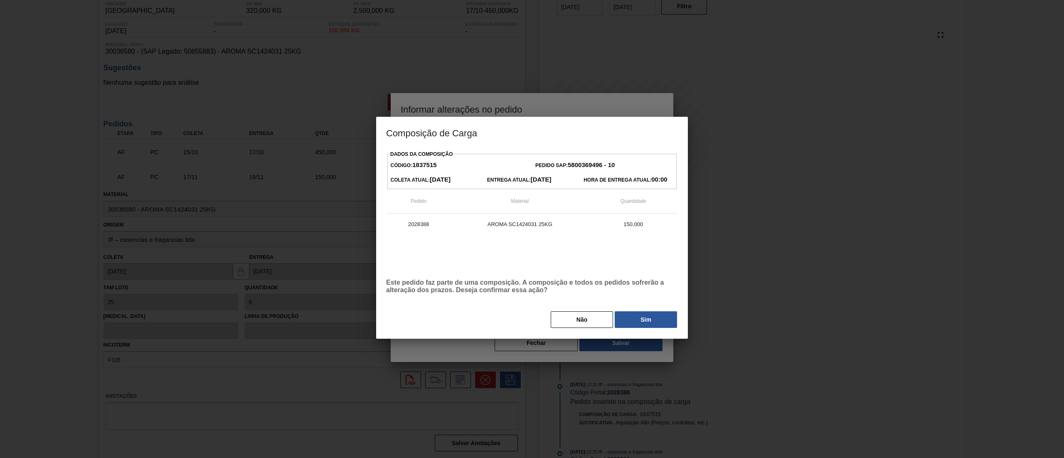
click at [630, 327] on button "Sim" at bounding box center [646, 319] width 62 height 17
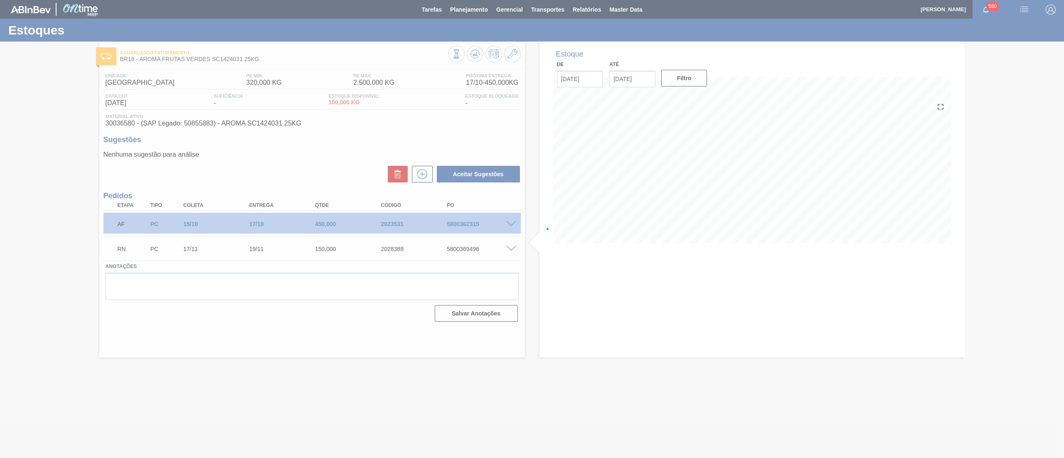
scroll to position [0, 0]
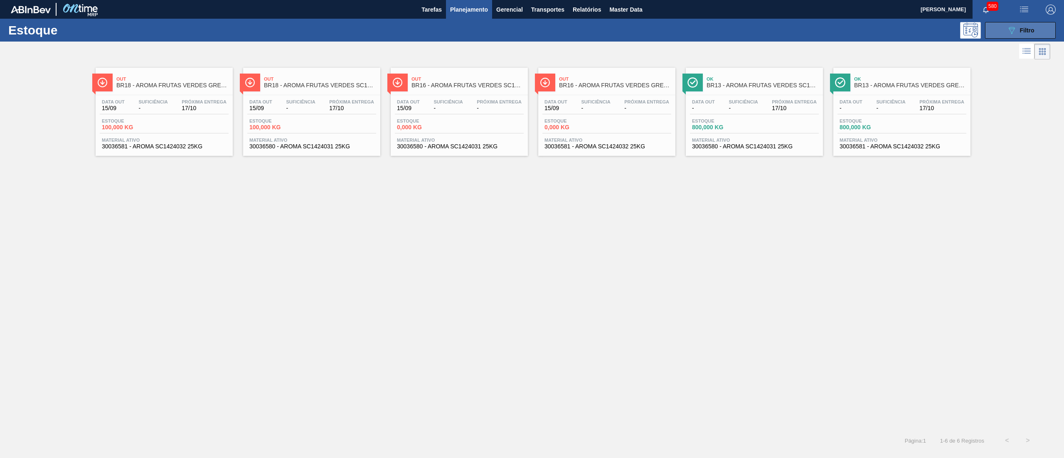
click at [1018, 32] on div "089F7B8B-B2A5-4AFE-B5C0-19BA573D28AC Filtro" at bounding box center [1020, 30] width 28 height 10
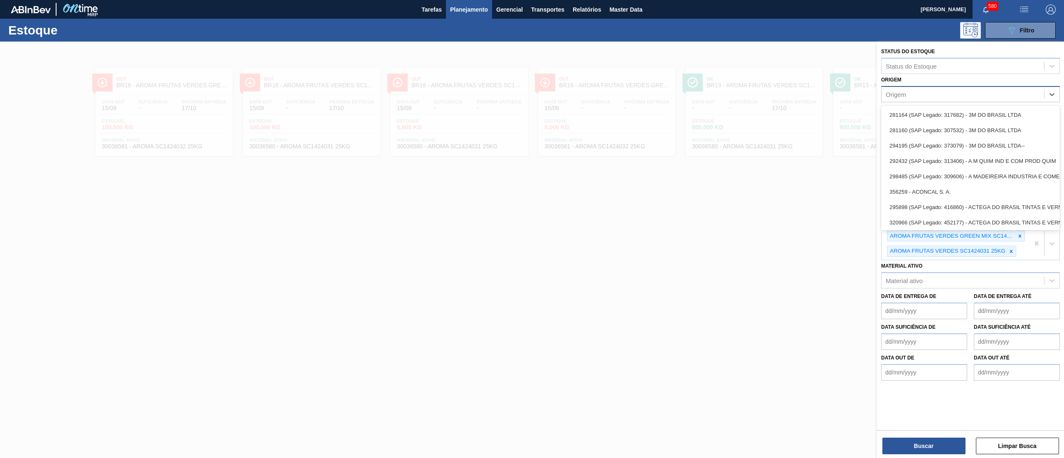
click at [908, 92] on div "Origem" at bounding box center [962, 94] width 162 height 12
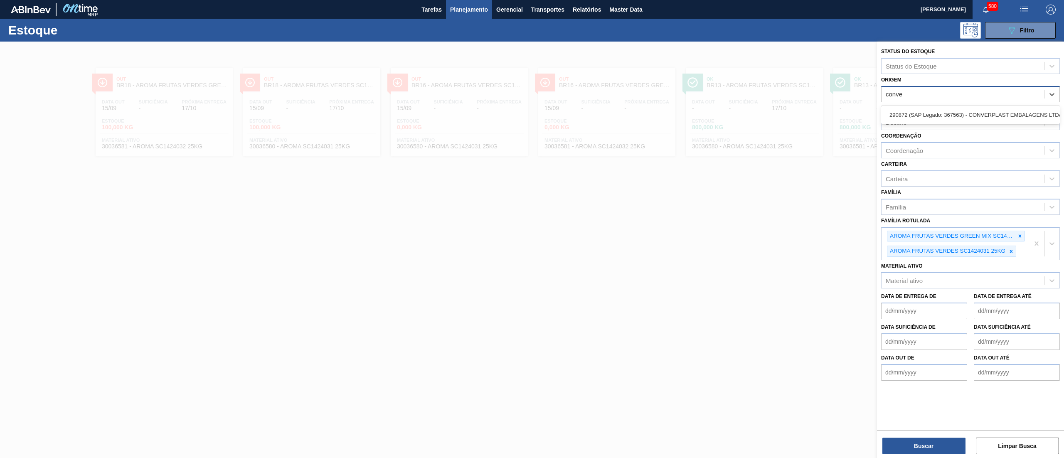
type input "conver"
click at [932, 118] on div "290872 (SAP Legado: 367563) - CONVERPLAST EMBALAGENS LTDA" at bounding box center [970, 114] width 179 height 15
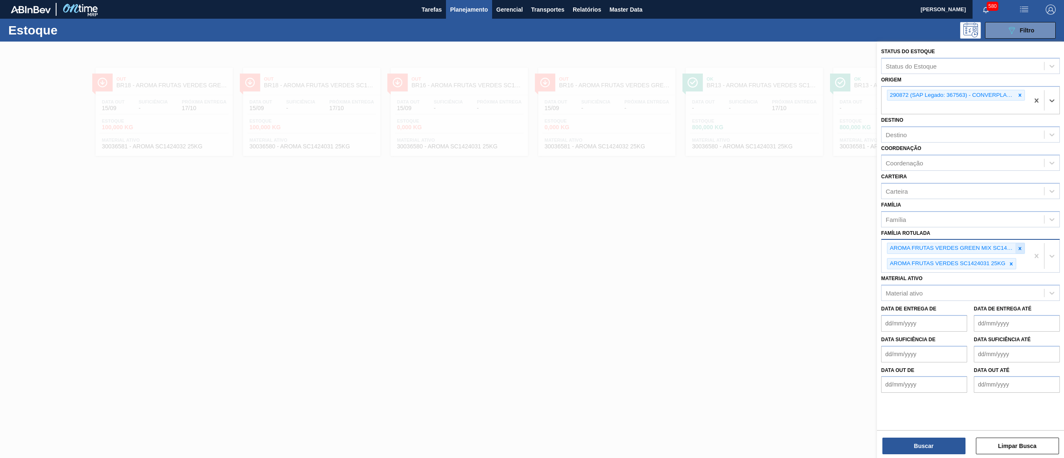
click at [1022, 248] on icon at bounding box center [1020, 249] width 6 height 6
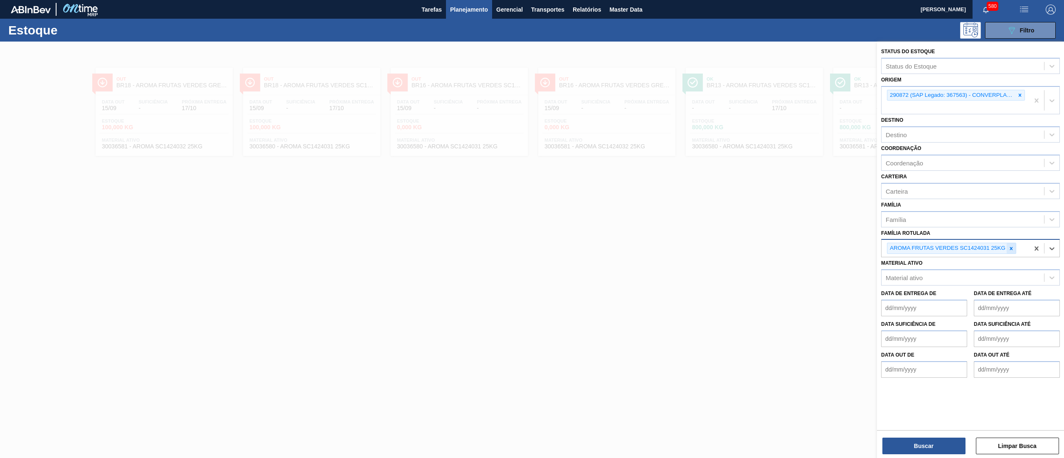
click at [1009, 250] on icon at bounding box center [1011, 249] width 6 height 6
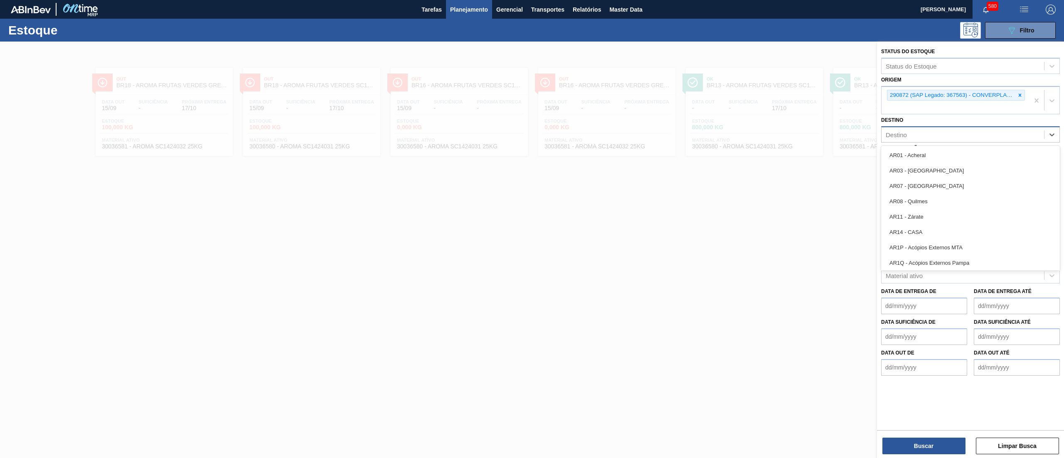
click at [923, 137] on div "Destino" at bounding box center [962, 135] width 162 height 12
type input "07"
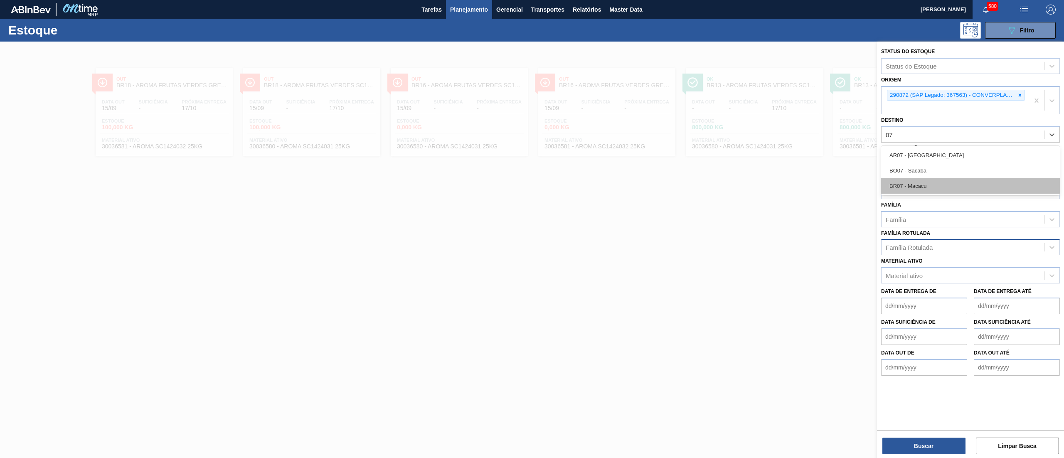
click at [925, 185] on div "BR07 - Macacu" at bounding box center [970, 185] width 179 height 15
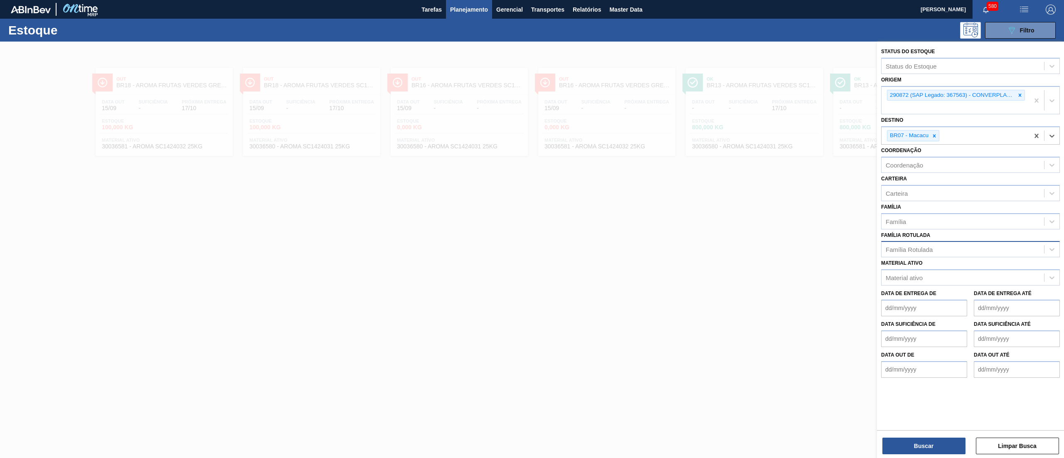
click at [903, 455] on div "Status do Estoque Status do Estoque Origem 290872 (SAP Legado: 367563) - CONVER…" at bounding box center [970, 251] width 187 height 418
click at [902, 444] on button "Buscar" at bounding box center [923, 446] width 83 height 17
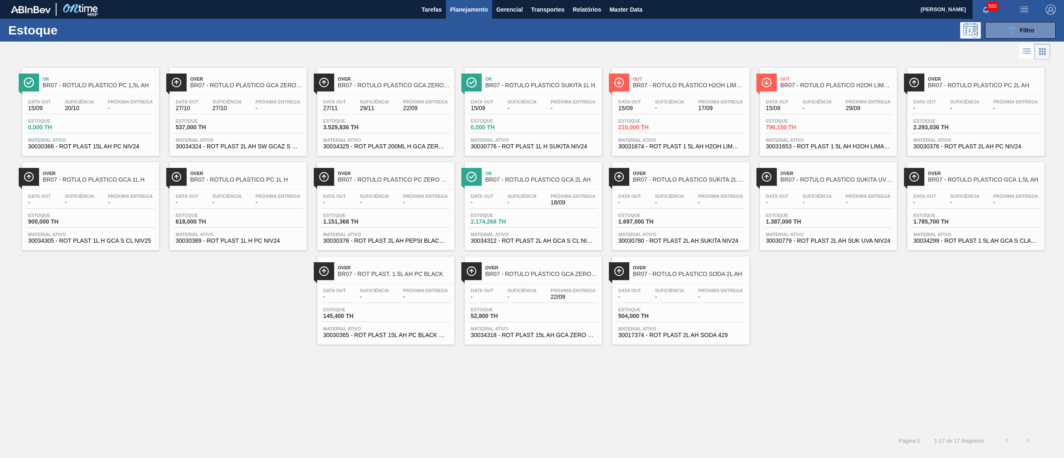
click at [396, 145] on span "30034325 - ROT PLAST 200ML H GCA ZERO S CL NIV25" at bounding box center [385, 146] width 125 height 6
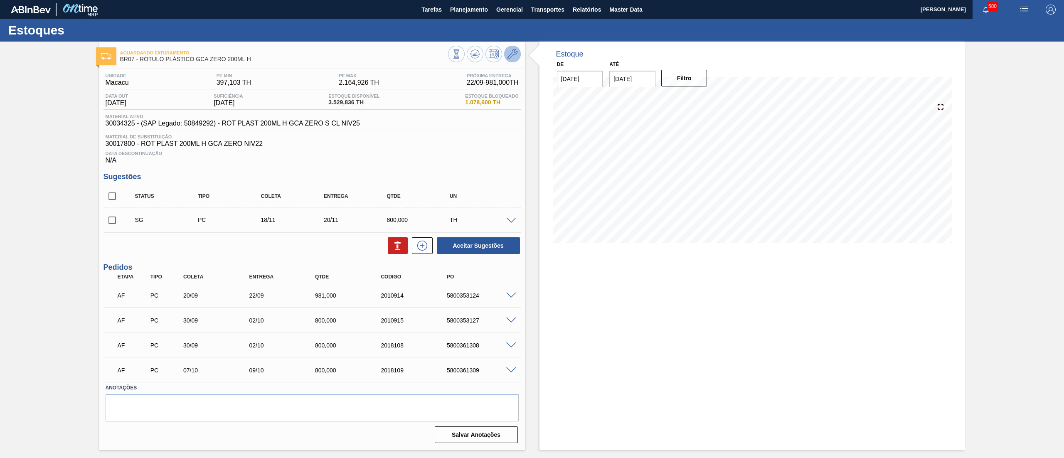
click at [514, 55] on icon at bounding box center [512, 54] width 10 height 10
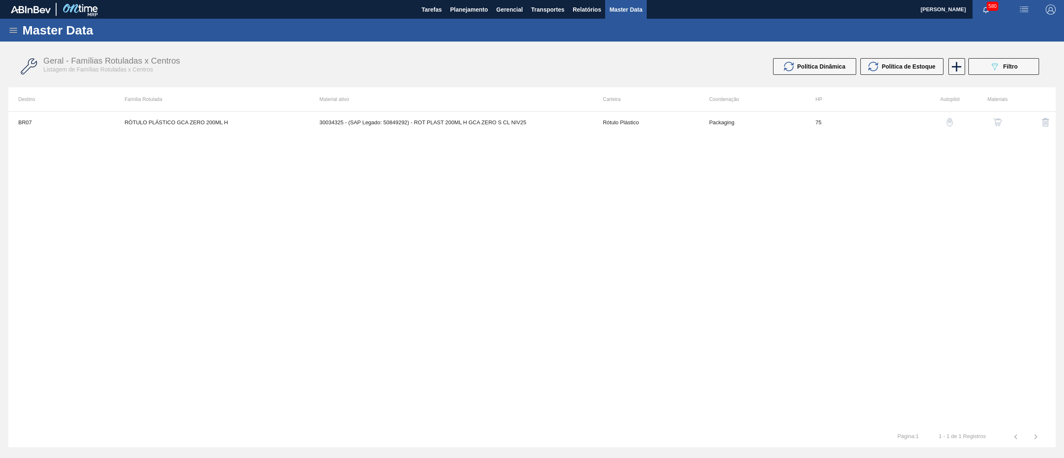
click at [1001, 120] on img "button" at bounding box center [997, 122] width 8 height 8
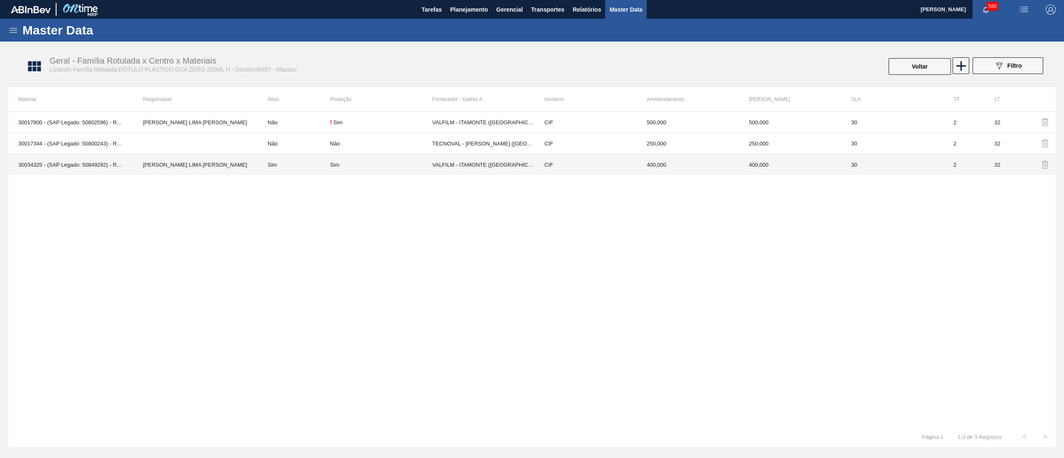
click at [435, 170] on td "VALFILM - ITAMONTE ([GEOGRAPHIC_DATA])" at bounding box center [483, 164] width 102 height 21
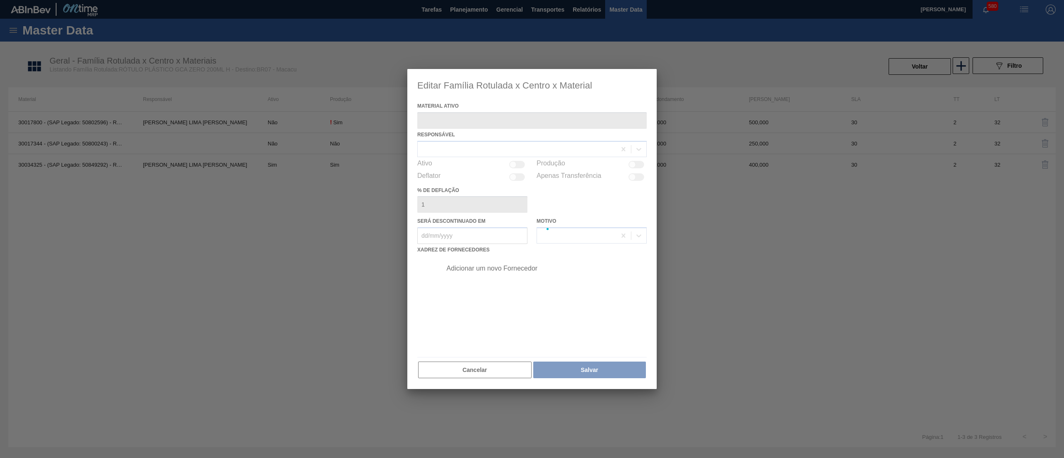
type ativo "30034325 - (SAP Legado: 50849292) - ROT PLAST 200ML H GCA ZERO S CL NIV25"
checkbox input "true"
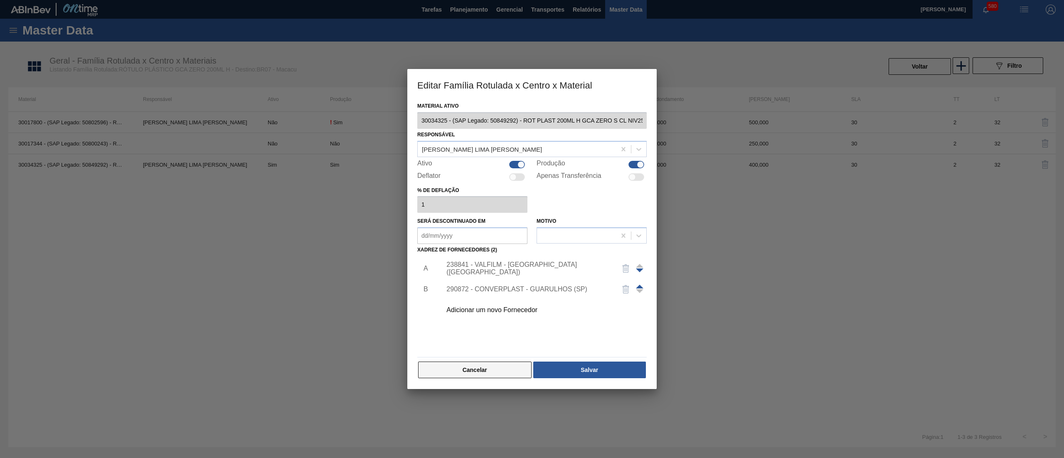
click at [486, 367] on button "Cancelar" at bounding box center [474, 370] width 113 height 17
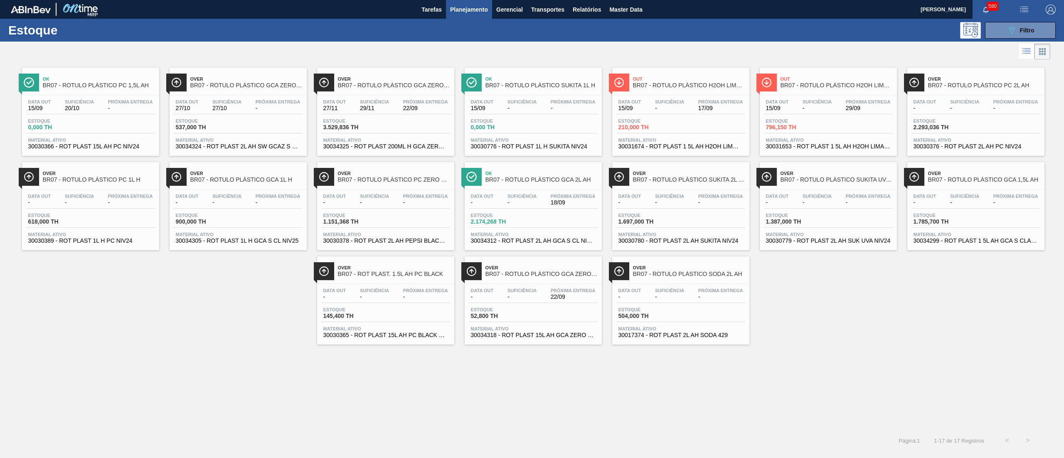
click at [732, 145] on span "30031674 - ROT PLAST 1 5L AH H2OH LIMON IN211" at bounding box center [680, 146] width 125 height 6
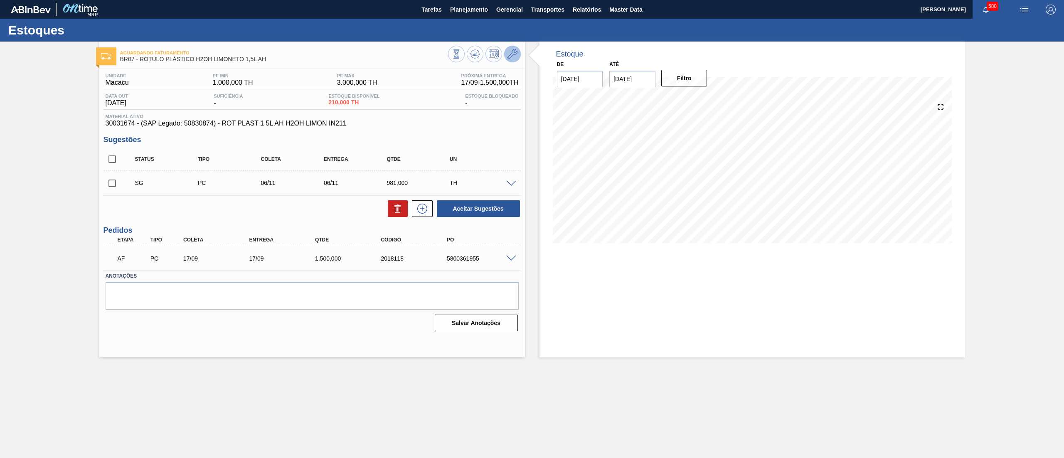
click at [509, 58] on icon at bounding box center [512, 54] width 10 height 10
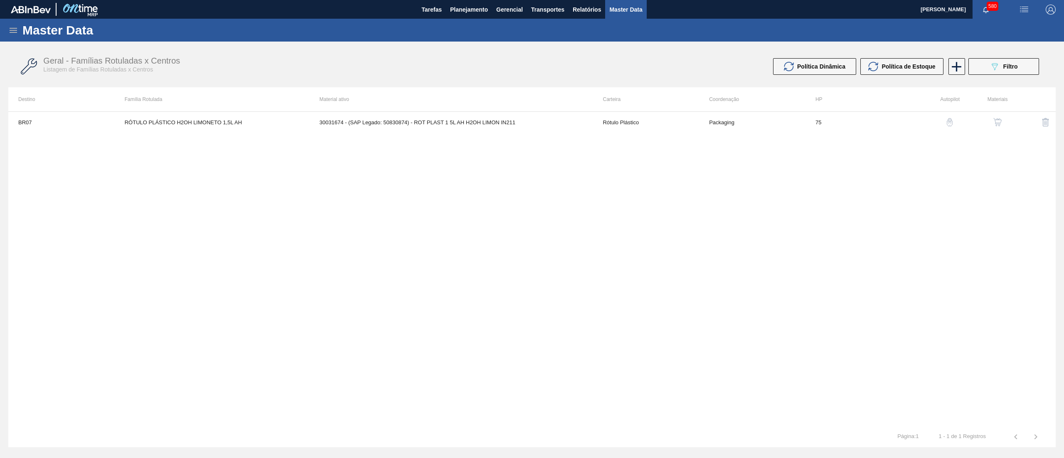
click at [997, 119] on img "button" at bounding box center [997, 122] width 8 height 8
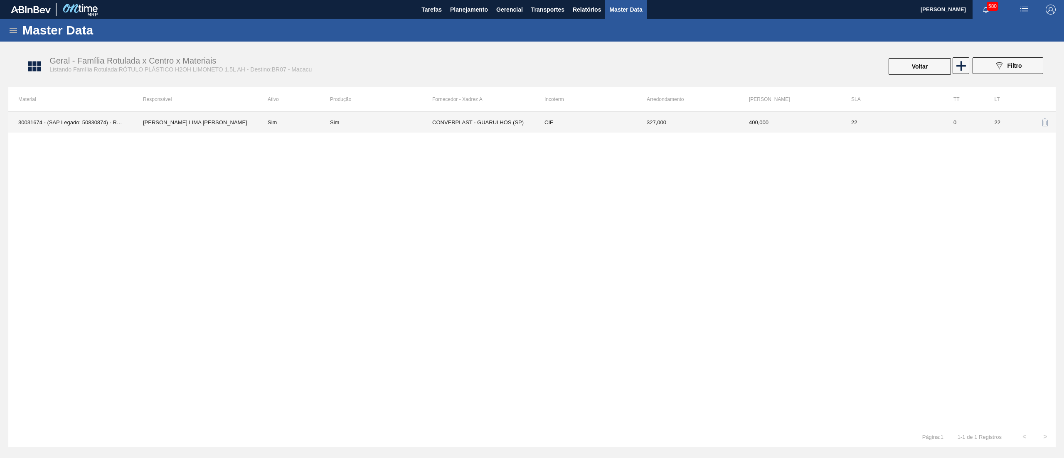
click at [521, 129] on td "CONVERPLAST - GUARULHOS (SP)" at bounding box center [483, 122] width 102 height 21
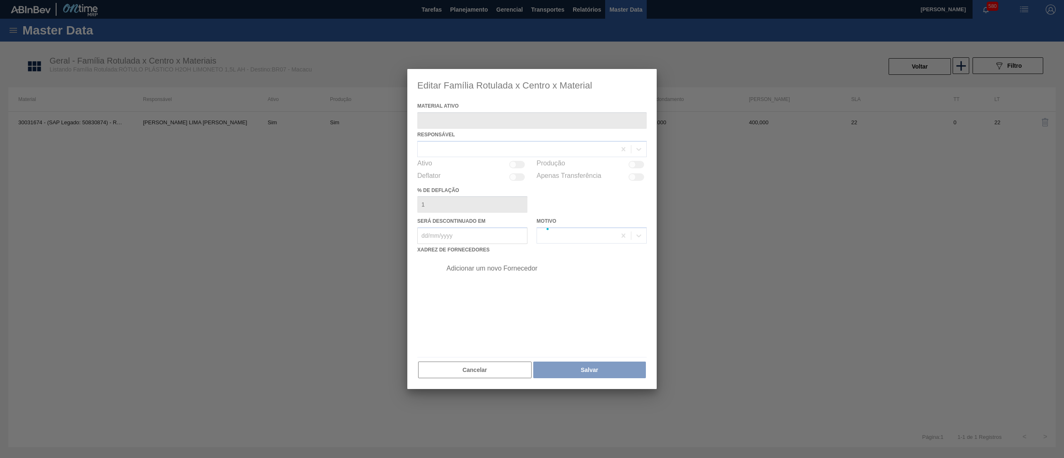
type ativo "30031674 - (SAP Legado: 50830874) - ROT PLAST 1 5L AH H2OH LIMON IN211"
checkbox input "true"
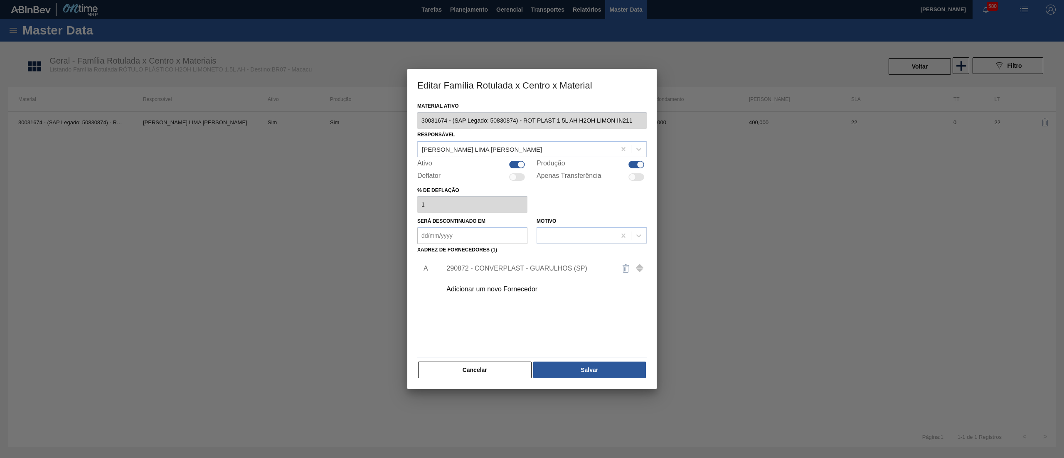
click at [529, 271] on div "290872 - CONVERPLAST - GUARULHOS (SP)" at bounding box center [527, 268] width 163 height 7
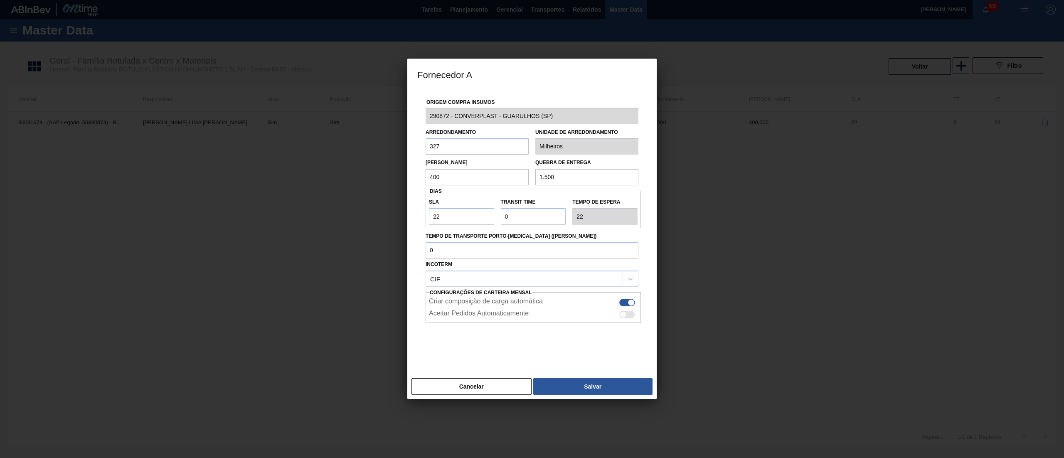
click at [291, 114] on div "Fornecedor A Origem Compra Insumos 290872 - CONVERPLAST - GUARULHOS ([GEOGRAPHI…" at bounding box center [532, 229] width 1064 height 458
drag, startPoint x: 457, startPoint y: 381, endPoint x: 464, endPoint y: 382, distance: 7.3
click at [460, 382] on button "Cancelar" at bounding box center [471, 386] width 120 height 17
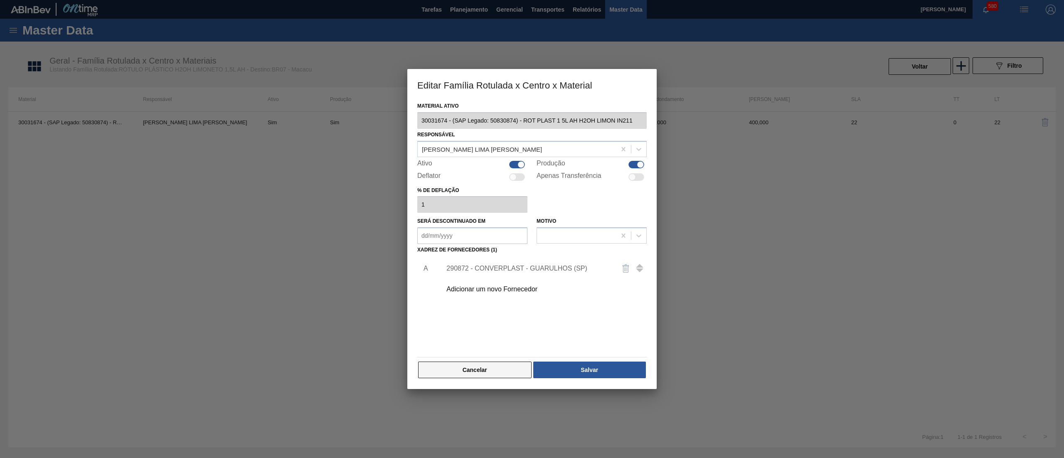
click at [511, 369] on button "Cancelar" at bounding box center [474, 370] width 113 height 17
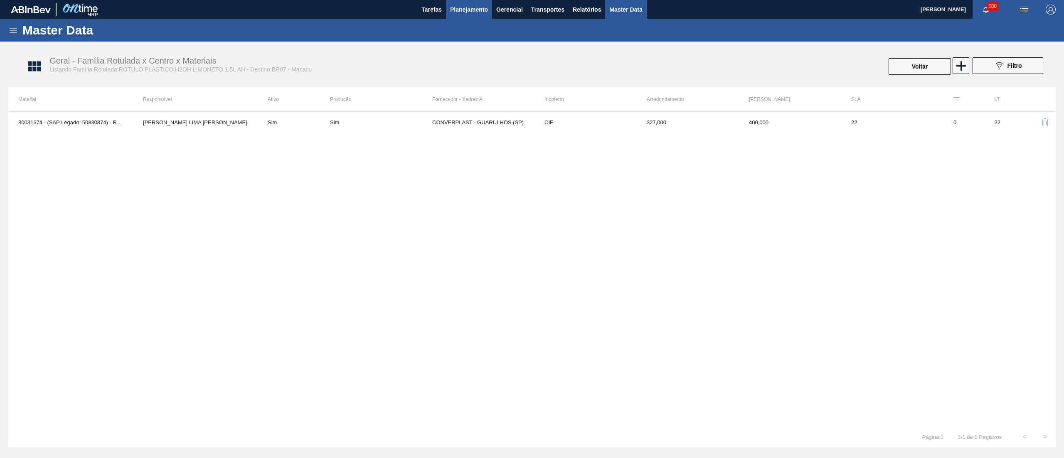
click at [472, 12] on span "Planejamento" at bounding box center [469, 10] width 38 height 10
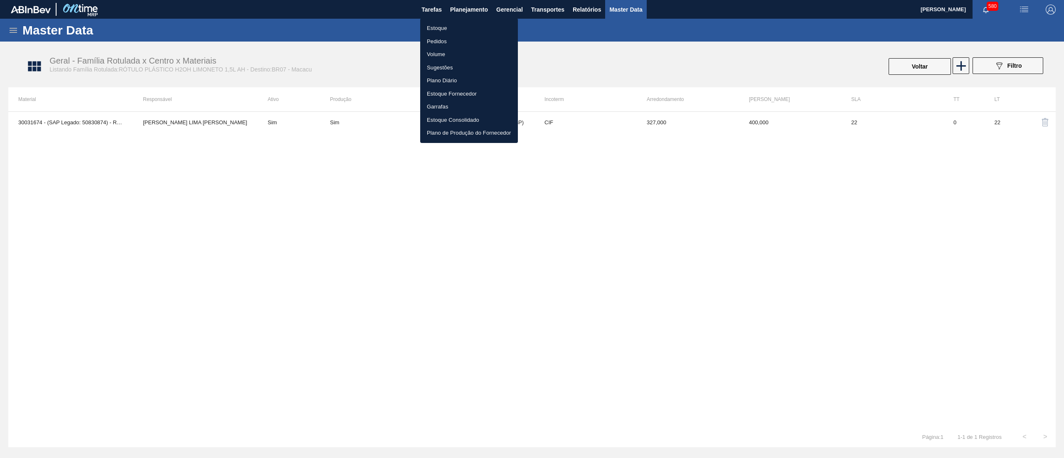
click at [459, 25] on li "Estoque" at bounding box center [469, 28] width 98 height 13
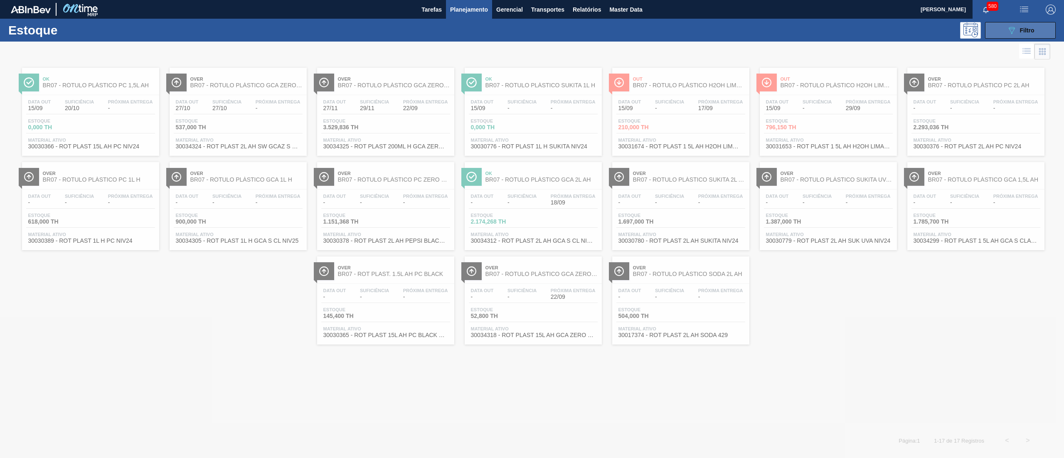
click at [1043, 22] on button "089F7B8B-B2A5-4AFE-B5C0-19BA573D28AC Filtro" at bounding box center [1020, 30] width 71 height 17
